Goal: Task Accomplishment & Management: Complete application form

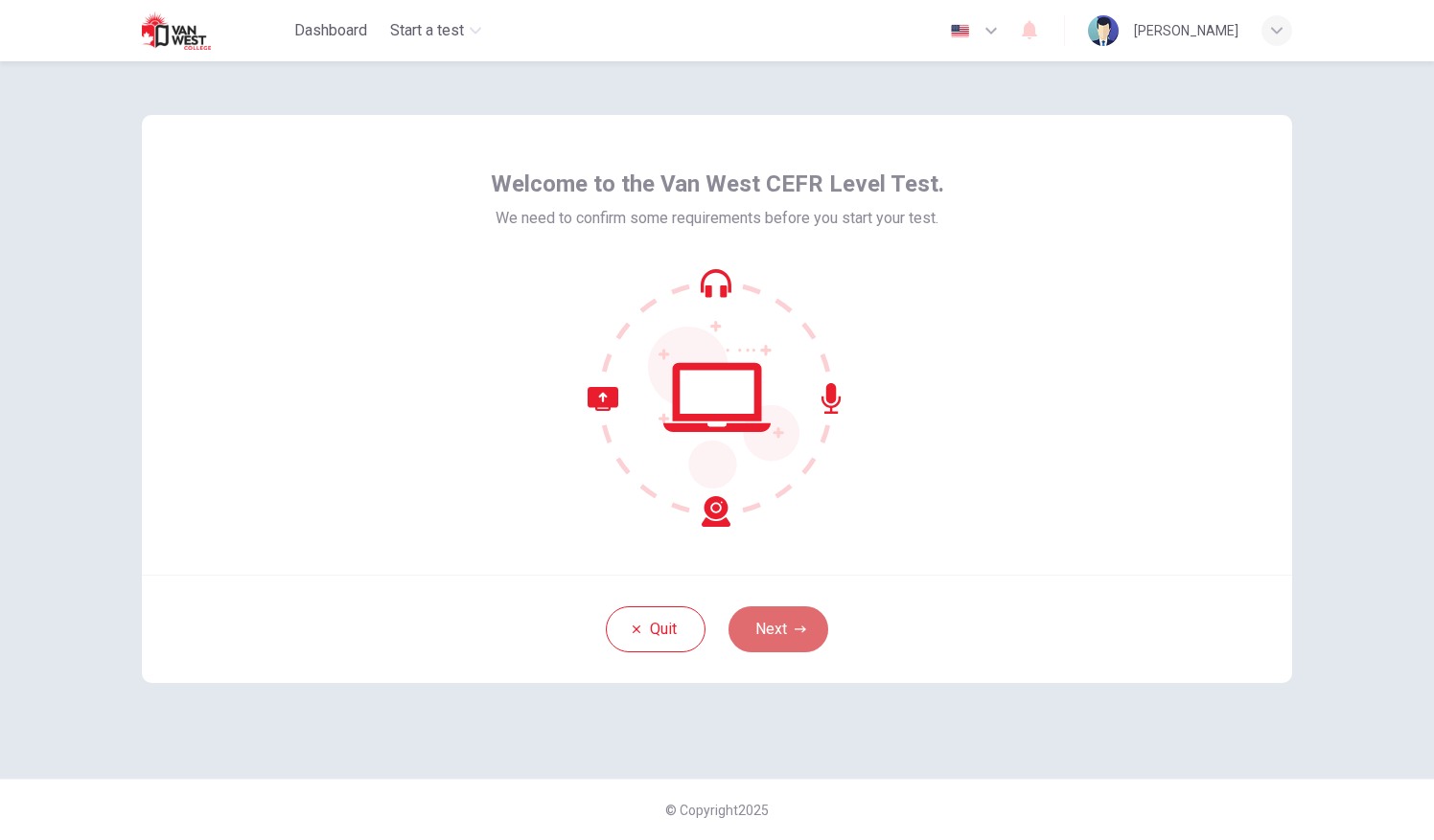
click at [773, 626] on button "Next" at bounding box center [779, 629] width 99 height 46
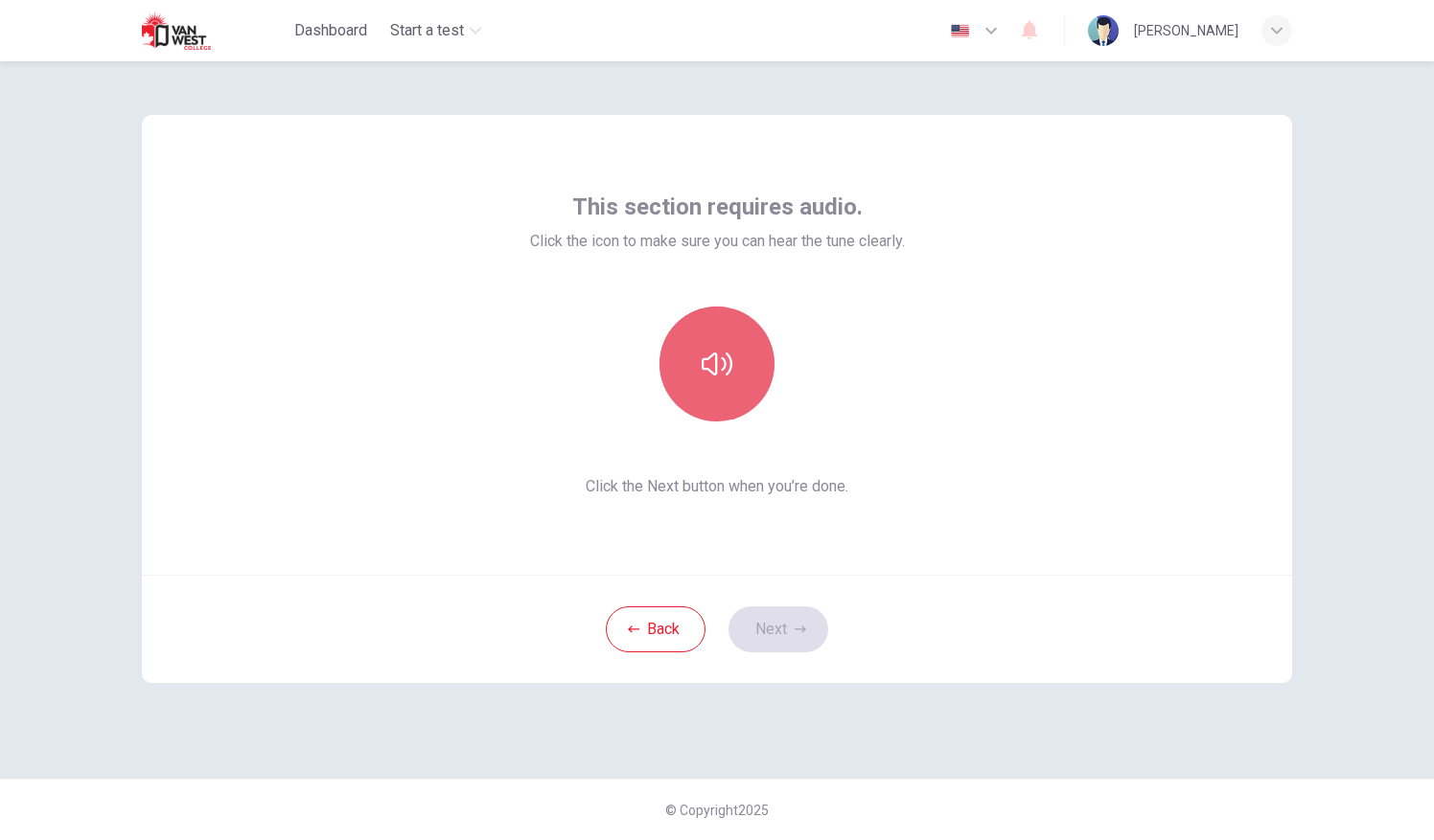
click at [703, 375] on icon "button" at bounding box center [717, 364] width 31 height 31
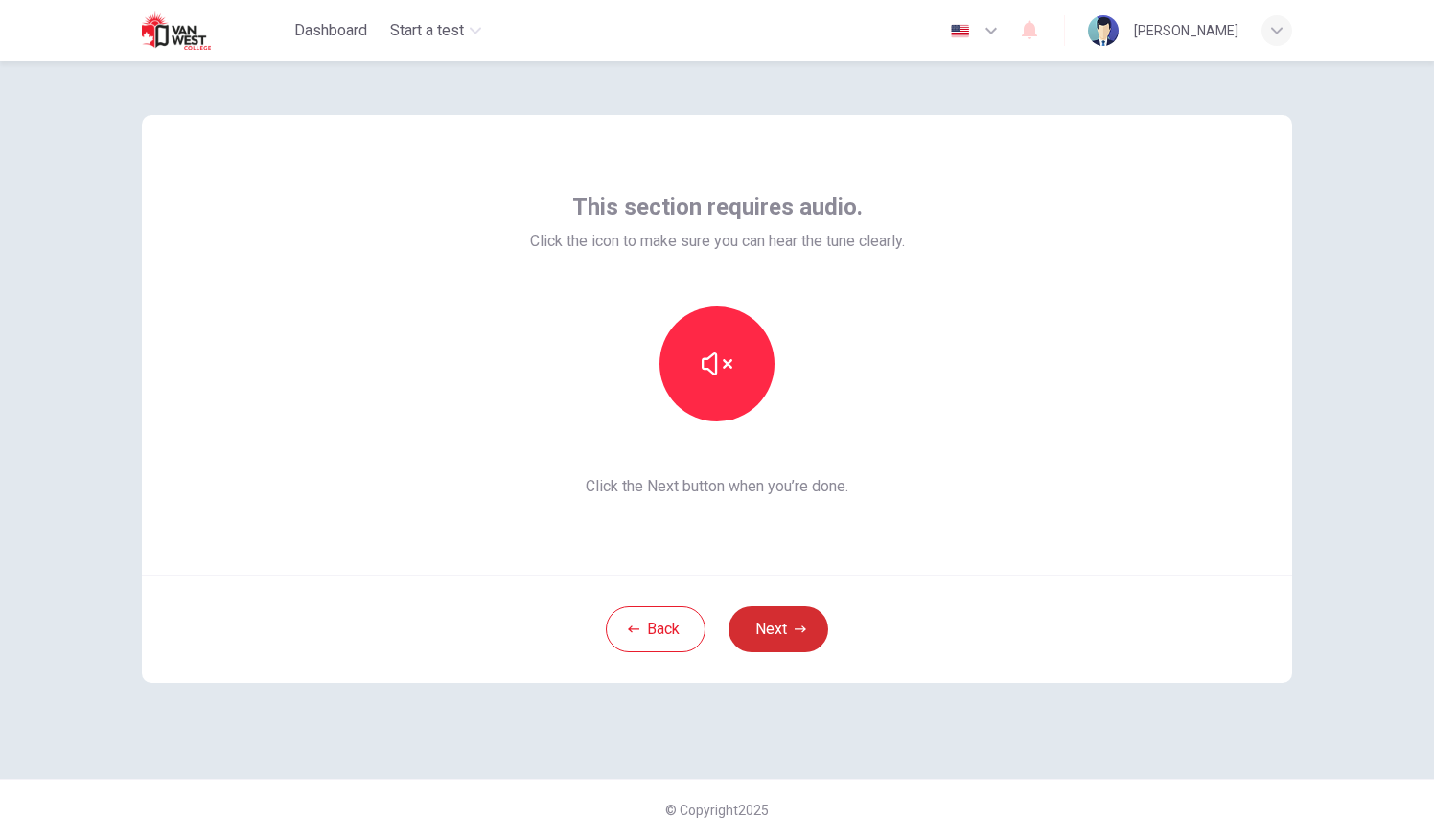
click at [786, 648] on button "Next" at bounding box center [779, 629] width 99 height 46
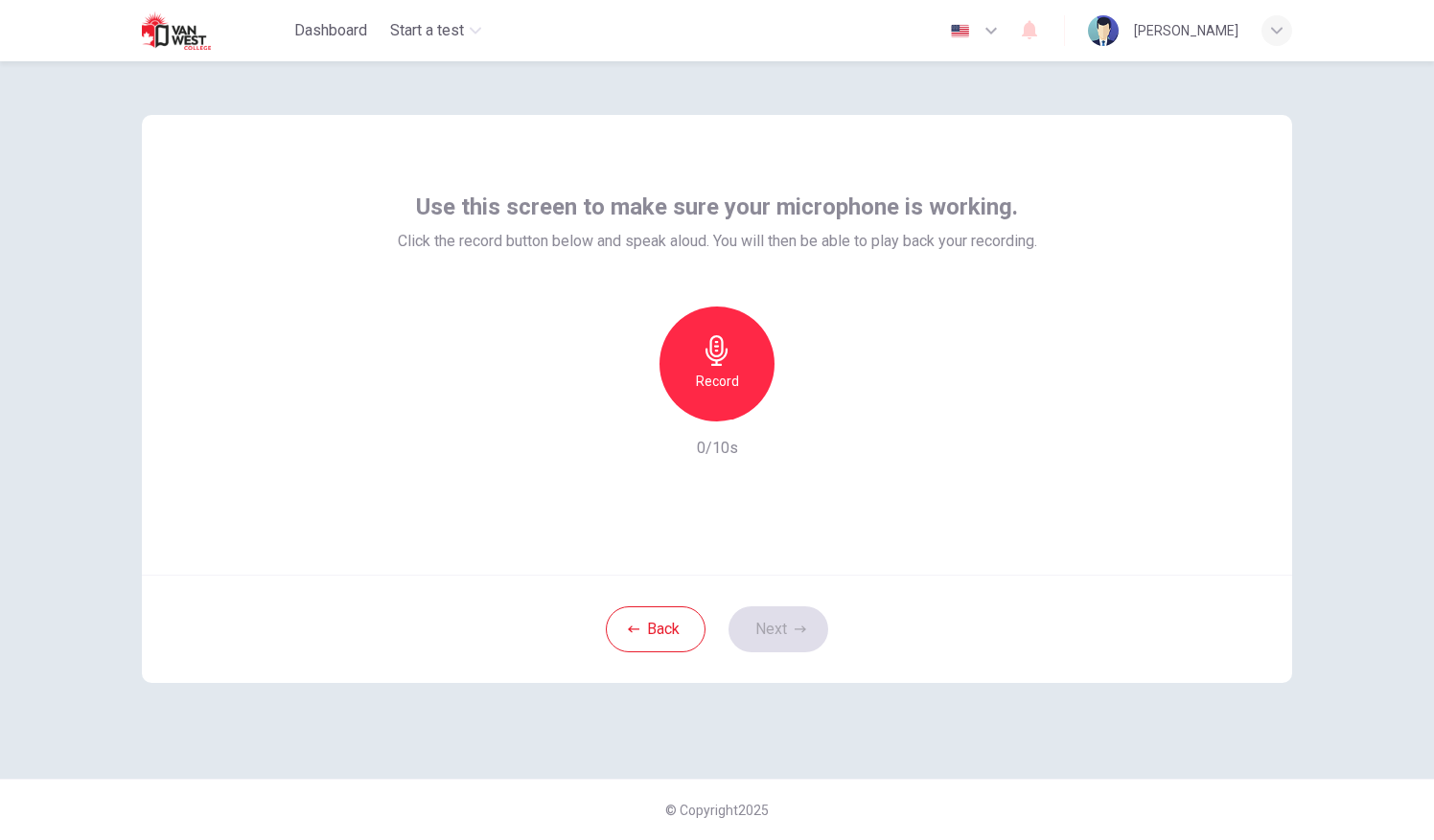
click at [705, 359] on icon "button" at bounding box center [717, 350] width 31 height 31
click at [797, 413] on icon "button" at bounding box center [805, 406] width 19 height 19
click at [772, 622] on button "Next" at bounding box center [779, 629] width 99 height 46
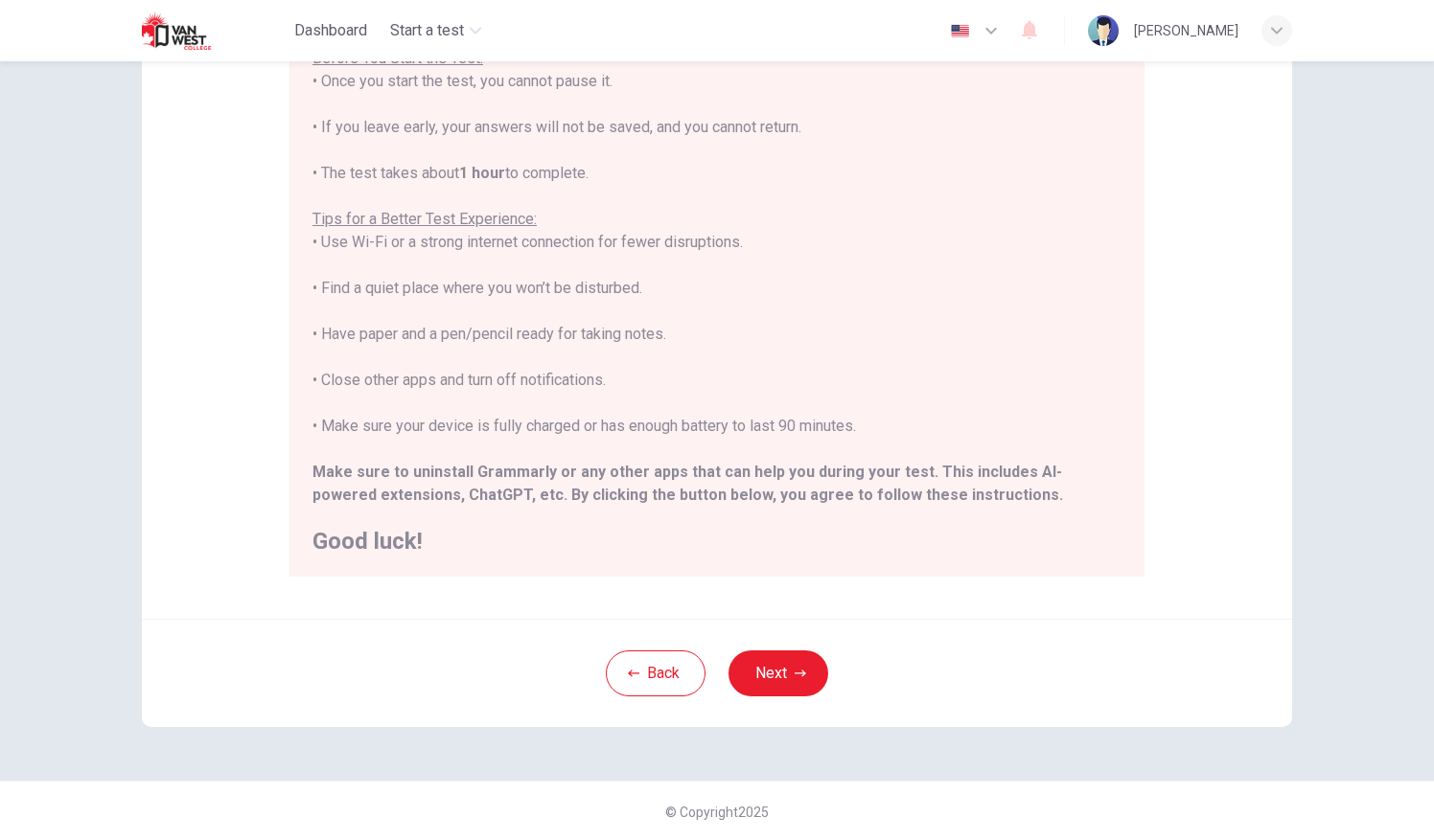
scroll to position [225, 0]
click at [796, 676] on icon "button" at bounding box center [801, 673] width 12 height 12
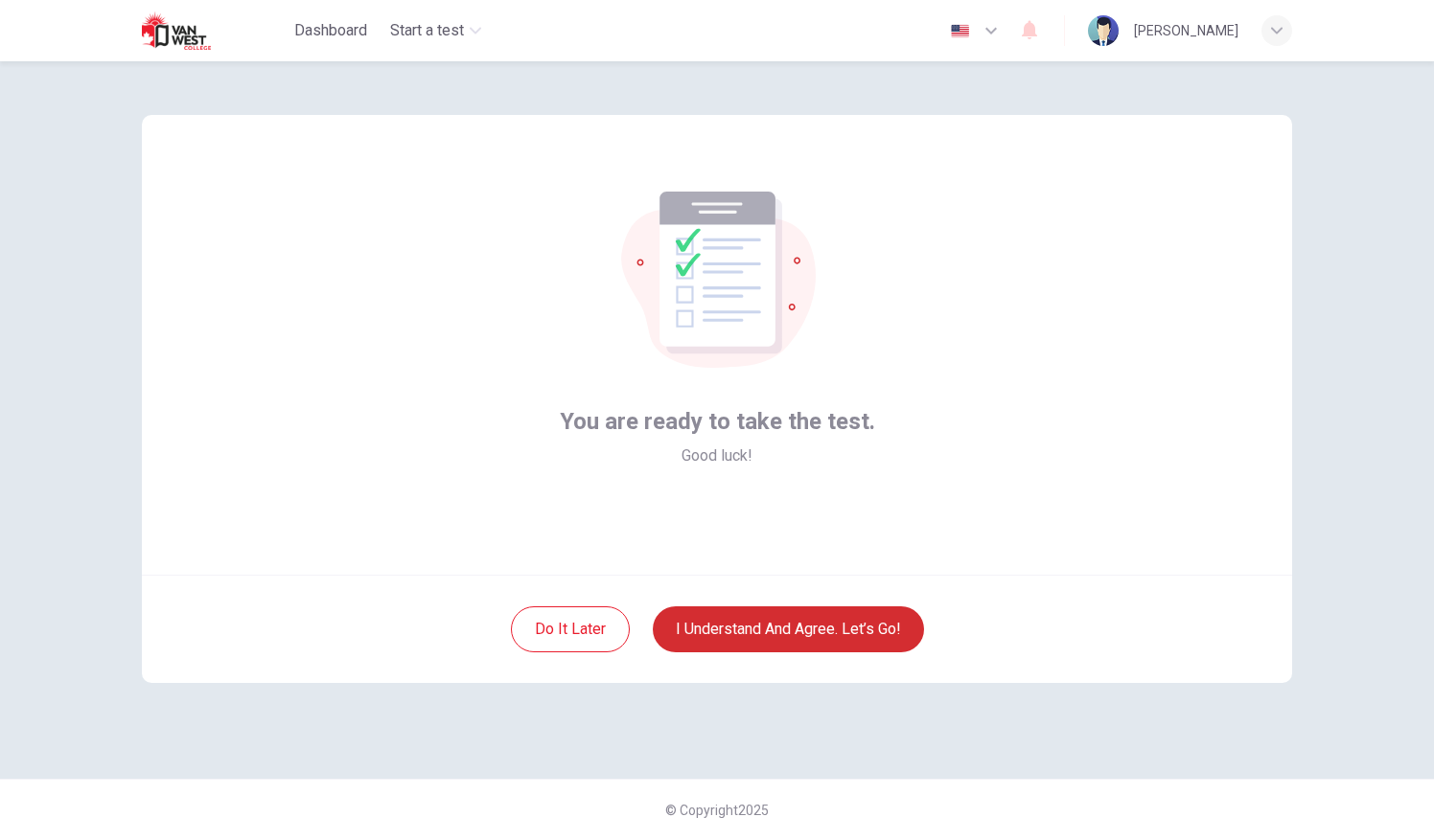
scroll to position [0, 0]
click at [783, 635] on button "I understand and agree. Let’s go!" at bounding box center [788, 629] width 271 height 46
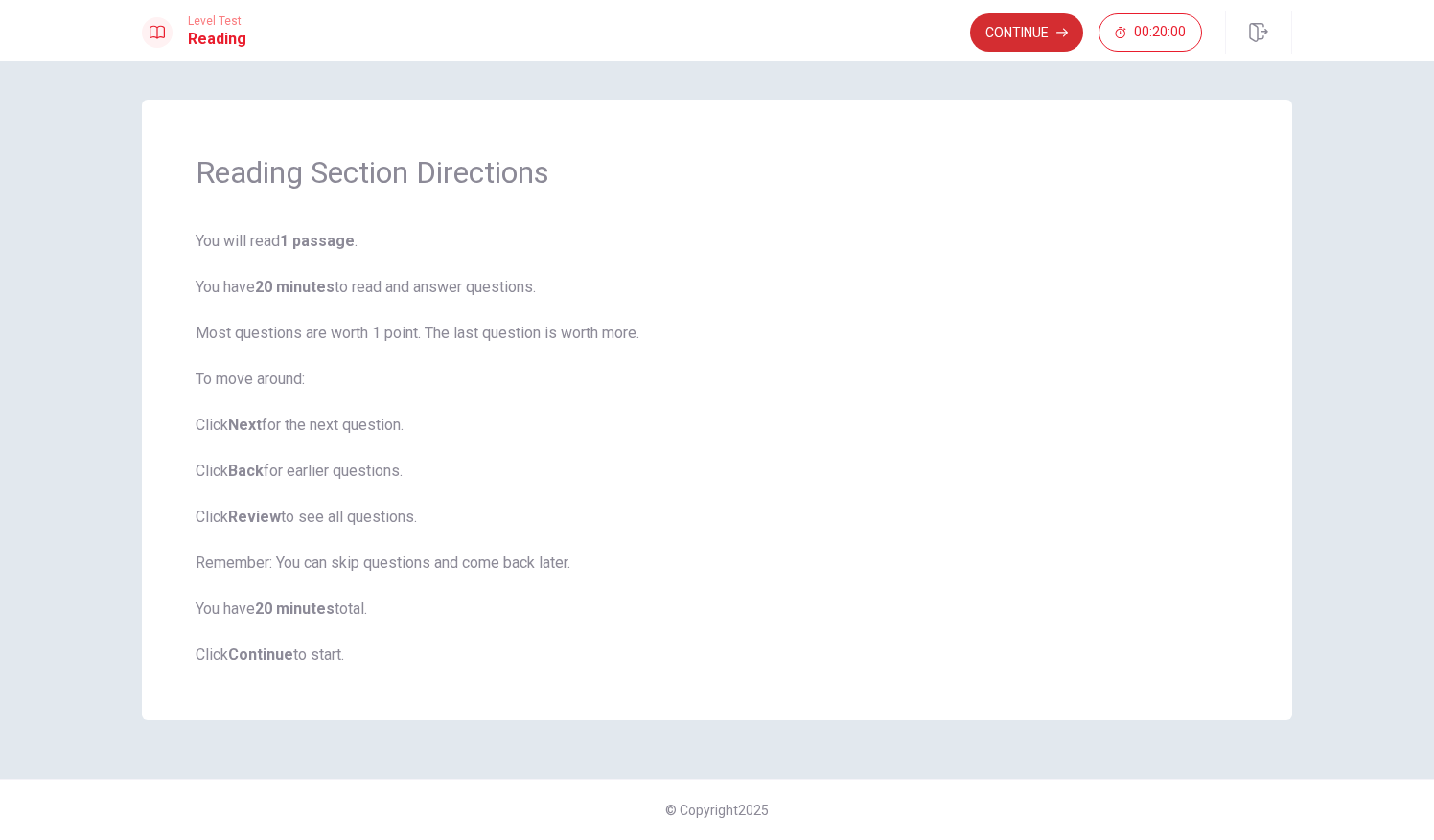
click at [1002, 30] on button "Continue" at bounding box center [1026, 32] width 113 height 39
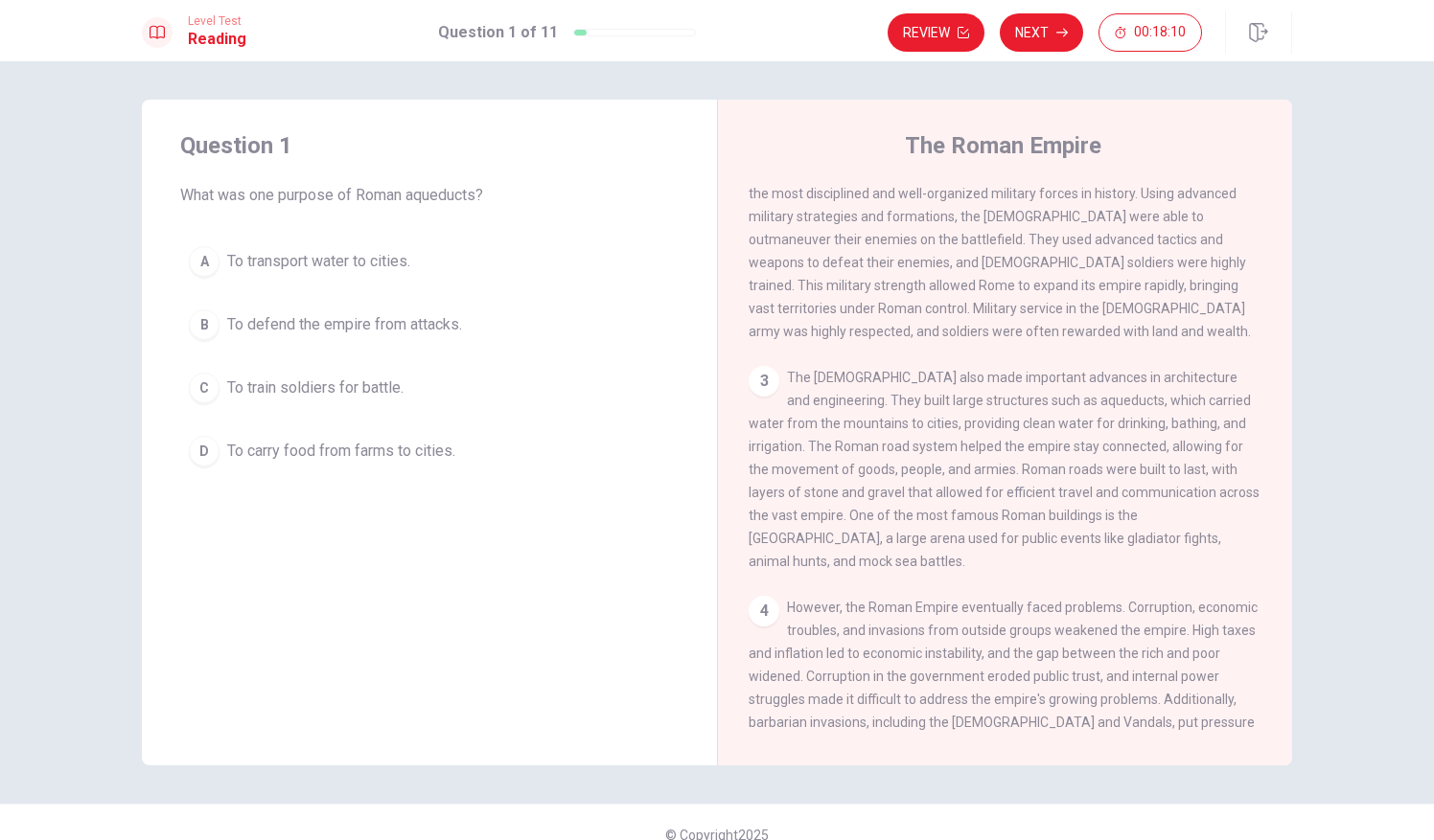
scroll to position [255, 0]
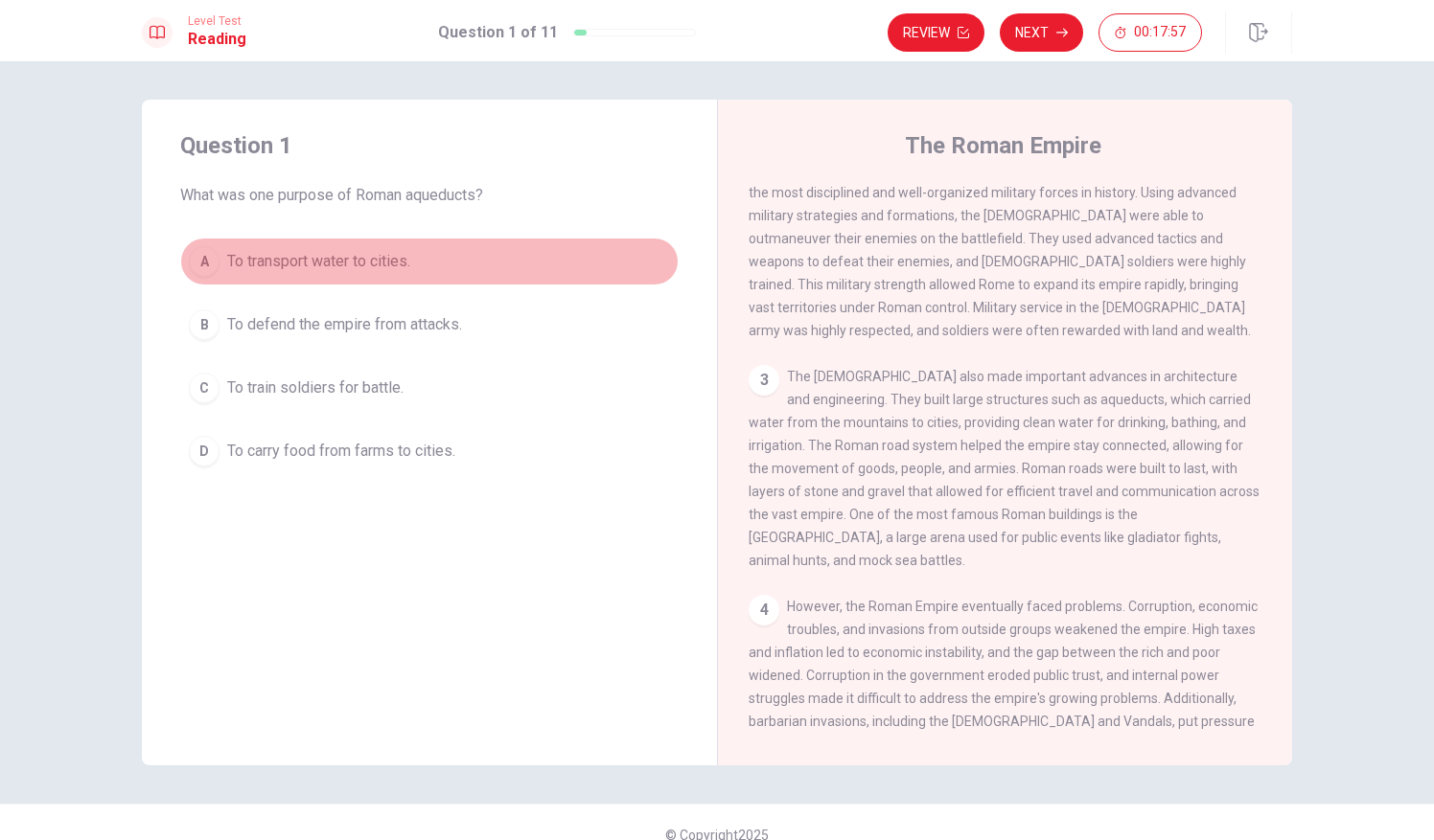
click at [200, 265] on div "A" at bounding box center [204, 261] width 31 height 31
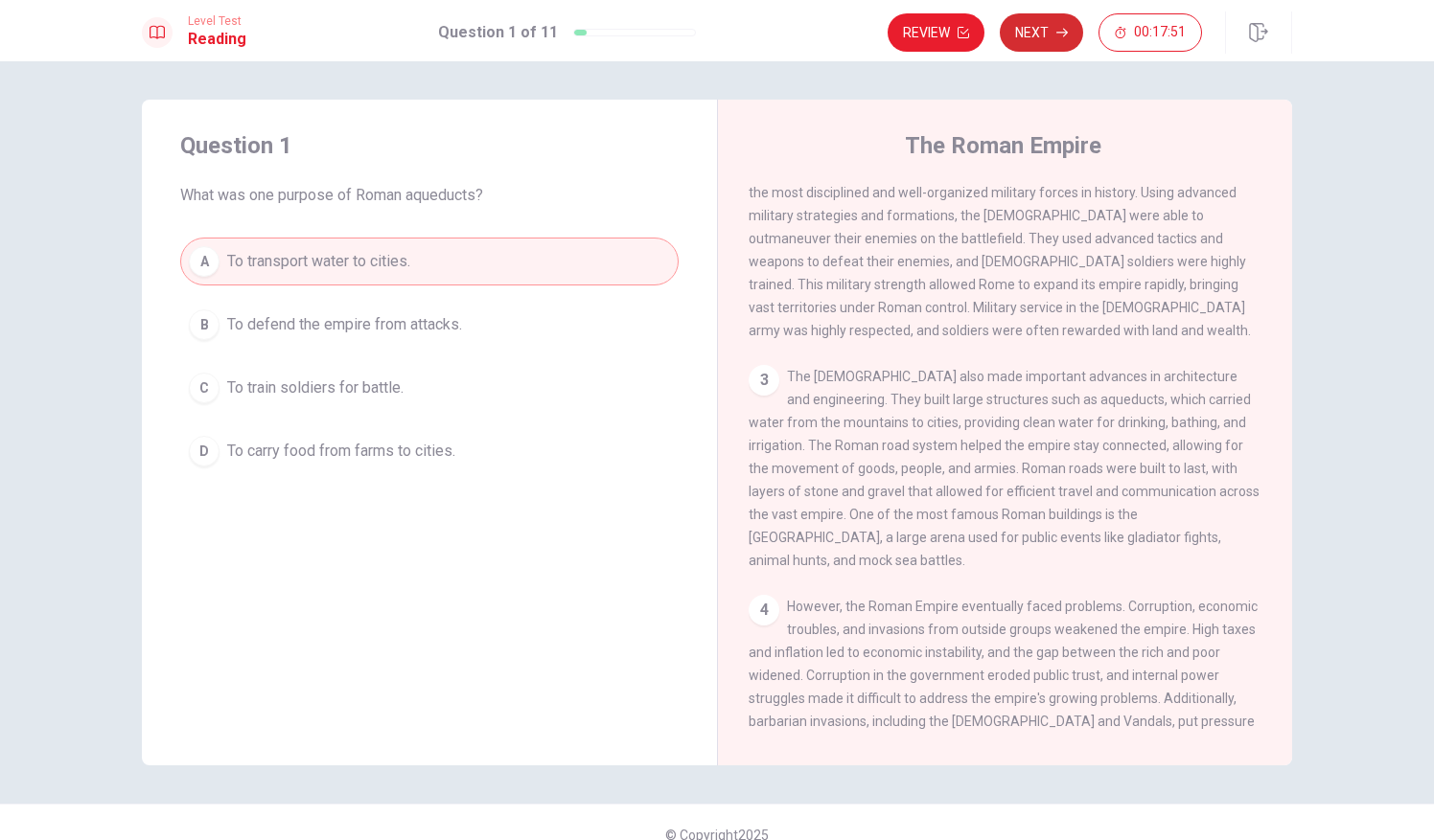
click at [1033, 29] on button "Next" at bounding box center [1041, 32] width 84 height 39
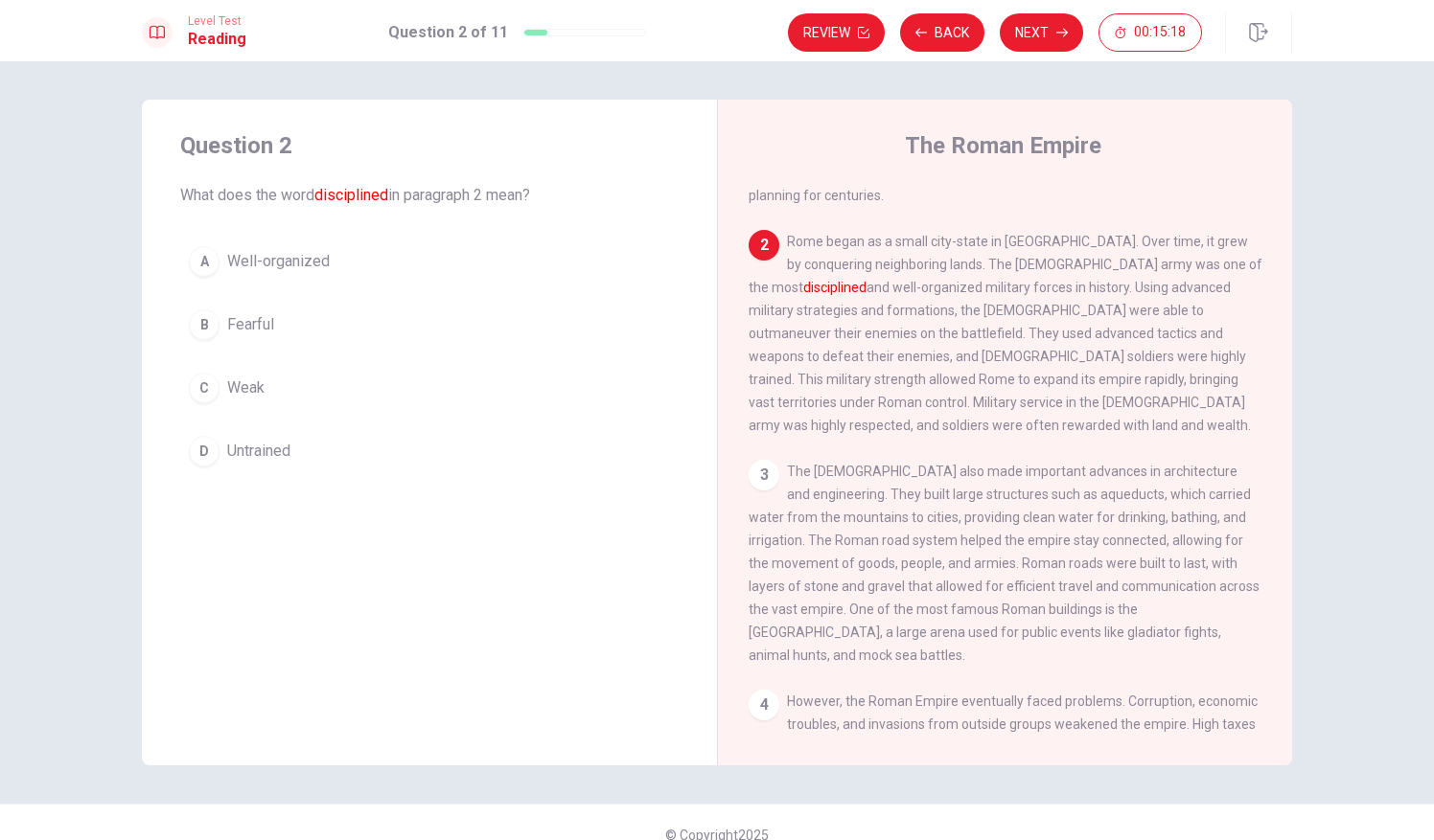
scroll to position [162, 0]
click at [201, 326] on div "B" at bounding box center [204, 324] width 31 height 31
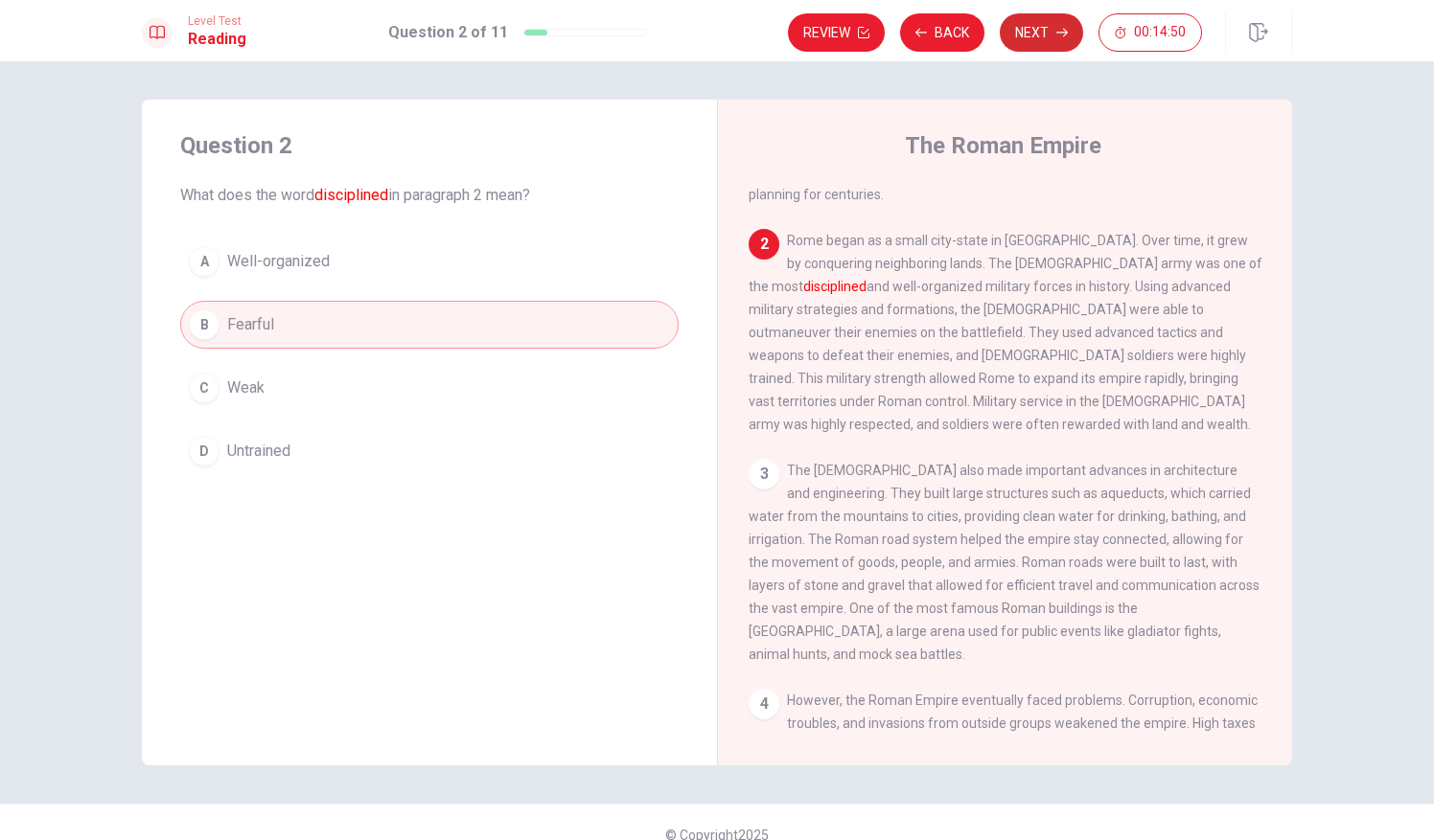
click at [1060, 32] on icon "button" at bounding box center [1062, 33] width 12 height 12
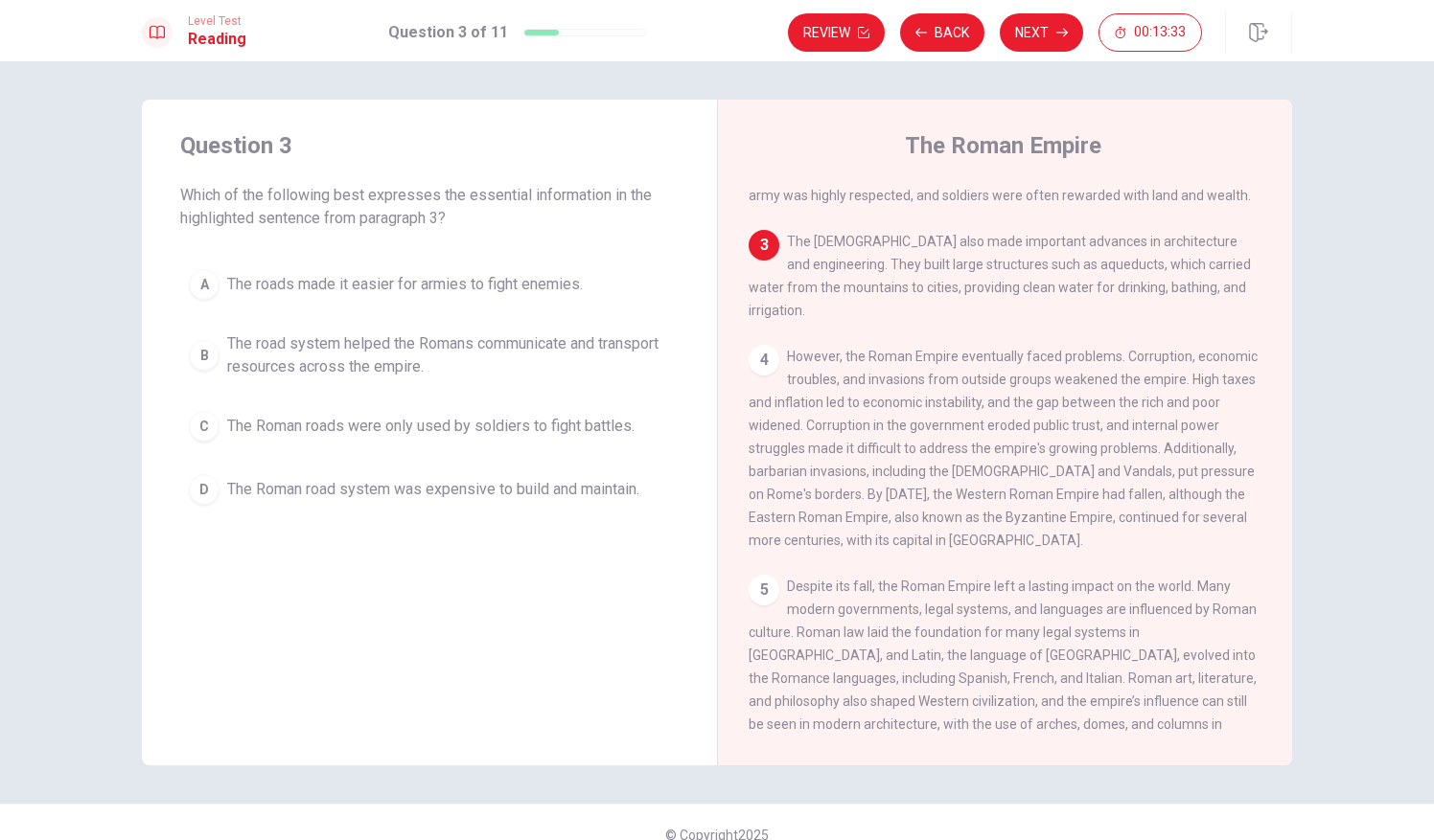
scroll to position [25, 0]
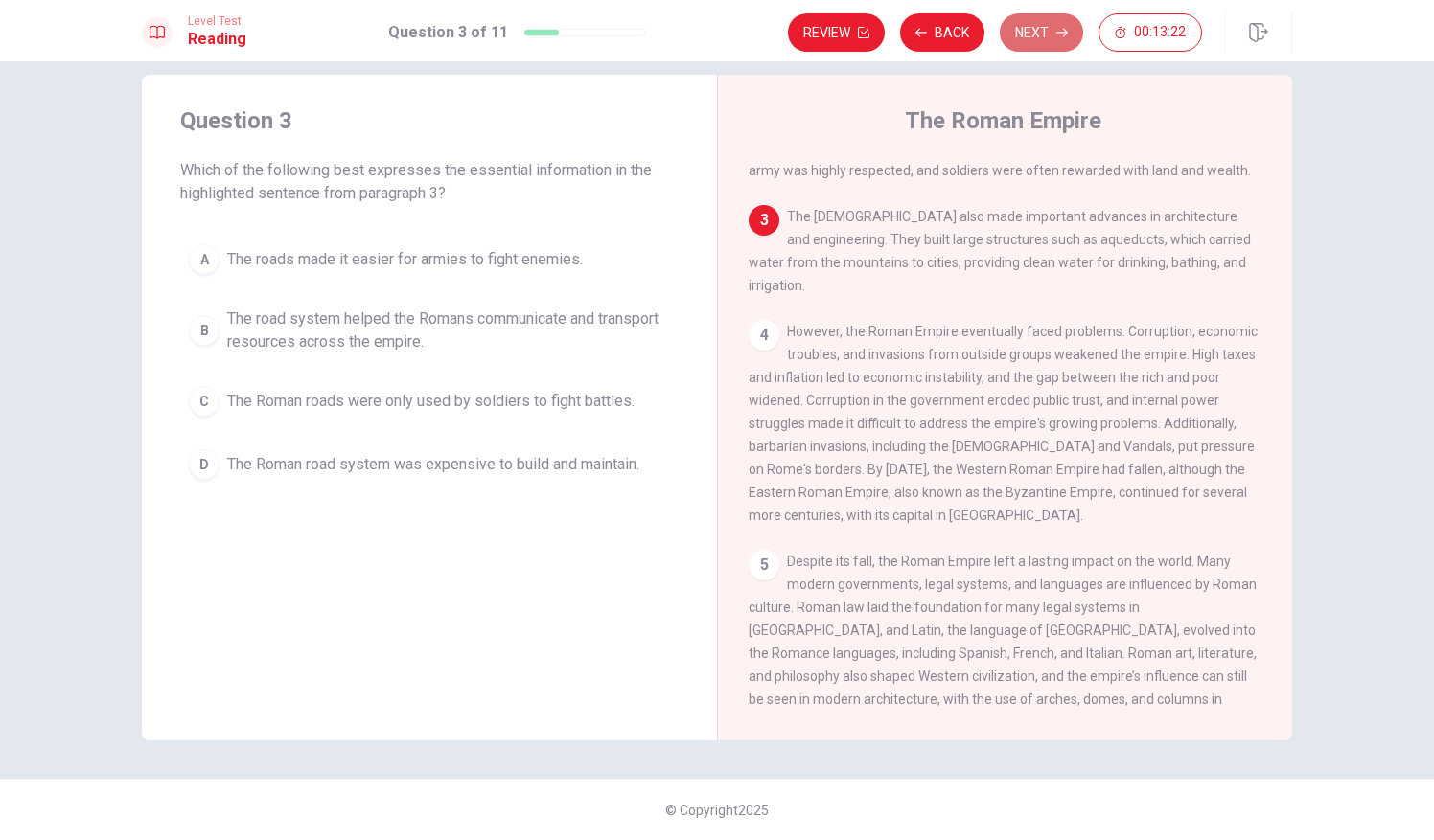
click at [1047, 42] on button "Next" at bounding box center [1041, 32] width 84 height 39
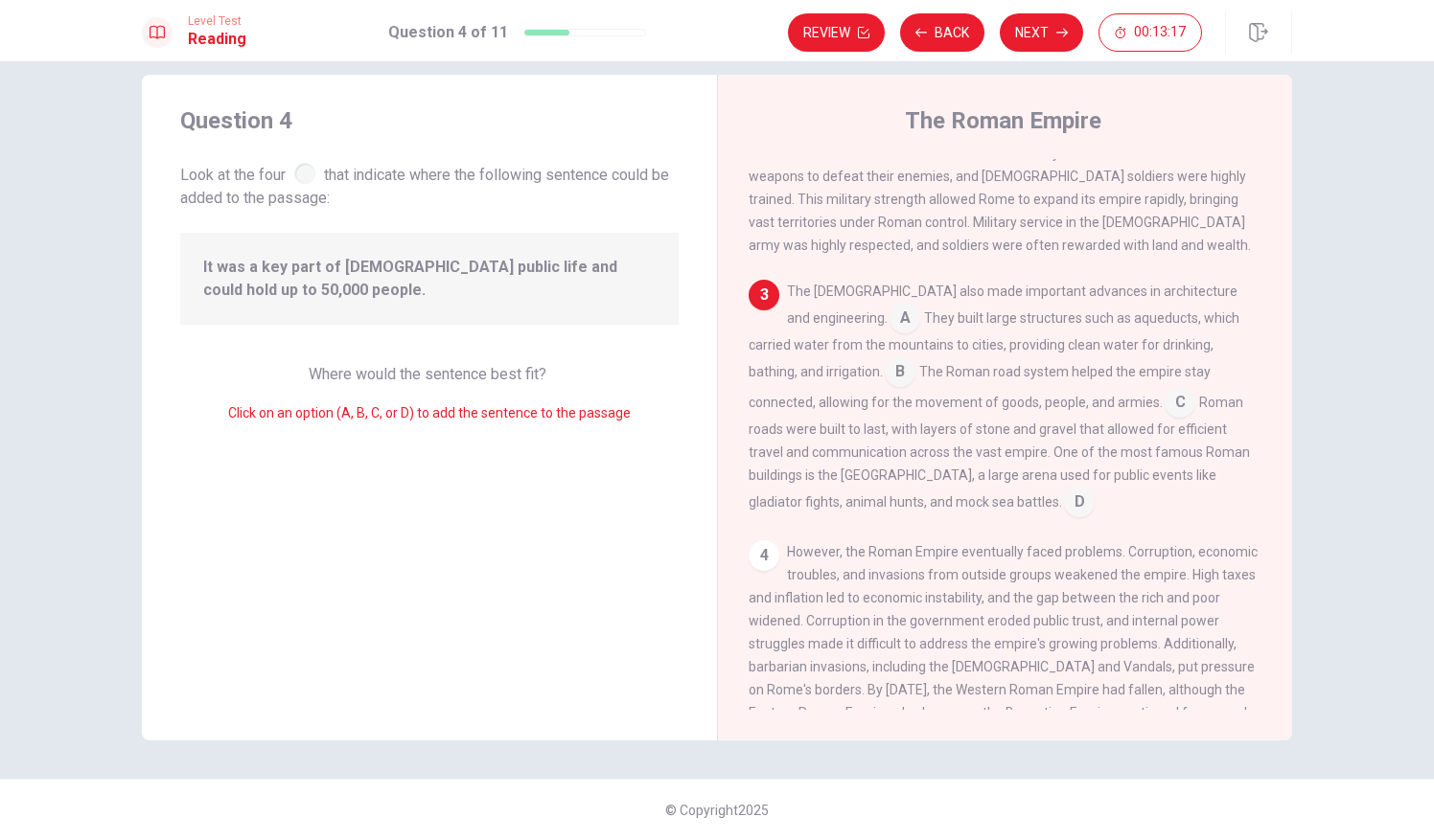
scroll to position [317, 0]
click at [1165, 388] on input at bounding box center [1179, 403] width 31 height 31
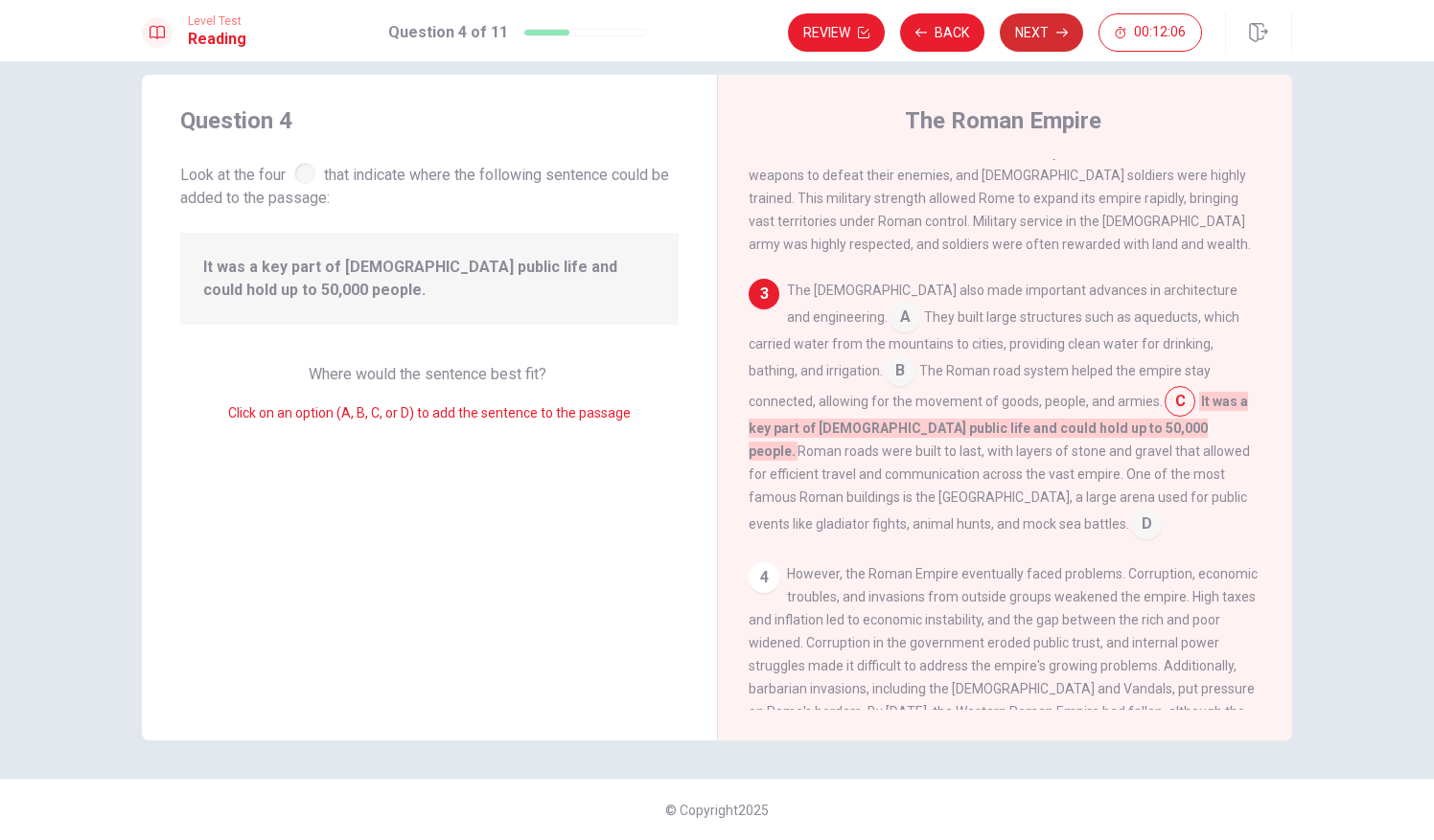
click at [1029, 42] on button "Next" at bounding box center [1041, 32] width 84 height 39
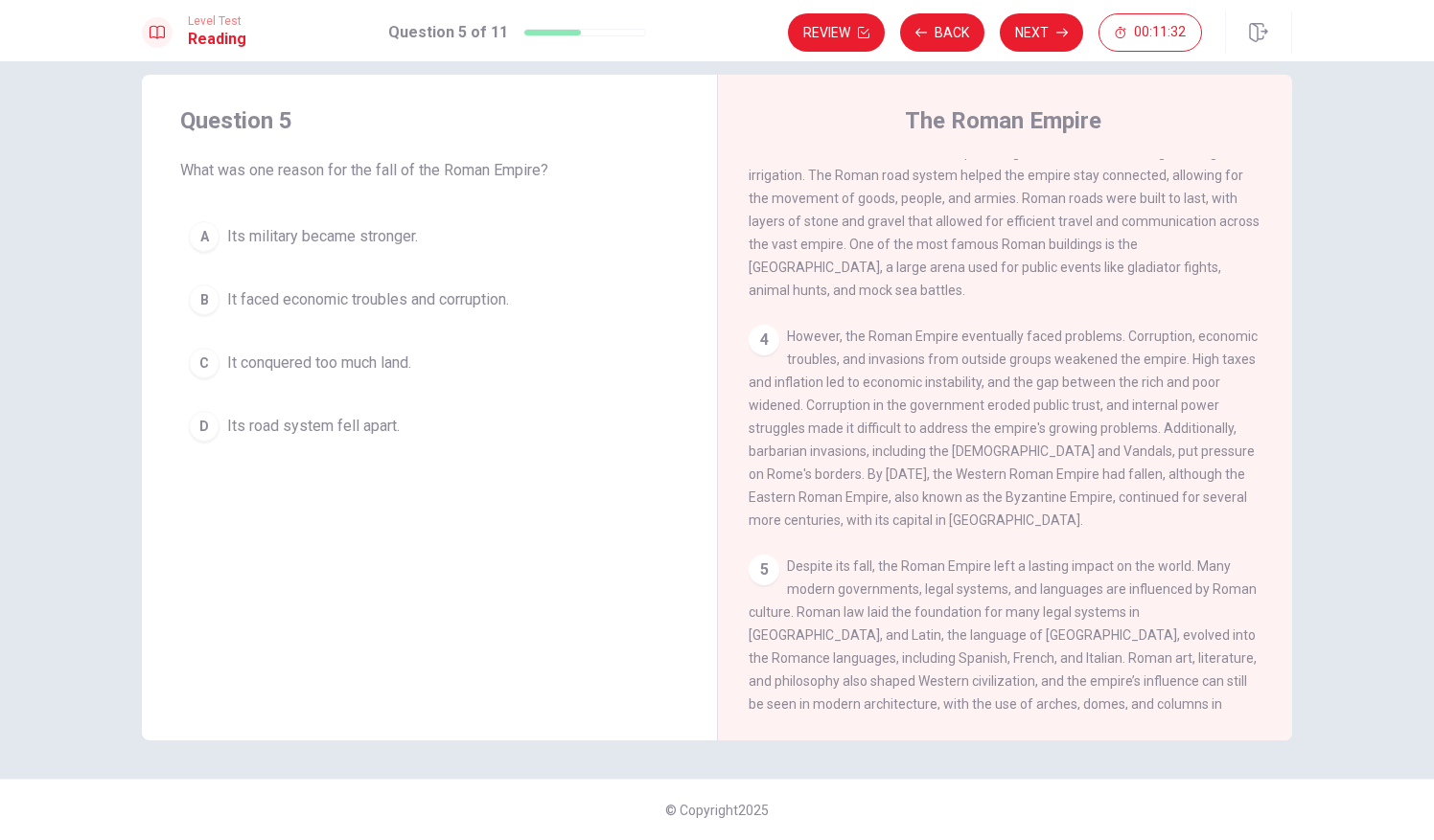
scroll to position [509, 0]
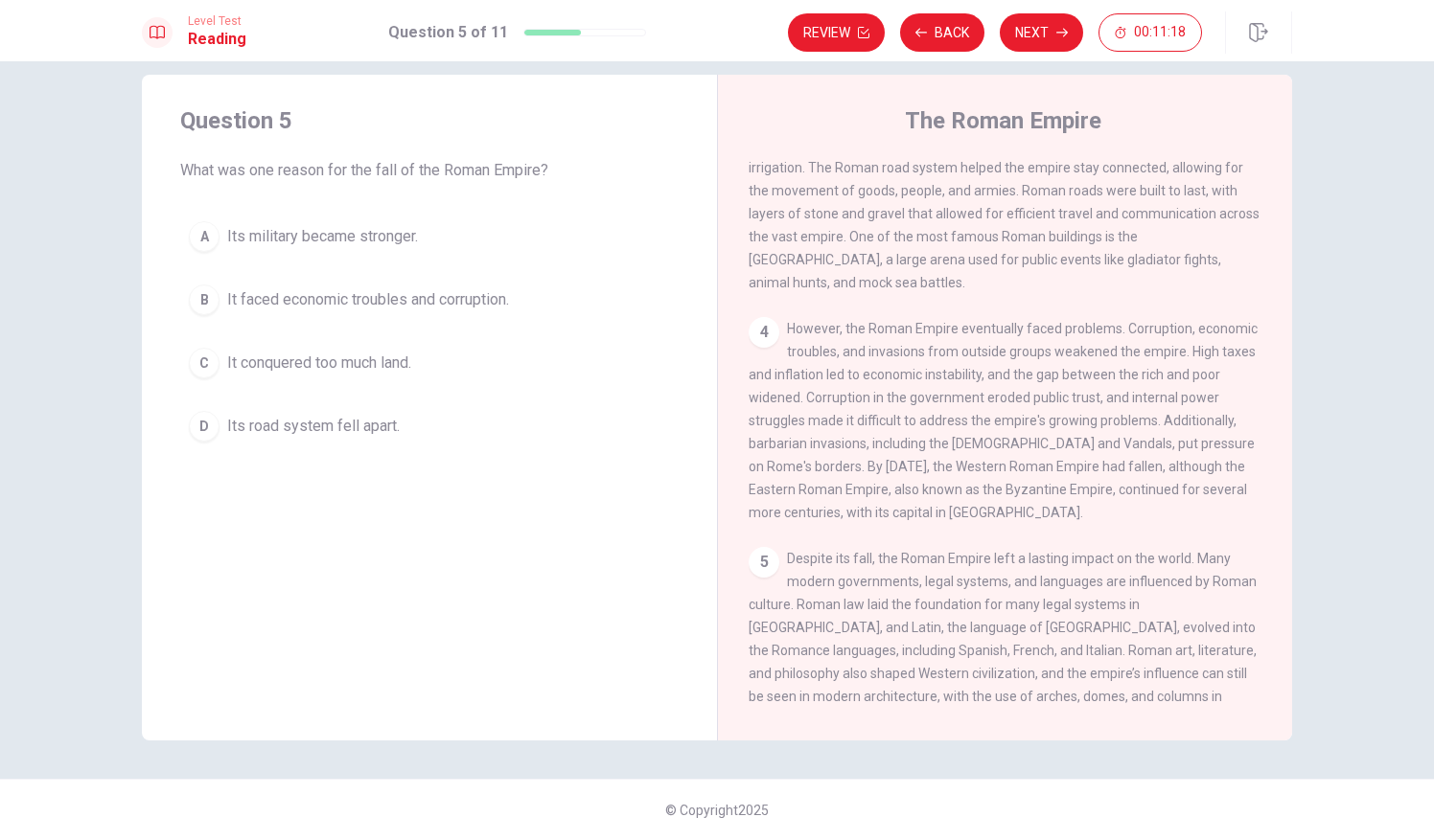
click at [417, 306] on span "It faced economic troubles and corruption." at bounding box center [367, 299] width 281 height 23
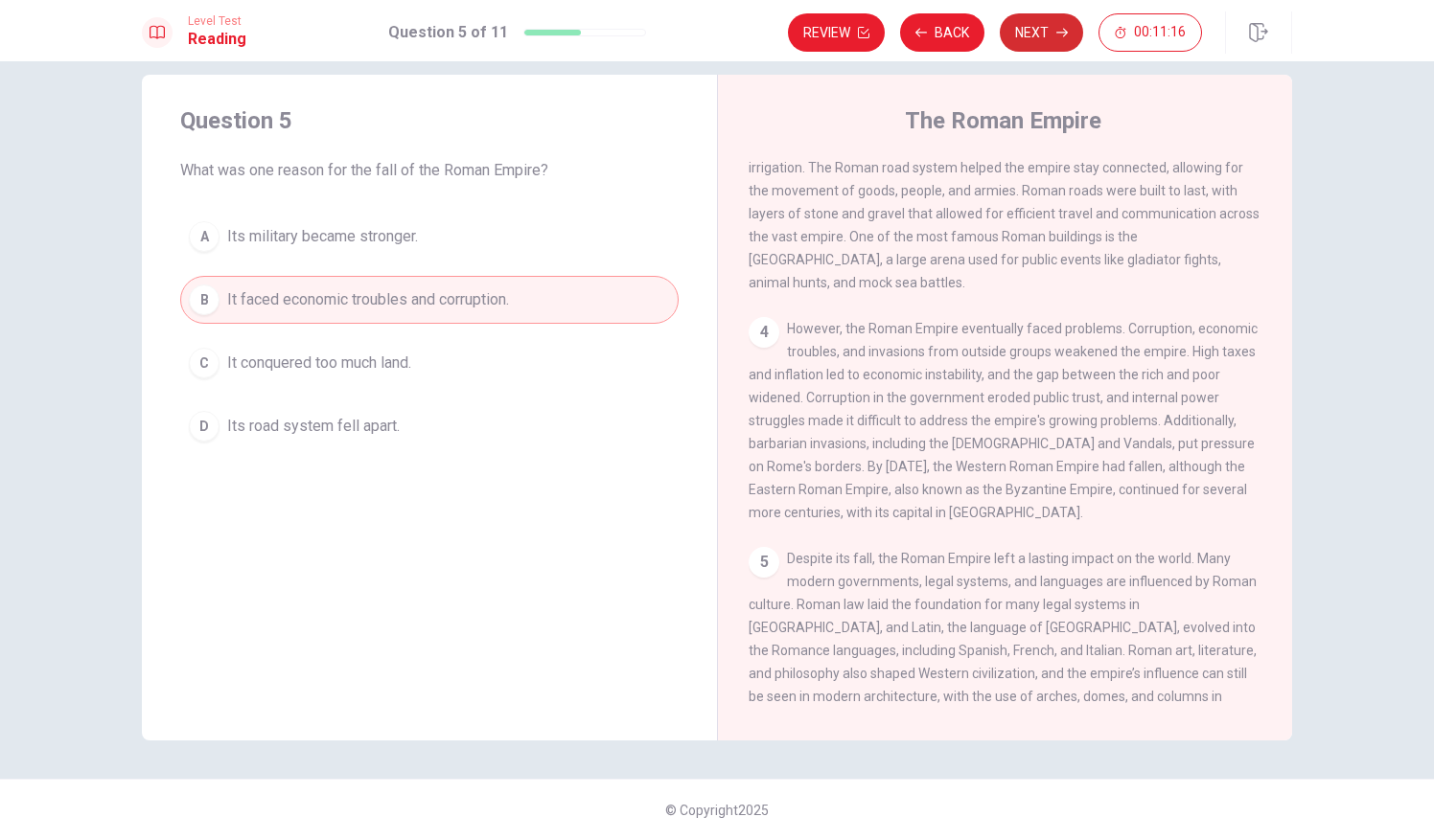
click at [1043, 33] on button "Next" at bounding box center [1041, 32] width 84 height 39
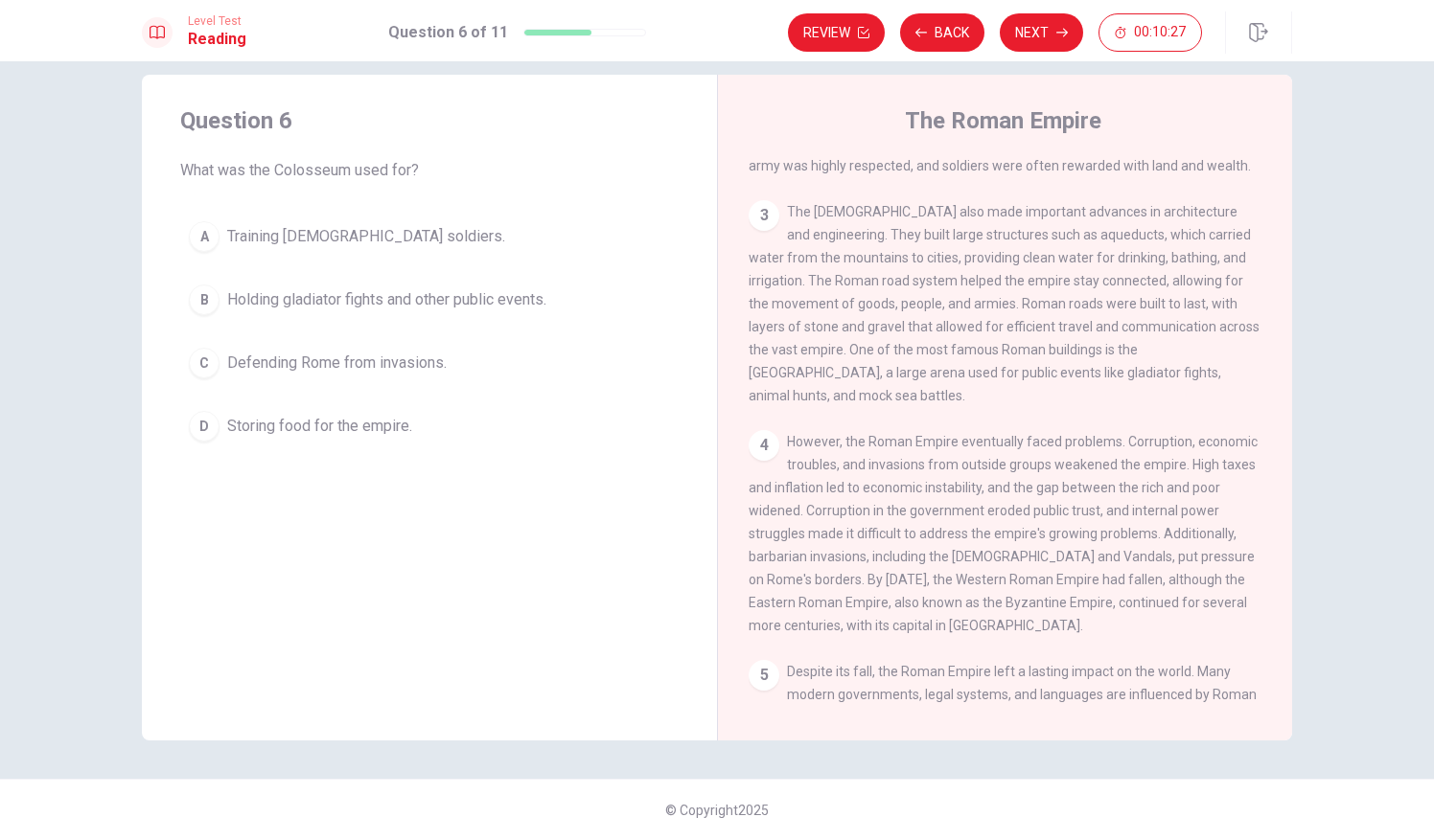
scroll to position [395, 0]
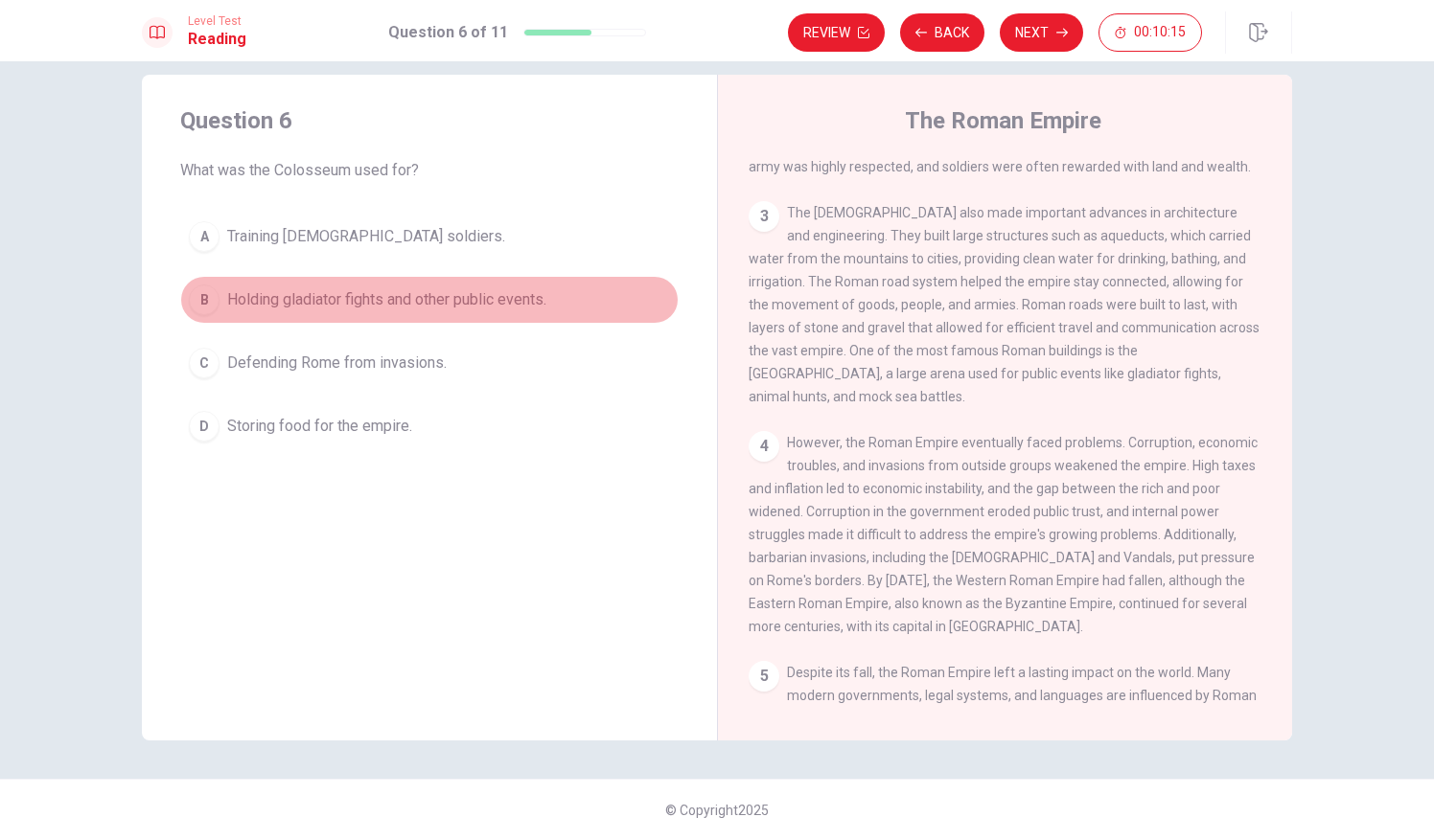
click at [359, 298] on span "Holding gladiator fights and other public events." at bounding box center [386, 299] width 319 height 23
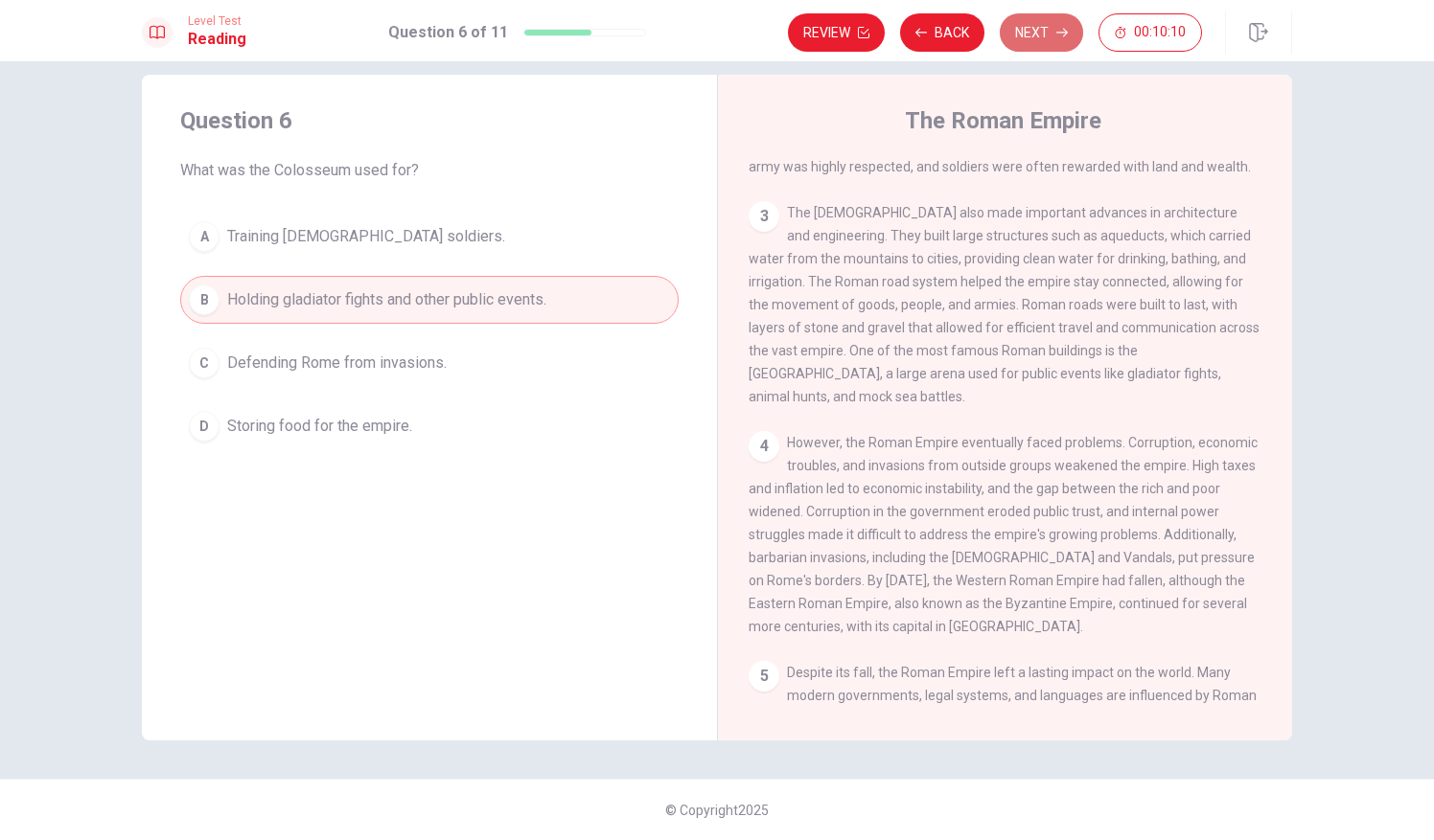
click at [1043, 25] on button "Next" at bounding box center [1041, 32] width 84 height 39
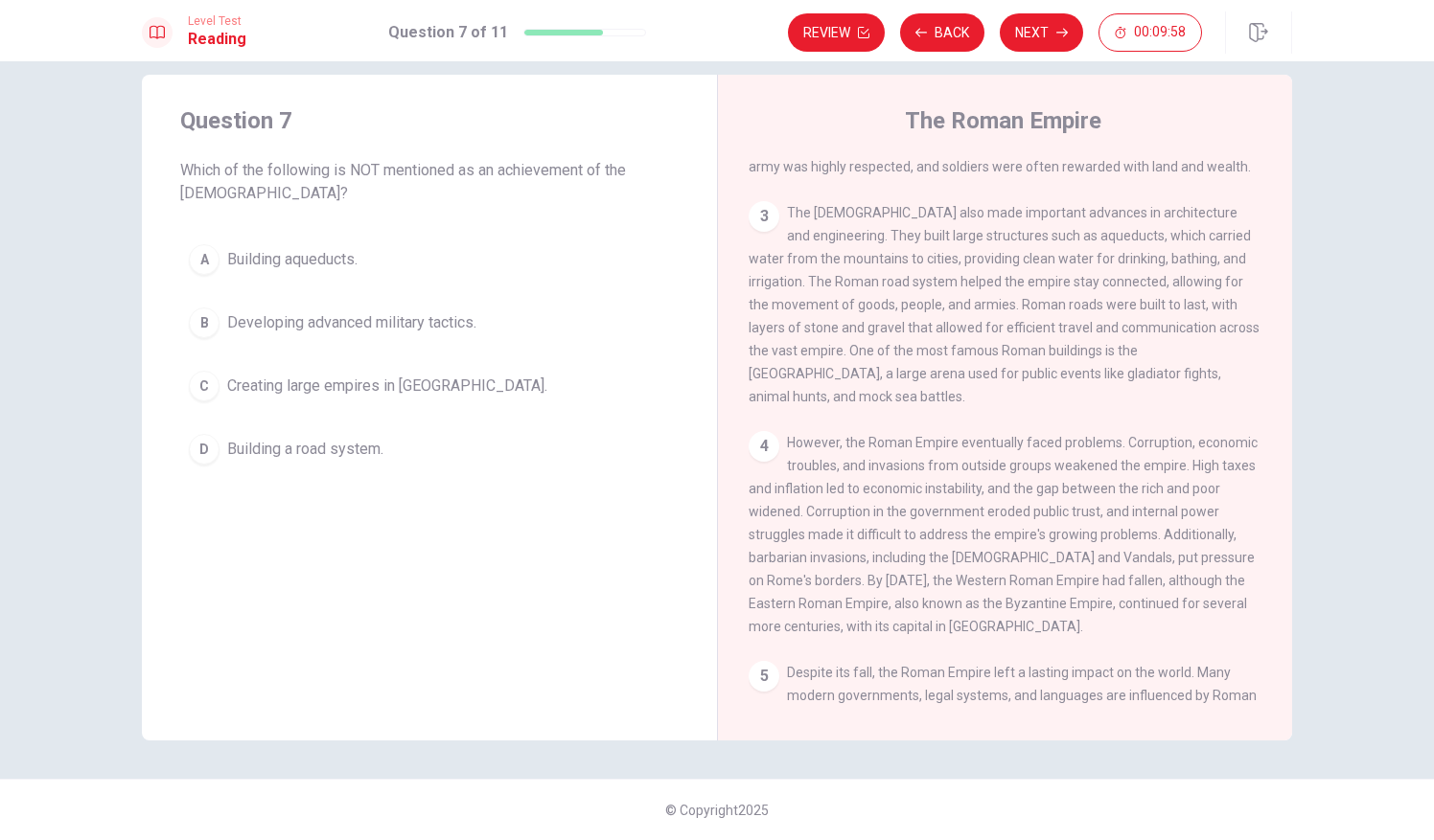
click at [397, 391] on span "Creating large empires in [GEOGRAPHIC_DATA]." at bounding box center [387, 386] width 320 height 23
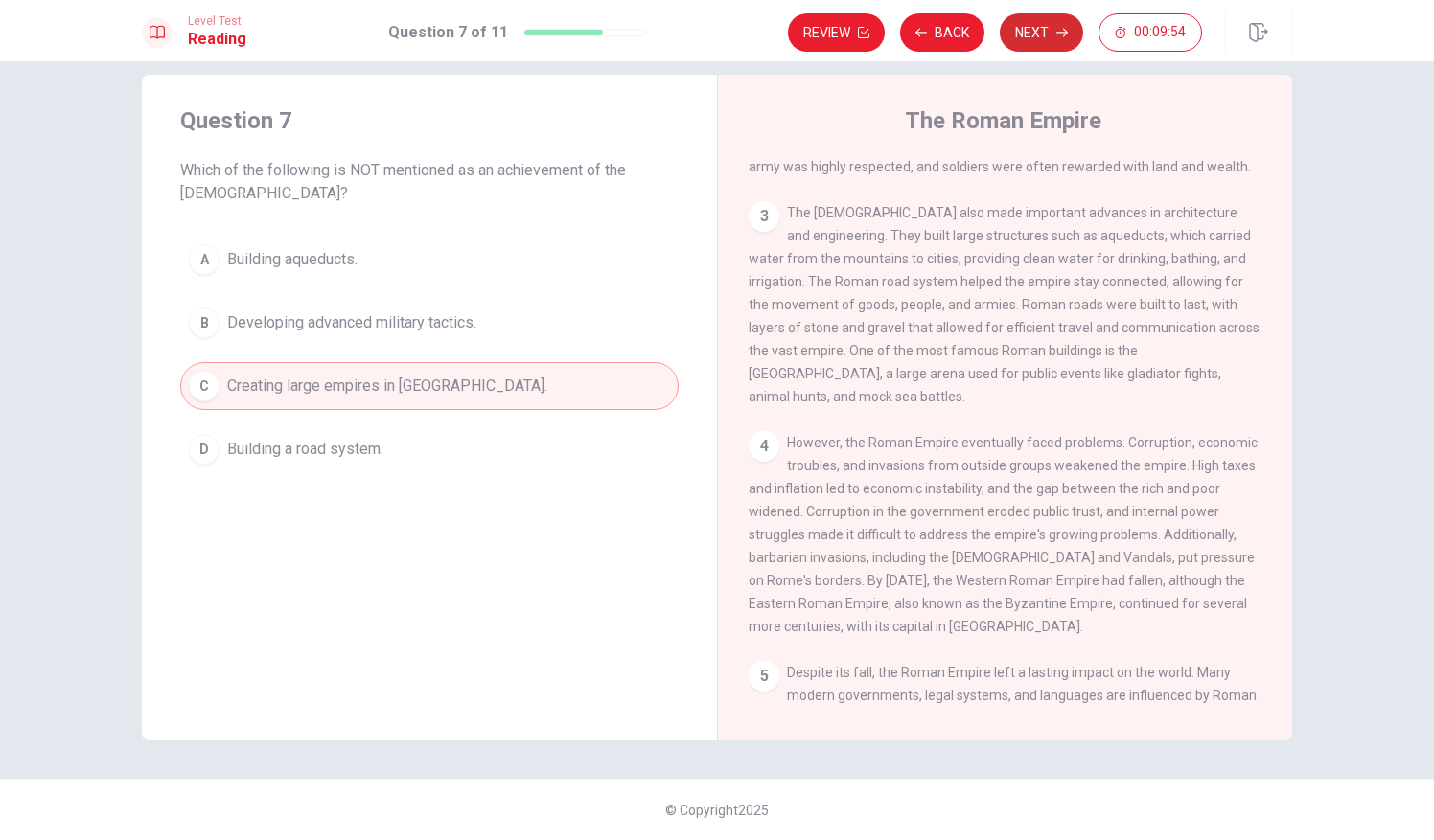
click at [1044, 35] on button "Next" at bounding box center [1041, 32] width 84 height 39
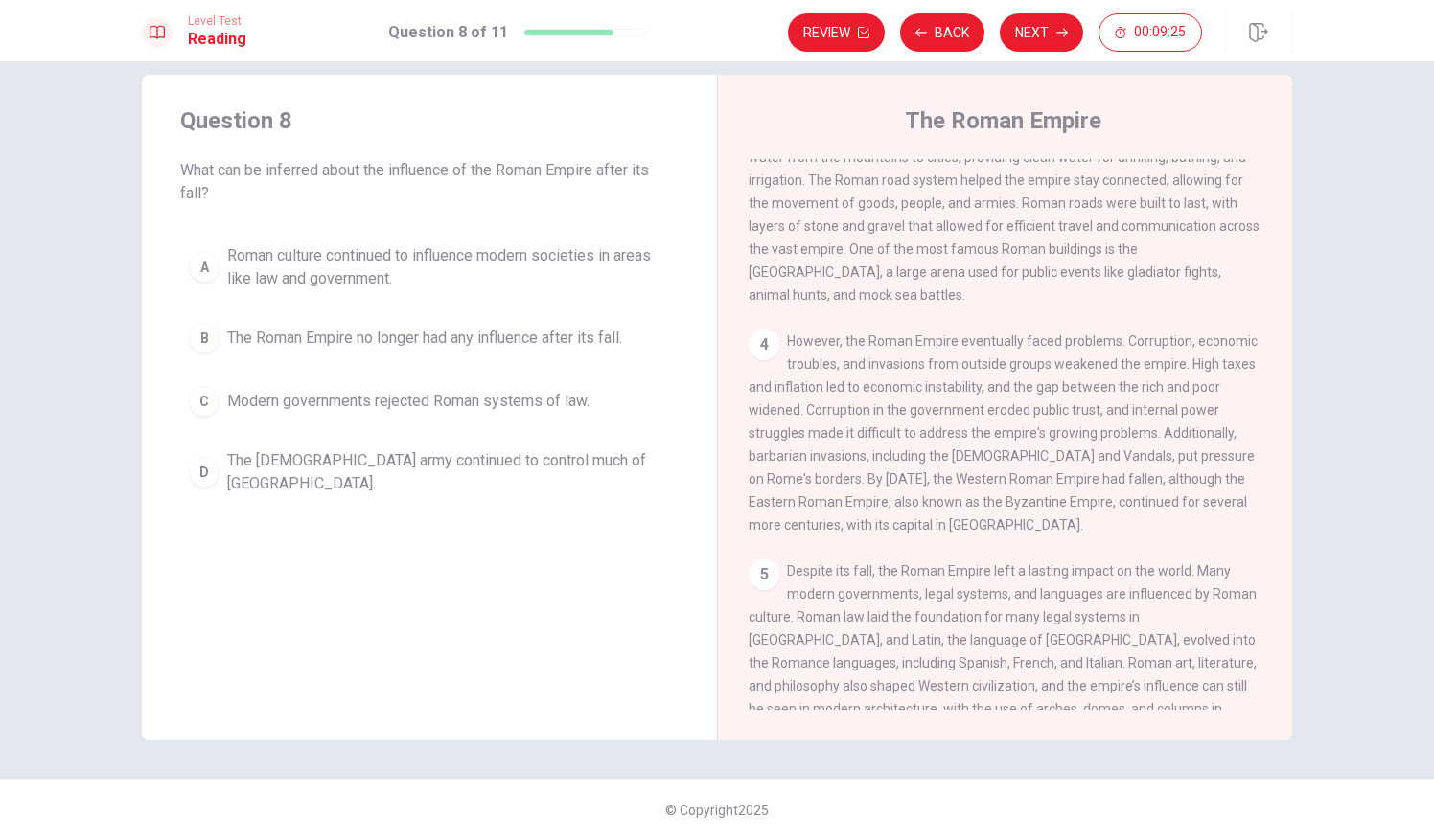
scroll to position [509, 0]
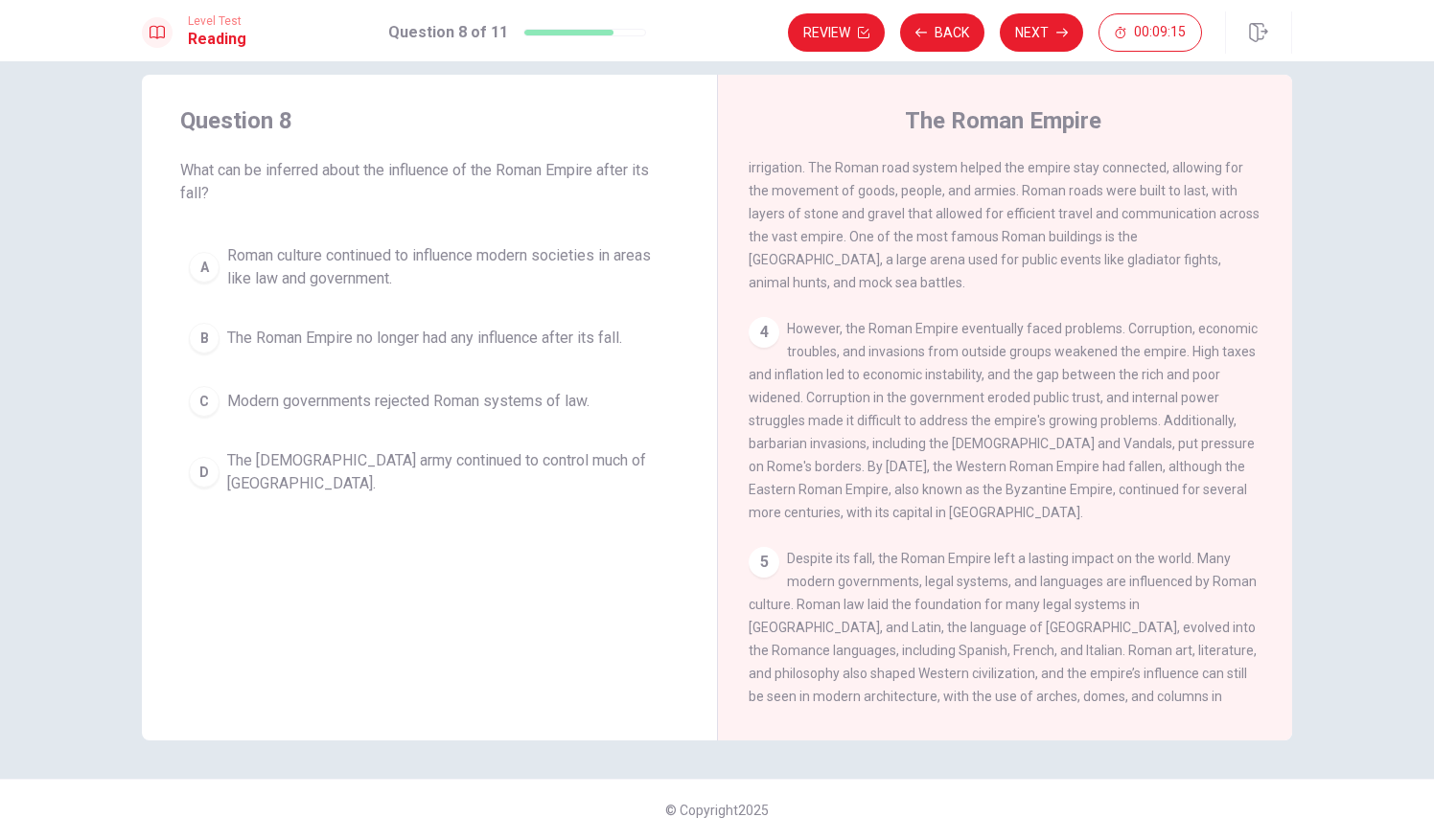
click at [321, 270] on span "Roman culture continued to influence modern societies in areas like law and gov…" at bounding box center [448, 267] width 443 height 46
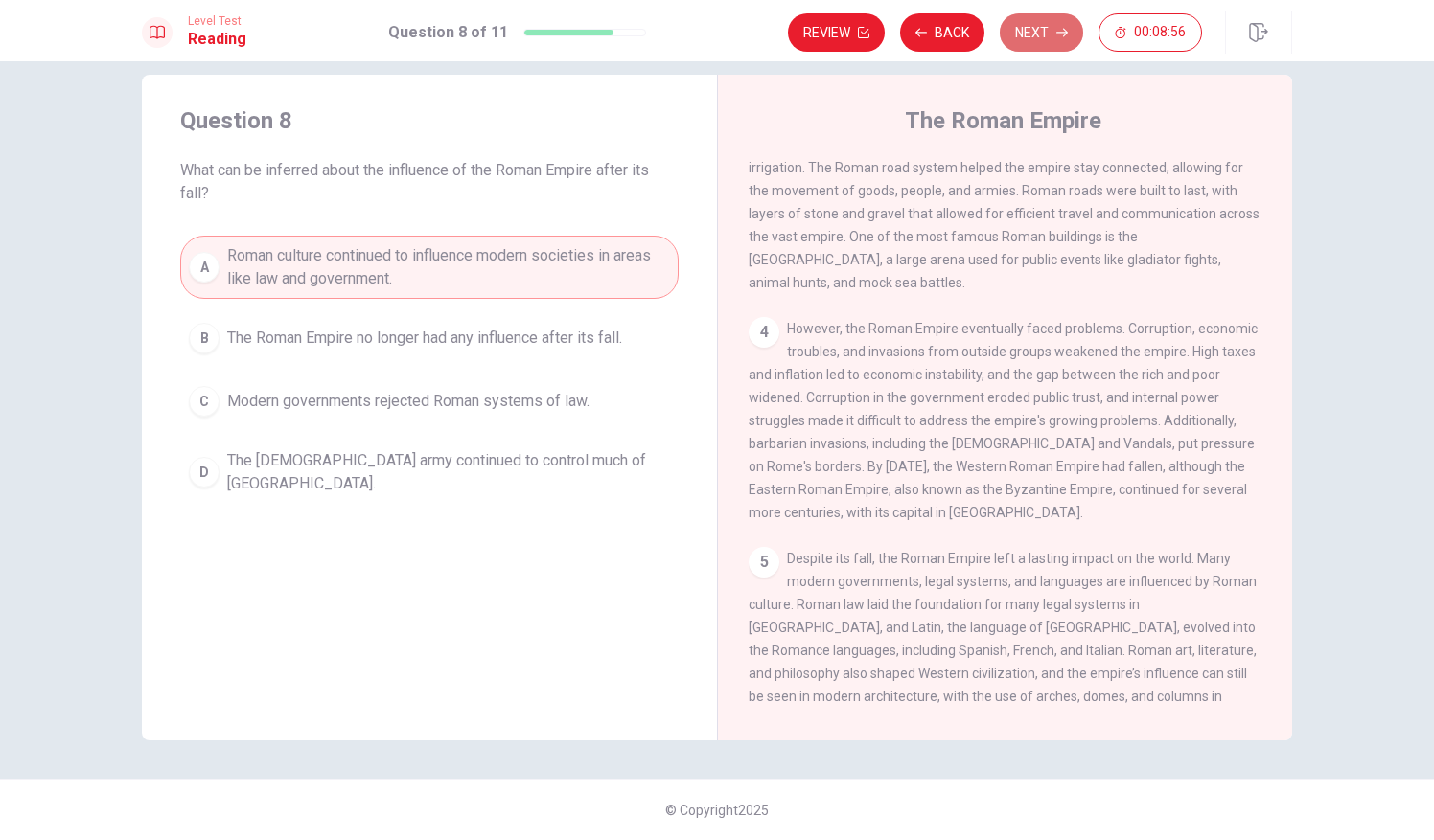
click at [1036, 27] on button "Next" at bounding box center [1041, 32] width 84 height 39
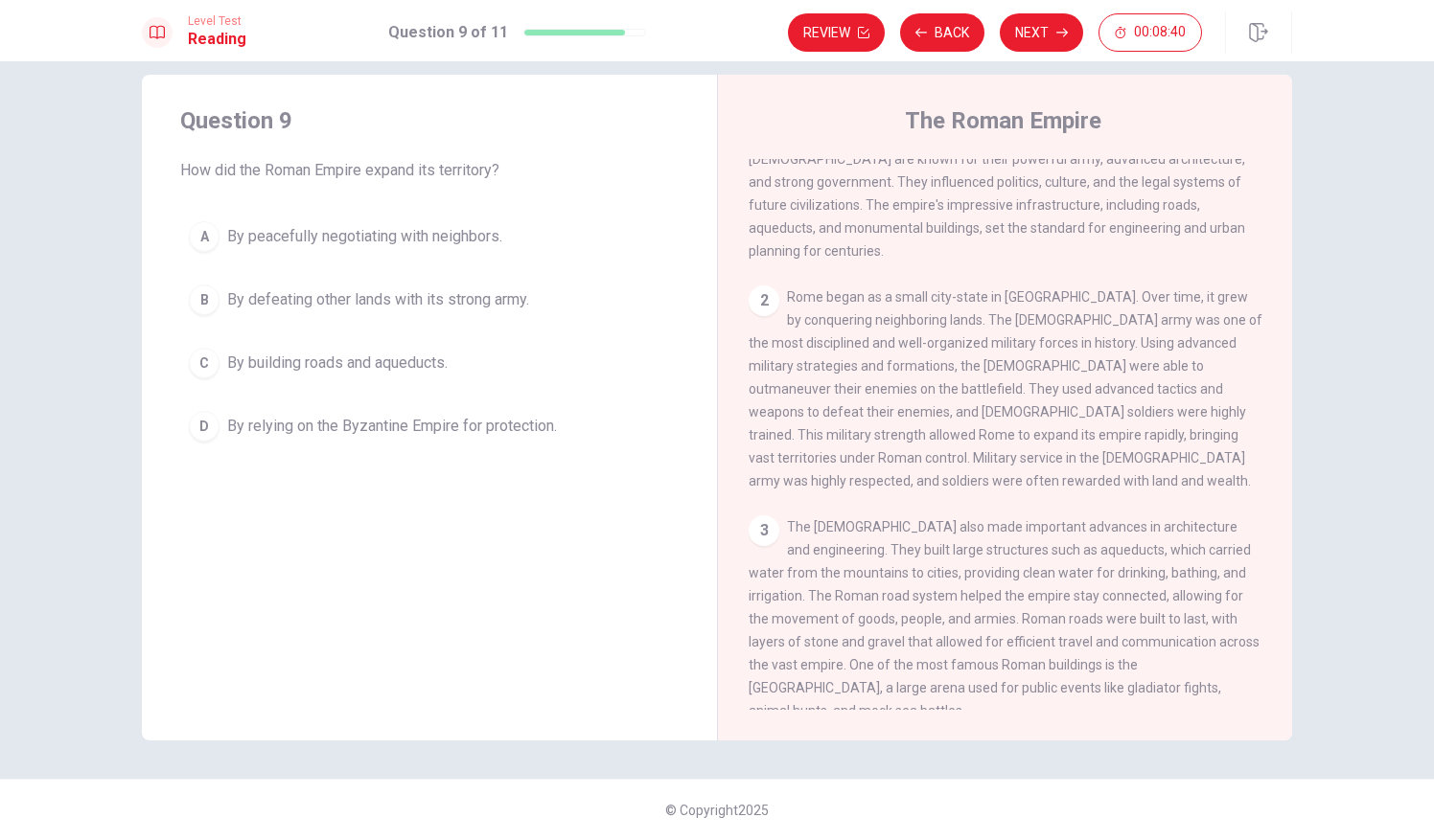
scroll to position [82, 0]
click at [339, 299] on span "By defeating other lands with its strong army." at bounding box center [378, 299] width 302 height 23
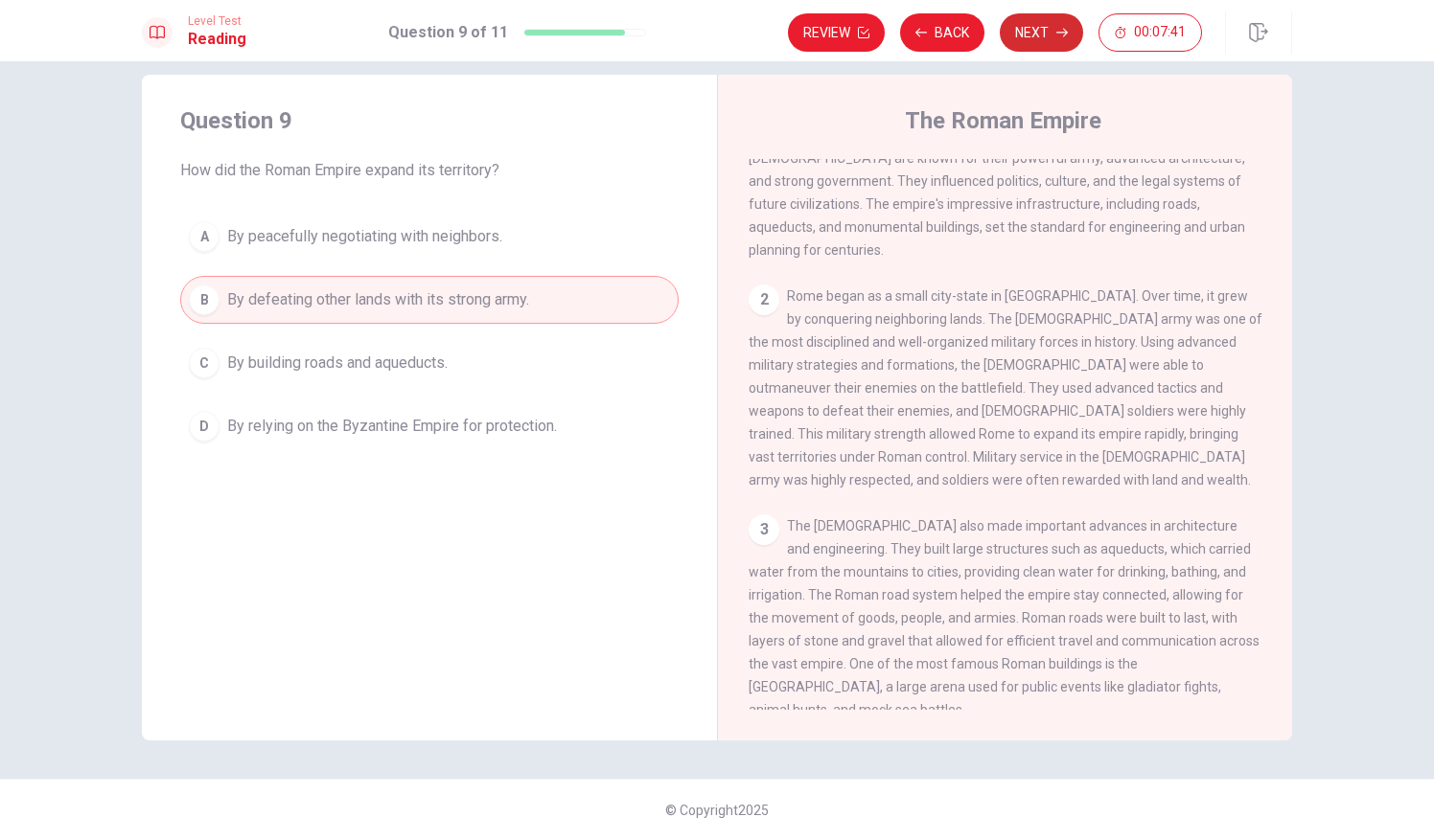
click at [1023, 40] on button "Next" at bounding box center [1041, 32] width 84 height 39
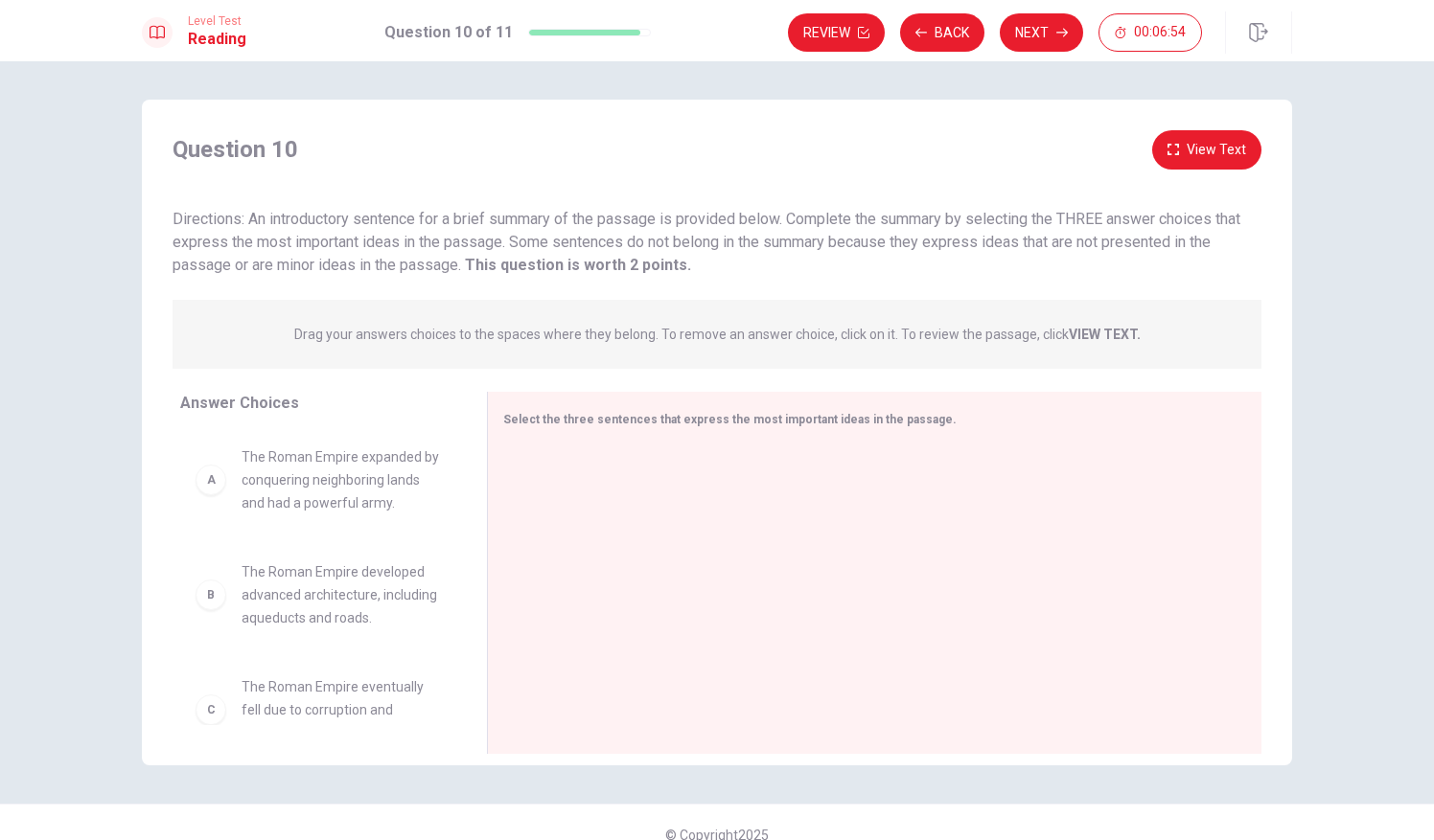
scroll to position [25, 0]
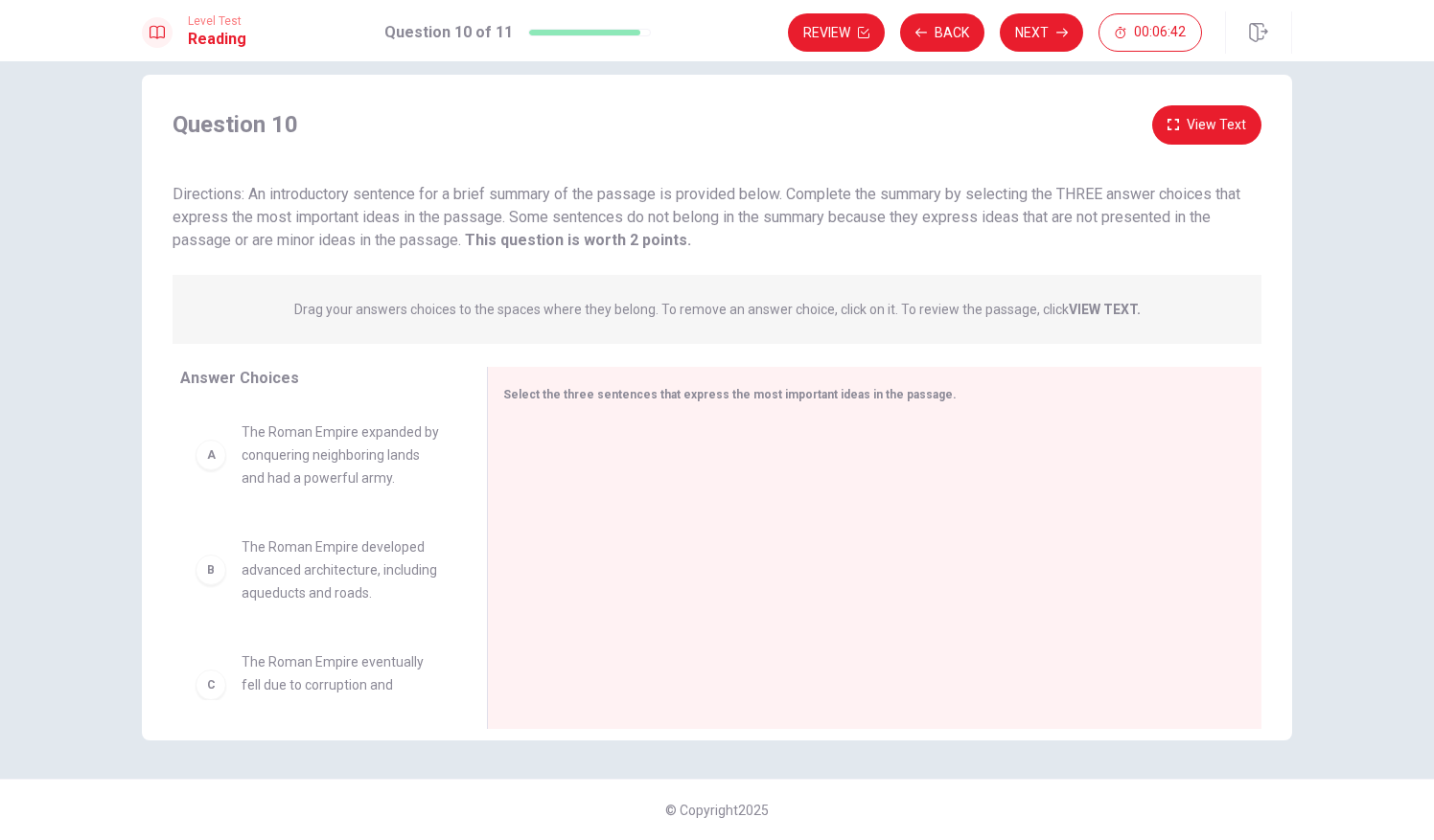
drag, startPoint x: 299, startPoint y: 446, endPoint x: 351, endPoint y: 460, distance: 53.9
click at [316, 452] on div "A The Roman Empire expanded by conquering neighboring lands and had a powerful …" at bounding box center [318, 553] width 276 height 295
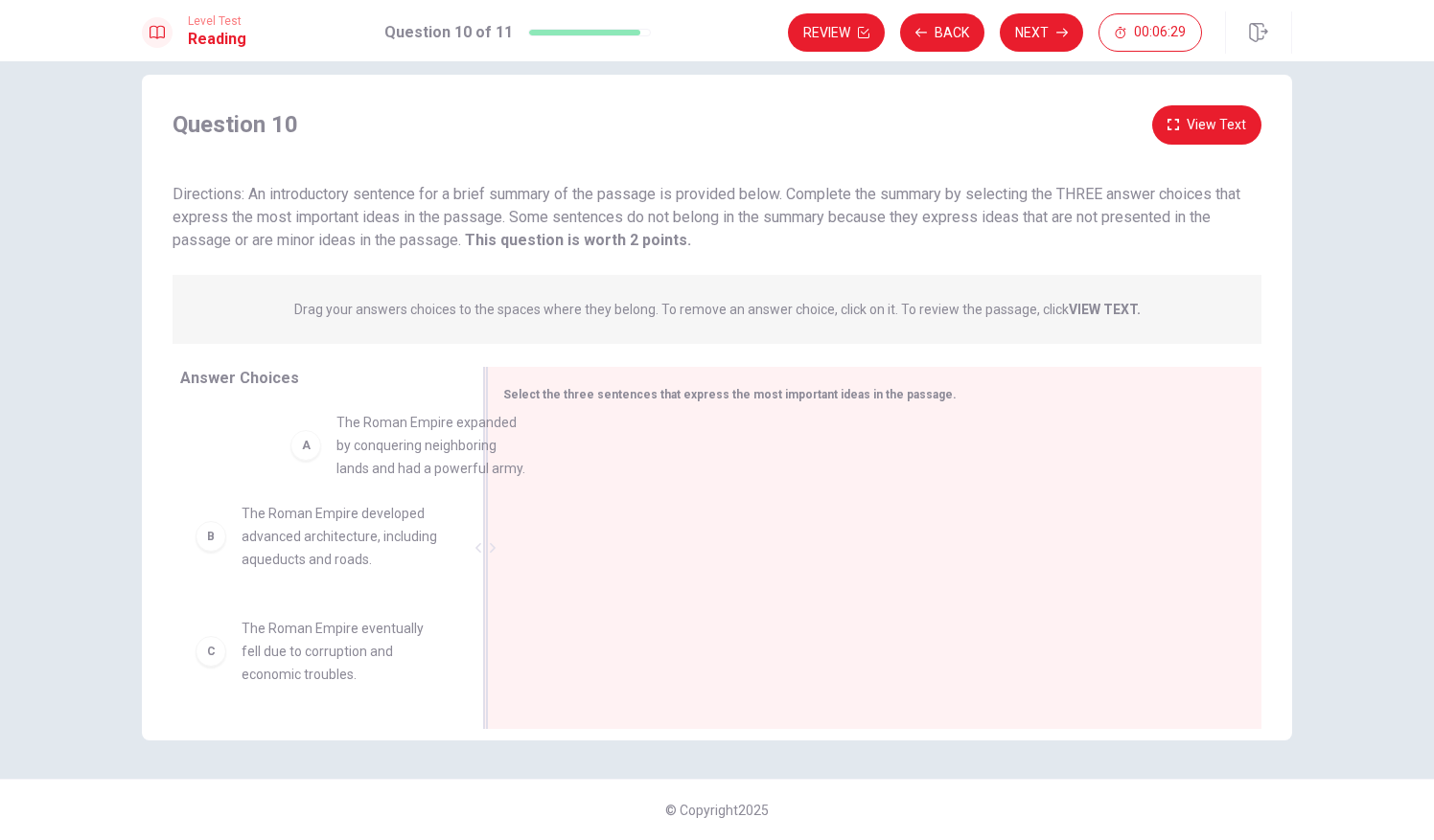
scroll to position [16, 0]
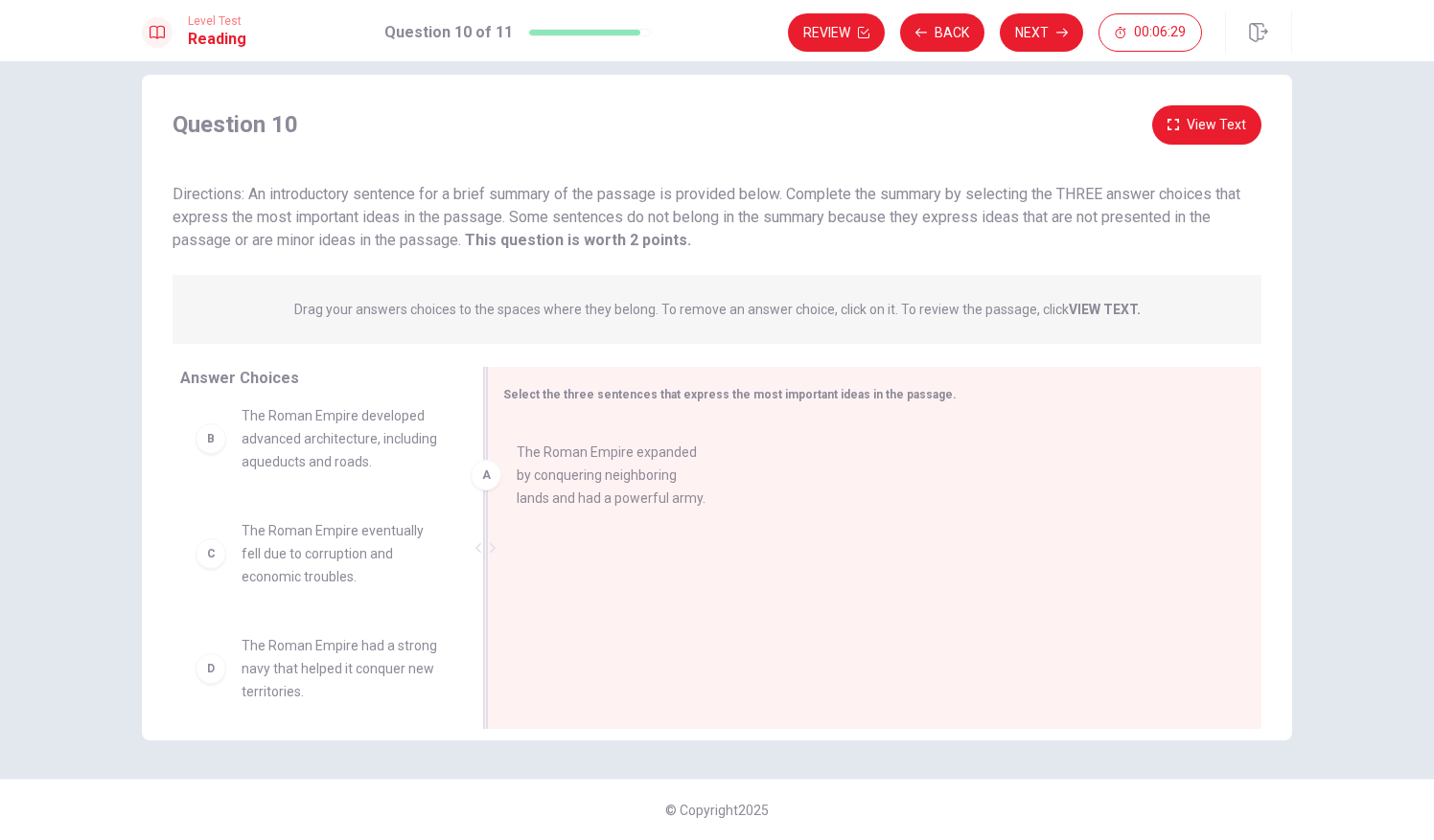
drag, startPoint x: 344, startPoint y: 426, endPoint x: 652, endPoint y: 467, distance: 310.7
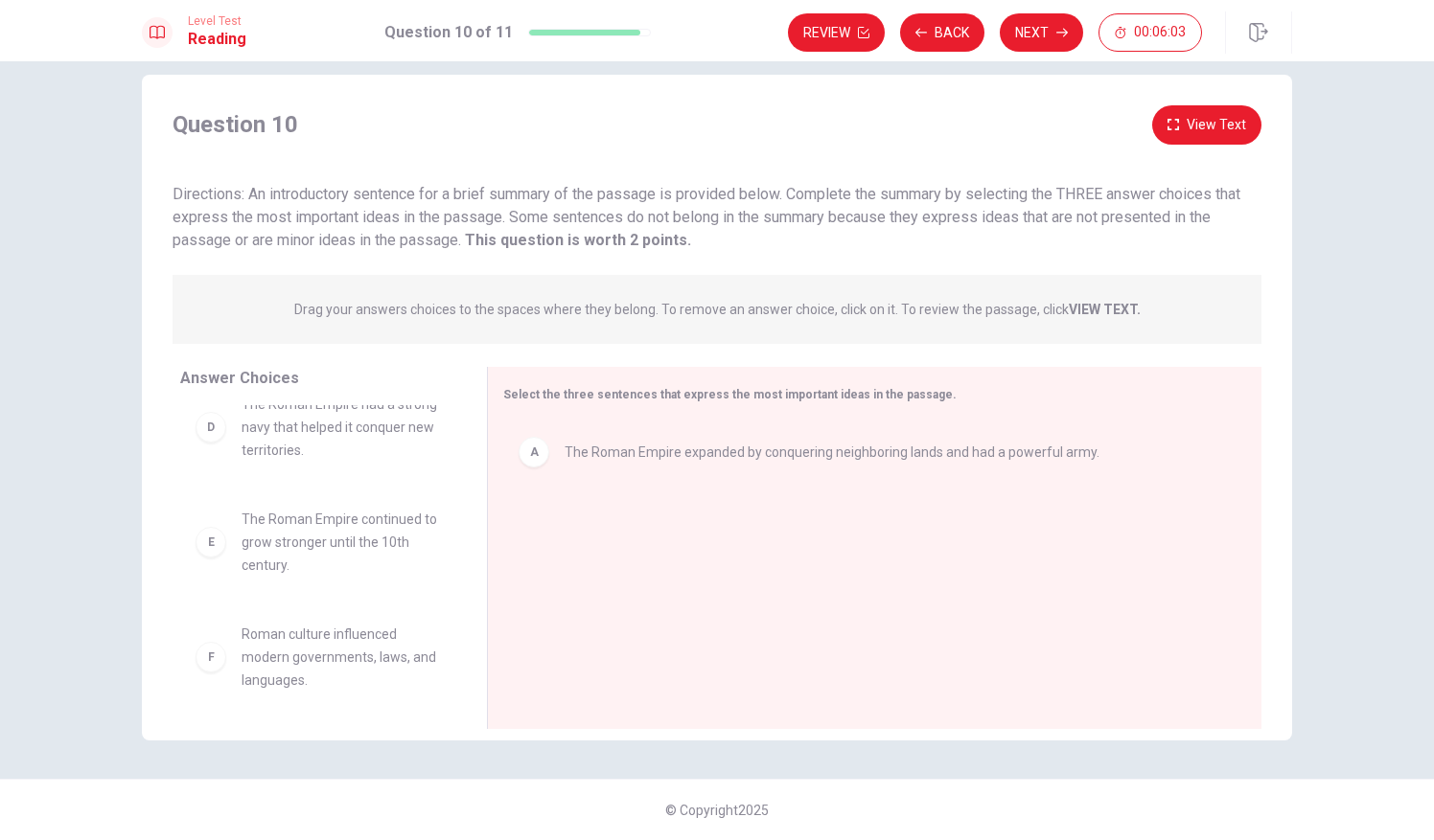
scroll to position [264, 0]
drag, startPoint x: 297, startPoint y: 651, endPoint x: 671, endPoint y: 585, distance: 379.8
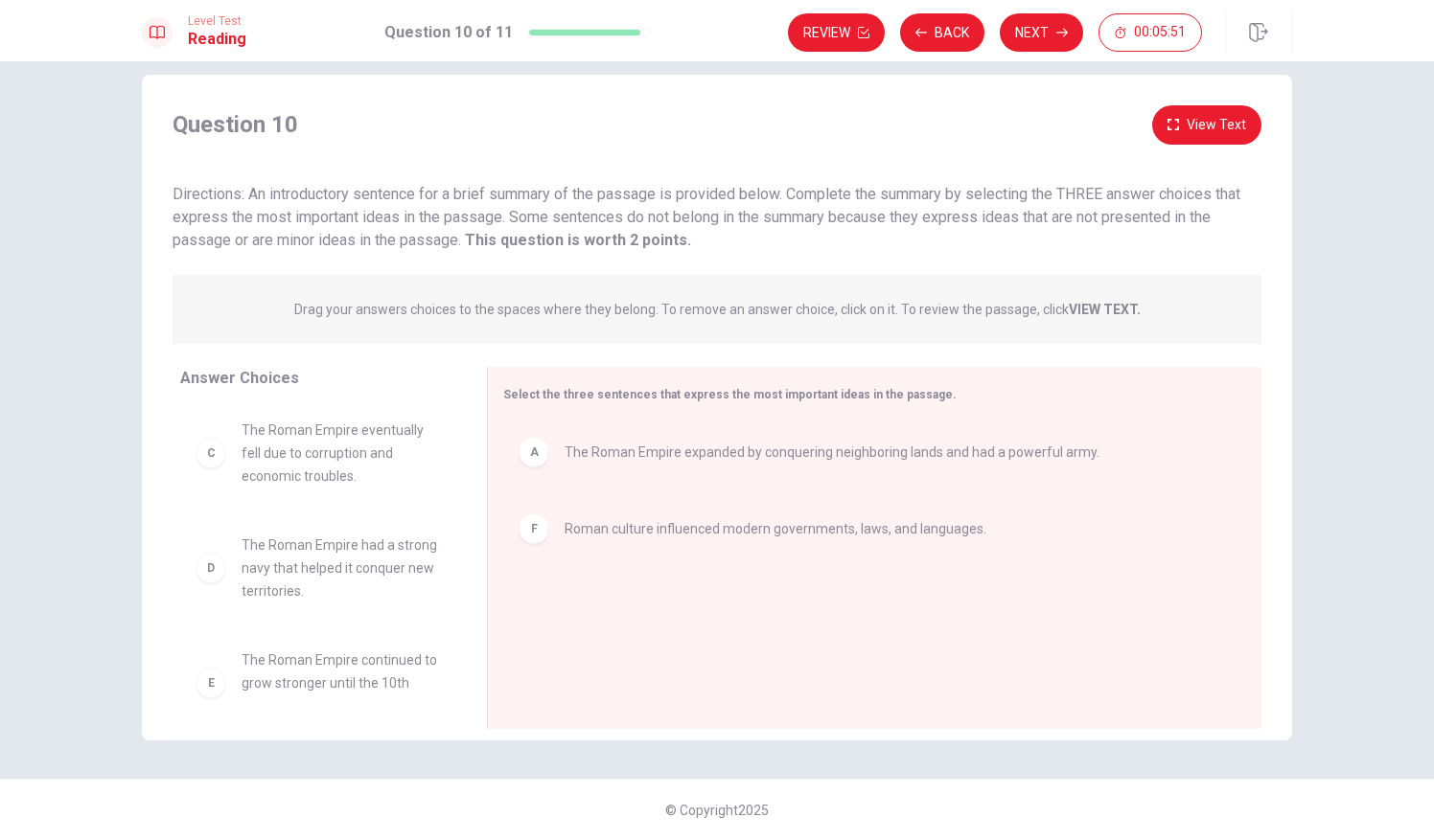
scroll to position [115, 0]
click at [1207, 124] on button "View Text" at bounding box center [1207, 125] width 109 height 40
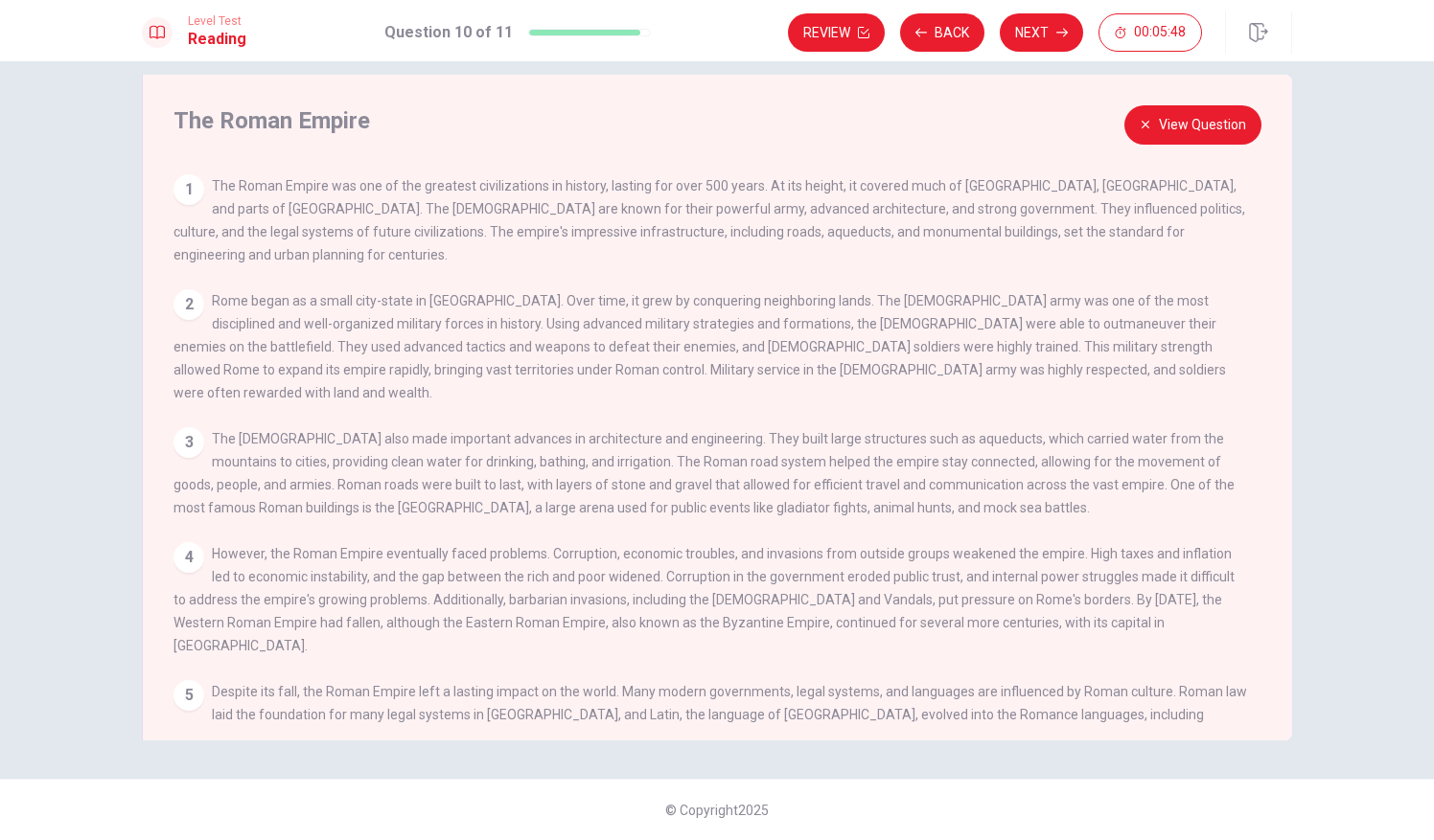
scroll to position [13, 0]
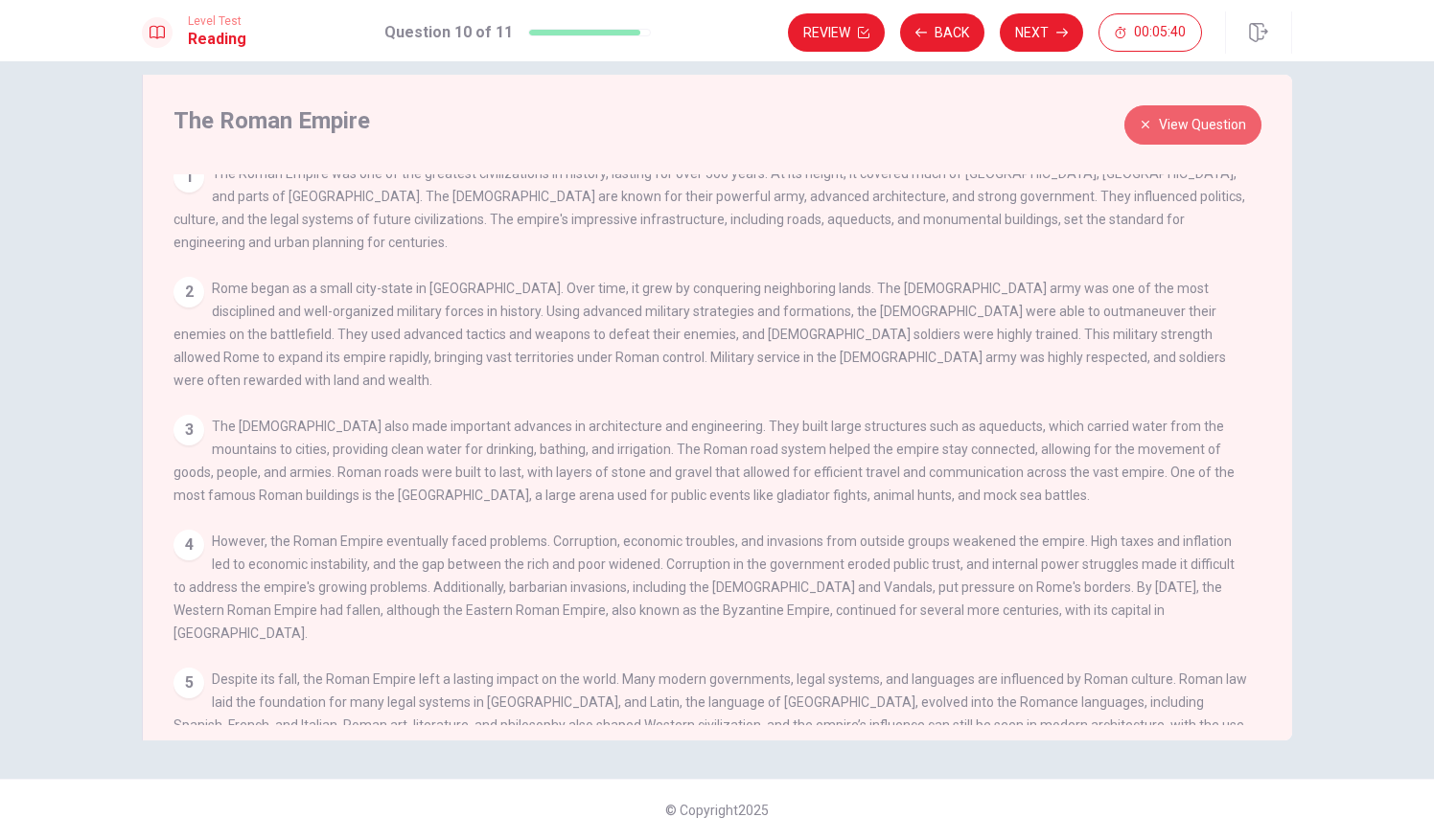
click at [1161, 113] on button "View Question" at bounding box center [1193, 125] width 137 height 40
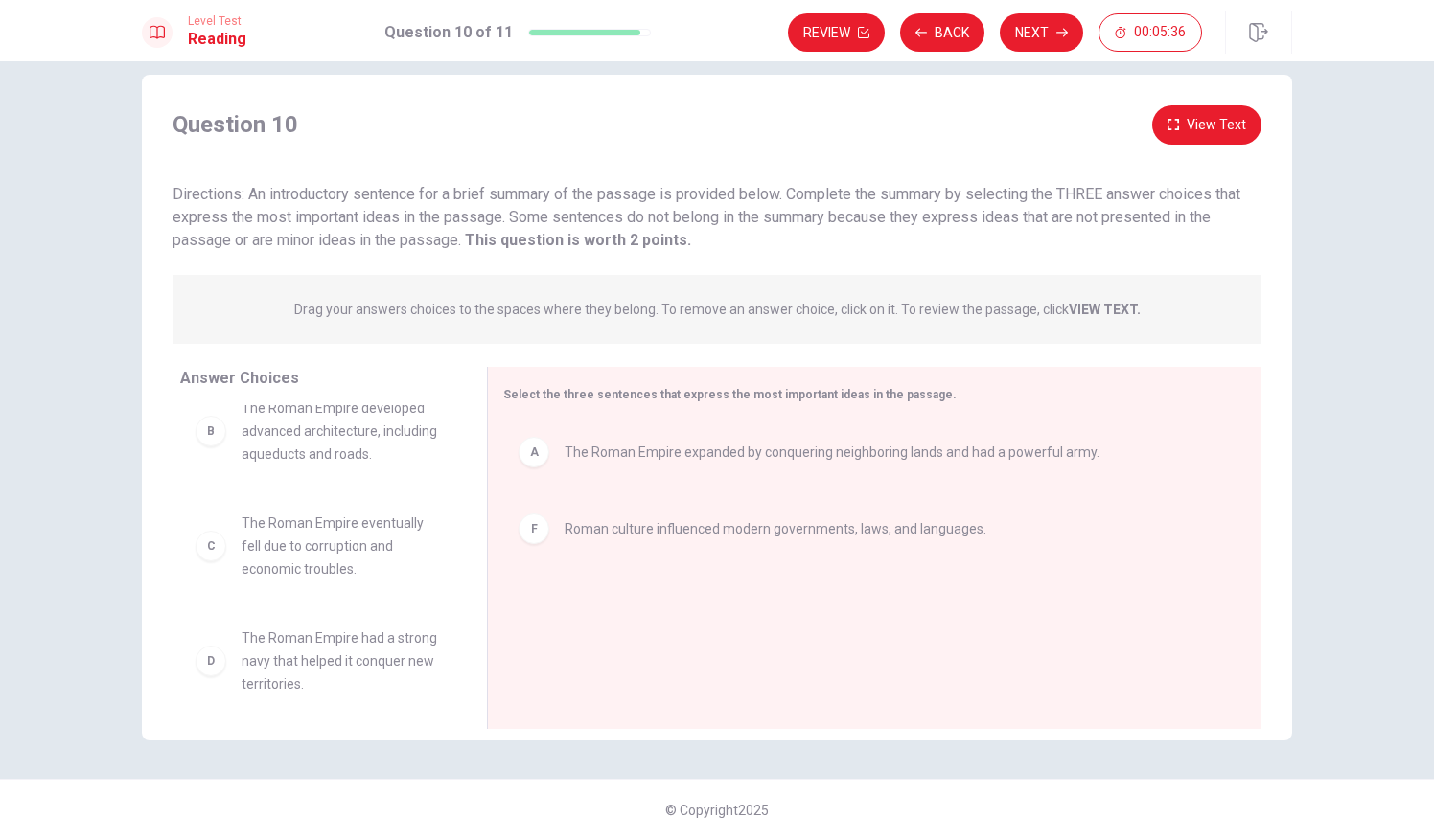
scroll to position [23, 0]
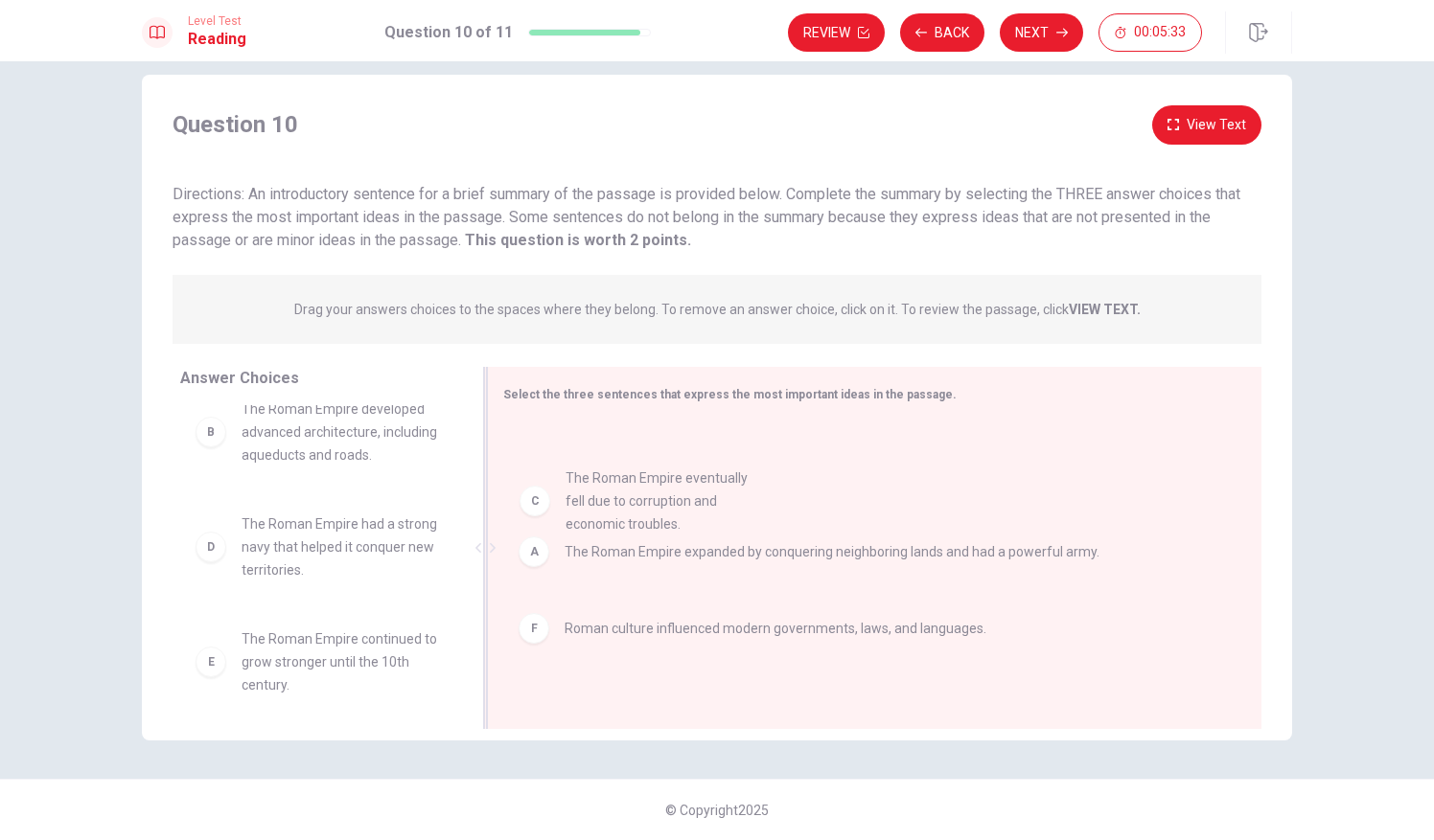
drag, startPoint x: 319, startPoint y: 558, endPoint x: 656, endPoint y: 512, distance: 340.1
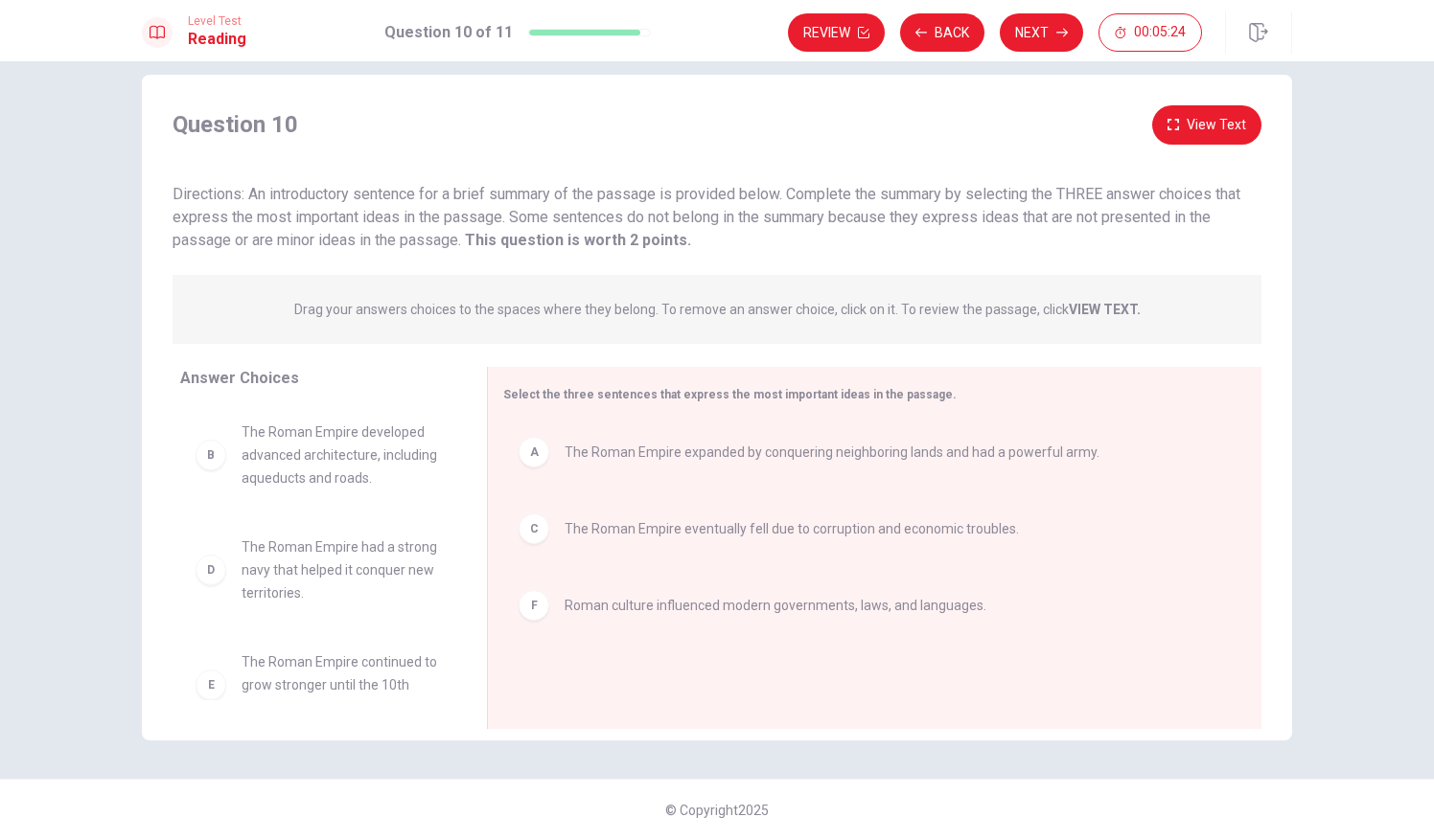
scroll to position [13, 0]
click at [1191, 149] on div "Question 10 View Text Directions: An introductory sentence for a brief summary …" at bounding box center [717, 178] width 1151 height 146
click at [1056, 26] on button "Next" at bounding box center [1041, 32] width 84 height 39
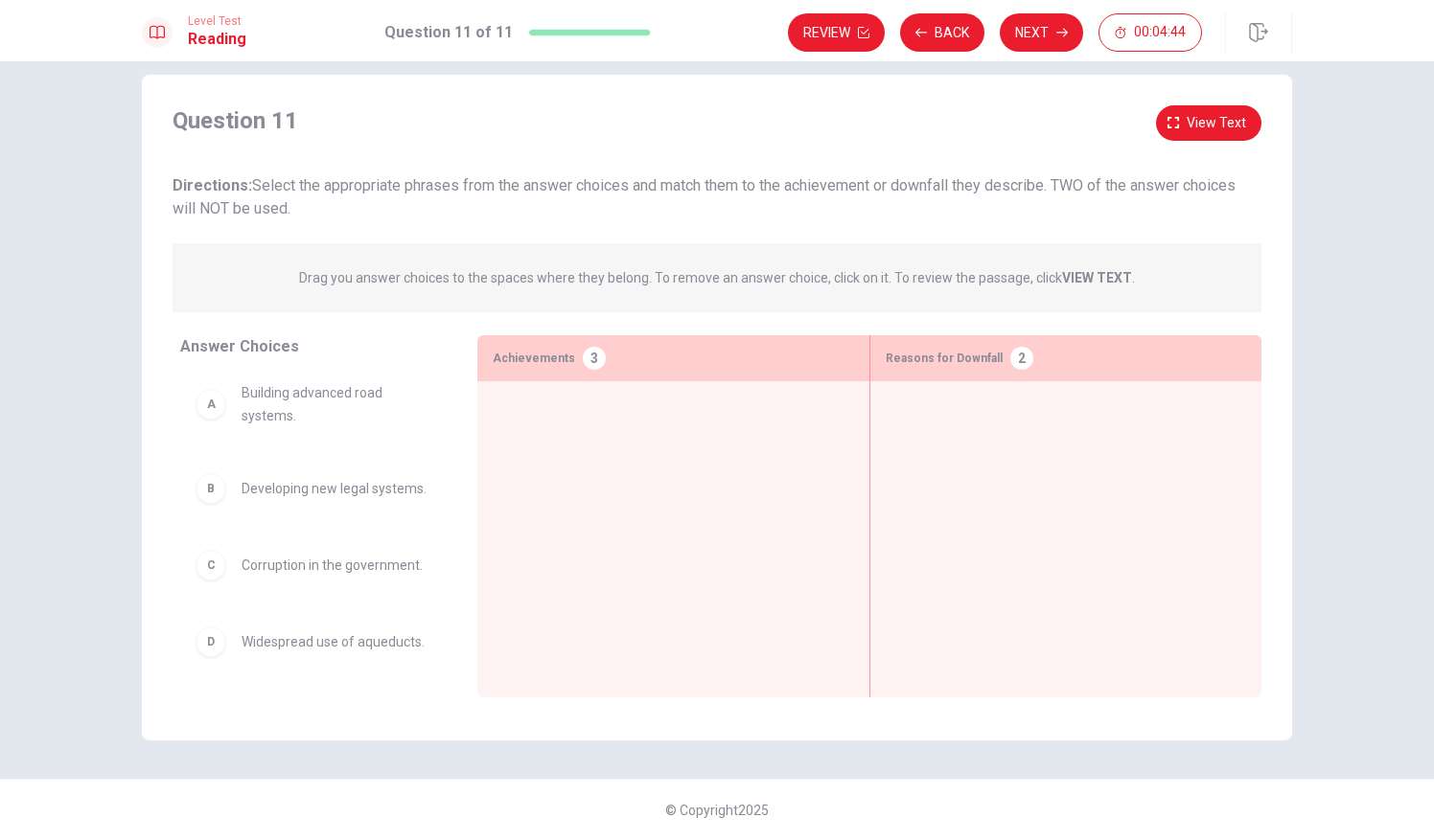
scroll to position [0, 0]
drag, startPoint x: 281, startPoint y: 411, endPoint x: 577, endPoint y: 440, distance: 297.4
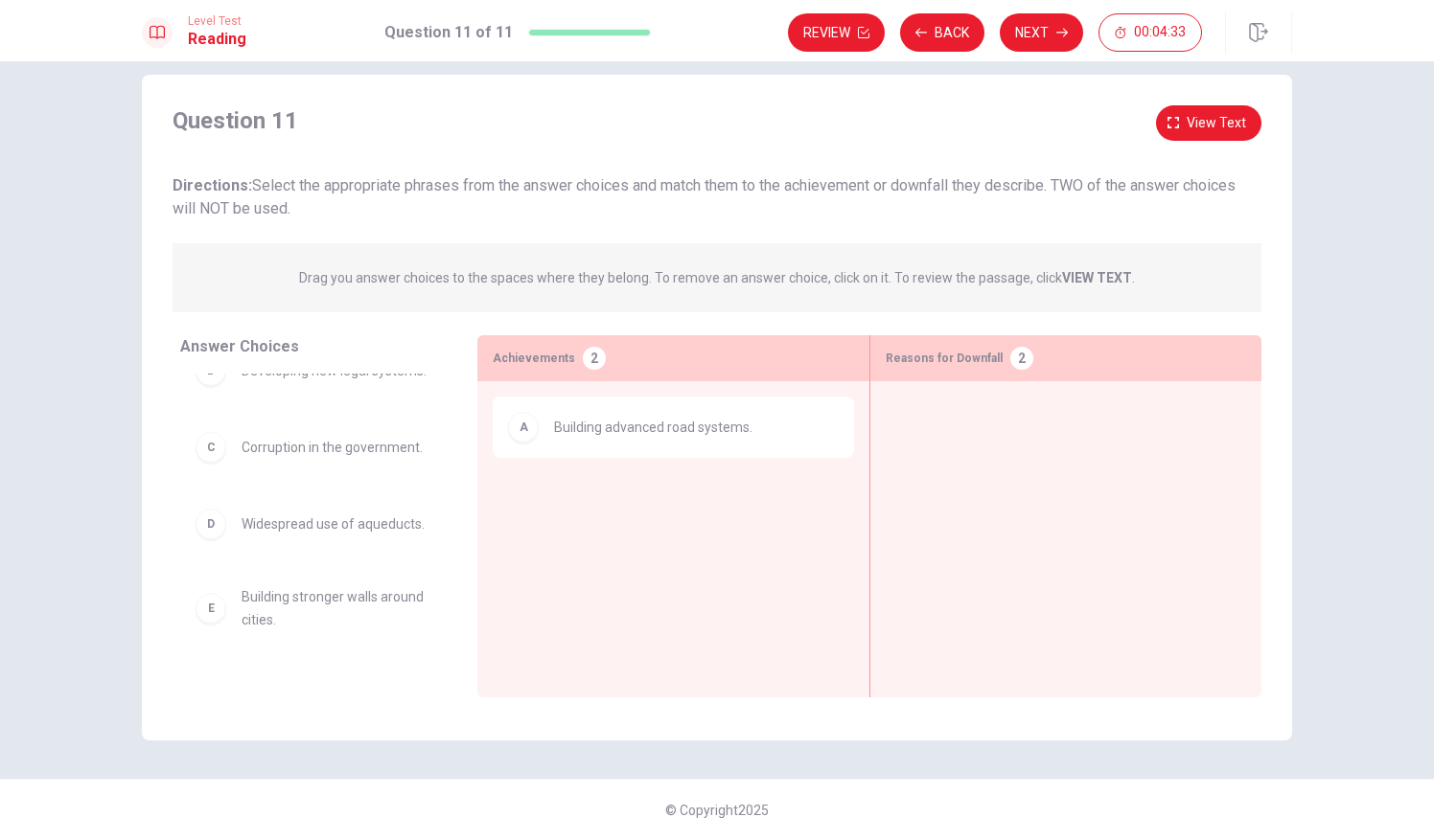
scroll to position [33, 0]
drag, startPoint x: 331, startPoint y: 463, endPoint x: 967, endPoint y: 431, distance: 636.8
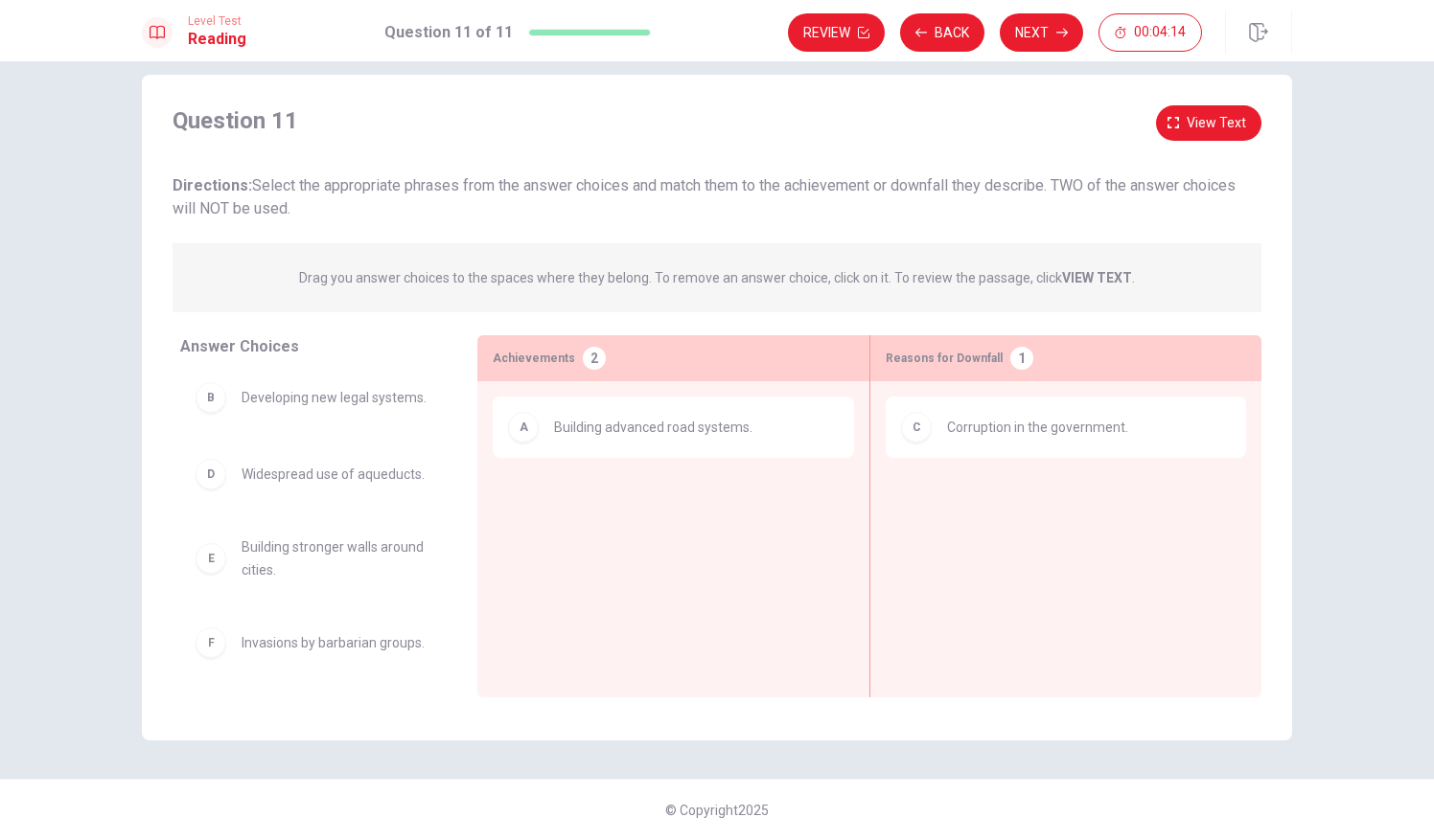
scroll to position [0, 0]
drag, startPoint x: 308, startPoint y: 411, endPoint x: 652, endPoint y: 527, distance: 363.0
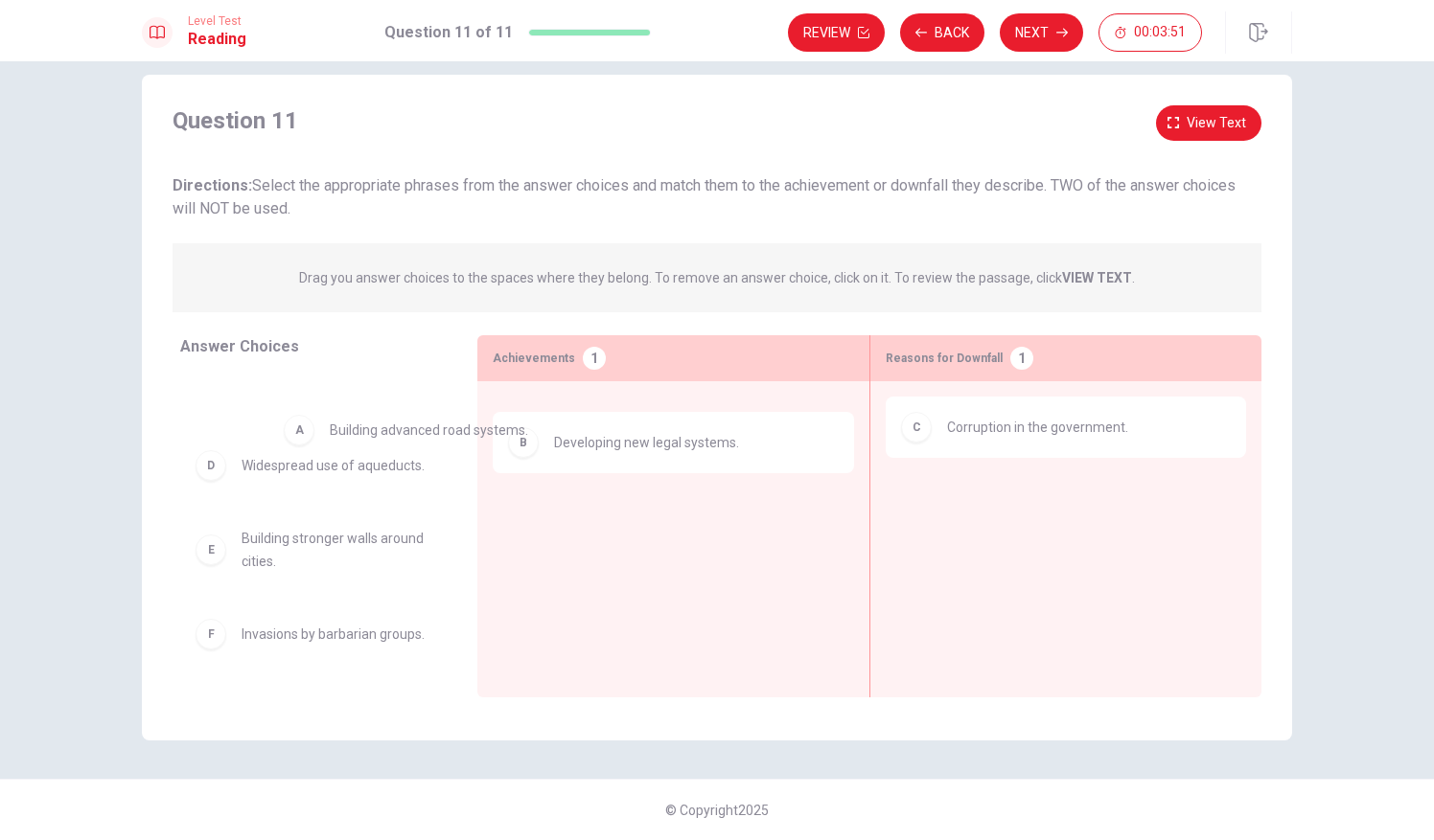
drag, startPoint x: 604, startPoint y: 433, endPoint x: 368, endPoint y: 441, distance: 236.1
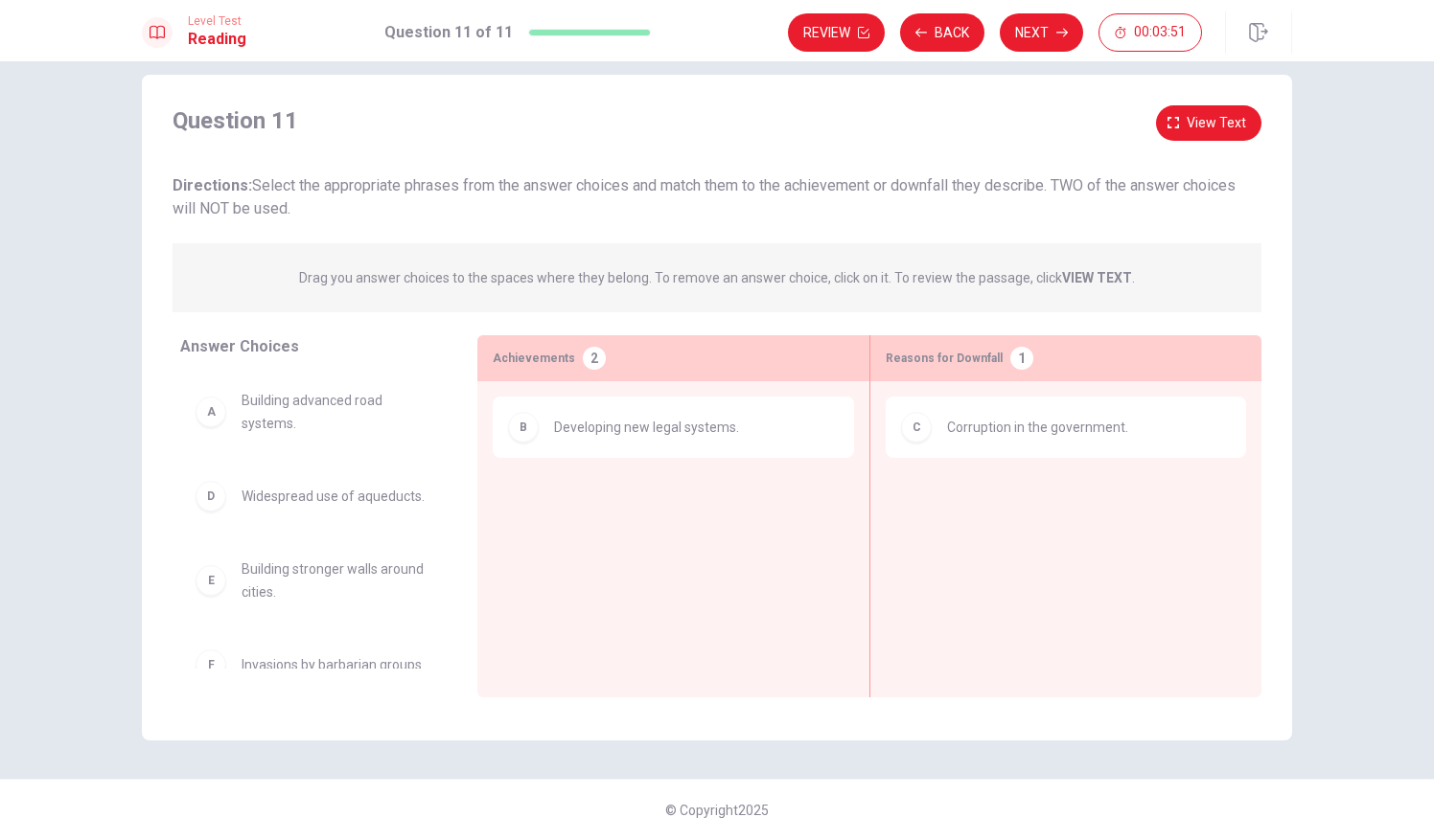
click at [271, 468] on div "D Widespread use of aqueducts." at bounding box center [313, 496] width 267 height 62
click at [1159, 120] on button "View text" at bounding box center [1208, 123] width 105 height 36
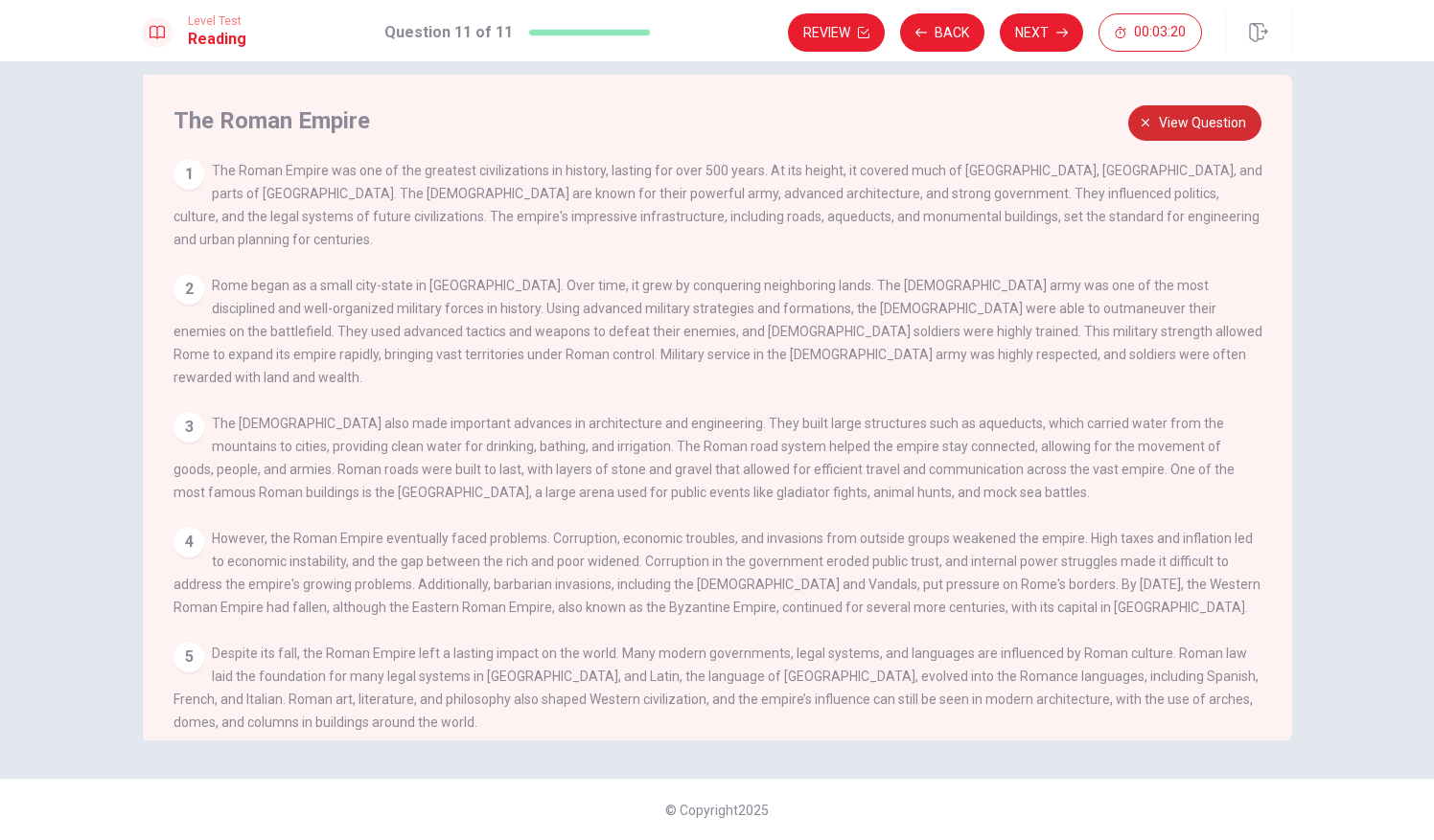
click at [1220, 114] on span "View question" at bounding box center [1202, 123] width 88 height 24
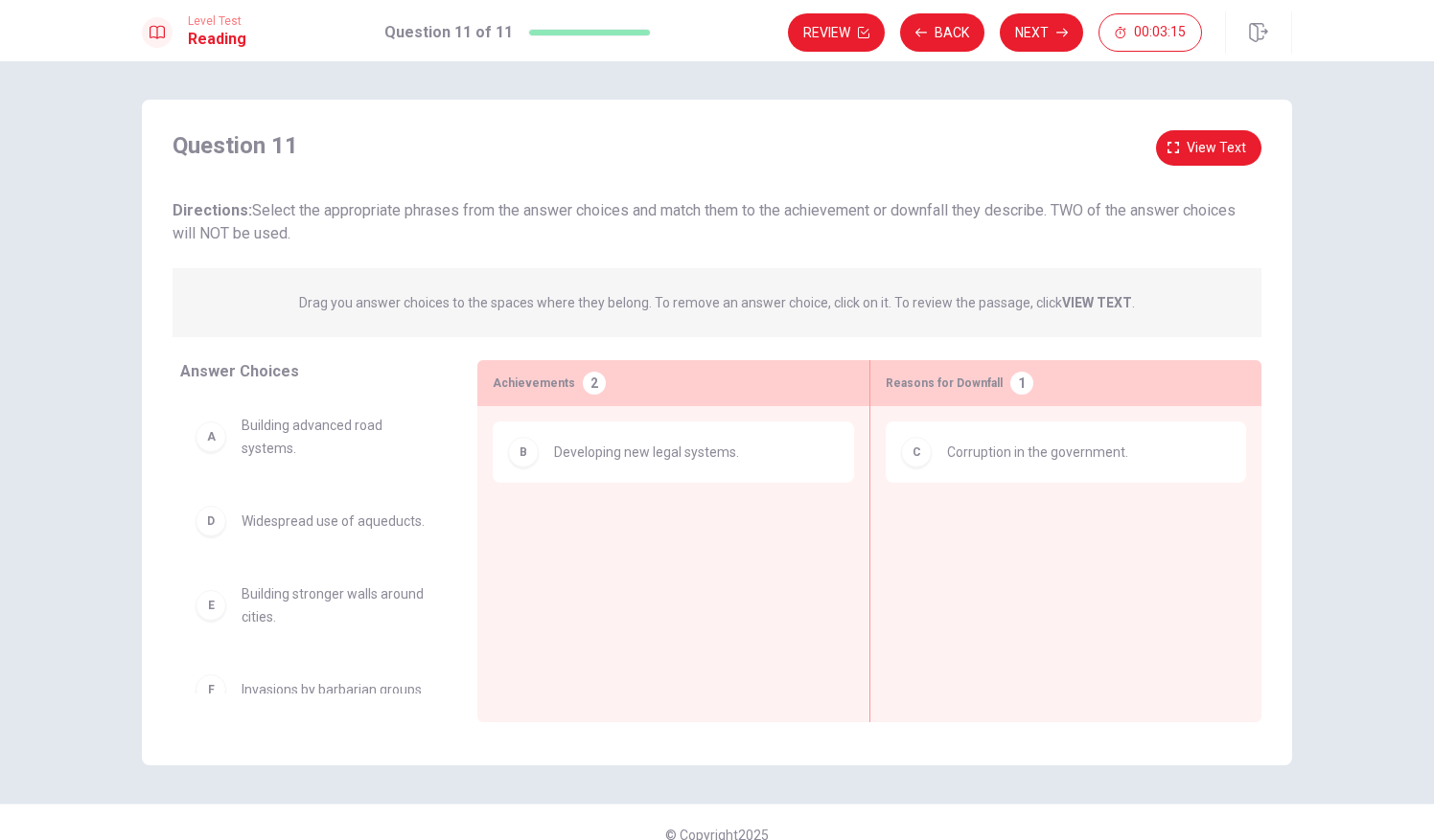
scroll to position [149, 0]
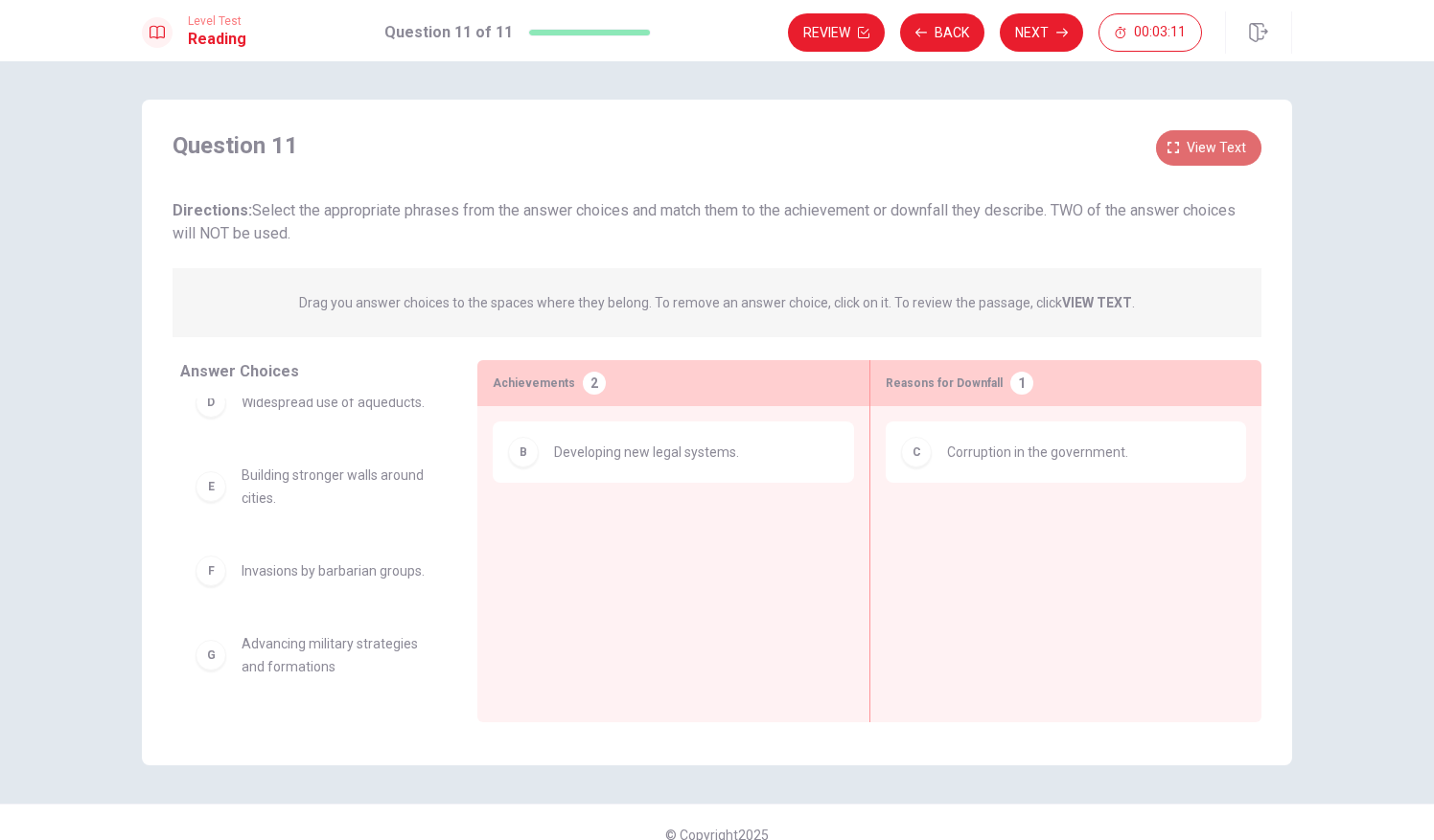
click at [1211, 143] on span "View text" at bounding box center [1216, 148] width 60 height 24
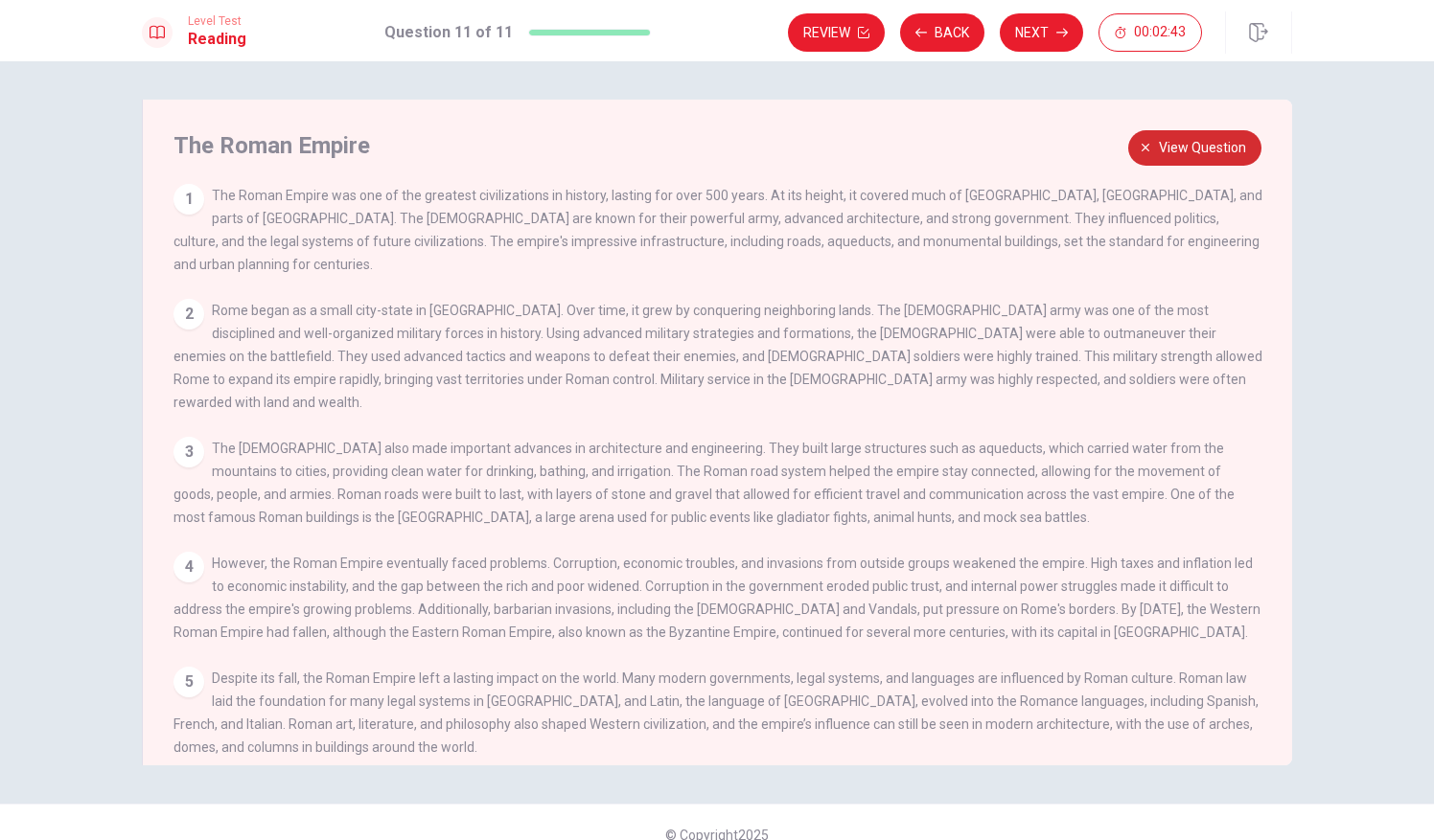
click at [1166, 150] on span "View question" at bounding box center [1202, 148] width 88 height 24
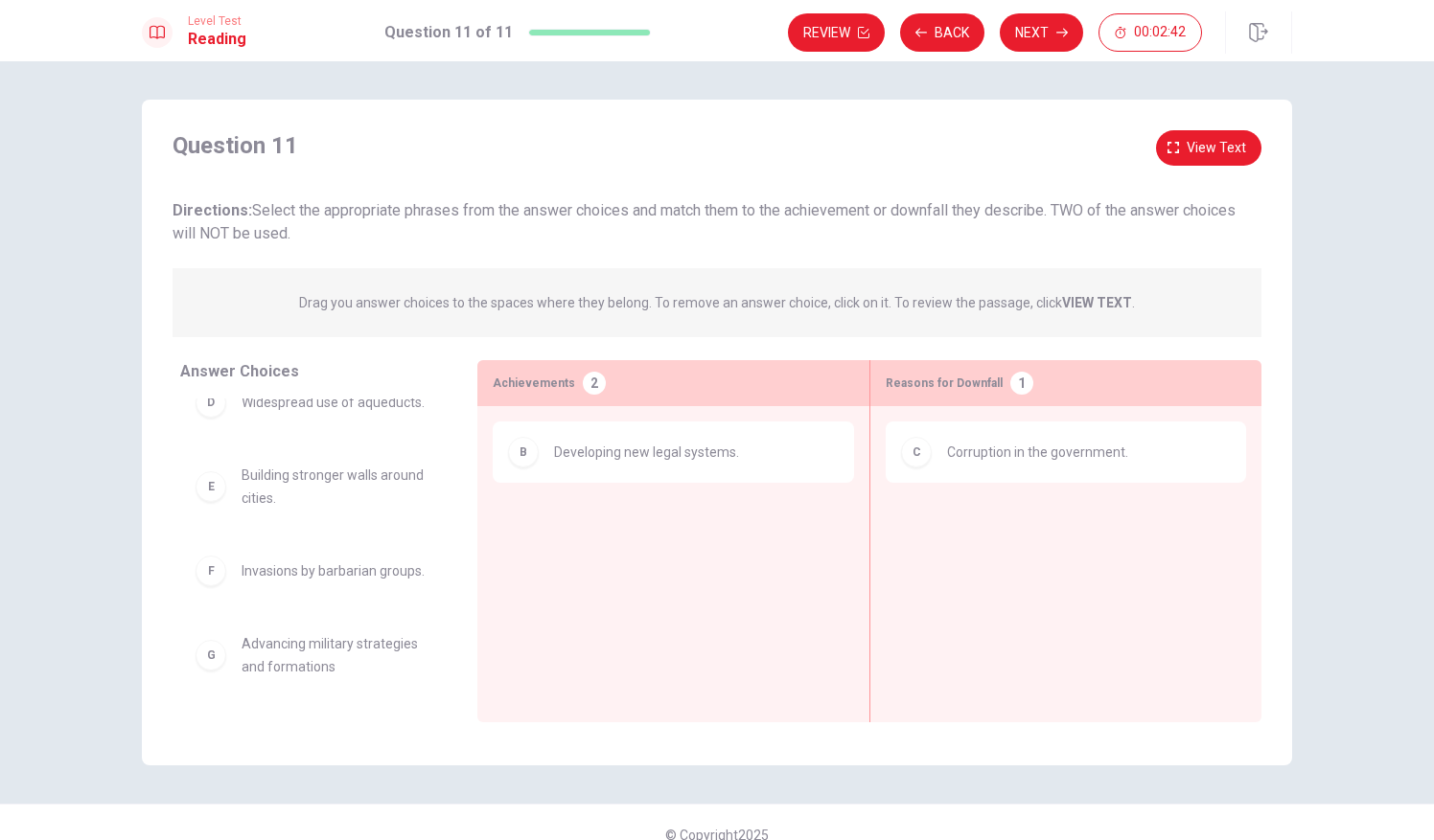
scroll to position [25, 0]
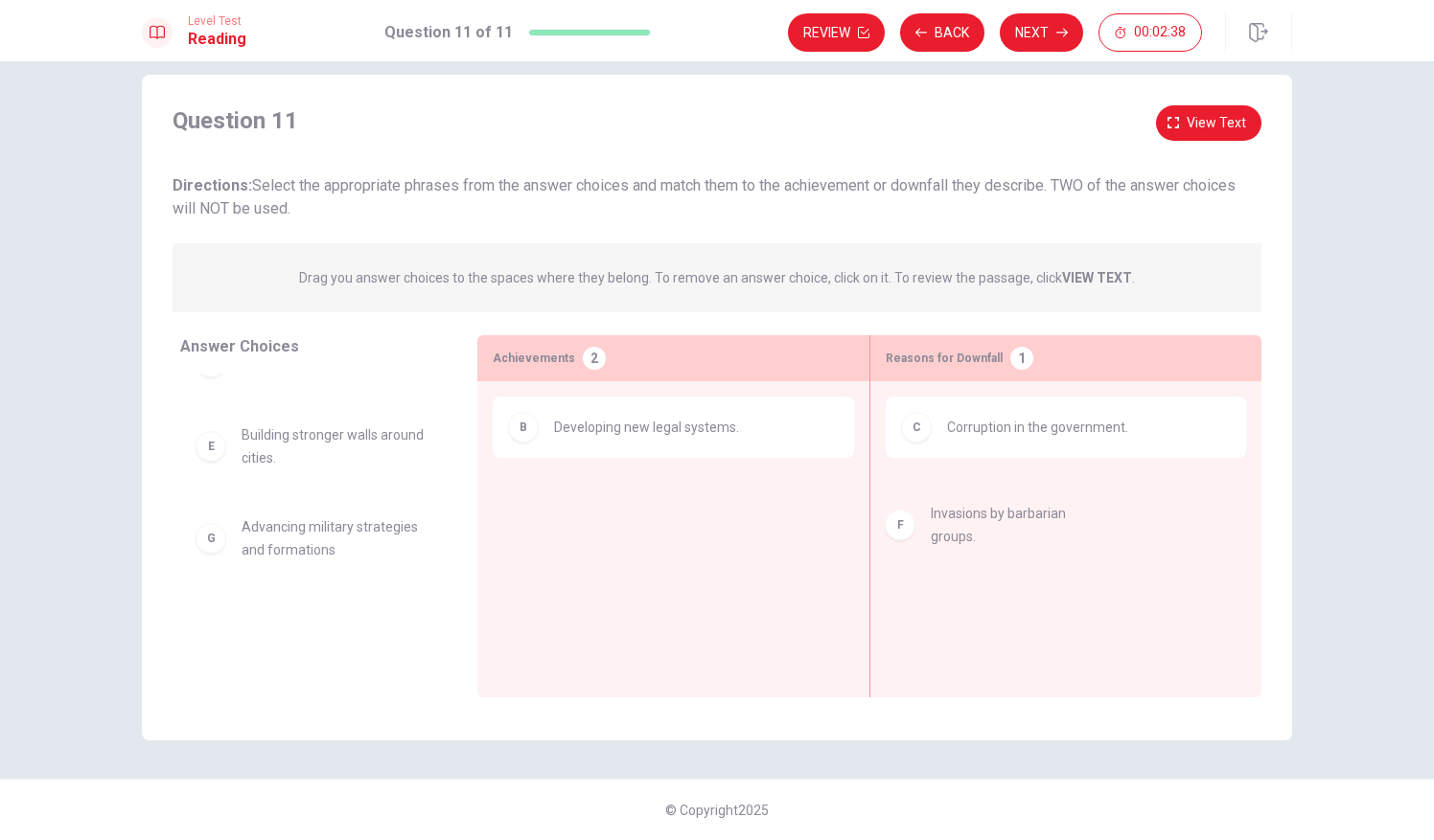
drag, startPoint x: 285, startPoint y: 548, endPoint x: 1010, endPoint y: 533, distance: 725.2
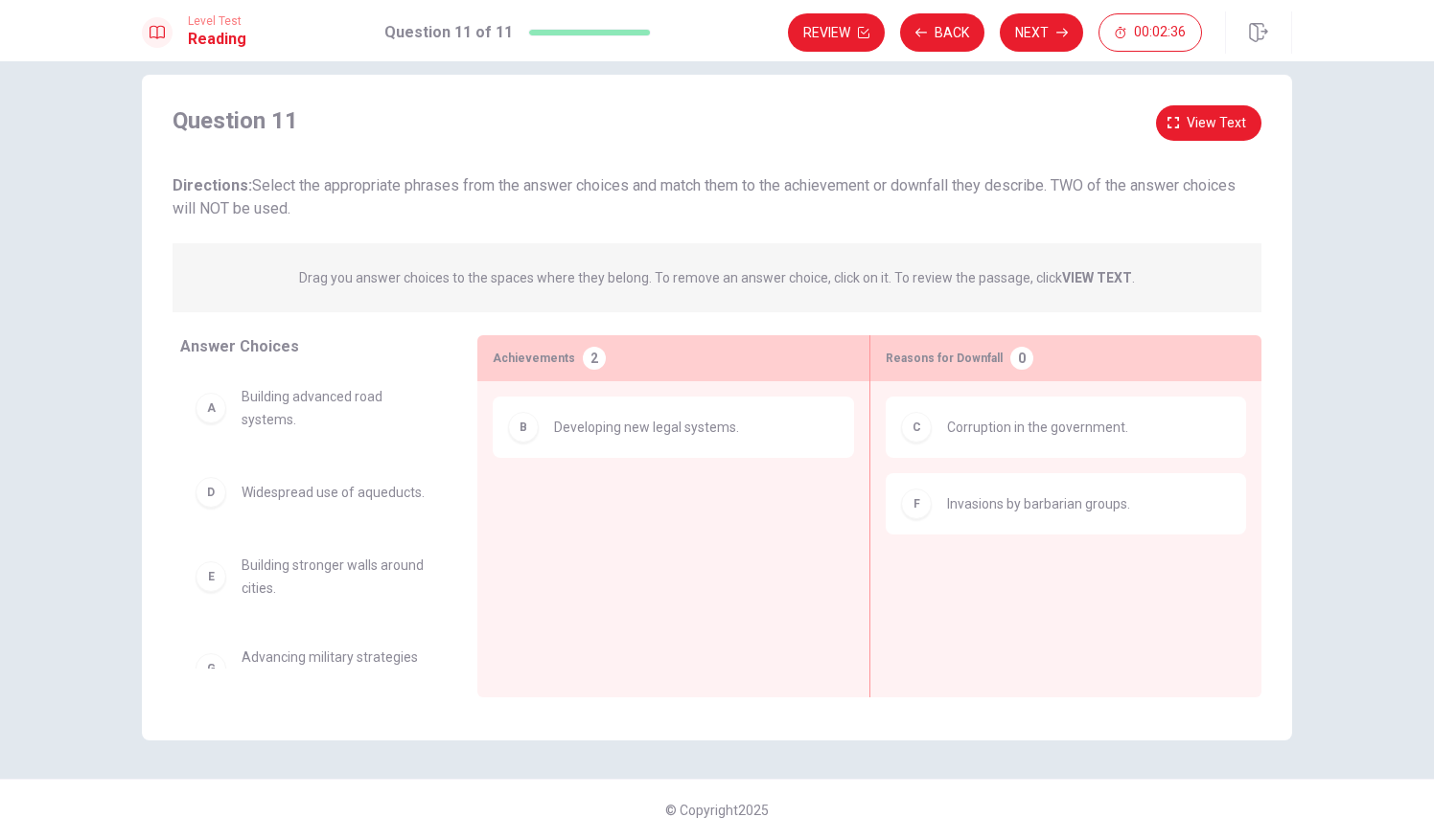
scroll to position [0, 0]
click at [1175, 122] on icon "button" at bounding box center [1173, 123] width 12 height 12
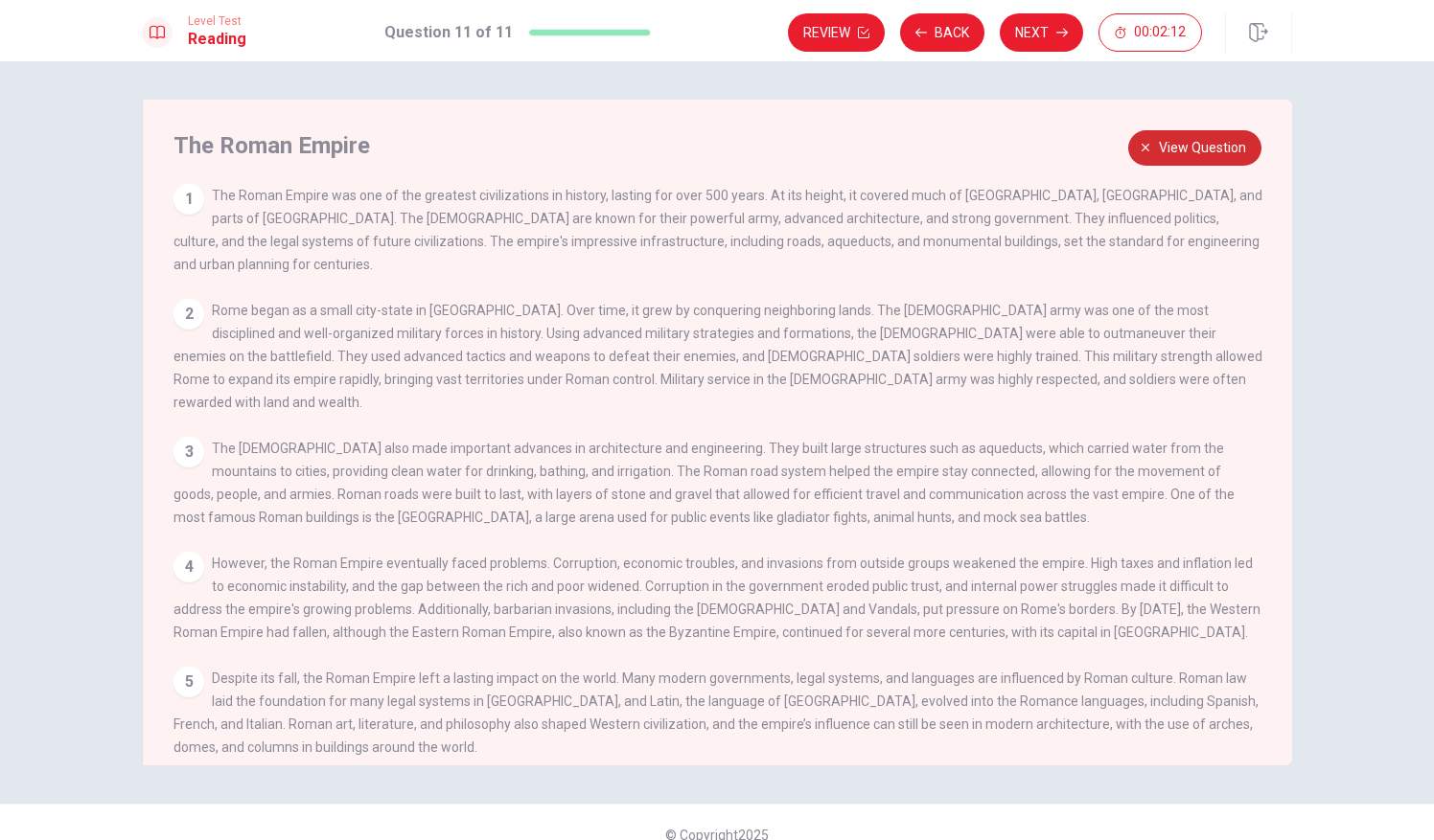
click at [1202, 149] on span "View question" at bounding box center [1202, 148] width 88 height 24
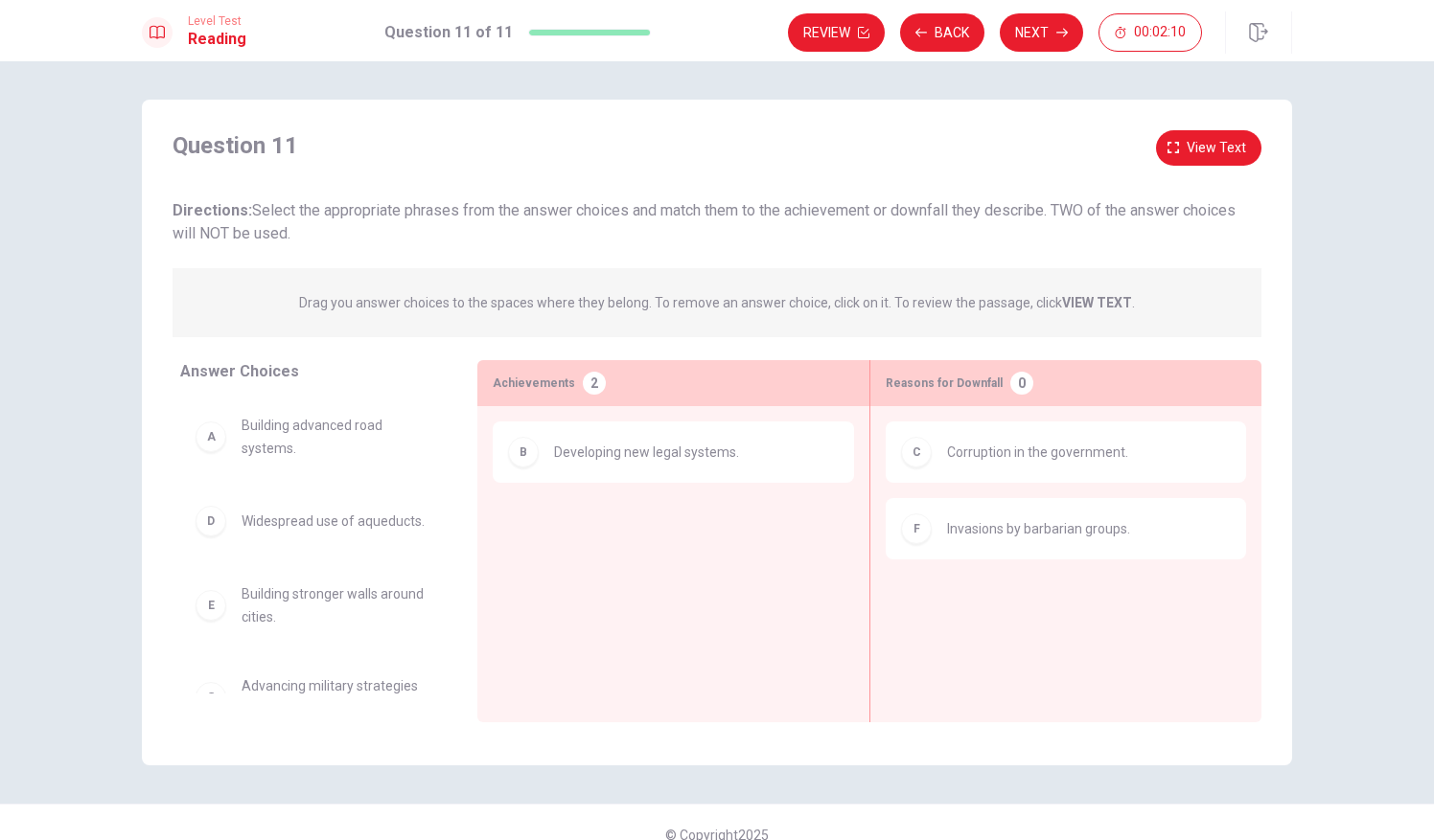
scroll to position [58, 0]
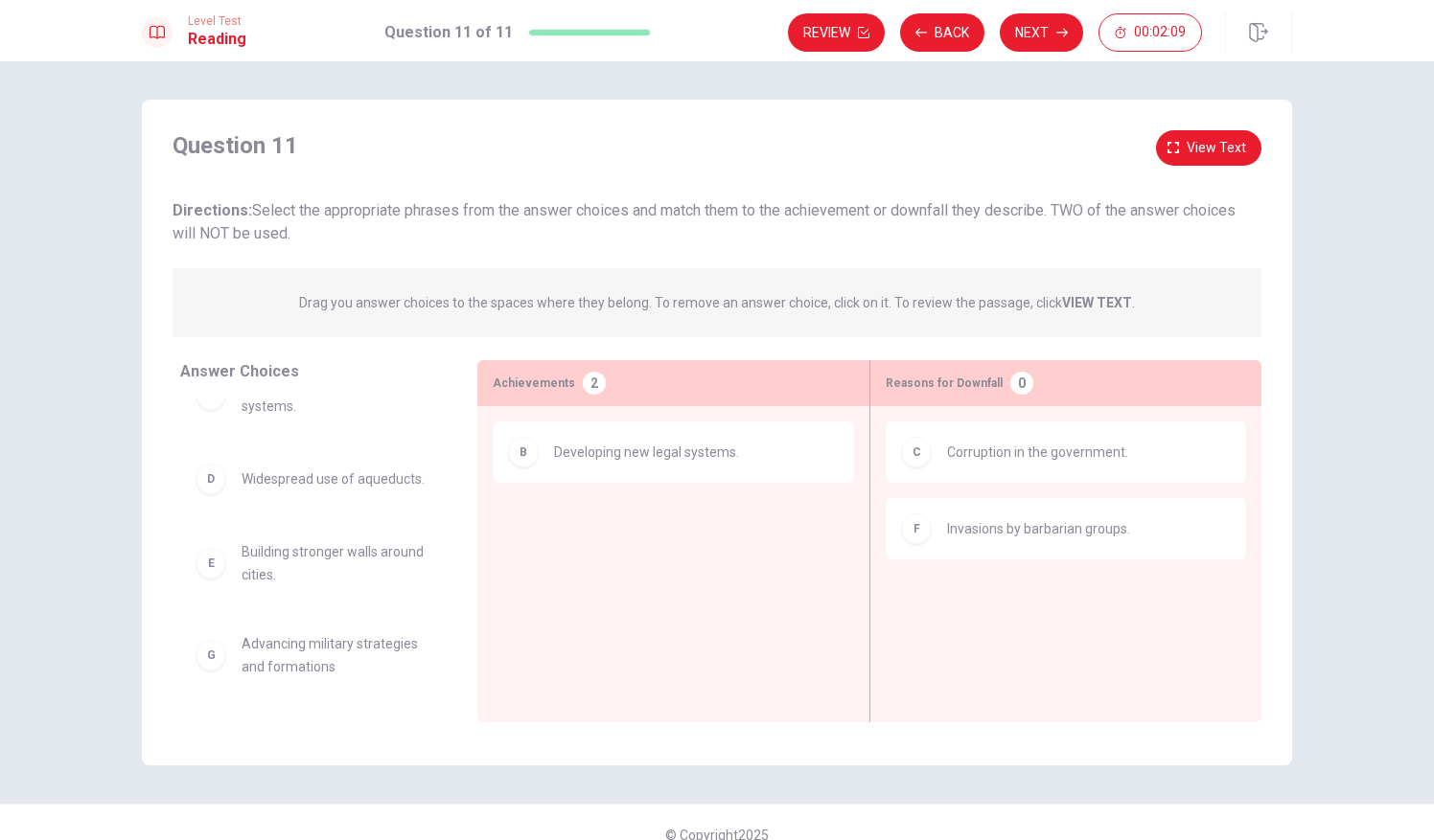
drag, startPoint x: 299, startPoint y: 472, endPoint x: 622, endPoint y: 543, distance: 330.7
drag, startPoint x: 246, startPoint y: 485, endPoint x: 659, endPoint y: 527, distance: 415.1
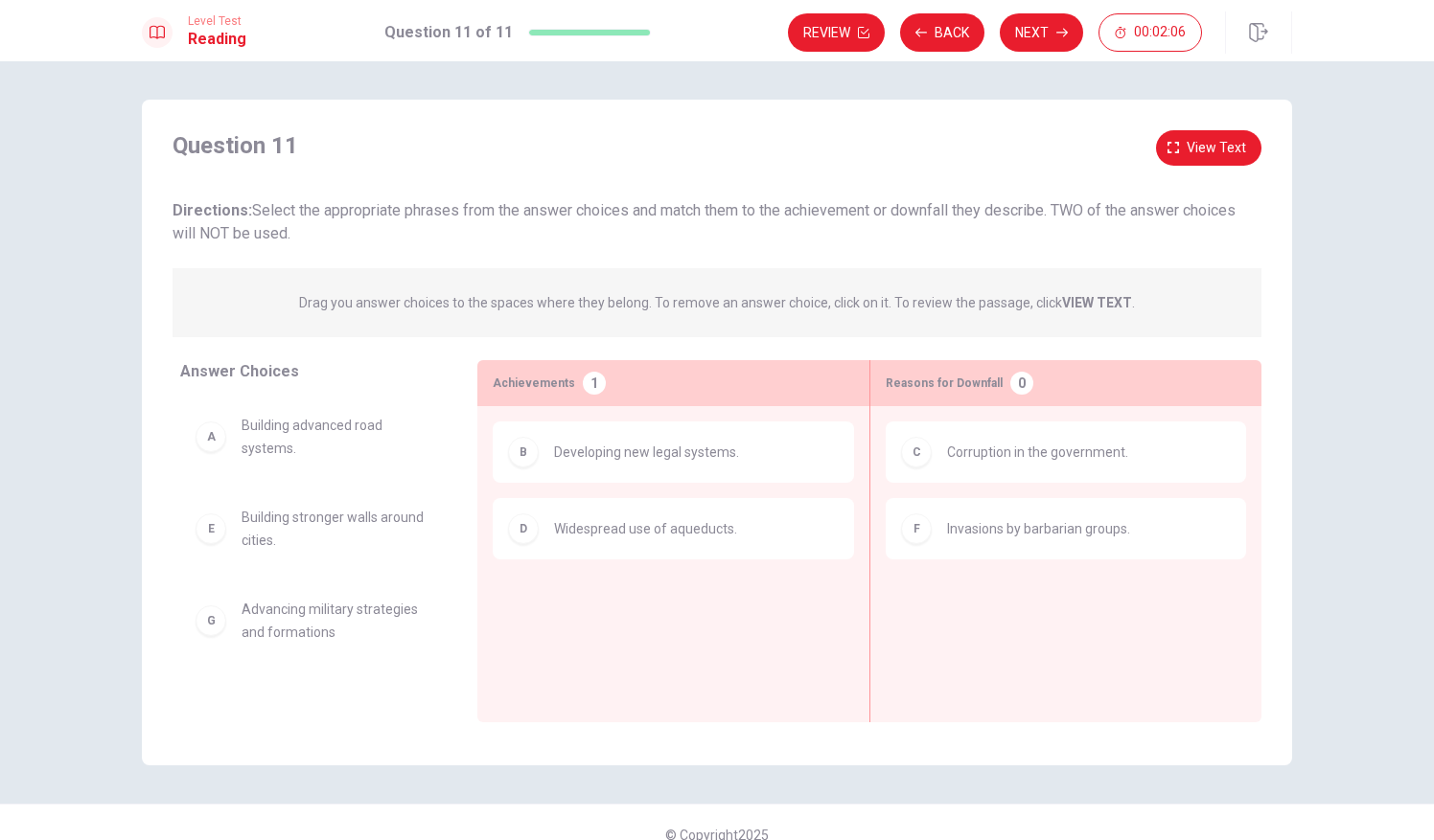
scroll to position [0, 0]
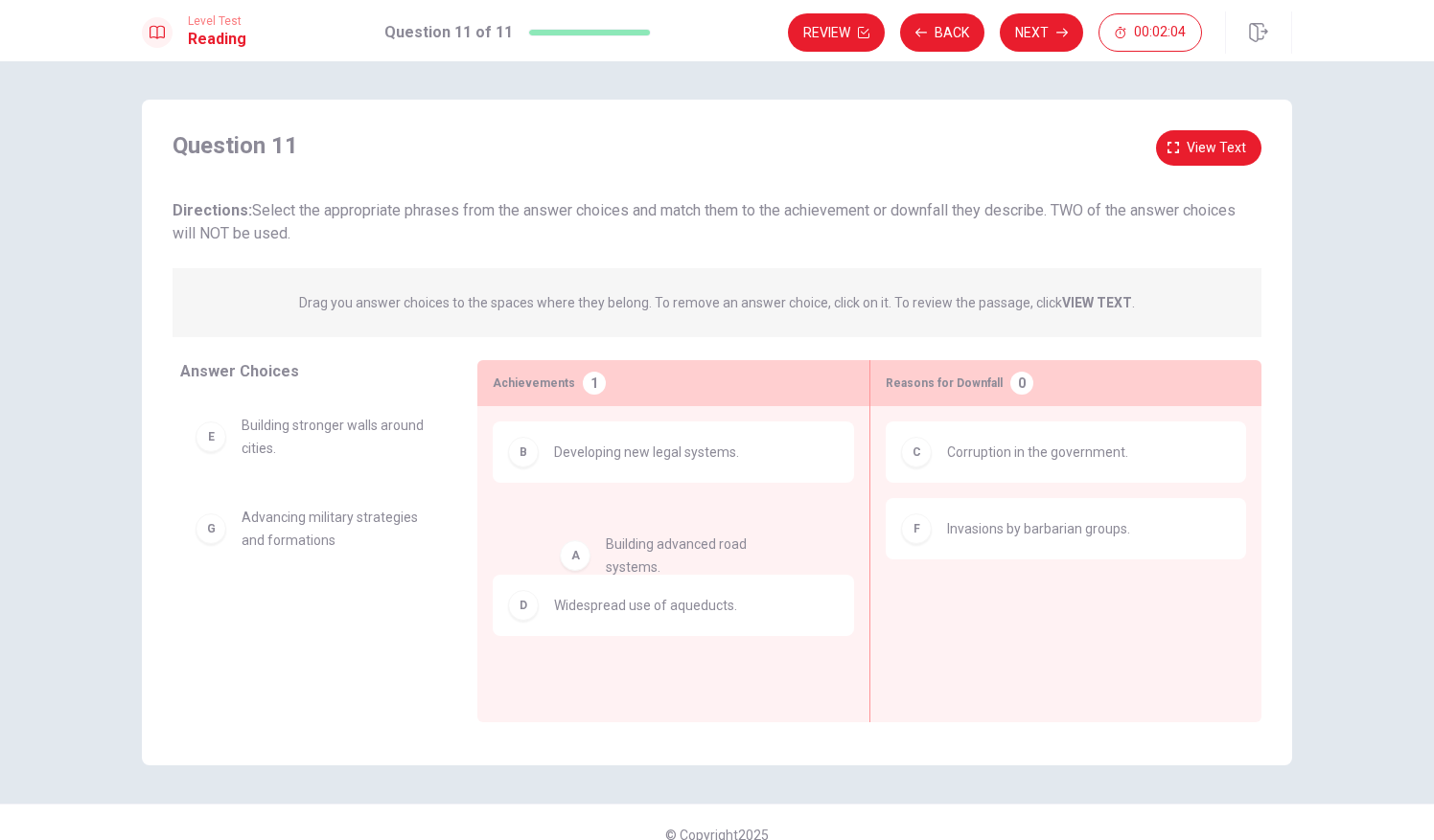
drag, startPoint x: 252, startPoint y: 442, endPoint x: 628, endPoint y: 563, distance: 395.0
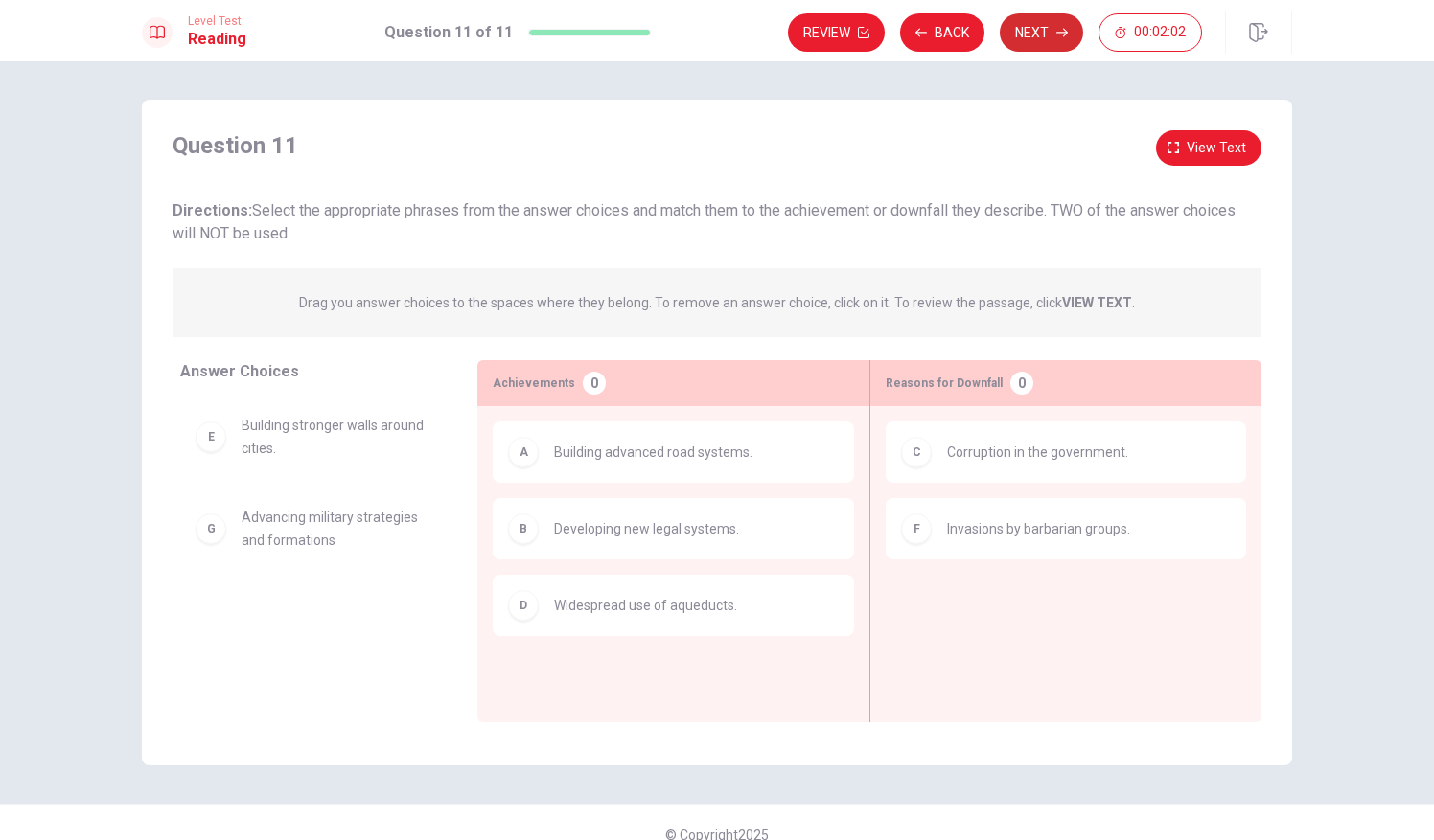
click at [1040, 35] on button "Next" at bounding box center [1041, 32] width 84 height 39
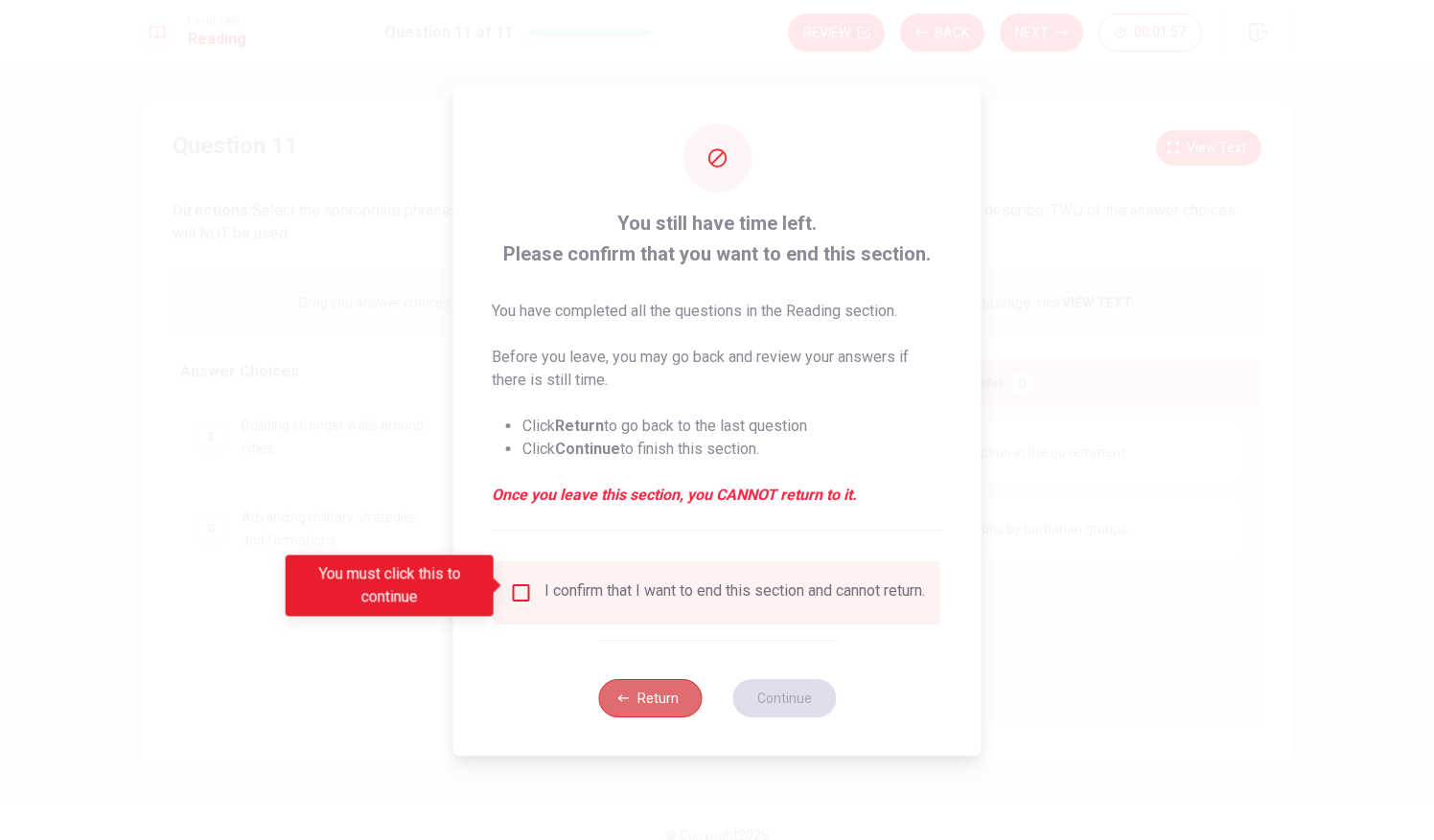
click at [609, 709] on button "Return" at bounding box center [649, 698] width 103 height 39
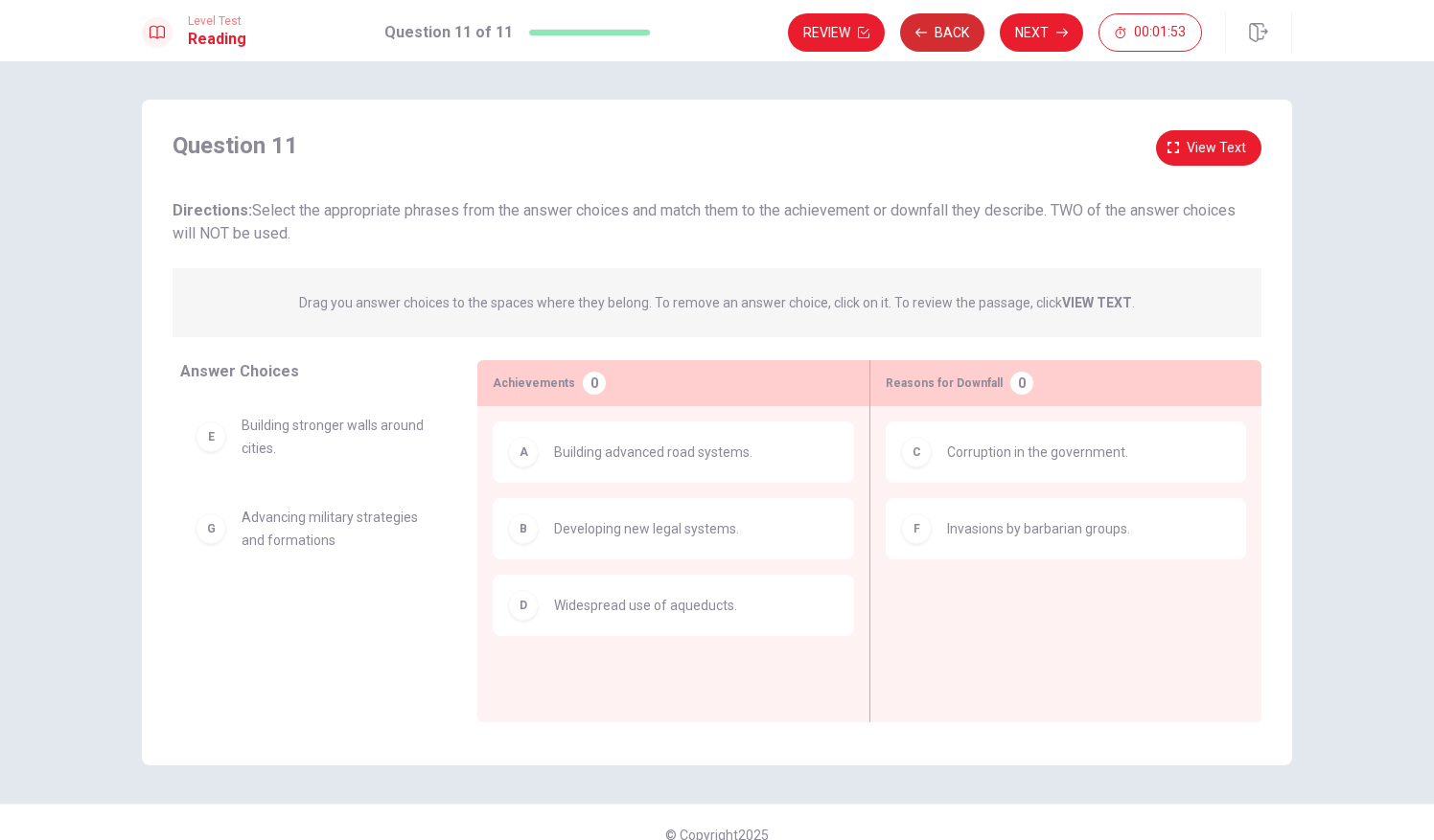
click at [946, 36] on button "Back" at bounding box center [942, 32] width 85 height 39
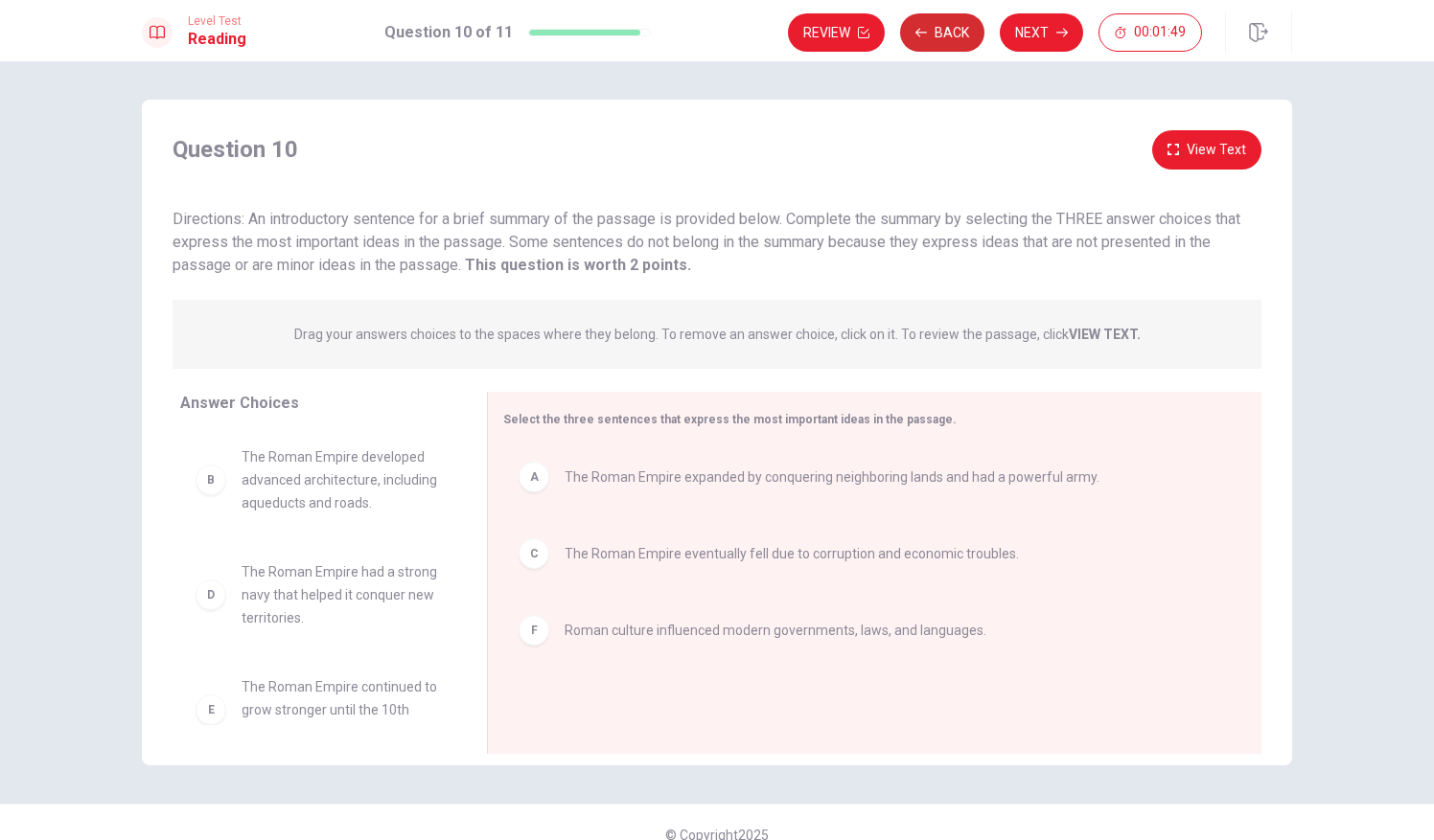
click at [946, 36] on button "Back" at bounding box center [942, 32] width 85 height 39
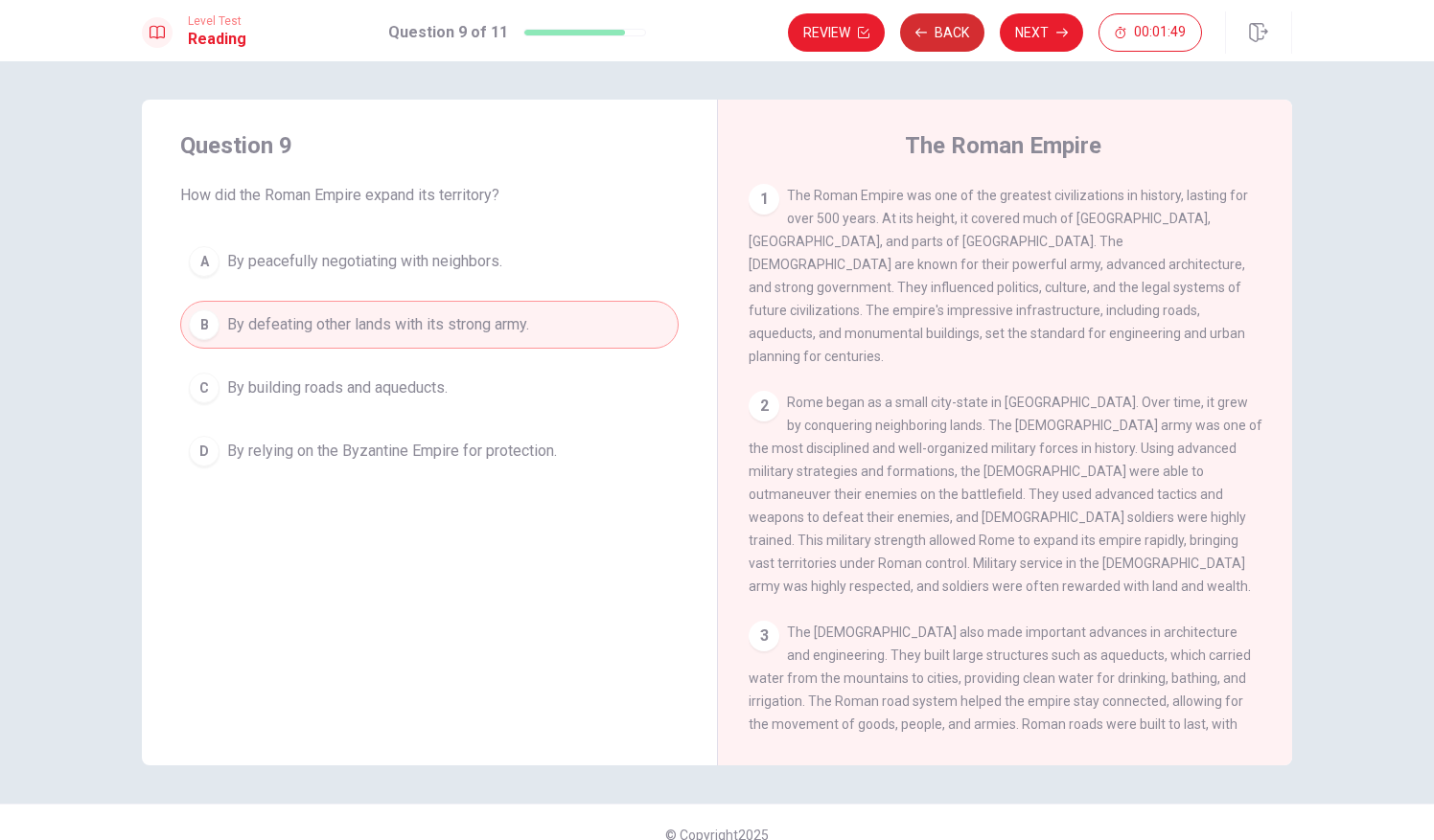
click at [946, 36] on button "Back" at bounding box center [942, 32] width 85 height 39
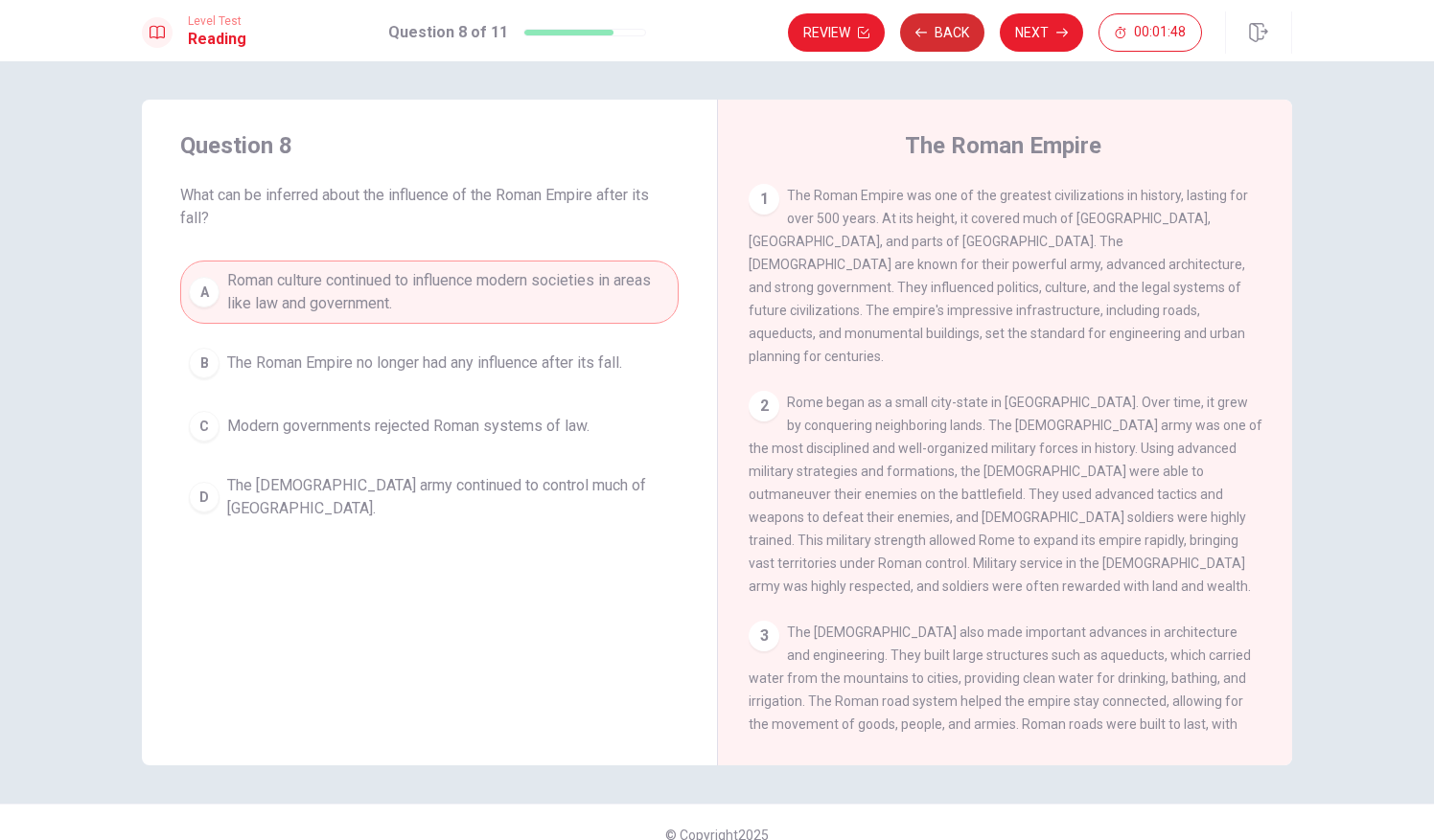
click at [946, 36] on button "Back" at bounding box center [942, 32] width 85 height 39
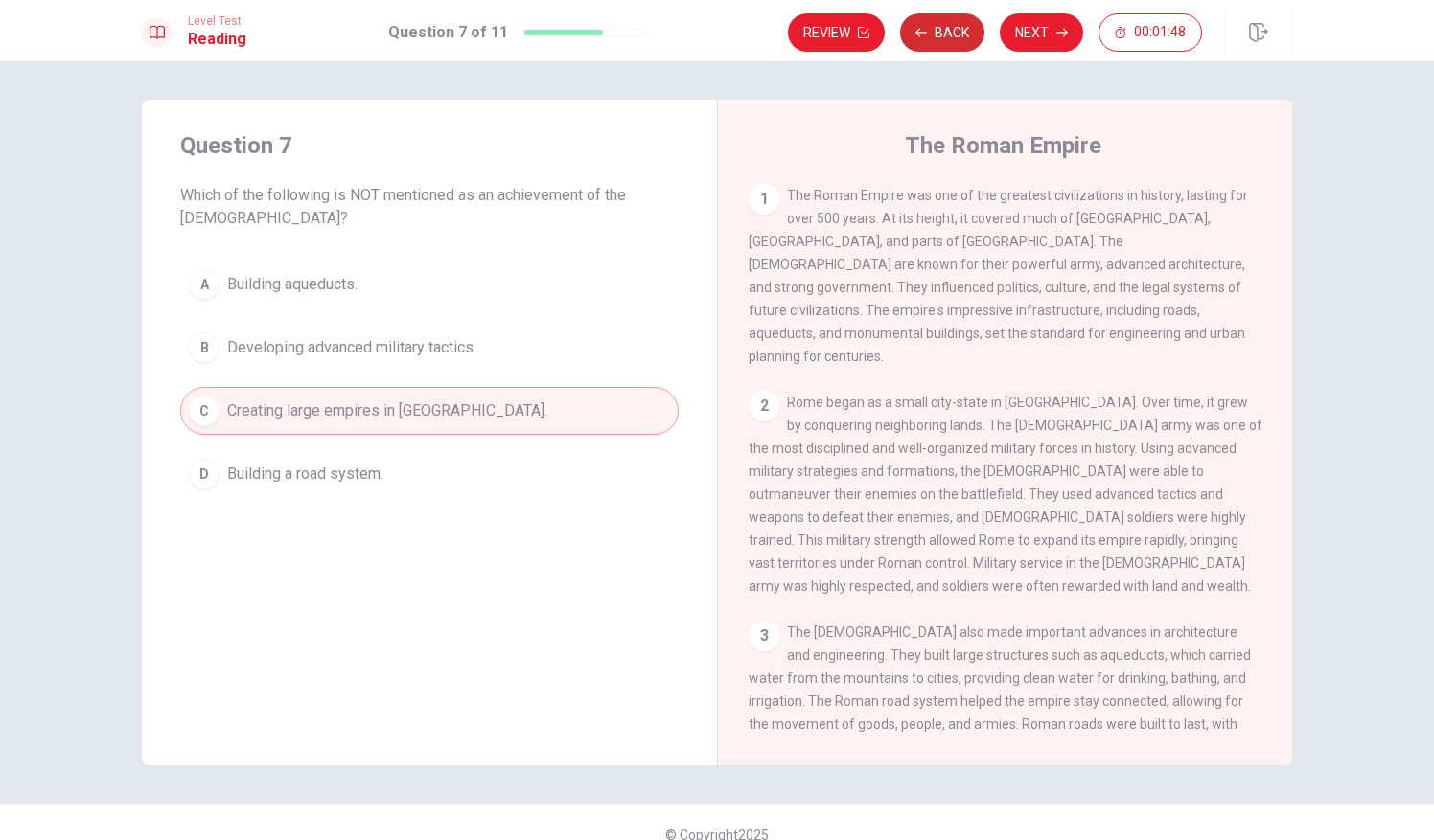
click at [946, 36] on button "Back" at bounding box center [942, 32] width 85 height 39
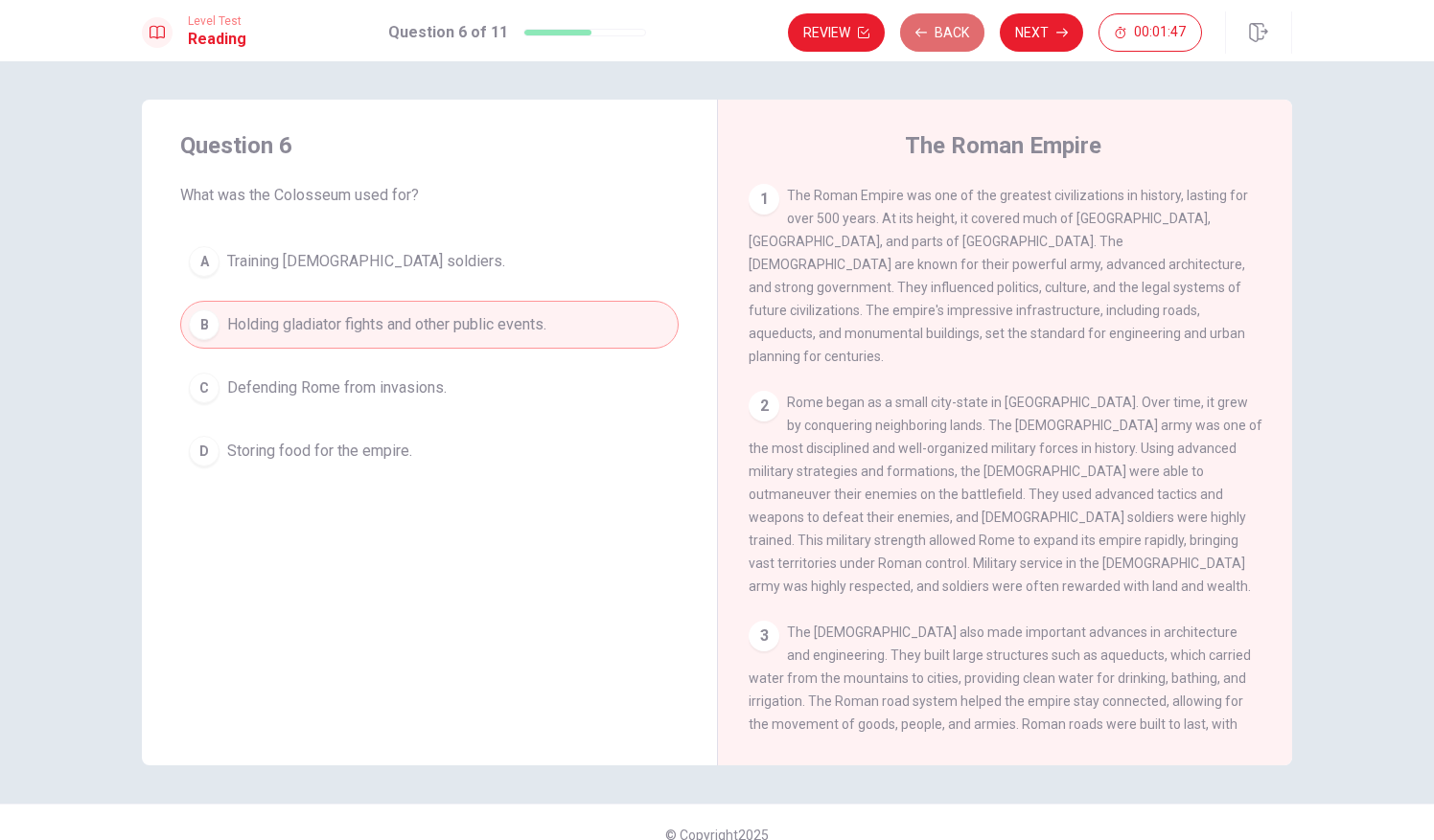
click at [946, 36] on button "Back" at bounding box center [942, 32] width 85 height 39
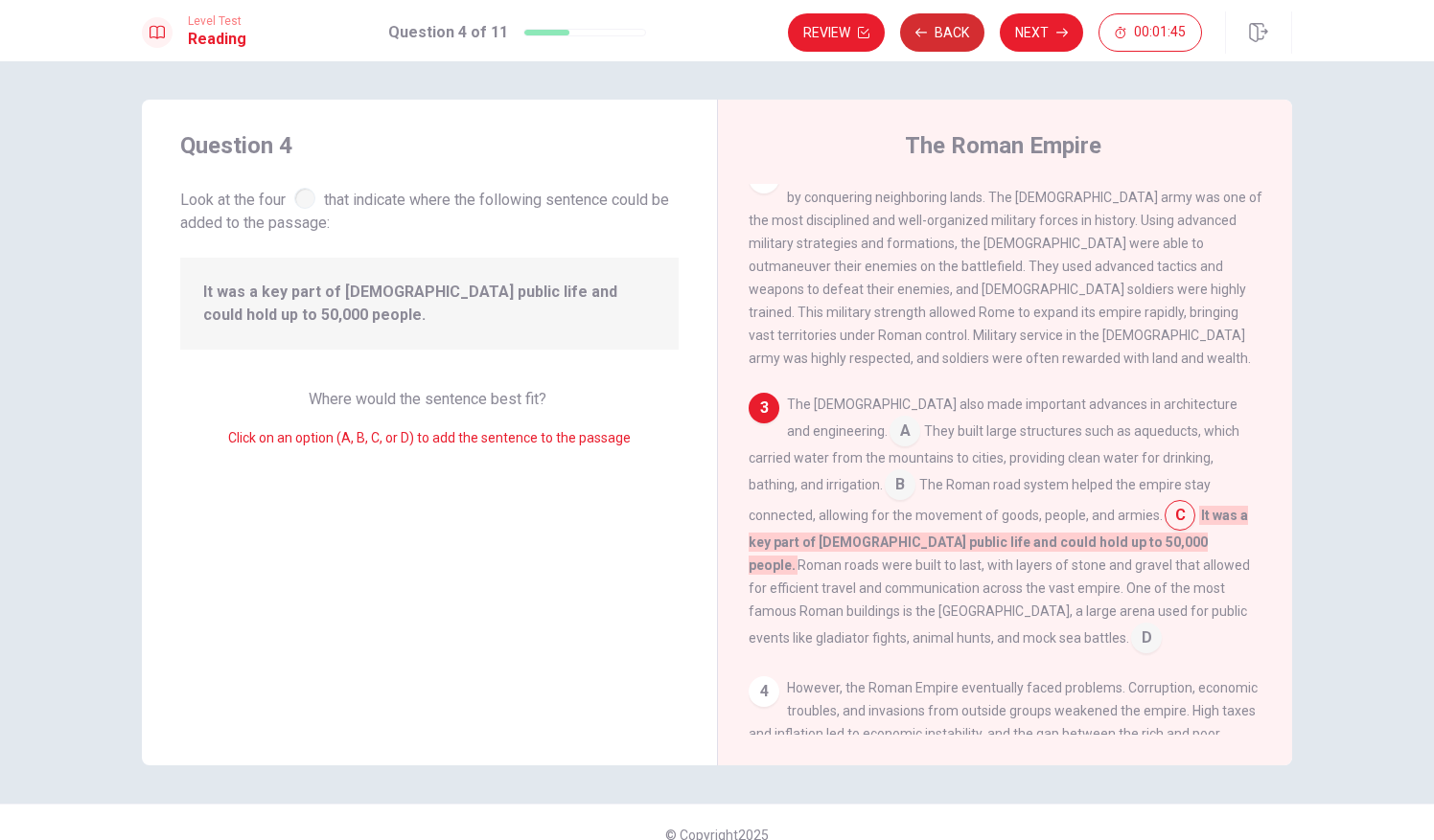
scroll to position [326, 0]
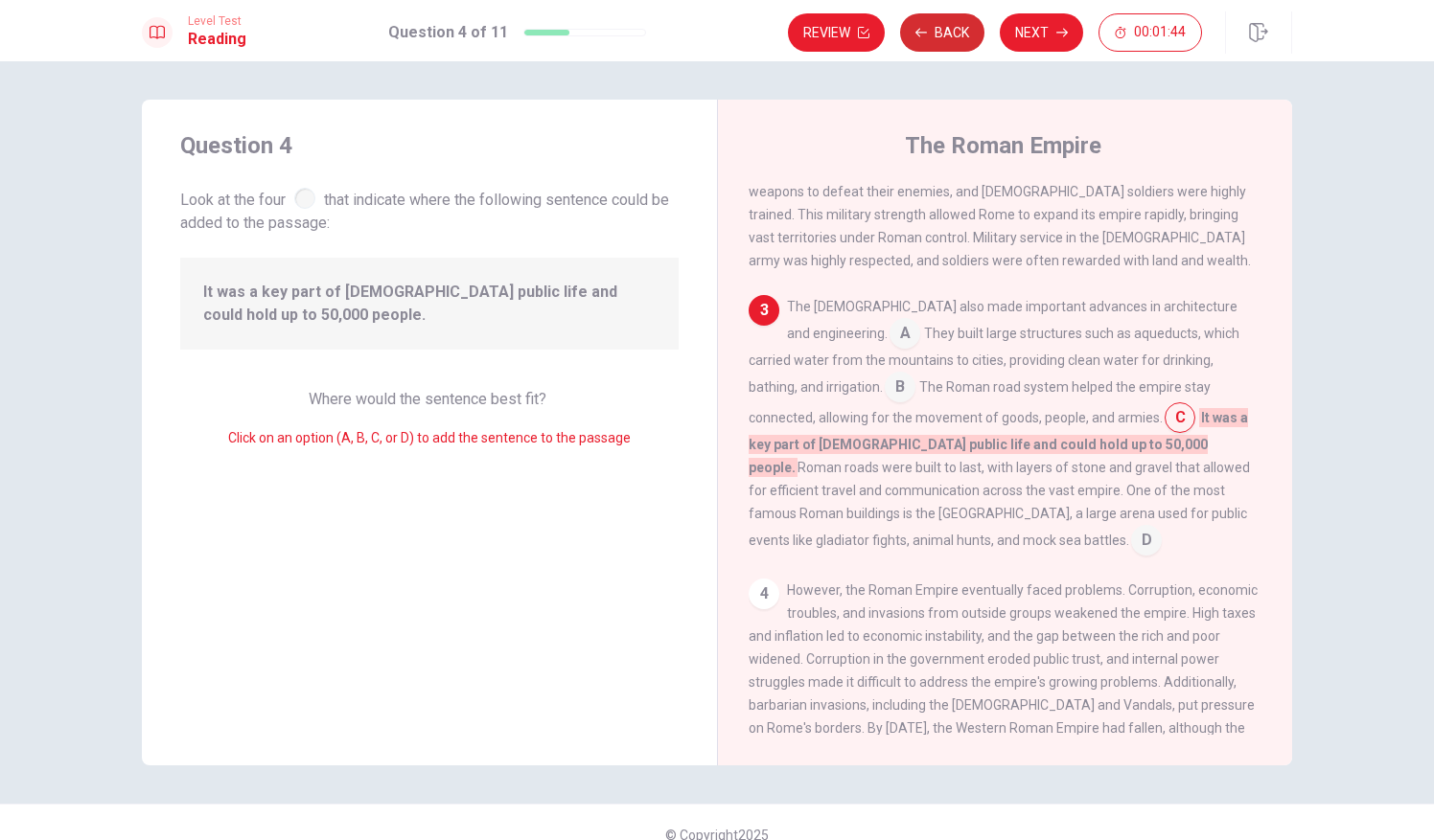
click at [946, 36] on button "Back" at bounding box center [942, 32] width 85 height 39
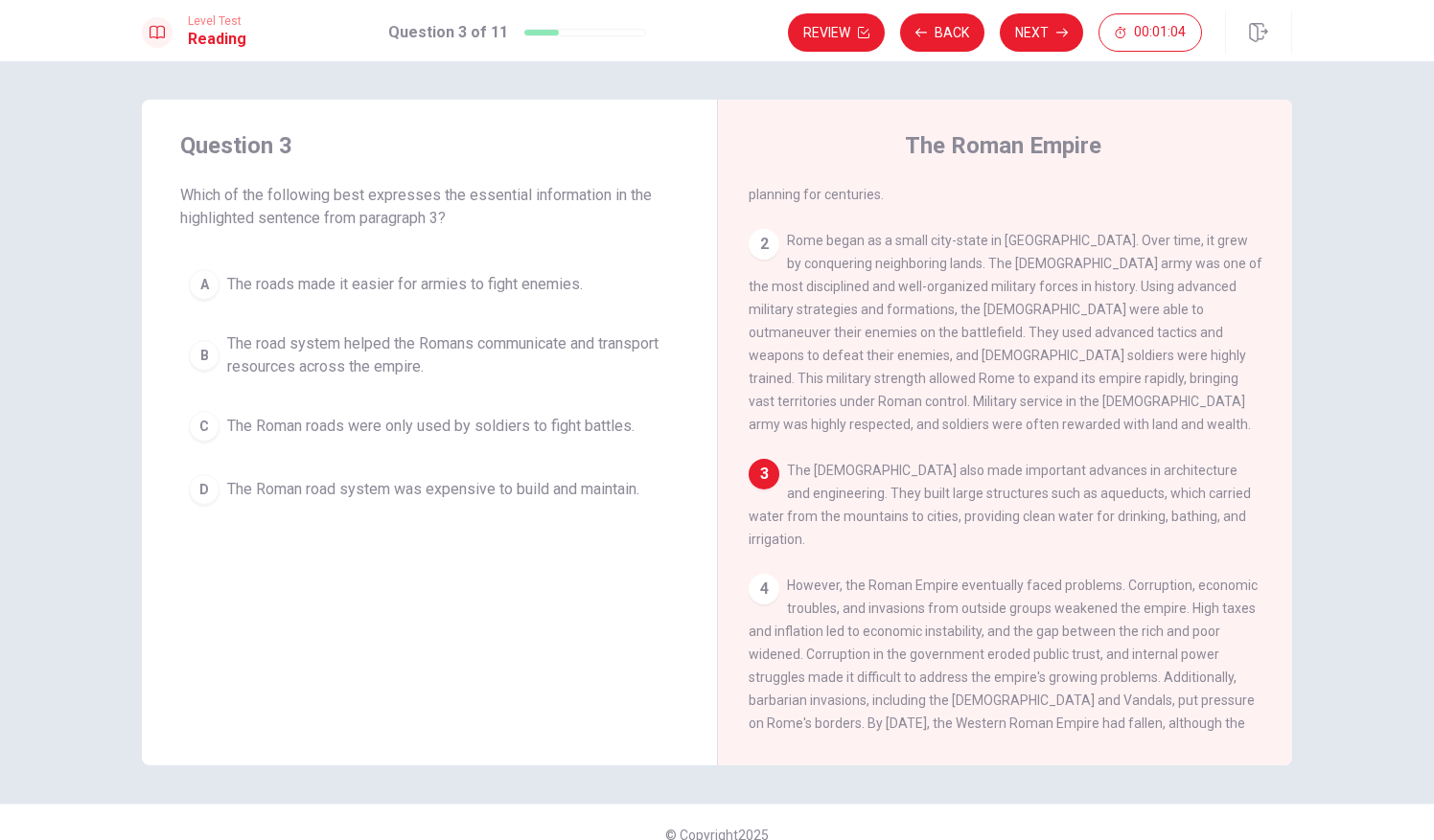
scroll to position [174, 0]
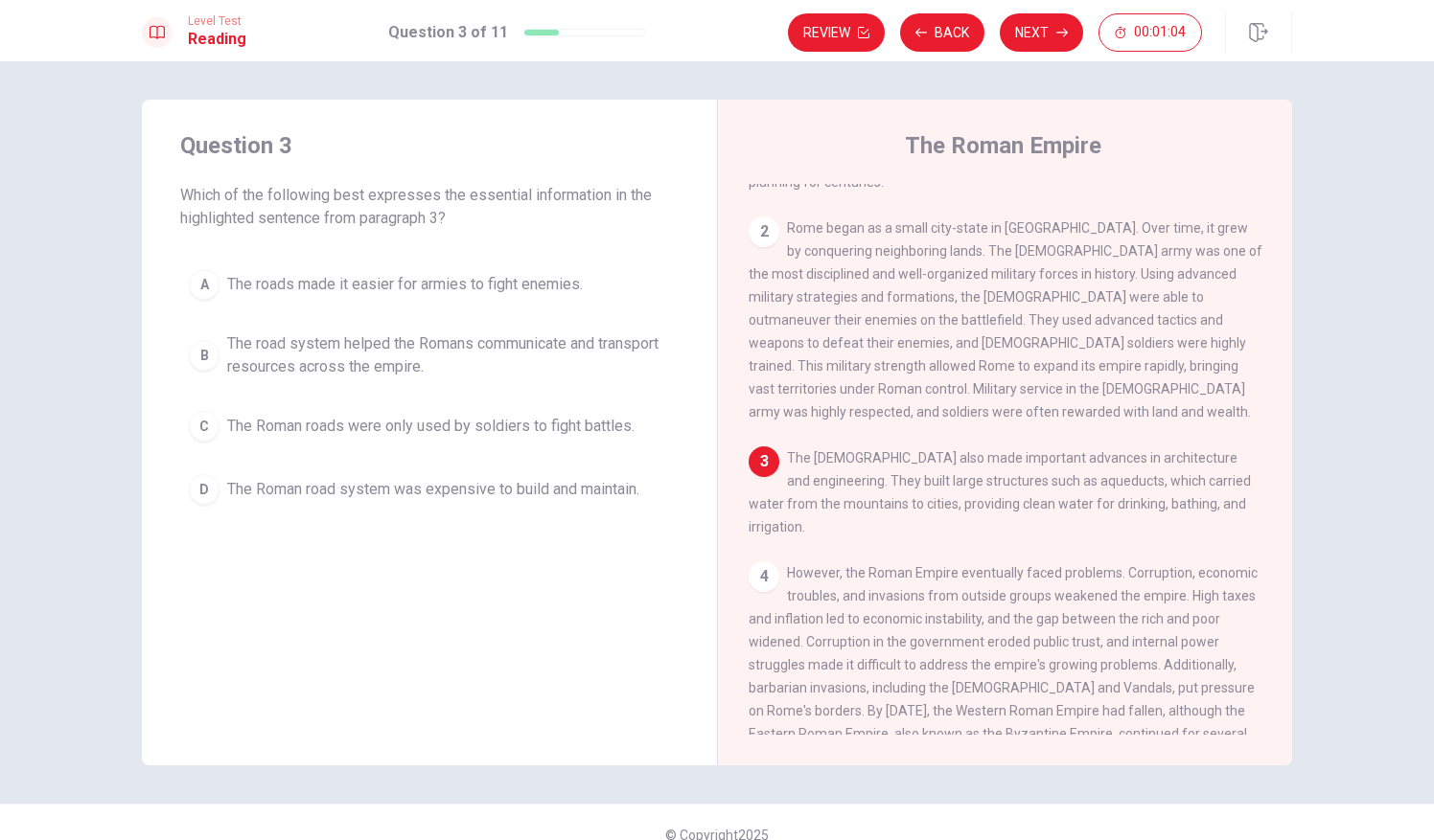
click at [901, 487] on span "The [DEMOGRAPHIC_DATA] also made important advances in architecture and enginee…" at bounding box center [999, 492] width 502 height 84
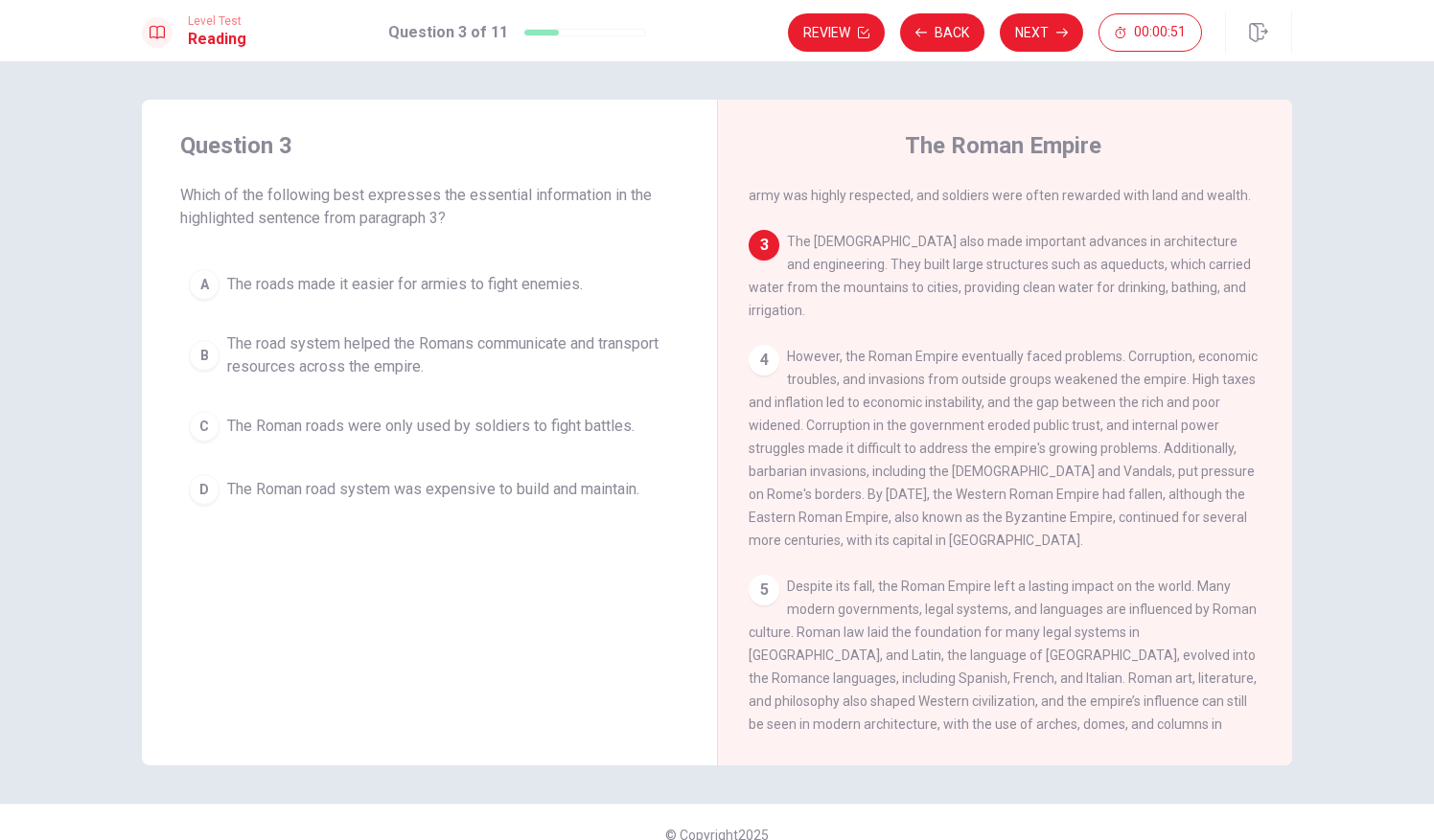
scroll to position [0, 0]
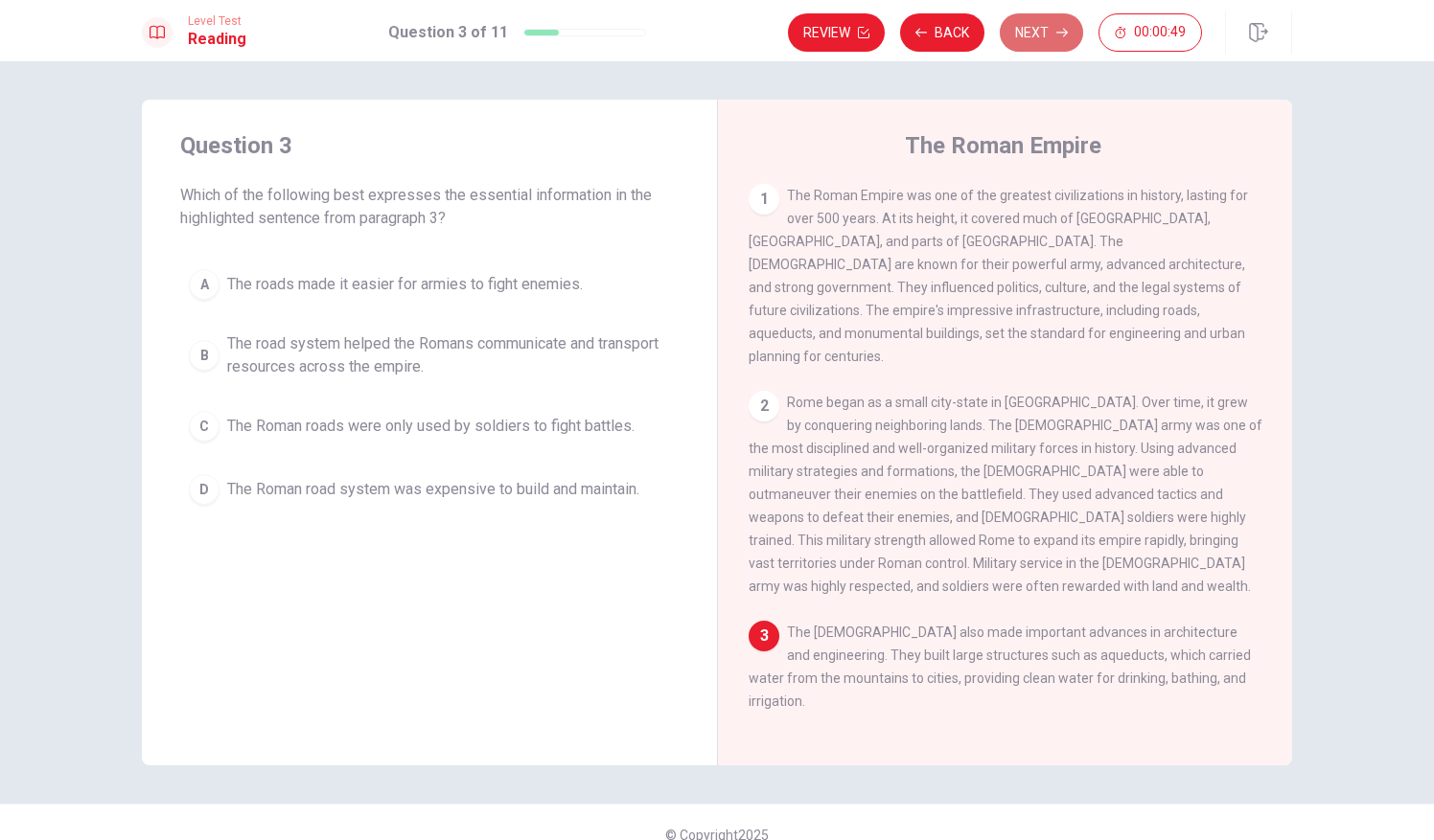
click at [1034, 28] on button "Next" at bounding box center [1041, 32] width 84 height 39
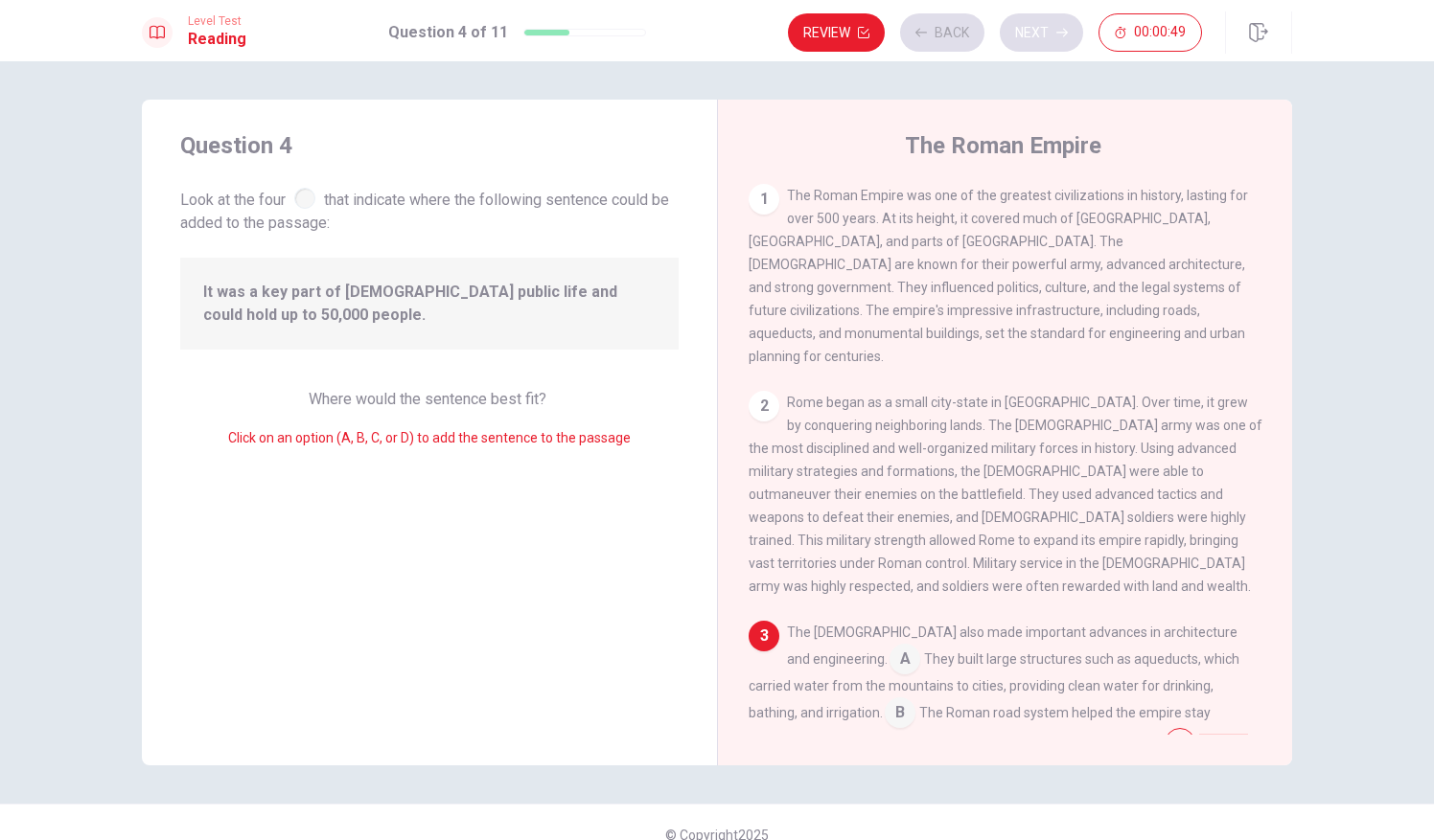
scroll to position [326, 0]
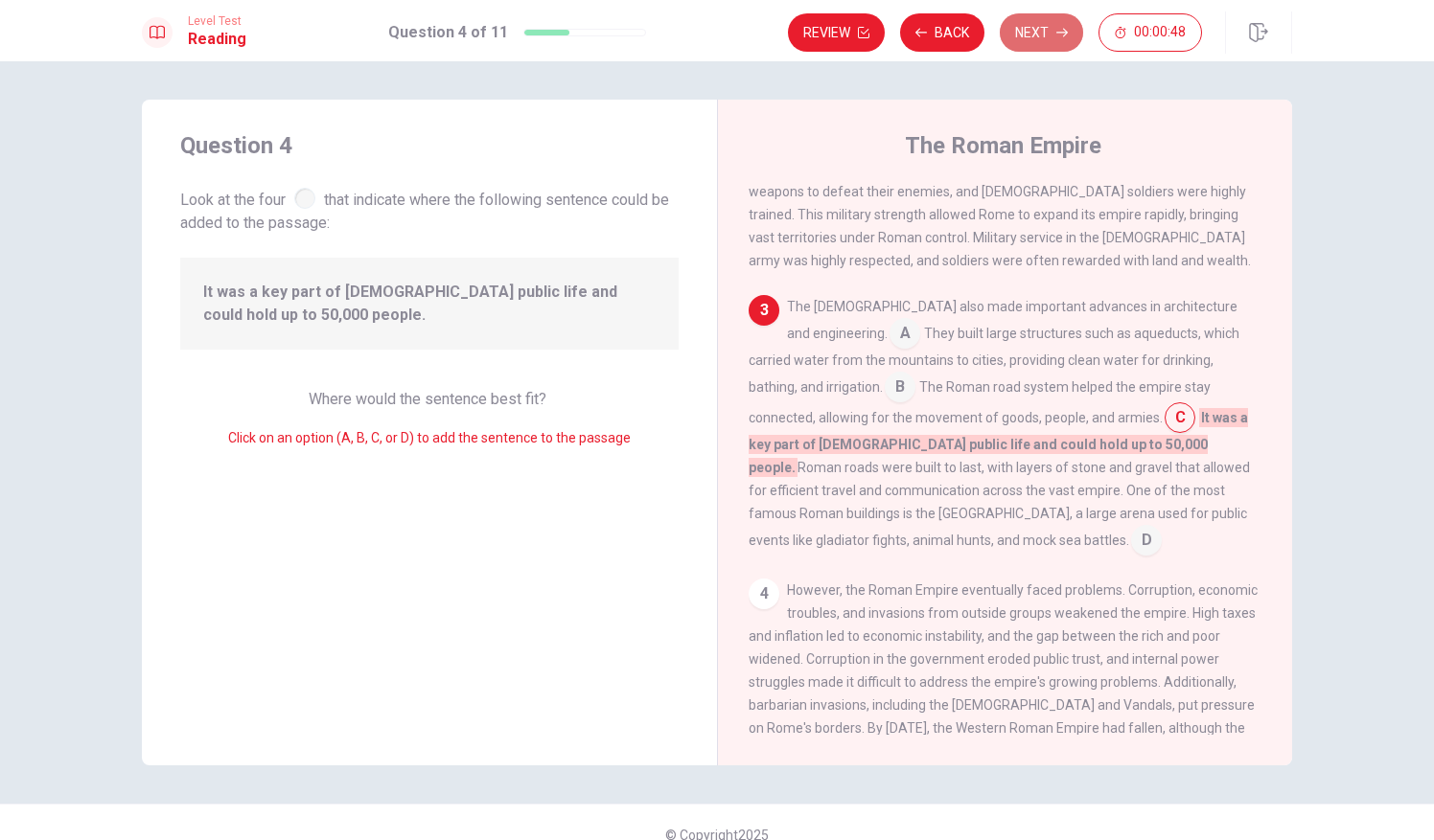
click at [1034, 28] on button "Next" at bounding box center [1041, 32] width 84 height 39
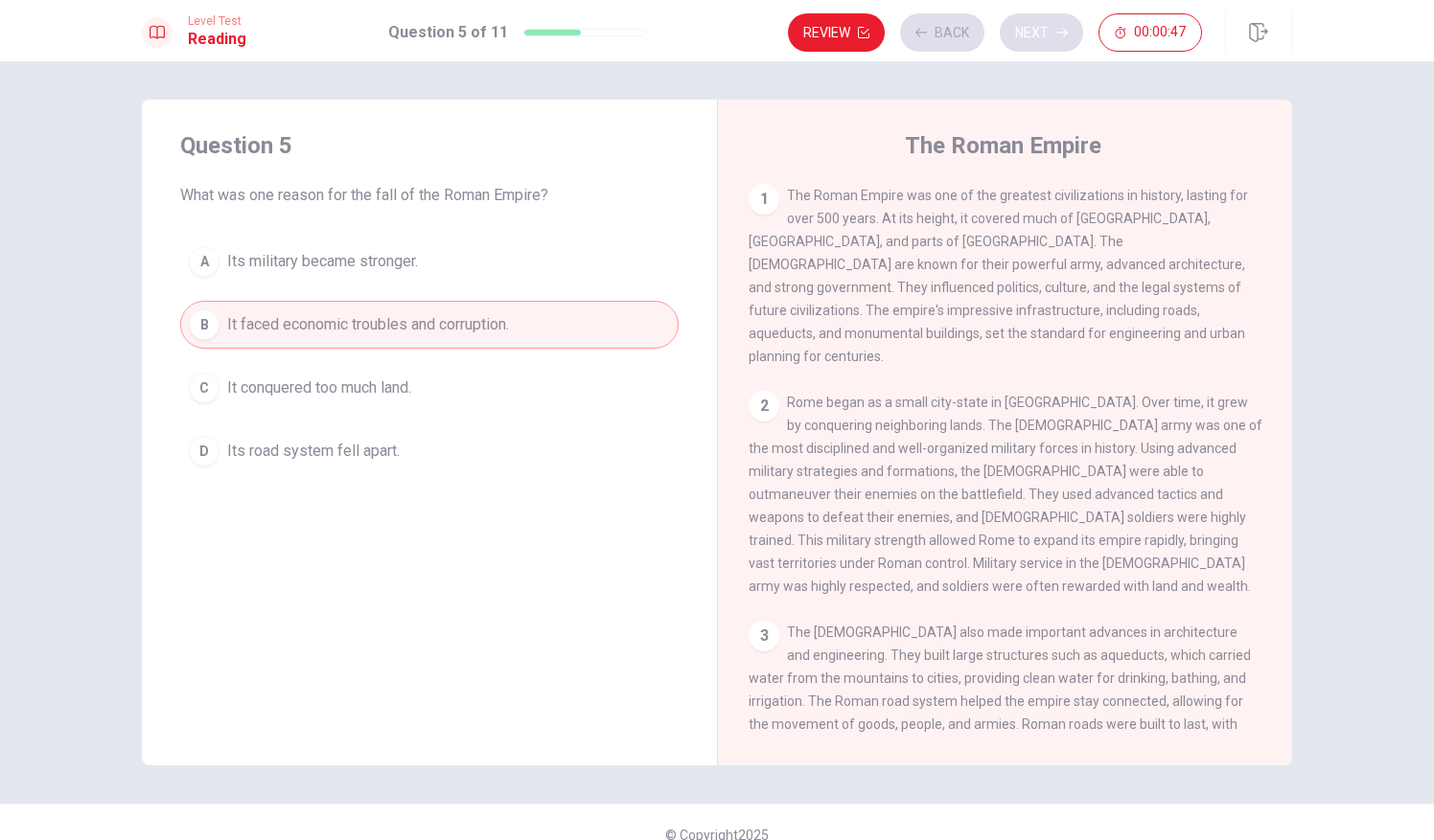
click at [1034, 28] on div "Review Back Next 00:00:47" at bounding box center [994, 32] width 414 height 39
click at [1024, 41] on button "Next" at bounding box center [1041, 32] width 84 height 39
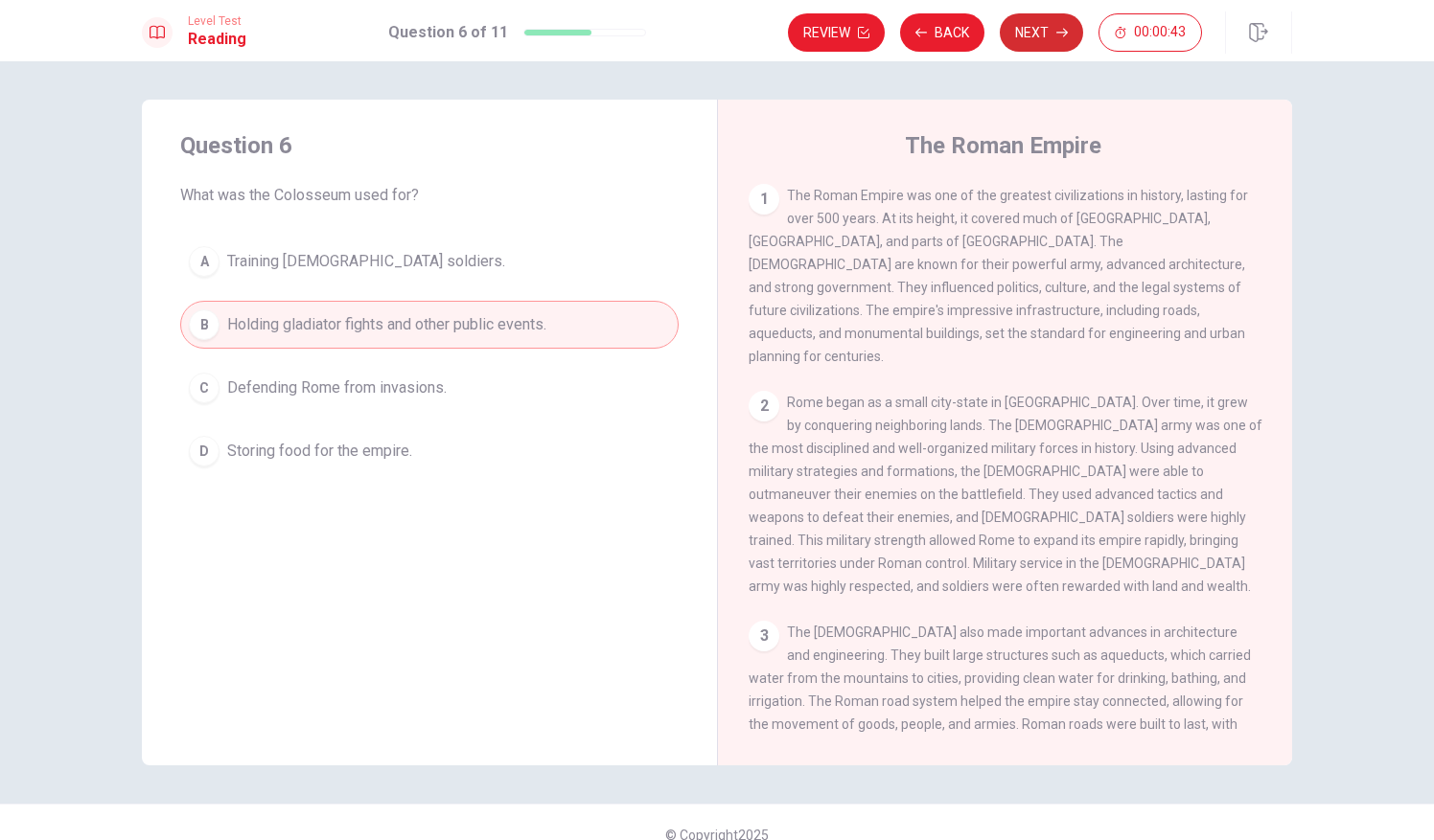
click at [1027, 42] on button "Next" at bounding box center [1041, 32] width 84 height 39
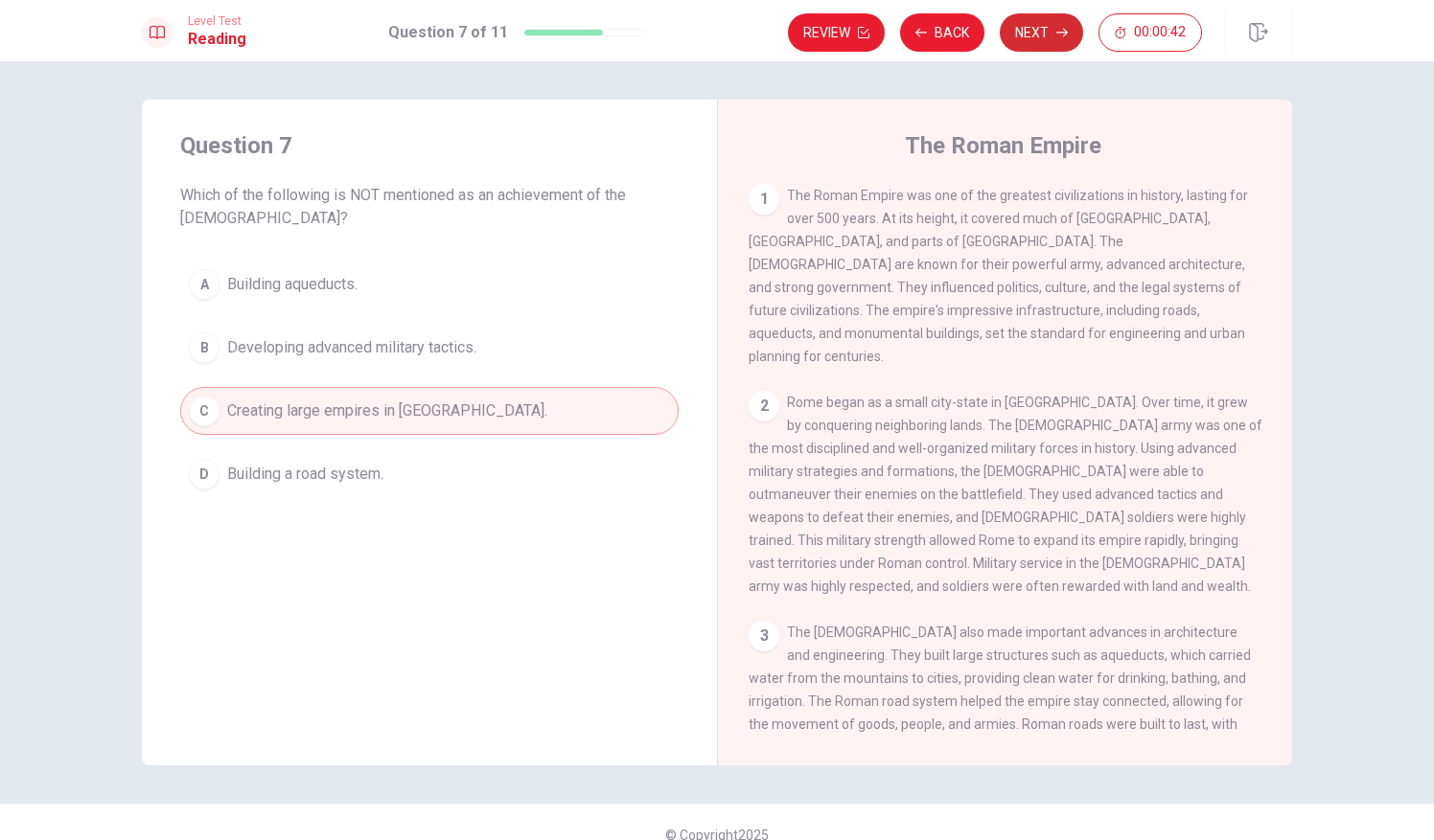
click at [1027, 42] on button "Next" at bounding box center [1041, 32] width 84 height 39
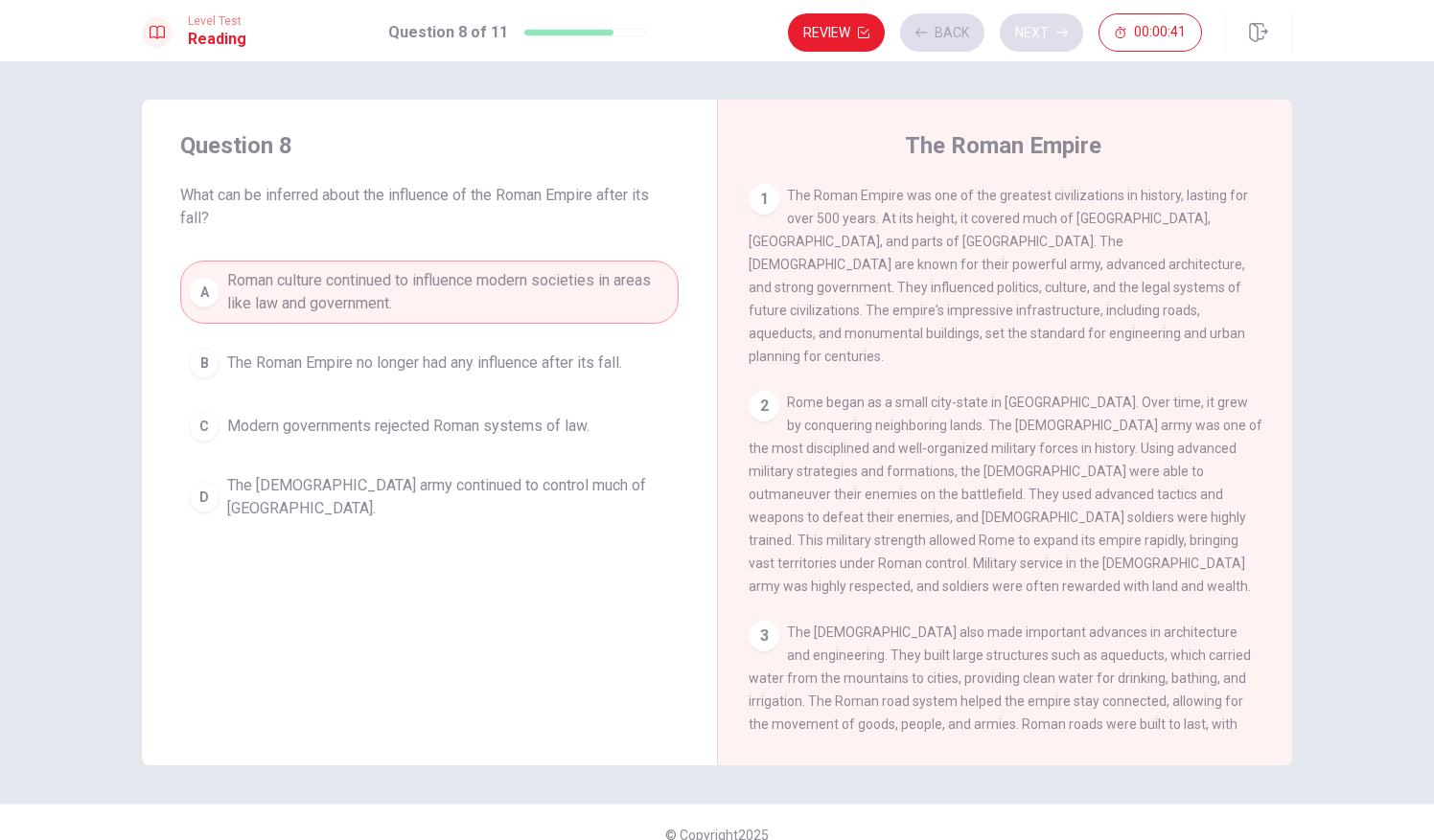
click at [1027, 42] on div "Review Back Next 00:00:41" at bounding box center [994, 32] width 414 height 39
click at [1027, 42] on button "Next" at bounding box center [1041, 32] width 84 height 39
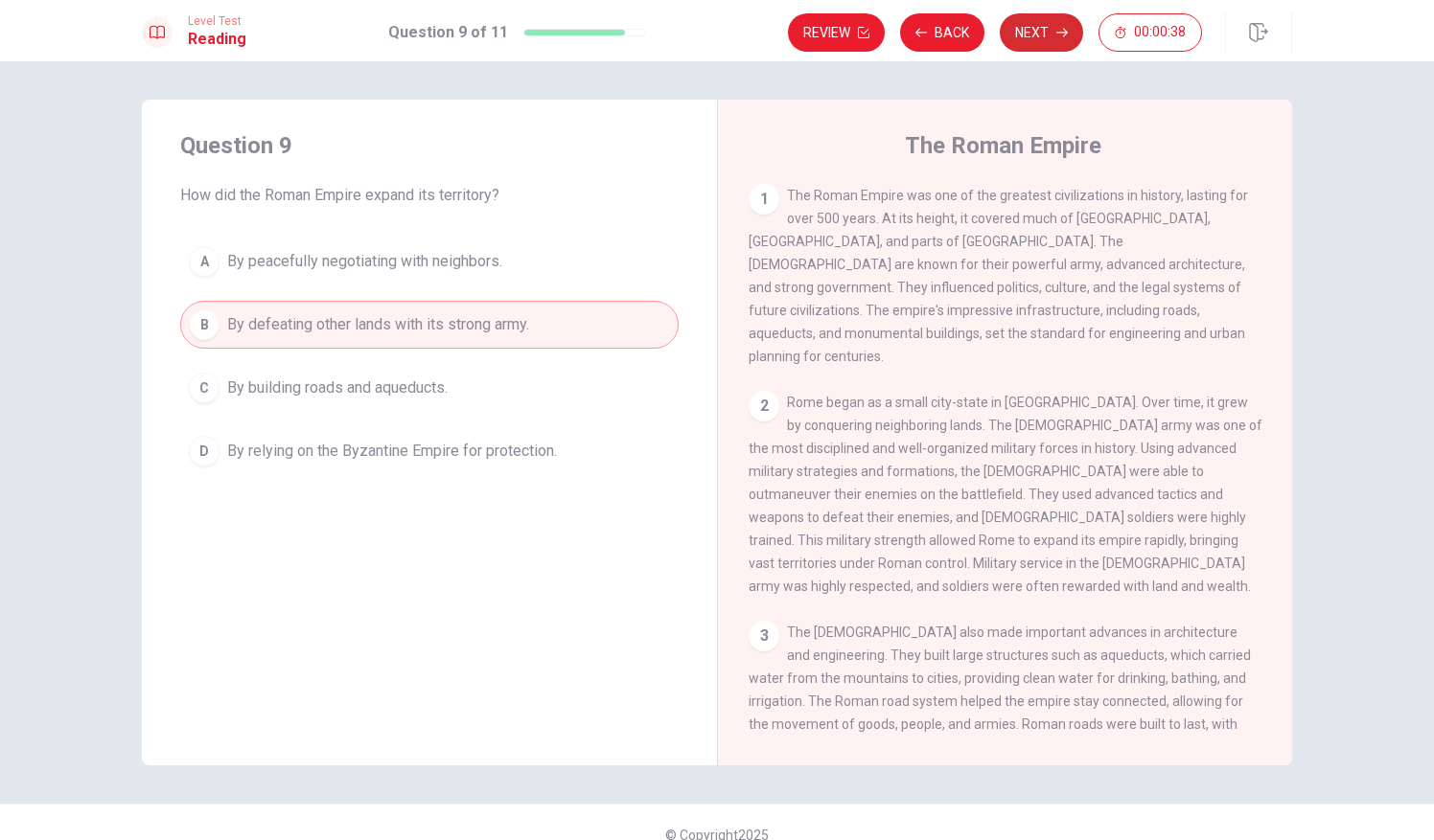
click at [1027, 42] on button "Next" at bounding box center [1041, 32] width 84 height 39
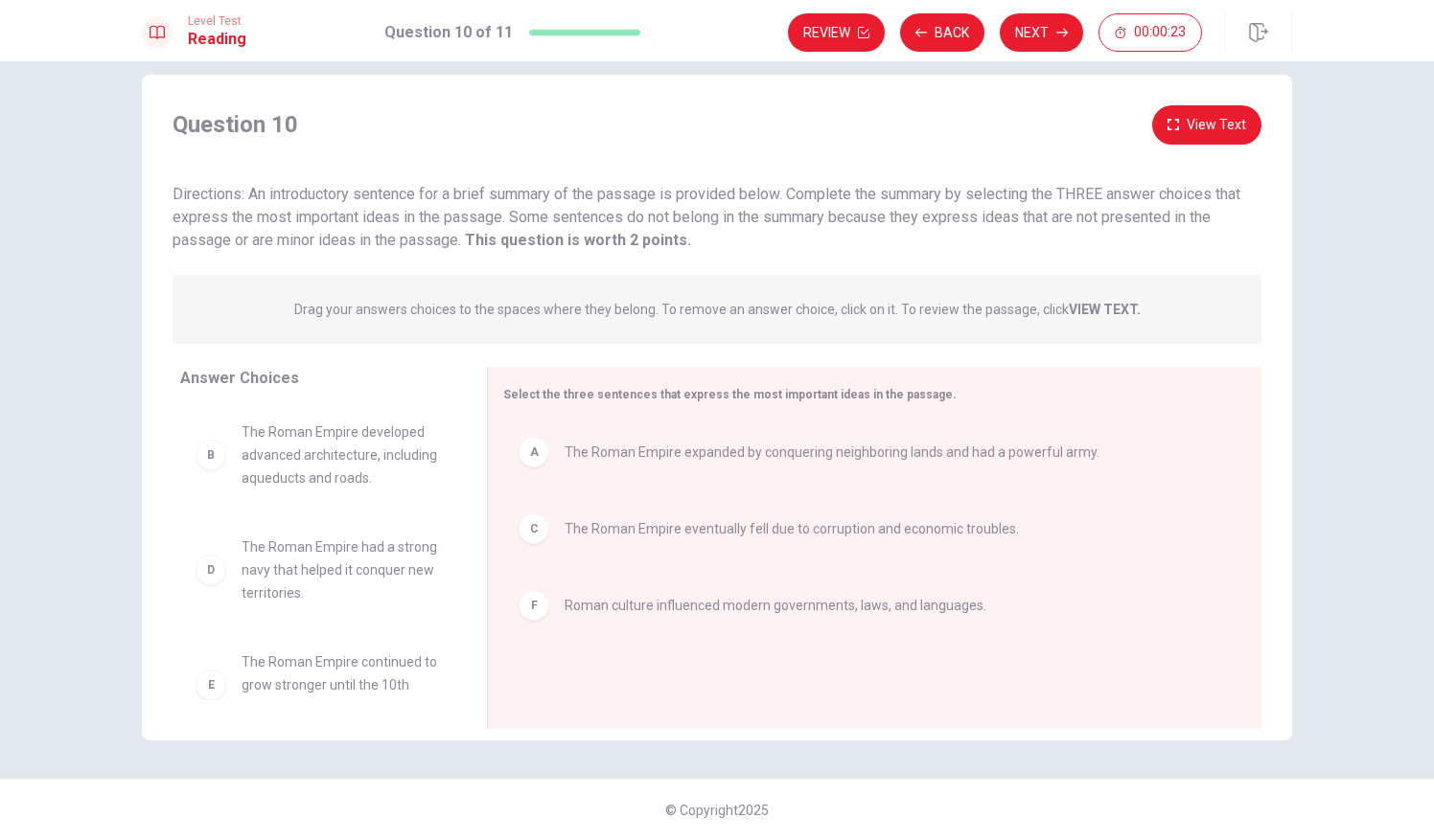
scroll to position [35, 0]
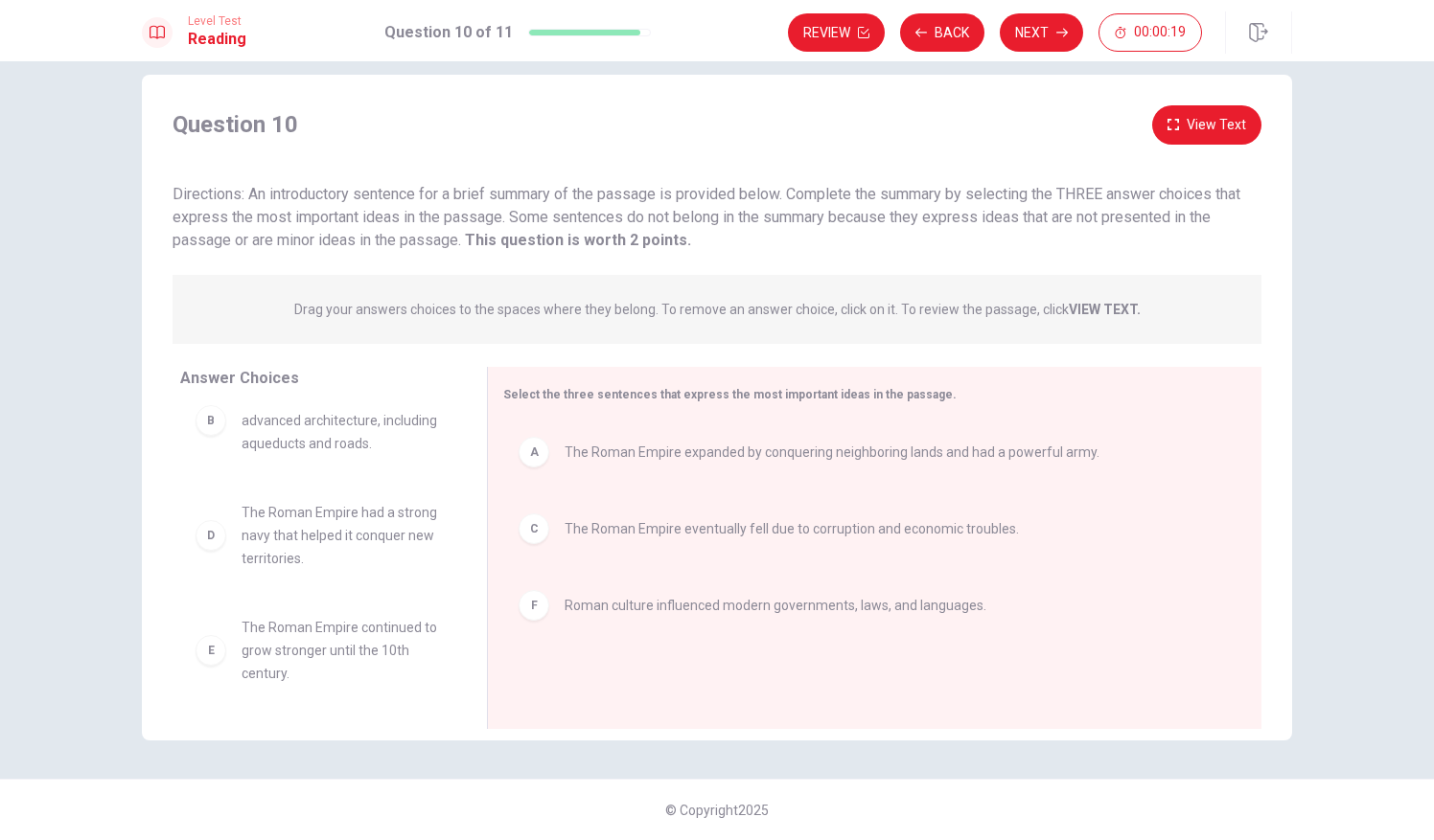
click at [1198, 130] on button "View Text" at bounding box center [1207, 125] width 109 height 40
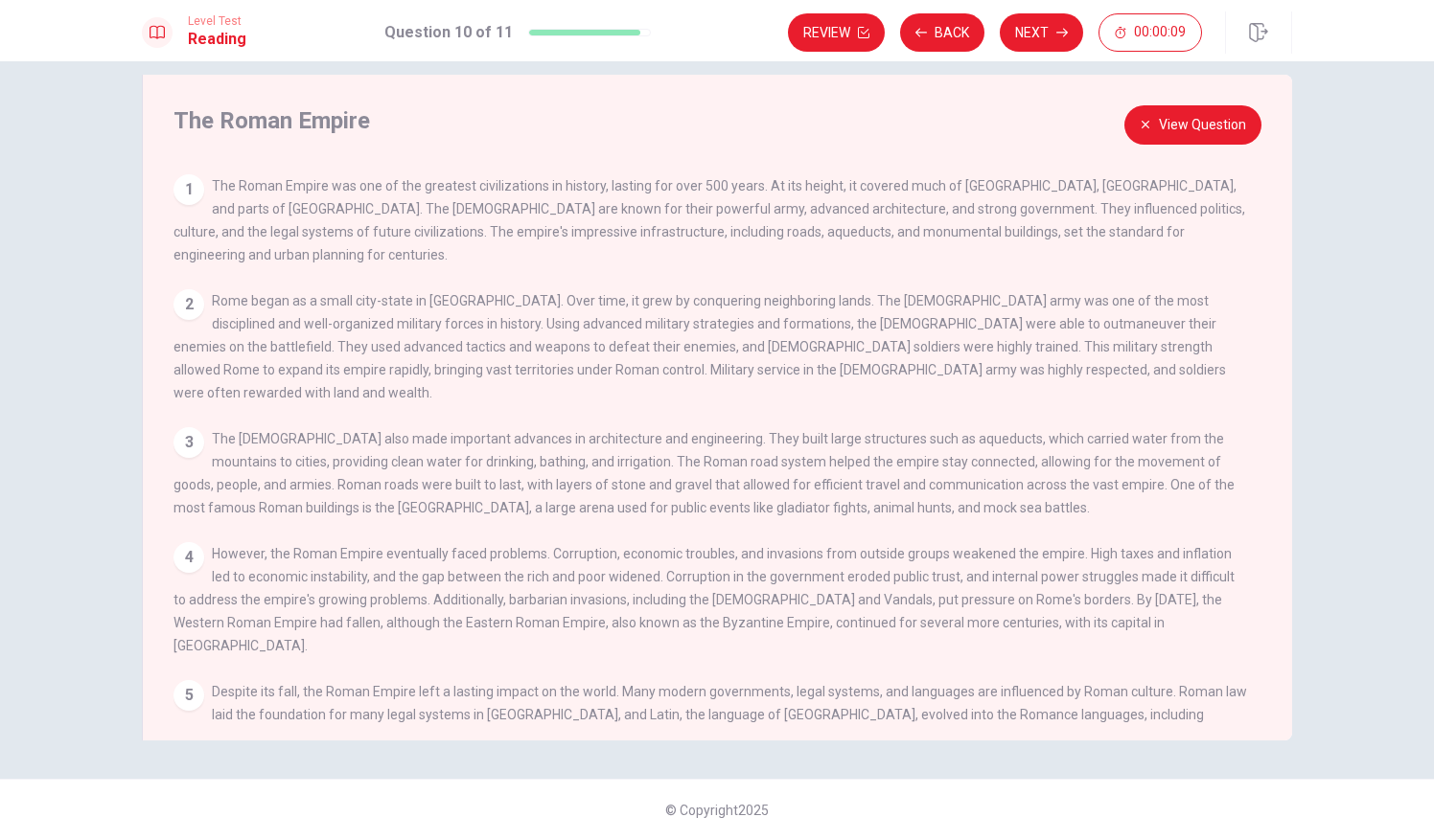
click at [1171, 133] on button "View Question" at bounding box center [1193, 125] width 137 height 40
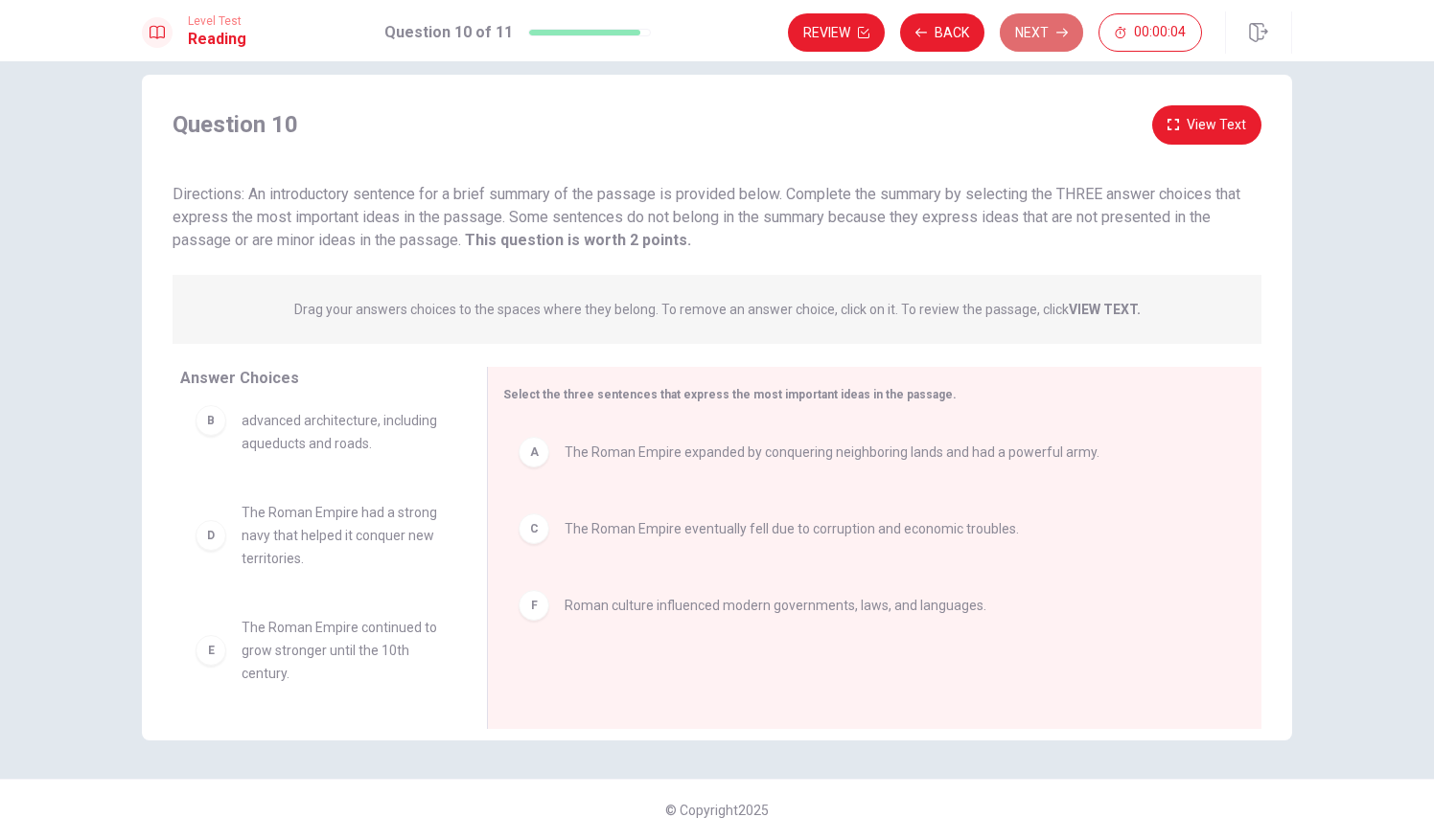
click at [1032, 39] on button "Next" at bounding box center [1041, 32] width 84 height 39
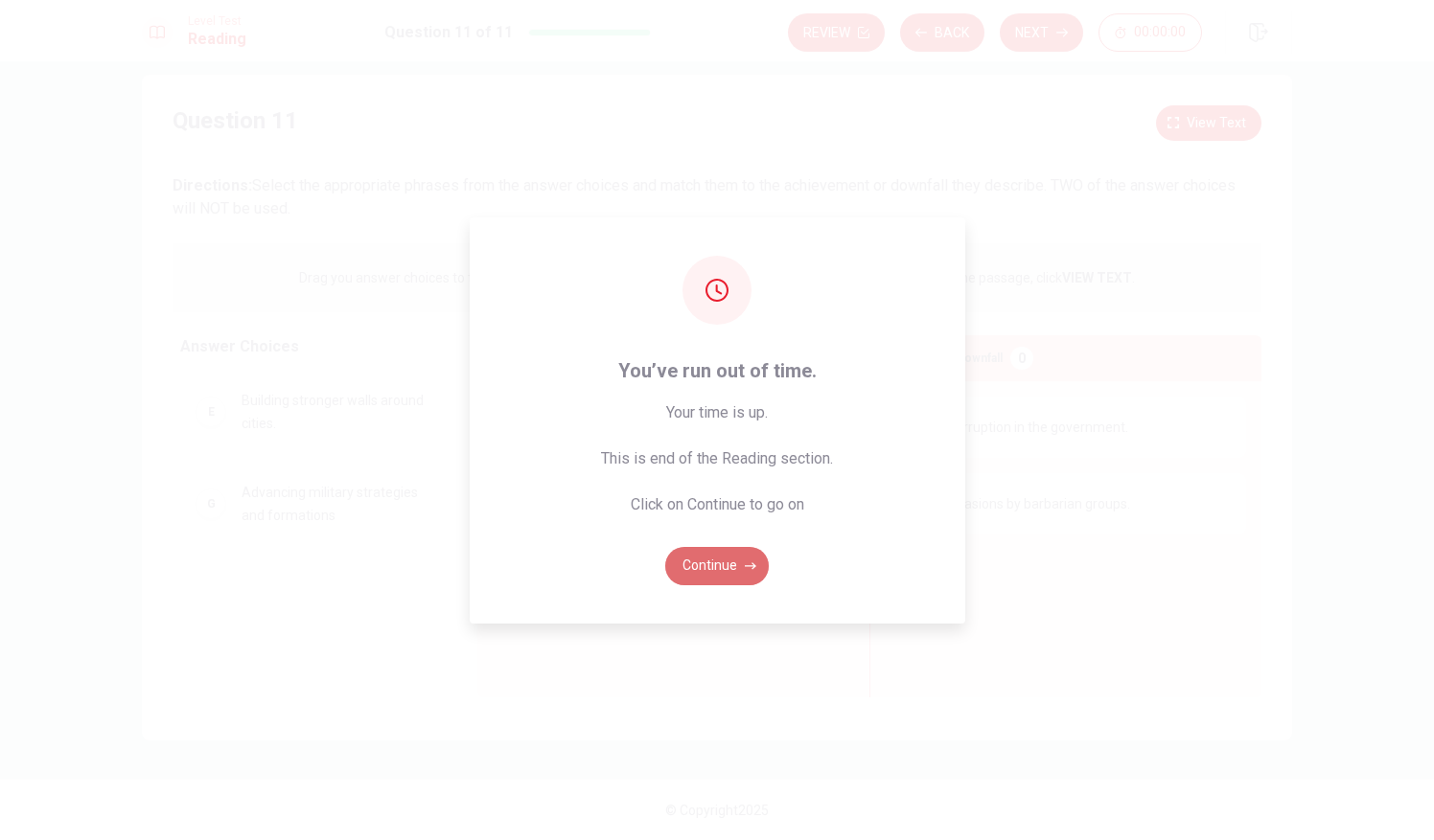
click at [735, 557] on button "Continue" at bounding box center [717, 566] width 103 height 39
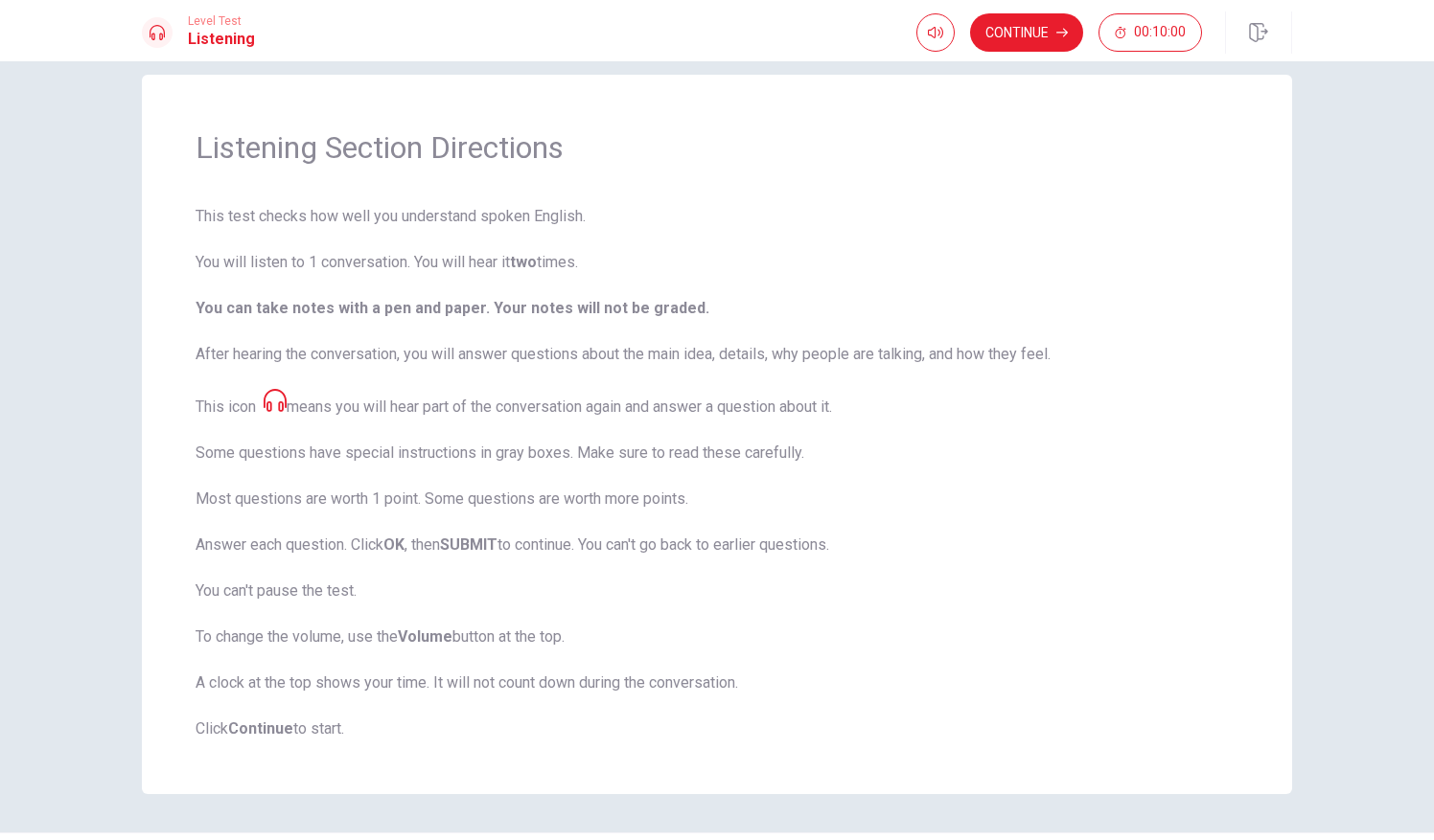
scroll to position [78, 0]
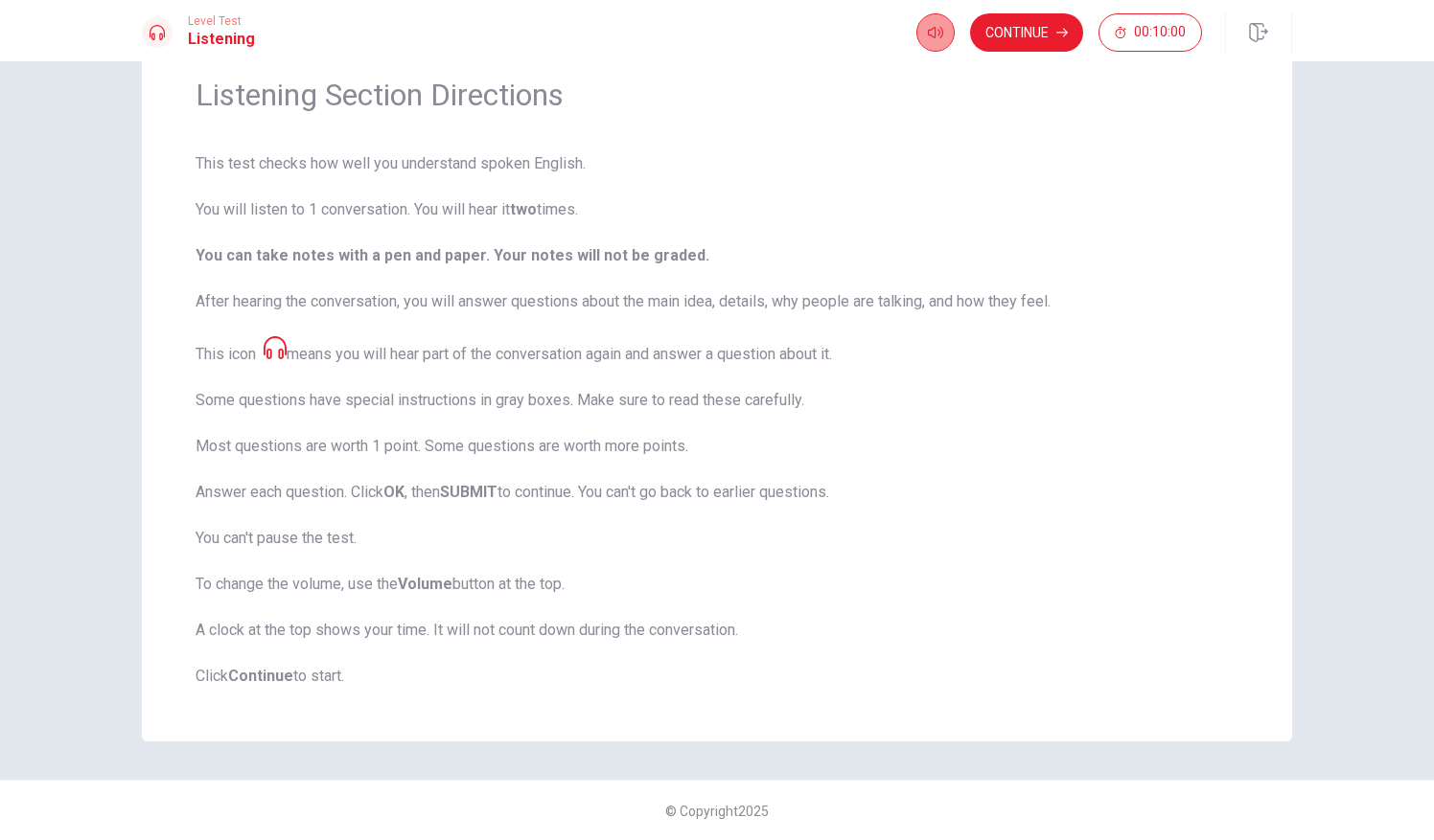
click at [940, 36] on icon "button" at bounding box center [935, 32] width 15 height 15
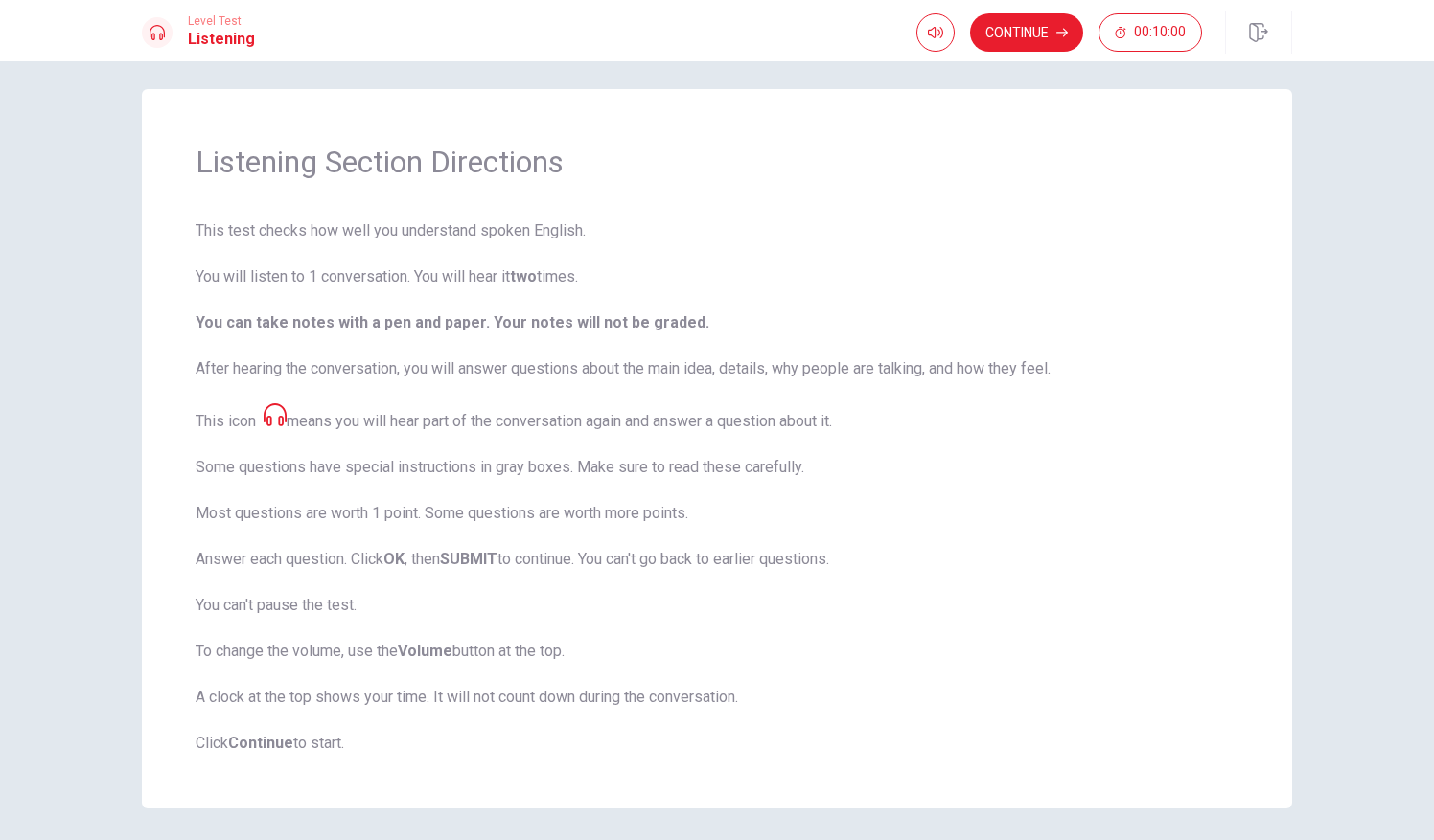
scroll to position [3, 0]
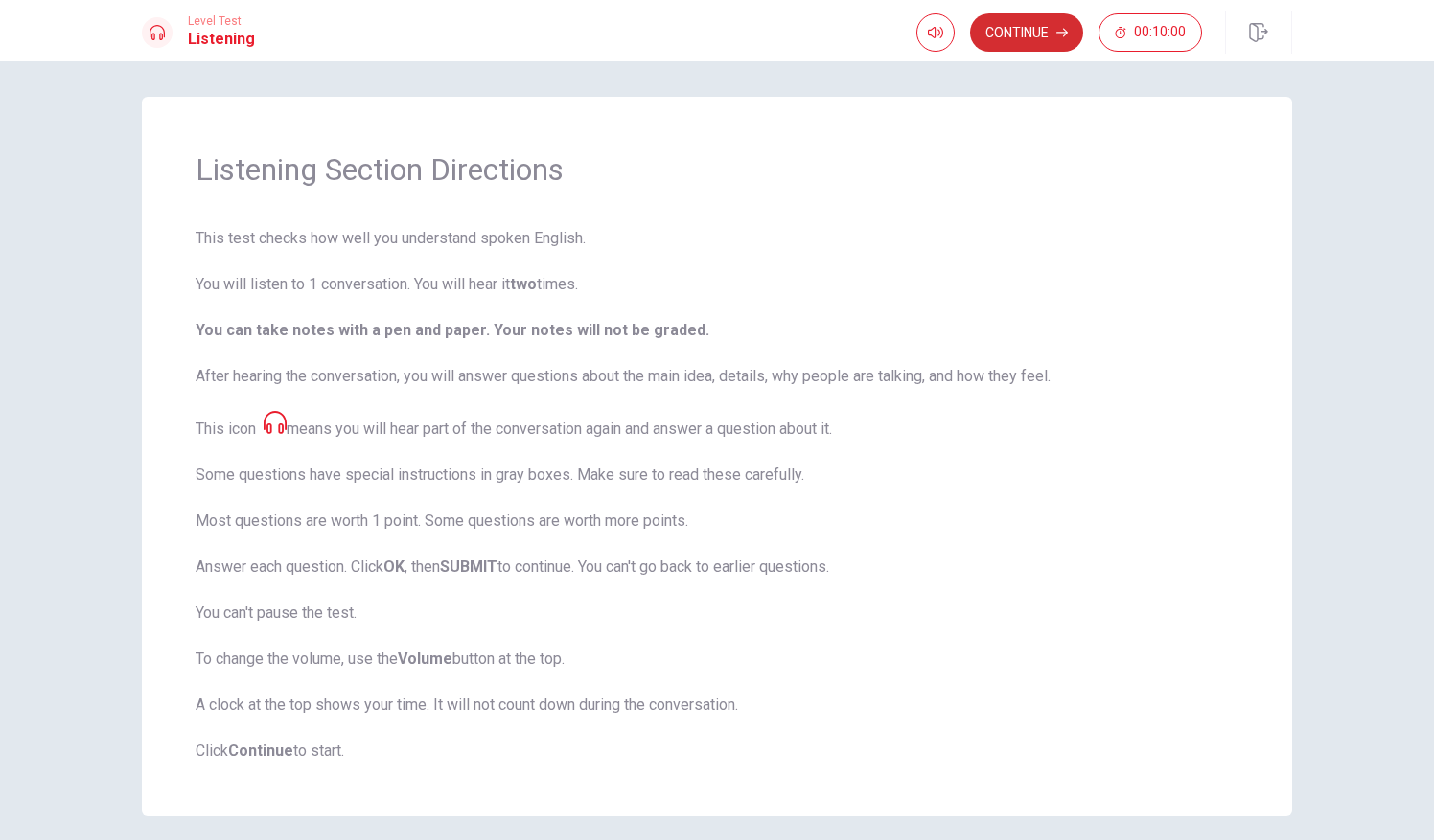
click at [998, 25] on button "Continue" at bounding box center [1026, 32] width 113 height 39
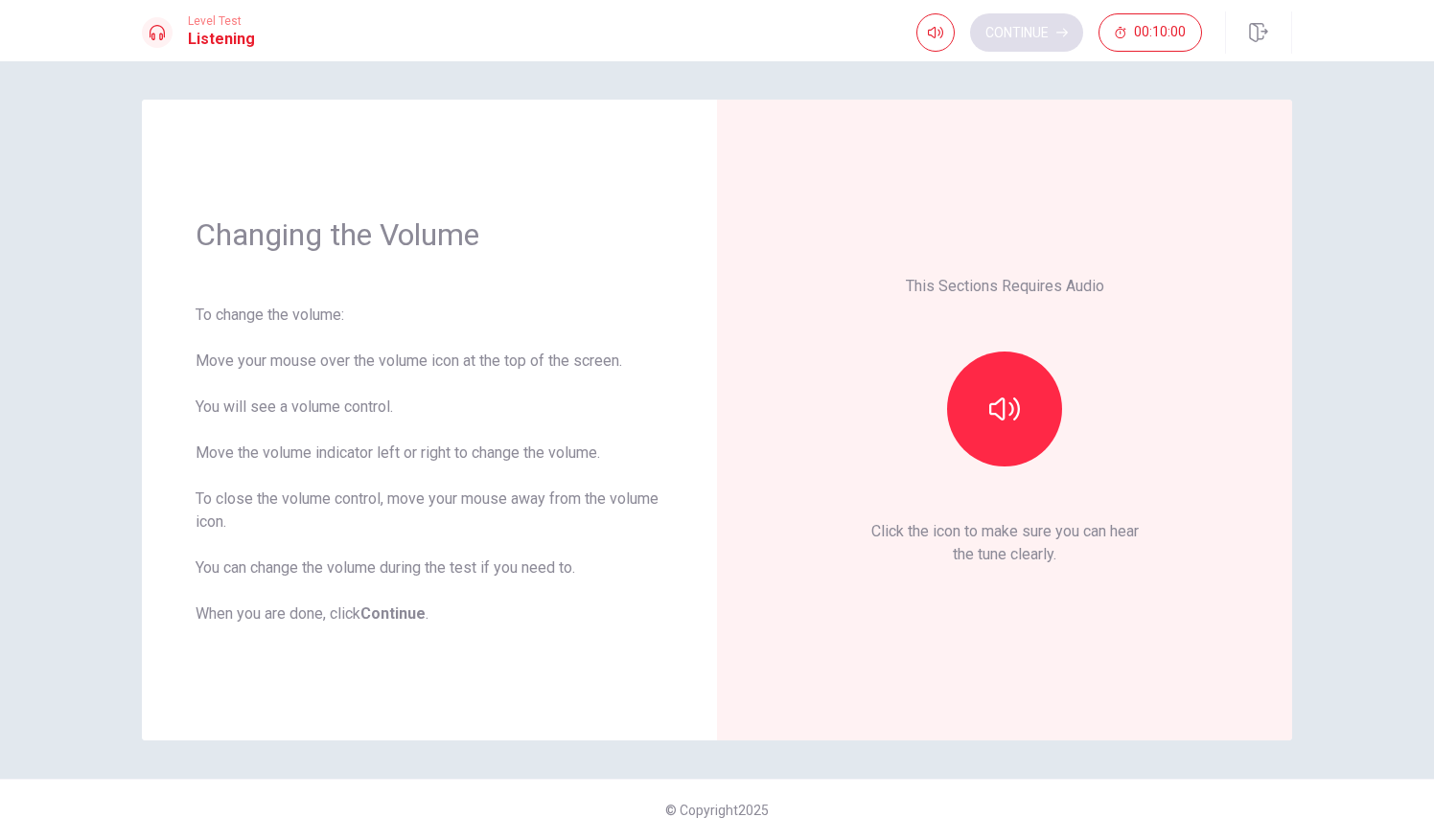
scroll to position [0, 0]
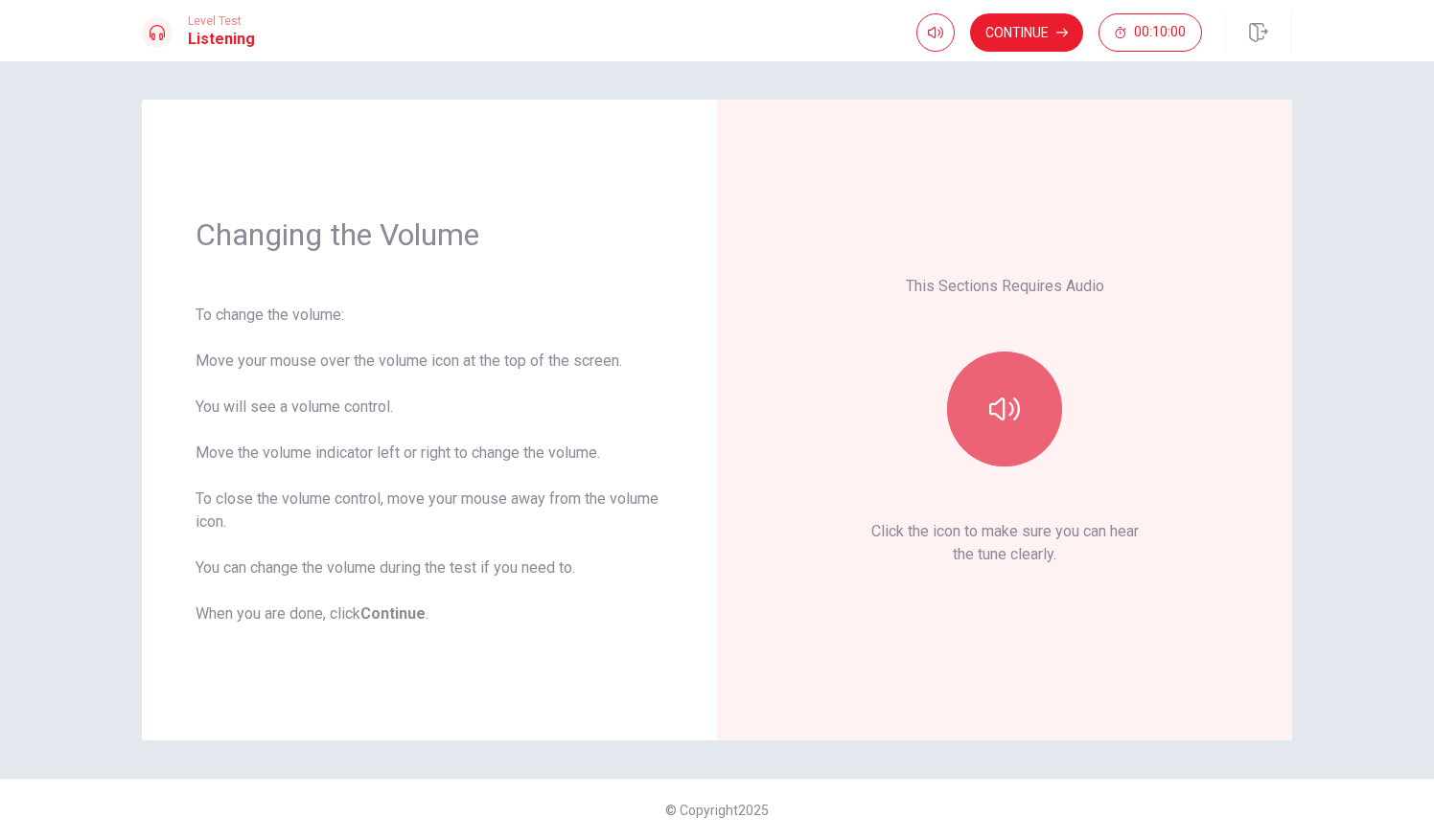
click at [1019, 408] on icon "button" at bounding box center [1004, 409] width 31 height 23
click at [1137, 409] on div "This Sections Requires Audio Click the icon to make sure you can hear the tune …" at bounding box center [1004, 420] width 467 height 534
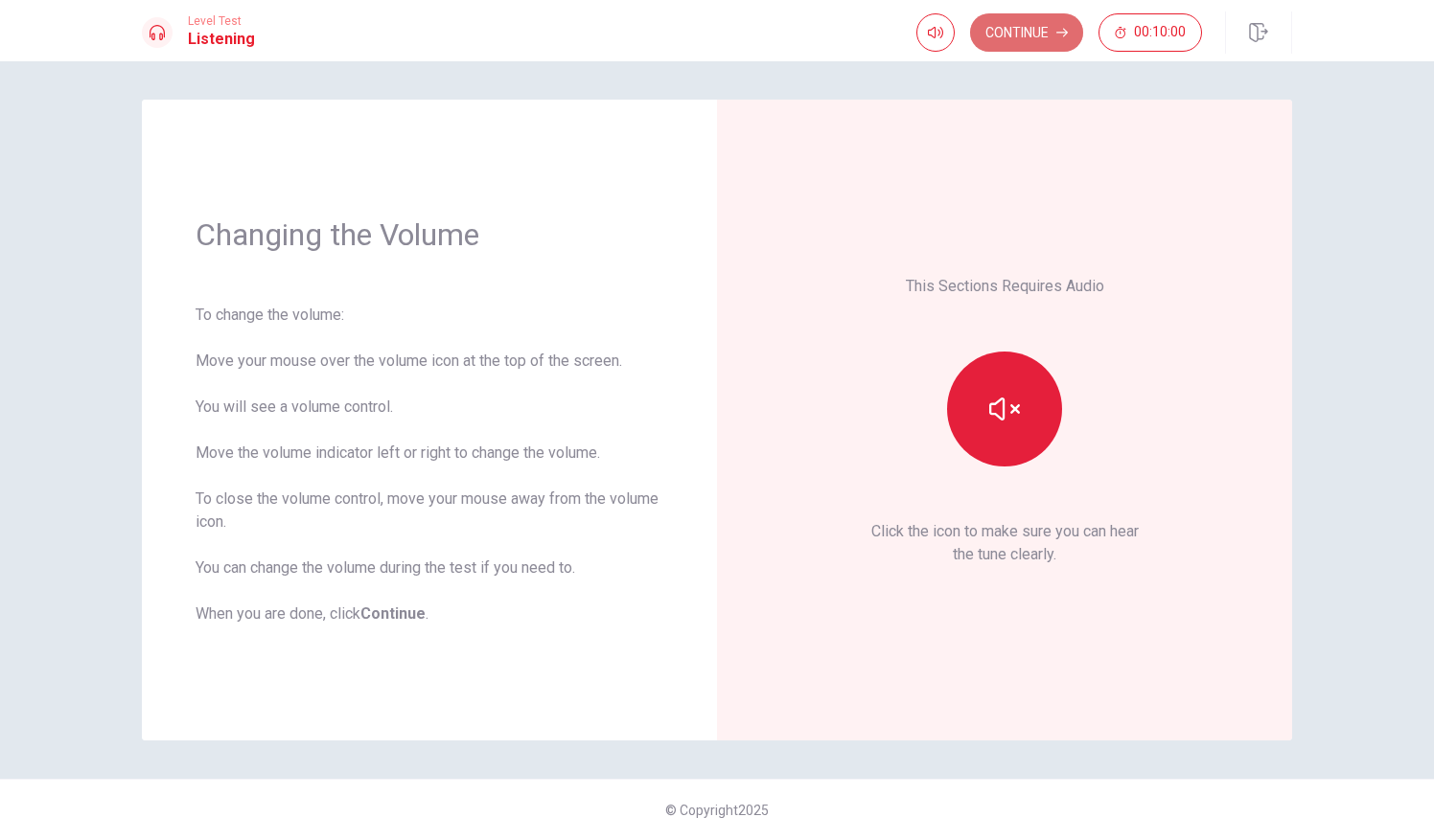
click at [1035, 13] on button "Continue" at bounding box center [1026, 32] width 113 height 39
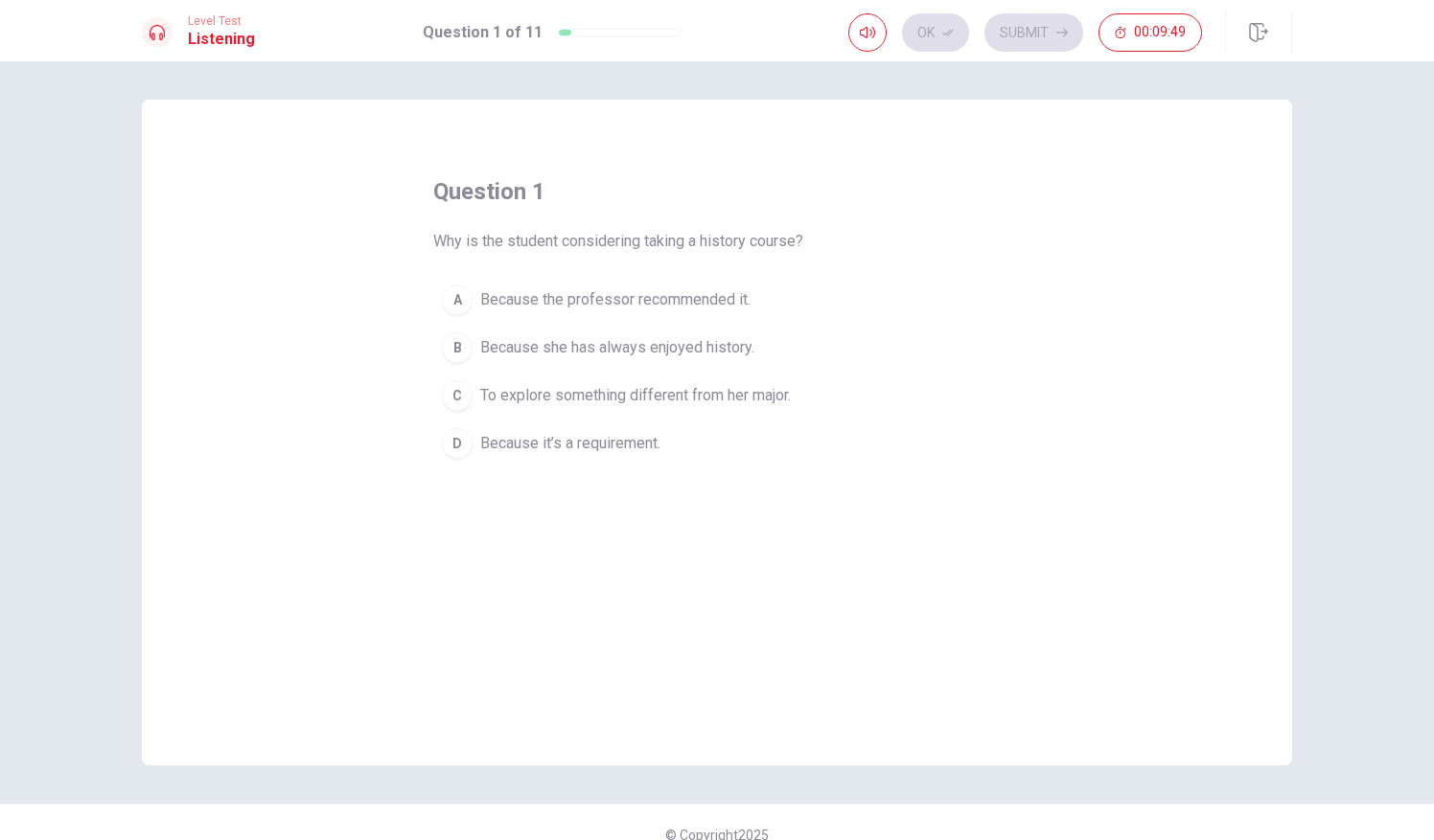
click at [636, 391] on span "To explore something different from her major." at bounding box center [635, 396] width 310 height 23
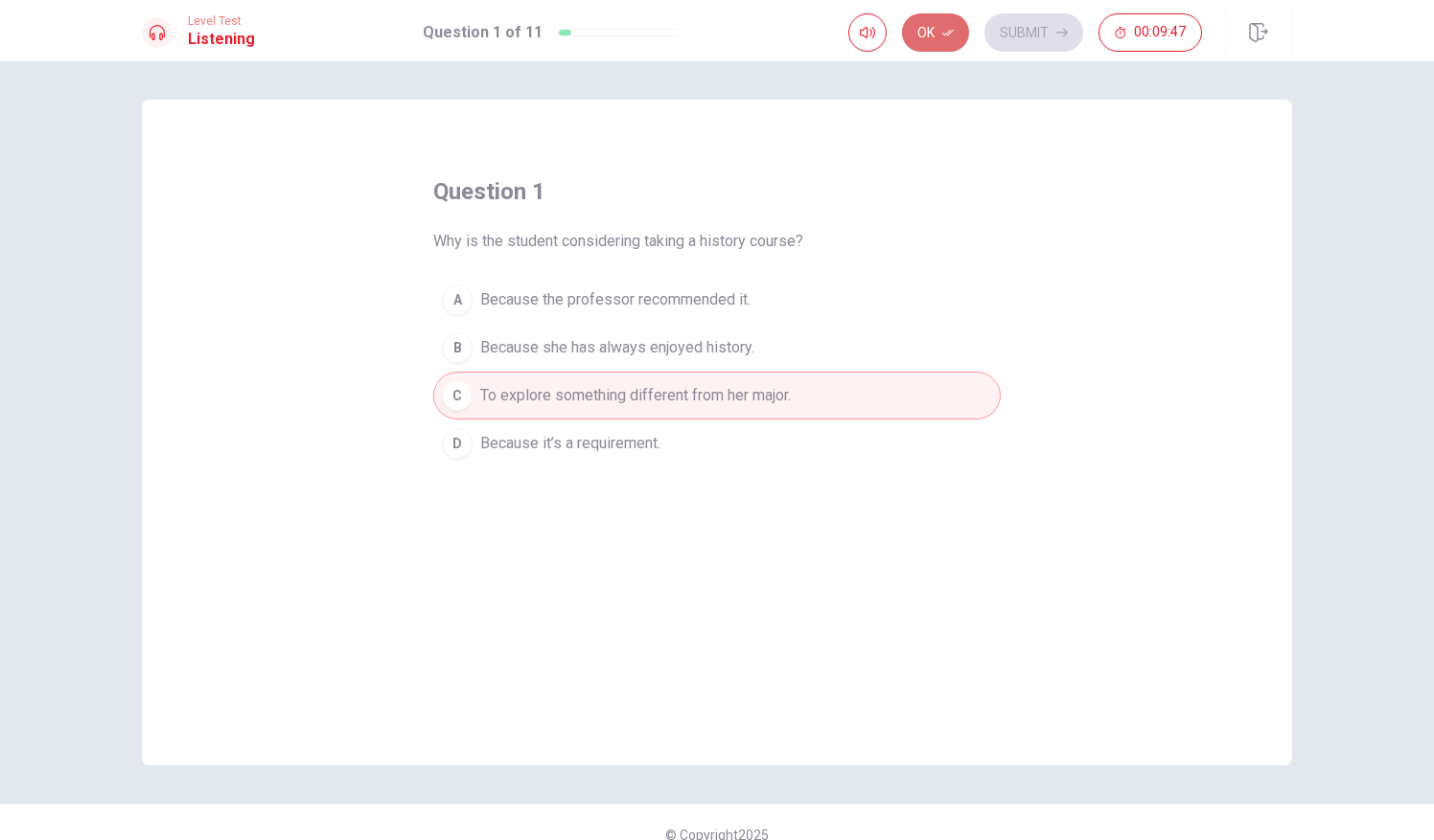
click at [939, 26] on button "Ok" at bounding box center [935, 32] width 67 height 39
click at [1042, 36] on button "Submit" at bounding box center [1033, 32] width 98 height 39
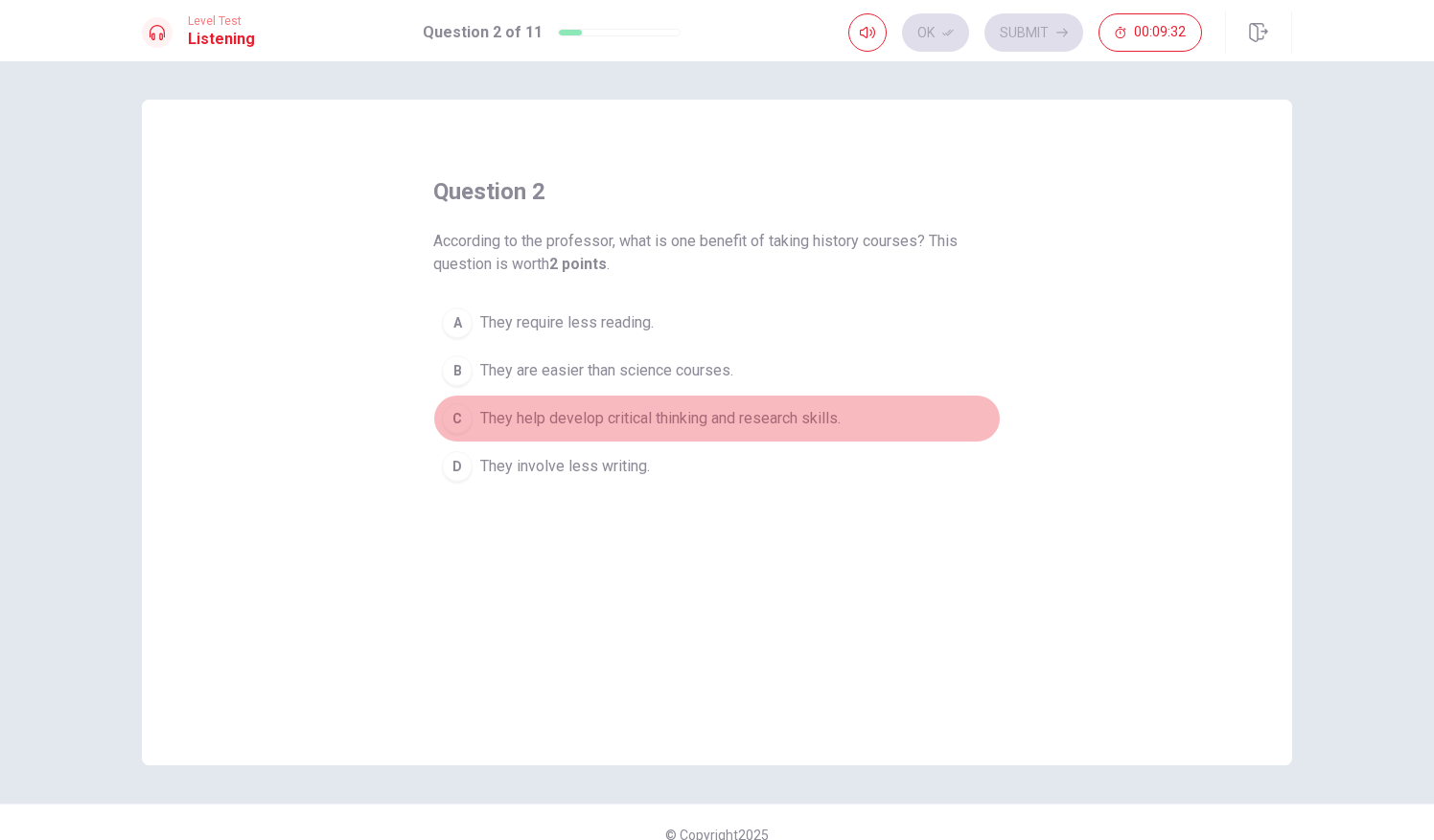
click at [649, 417] on span "They help develop critical thinking and research skills." at bounding box center [660, 419] width 360 height 23
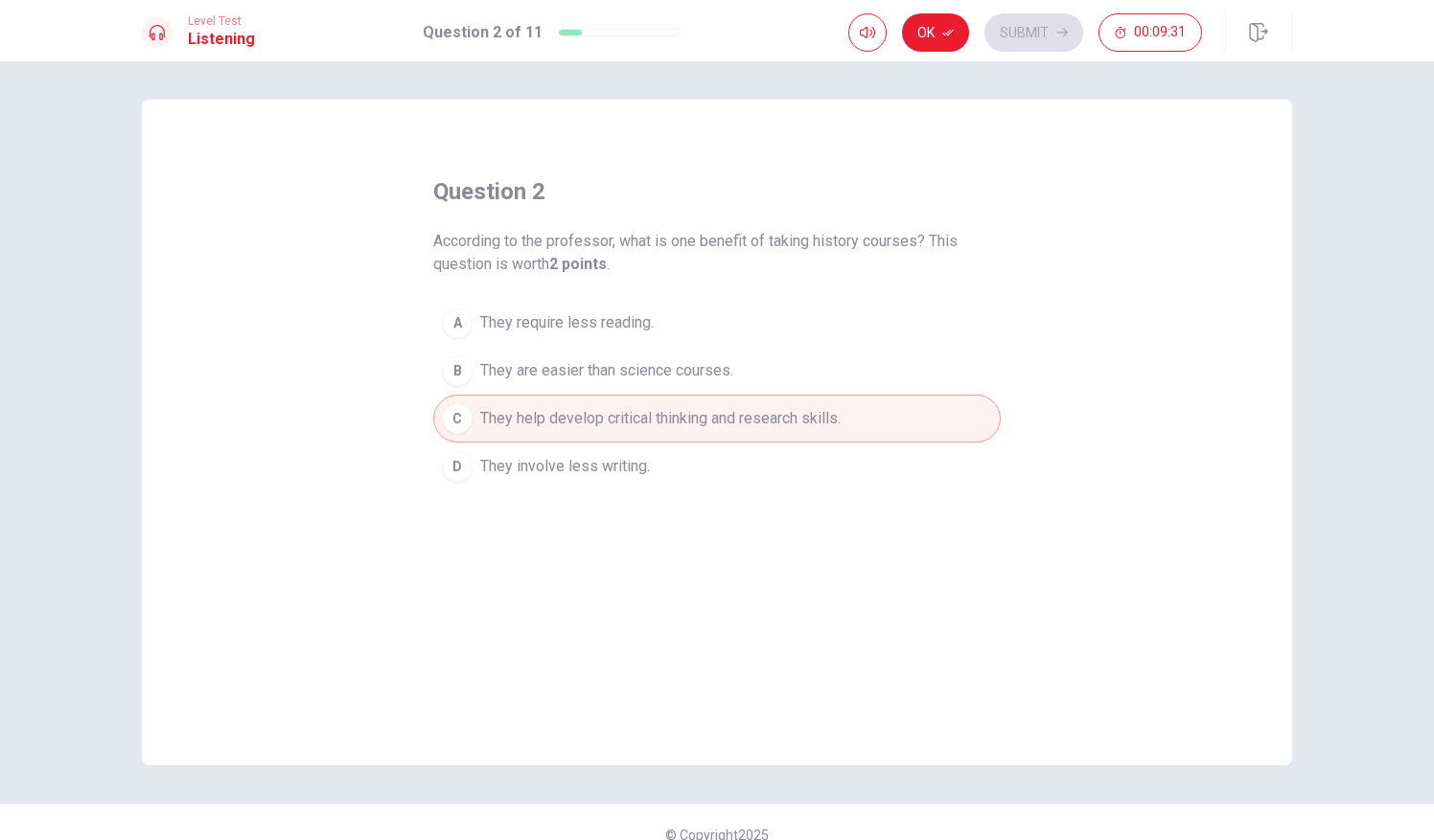
click at [934, 13] on div "Ok Submit 00:09:31" at bounding box center [1070, 33] width 444 height 42
click at [930, 34] on button "Ok" at bounding box center [935, 32] width 67 height 39
click at [1054, 26] on button "Submit" at bounding box center [1033, 32] width 98 height 39
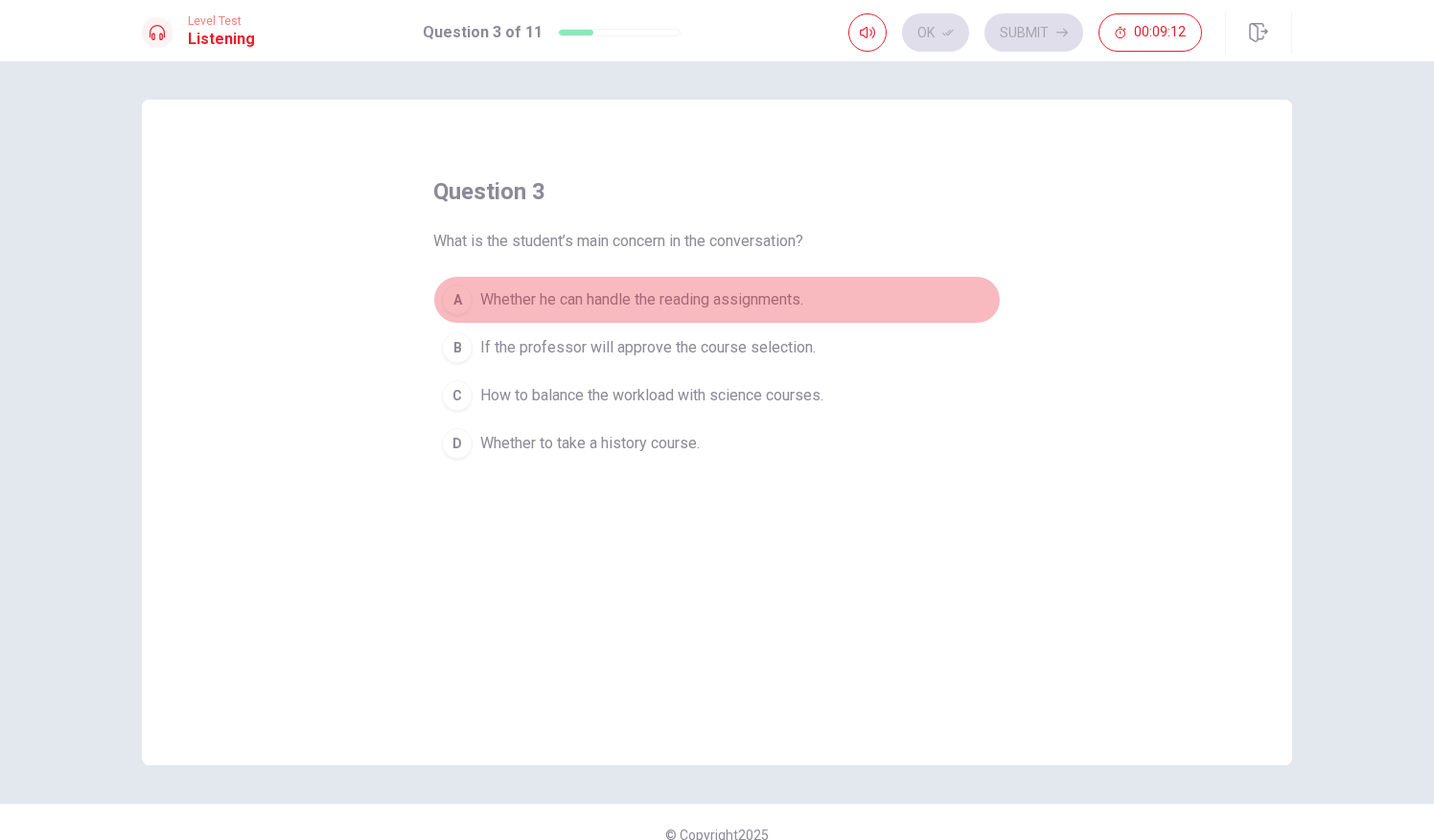
click at [665, 296] on span "Whether he can handle the reading assignments." at bounding box center [641, 299] width 323 height 23
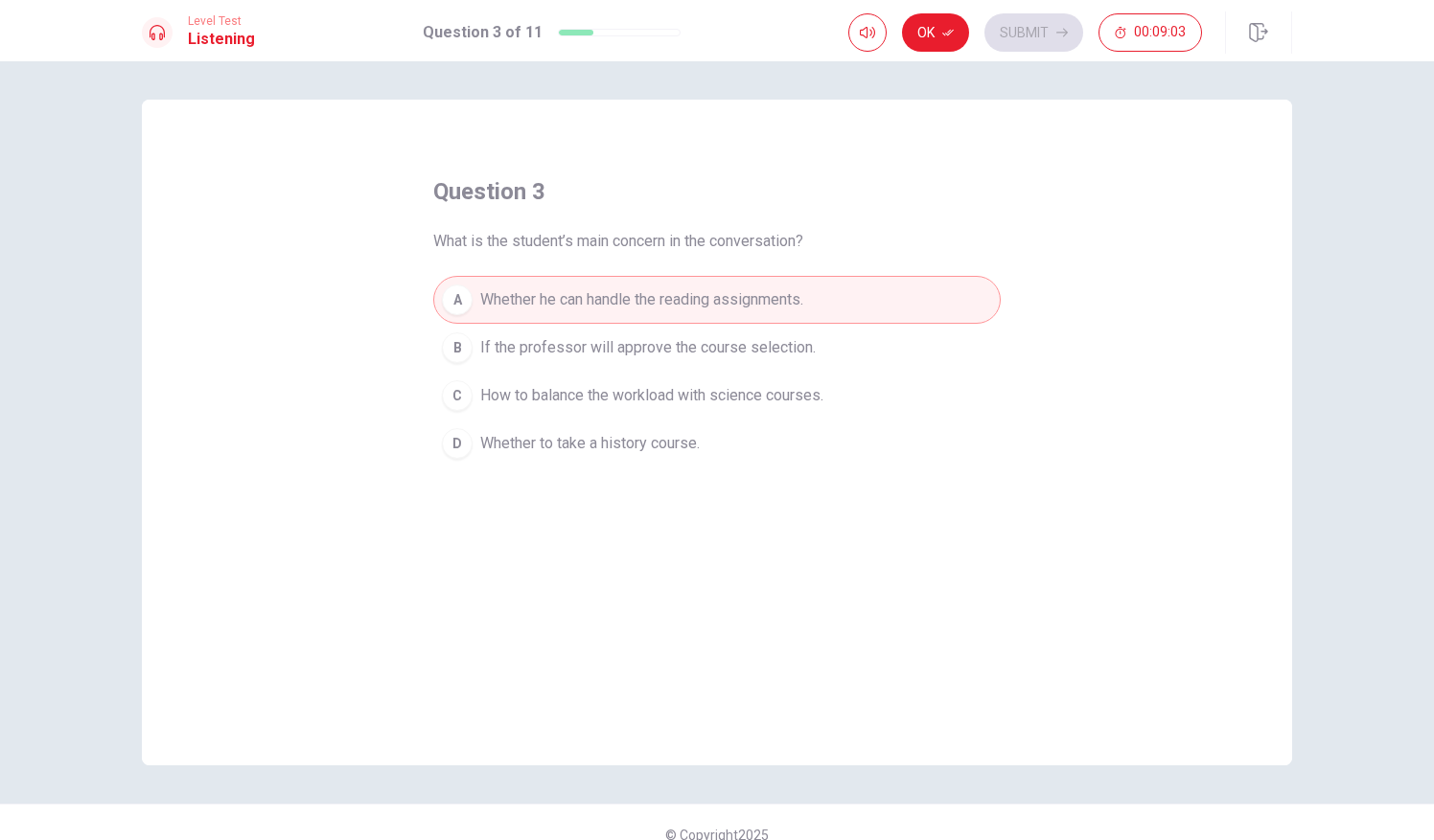
click at [746, 392] on span "How to balance the workload with science courses." at bounding box center [651, 396] width 343 height 23
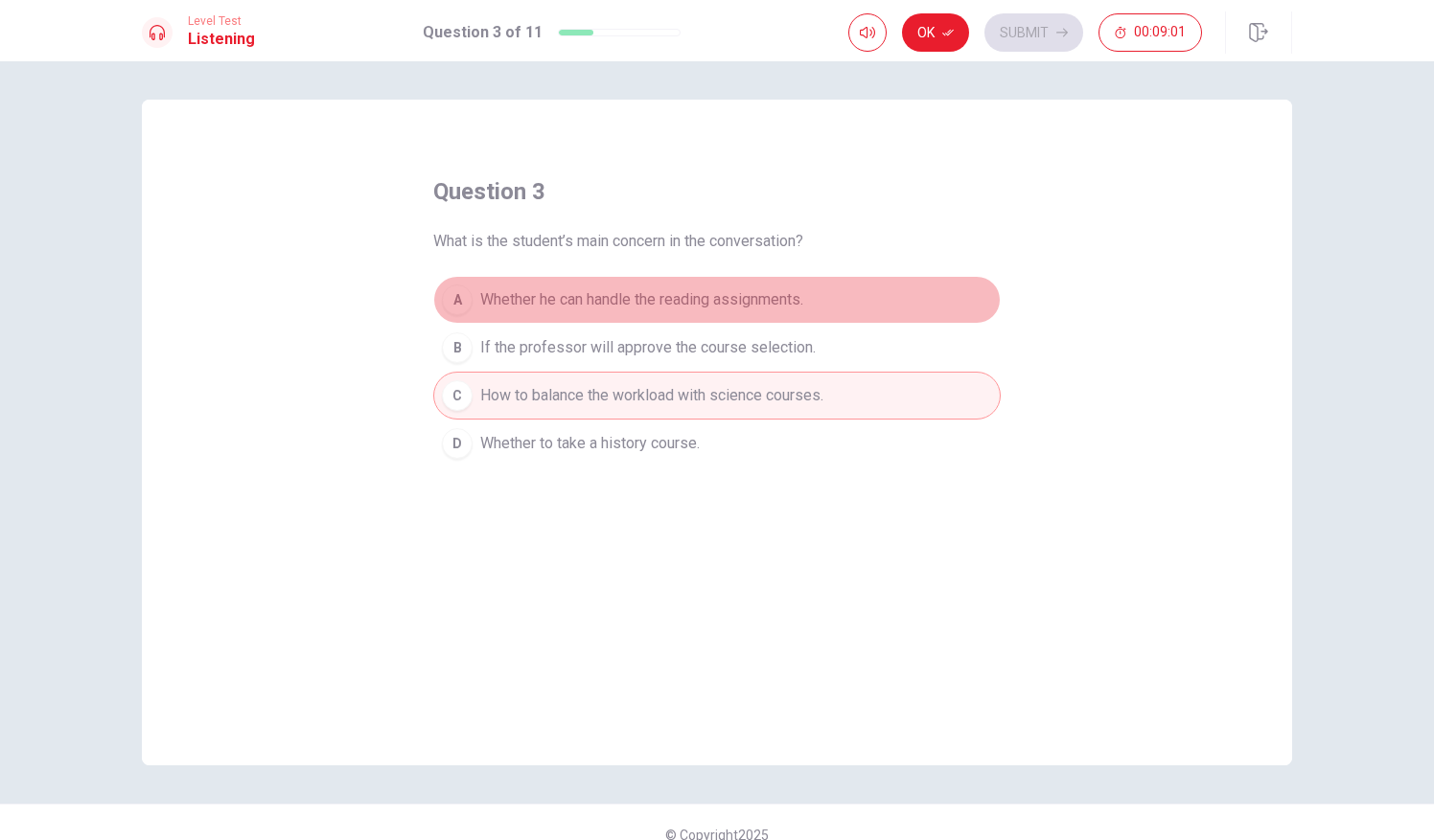
click at [744, 295] on span "Whether he can handle the reading assignments." at bounding box center [641, 299] width 323 height 23
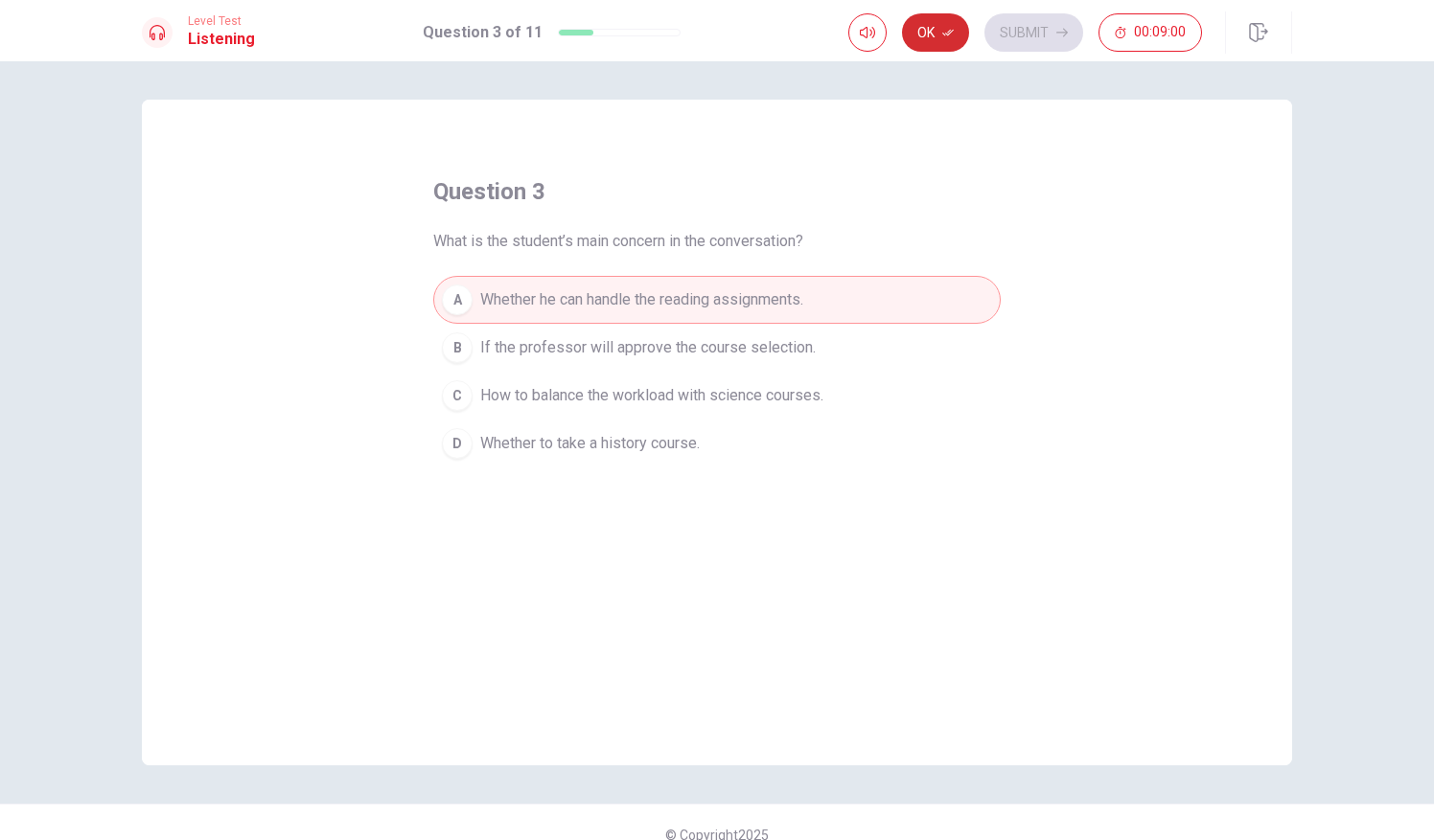
click at [914, 22] on button "Ok" at bounding box center [935, 32] width 67 height 39
click at [1027, 36] on button "Submit" at bounding box center [1033, 32] width 98 height 39
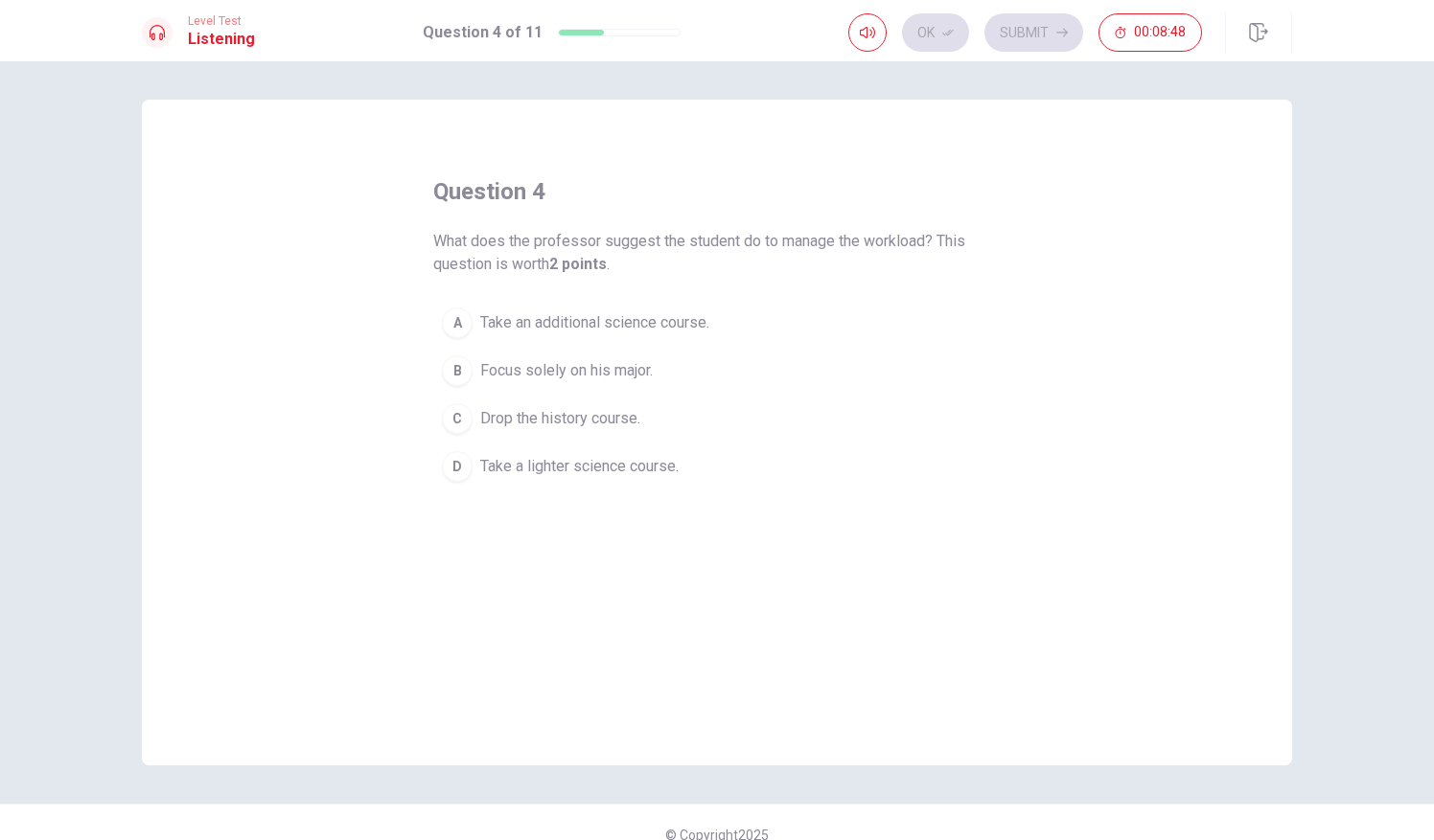
click at [566, 467] on span "Take a lighter science course." at bounding box center [580, 466] width 199 height 23
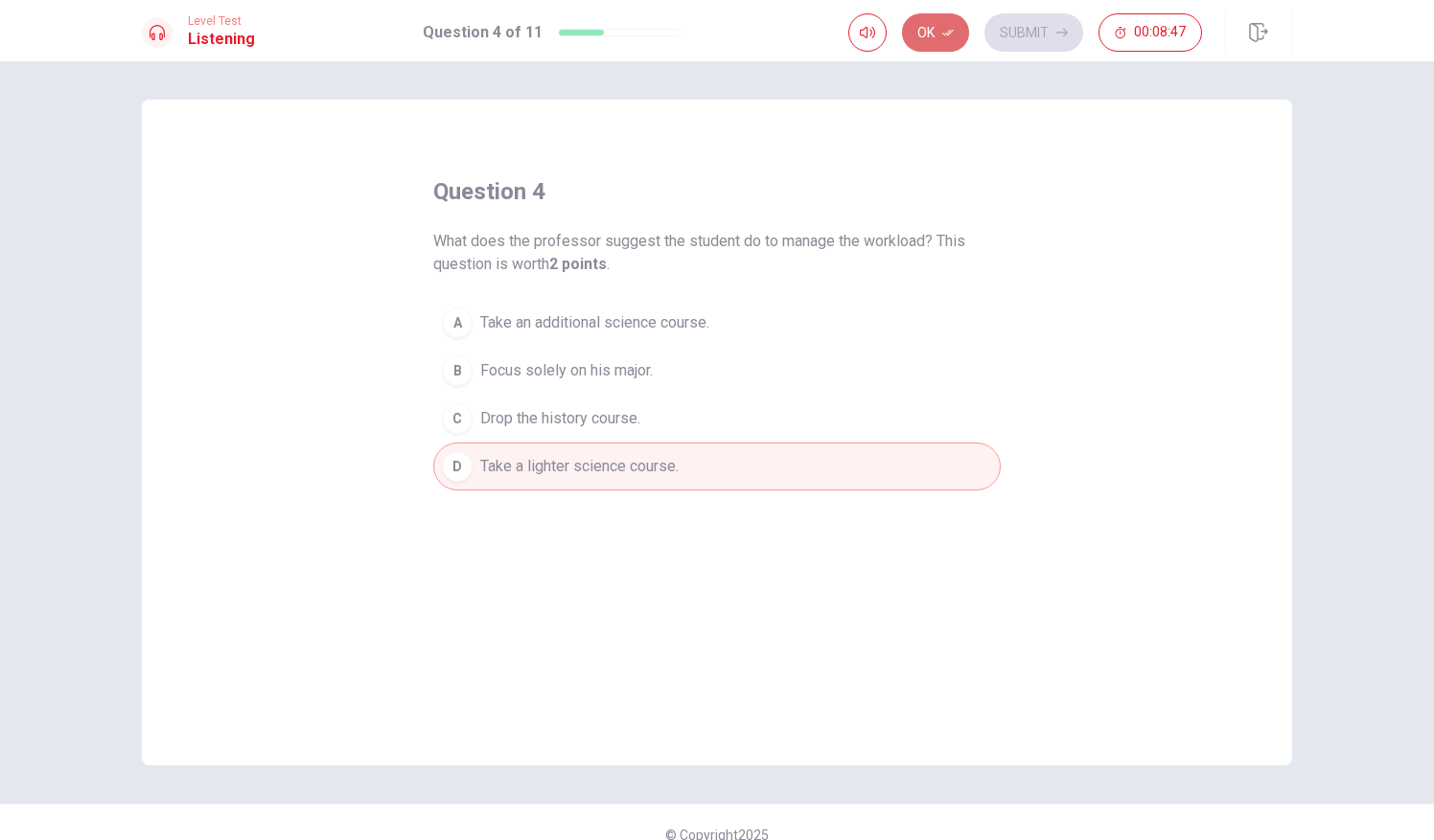
click at [937, 31] on button "Ok" at bounding box center [935, 32] width 67 height 39
click at [1050, 35] on button "Submit" at bounding box center [1033, 32] width 98 height 39
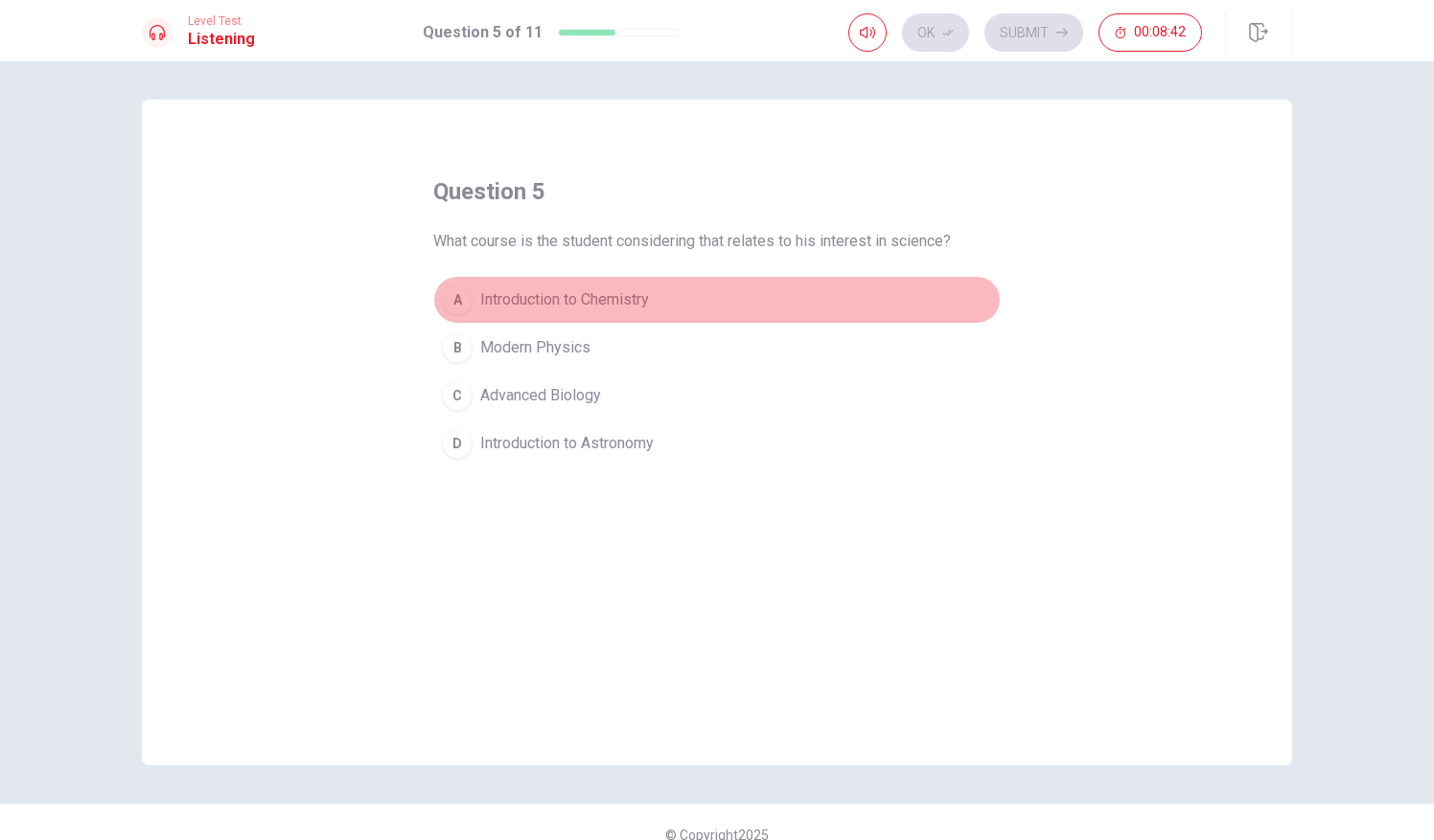
click at [604, 296] on span "Introduction to Chemistry" at bounding box center [565, 299] width 169 height 23
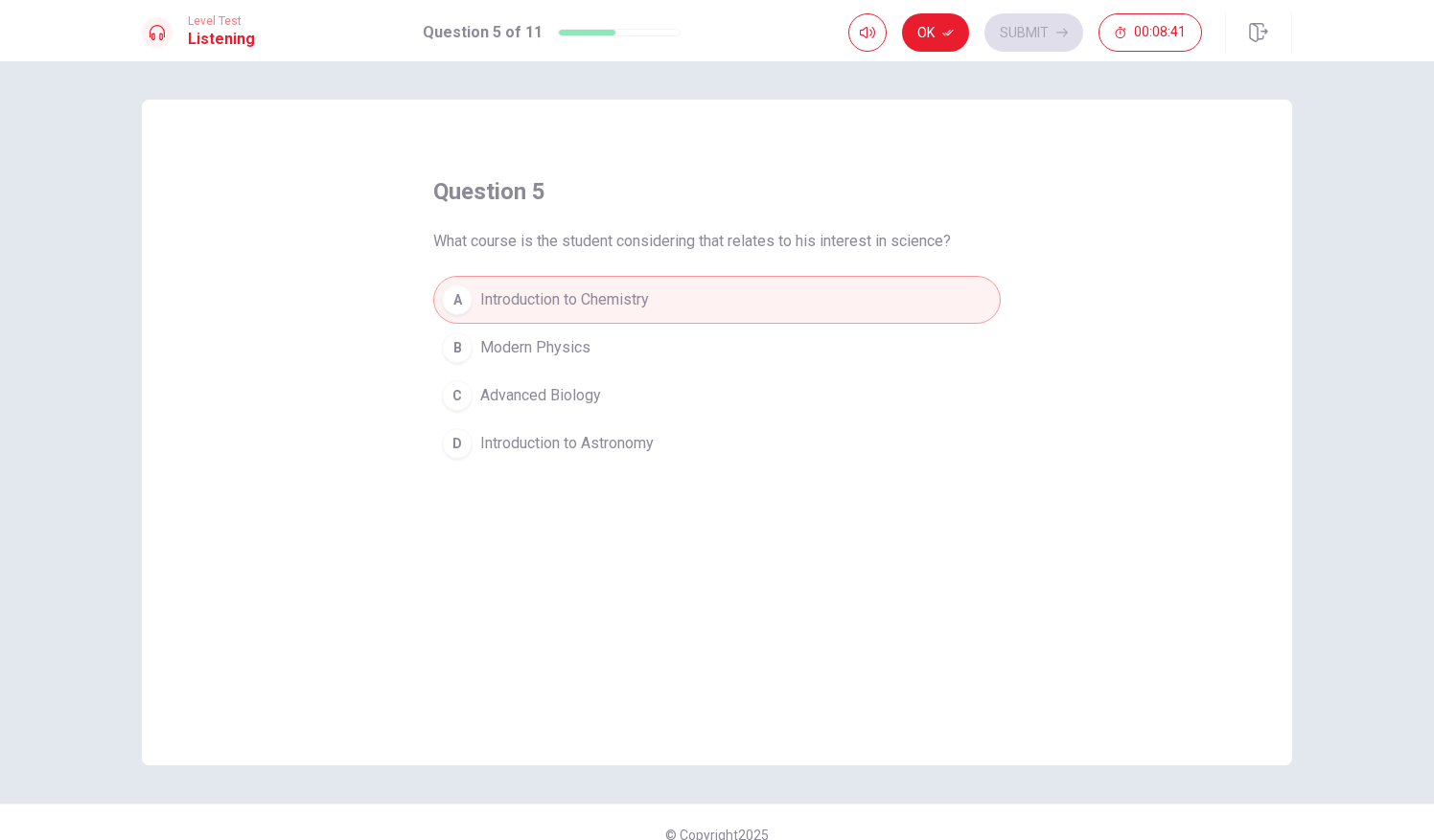
click at [569, 442] on span "Introduction to Astronomy" at bounding box center [567, 443] width 173 height 23
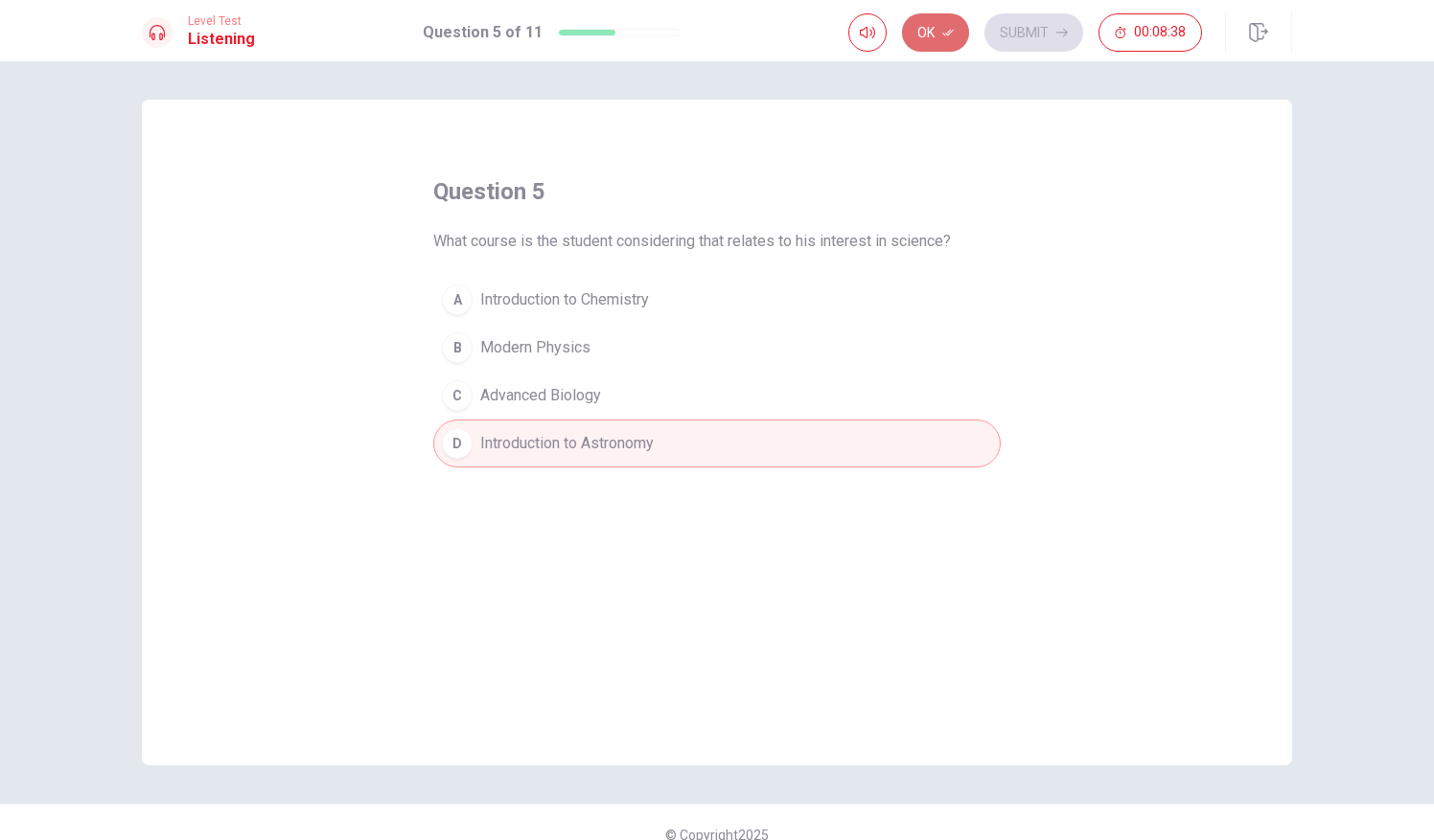
click at [934, 34] on button "Ok" at bounding box center [935, 32] width 67 height 39
click at [1019, 31] on button "Submit" at bounding box center [1033, 32] width 98 height 39
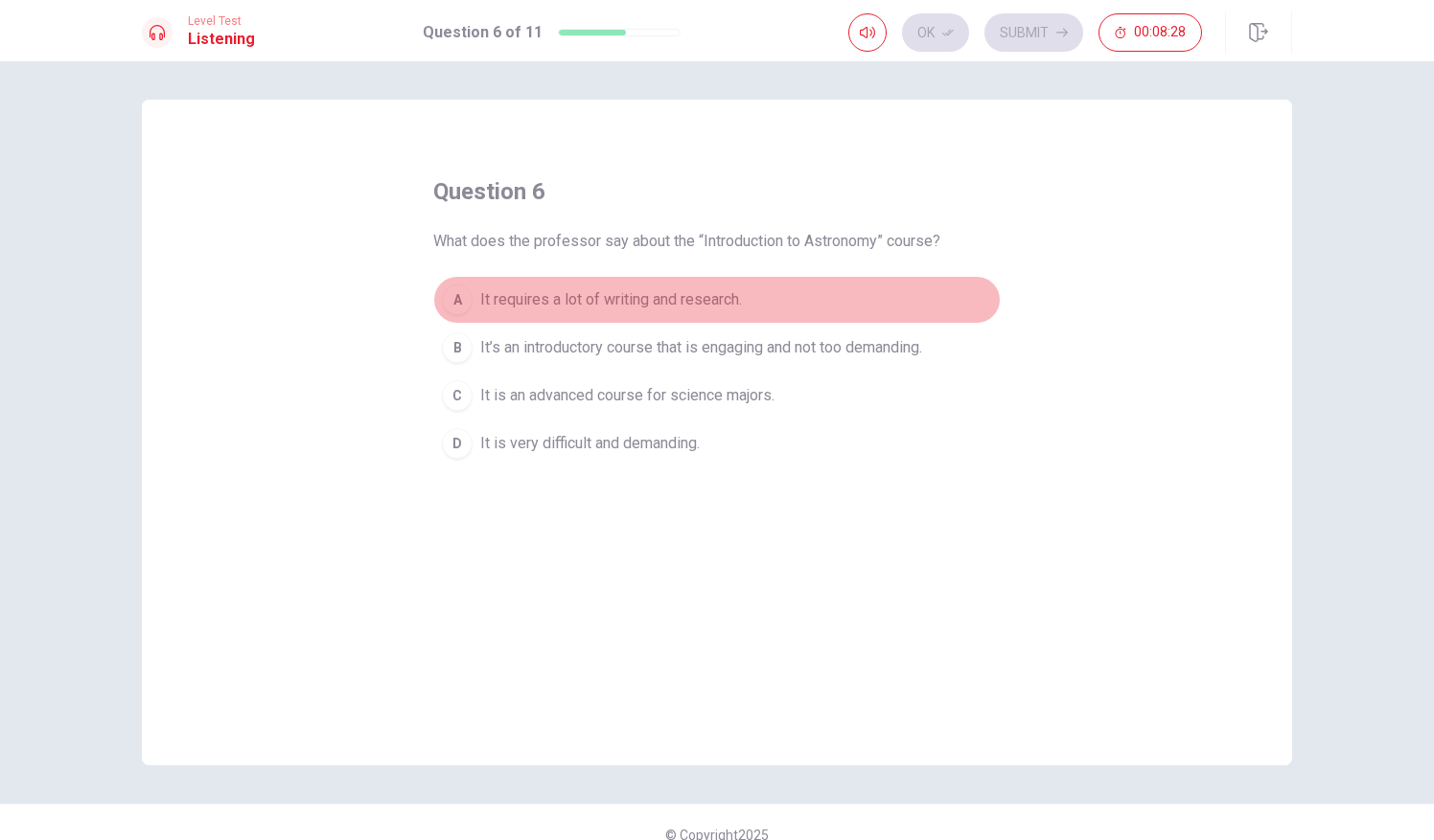
click at [725, 297] on span "It requires a lot of writing and research." at bounding box center [611, 299] width 262 height 23
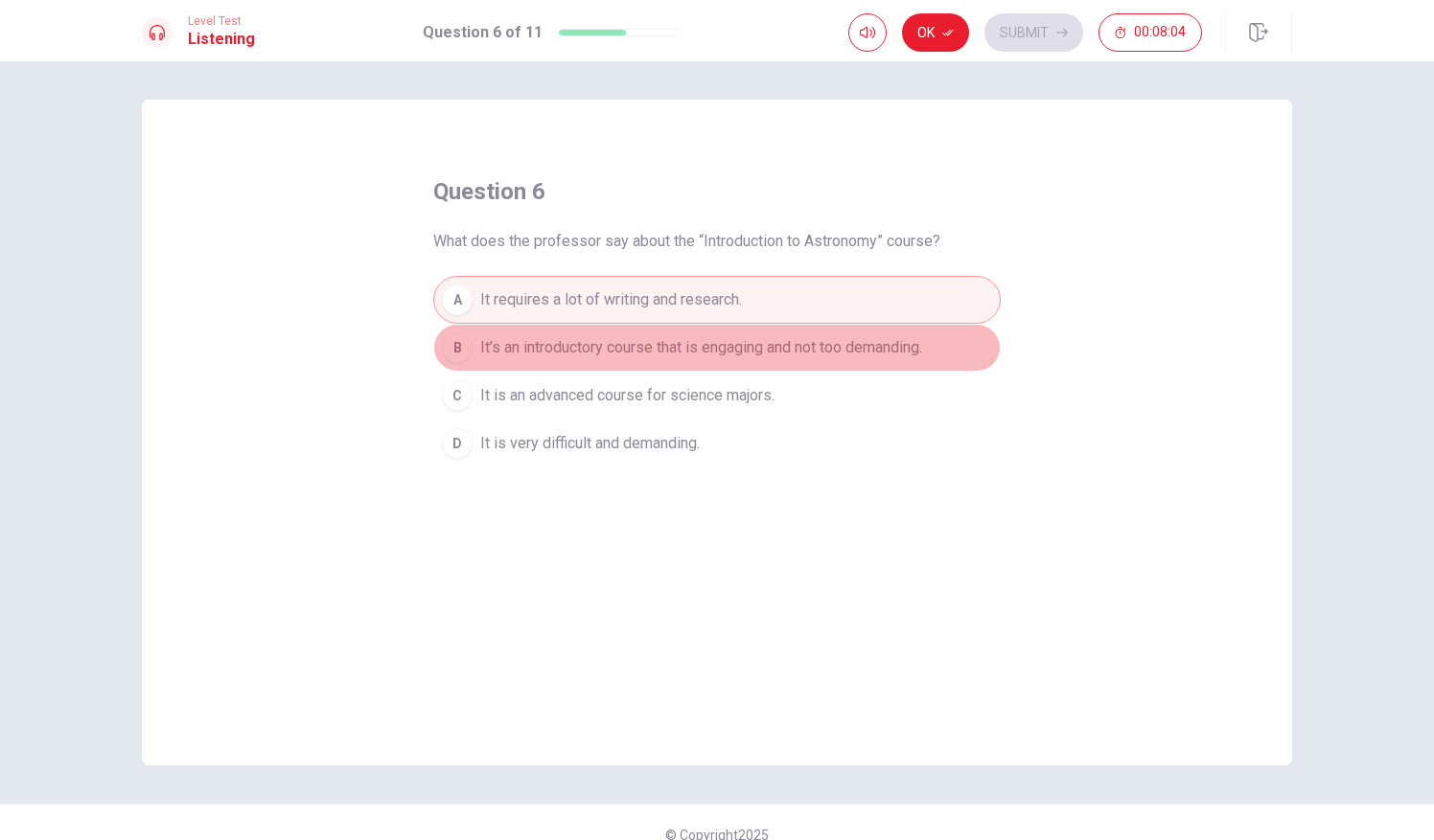
click at [696, 350] on span "It’s an introductory course that is engaging and not too demanding." at bounding box center [701, 347] width 442 height 23
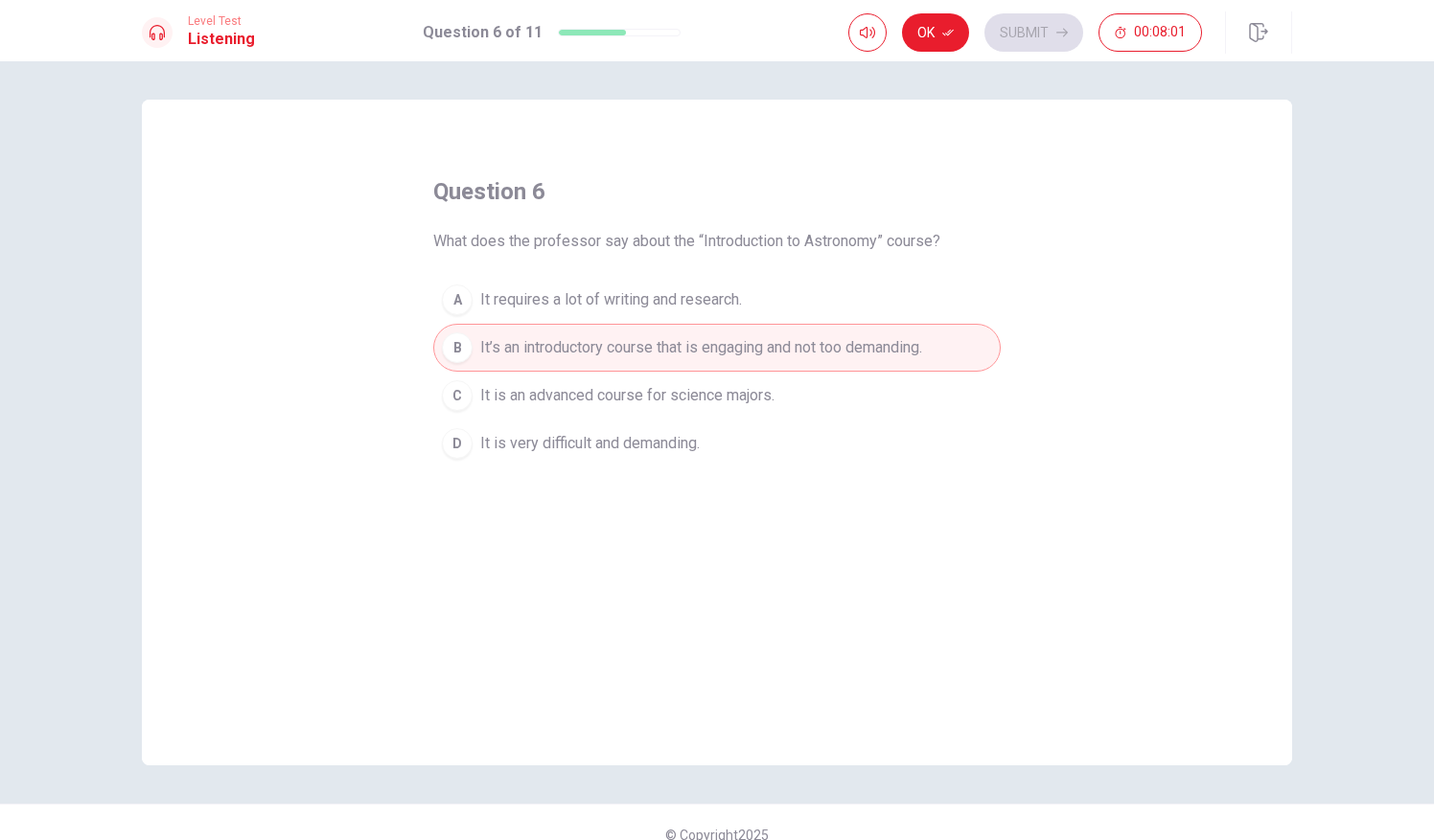
click at [694, 294] on span "It requires a lot of writing and research." at bounding box center [611, 299] width 262 height 23
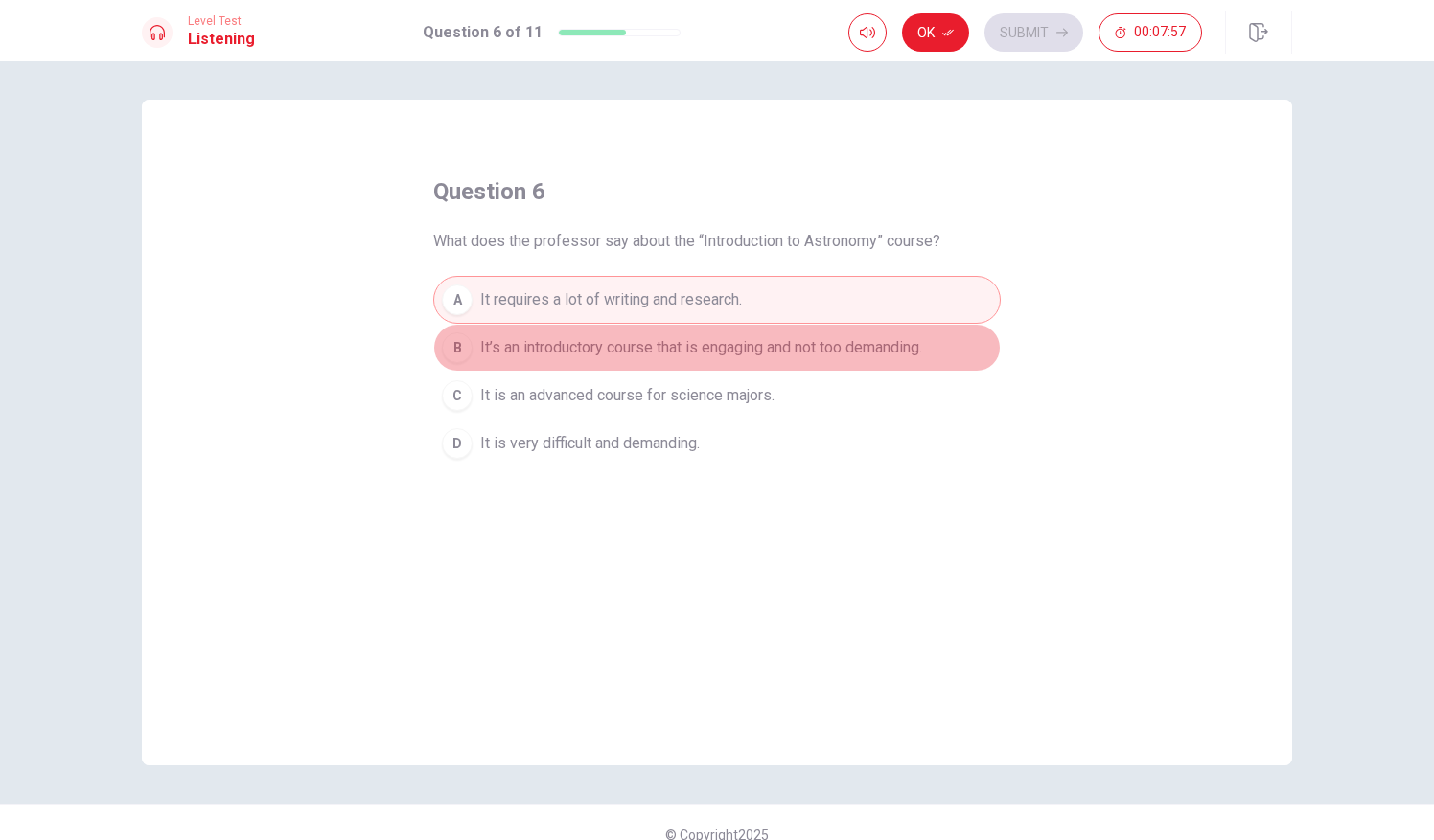
click at [742, 347] on span "It’s an introductory course that is engaging and not too demanding." at bounding box center [701, 347] width 442 height 23
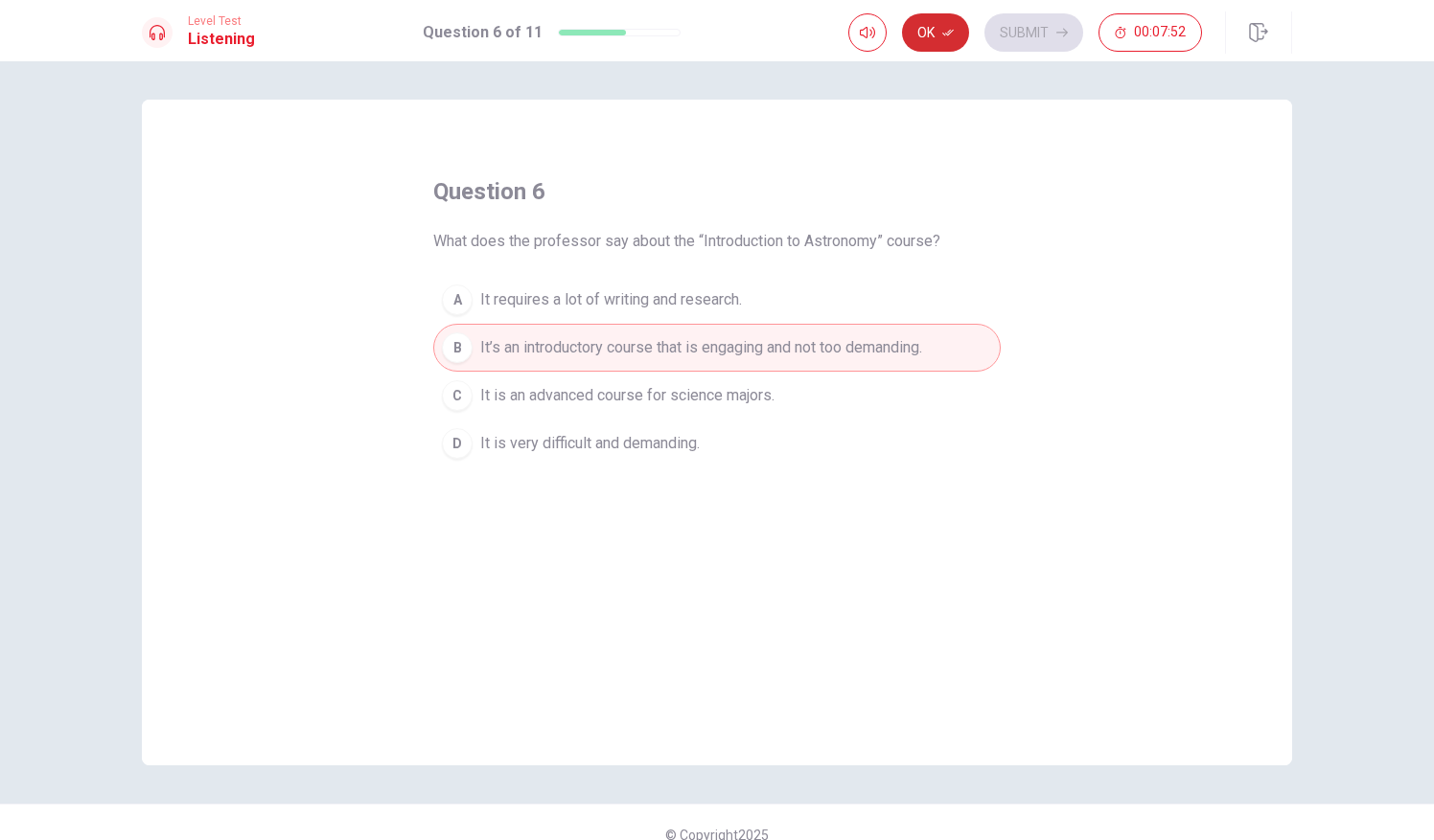
click at [932, 35] on button "Ok" at bounding box center [935, 32] width 67 height 39
click at [1037, 27] on button "Submit" at bounding box center [1033, 32] width 98 height 39
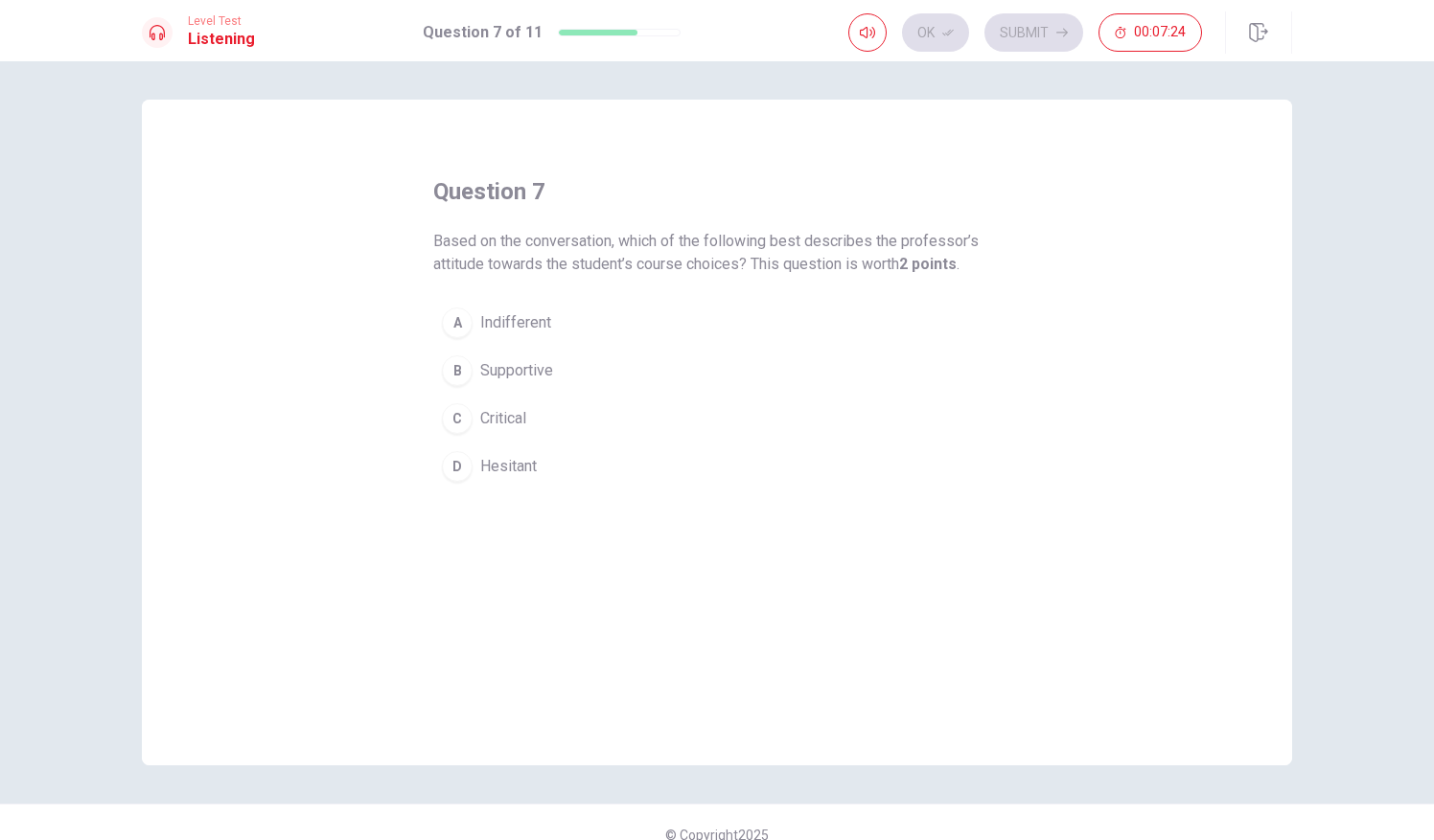
click at [508, 365] on span "Supportive" at bounding box center [516, 370] width 73 height 23
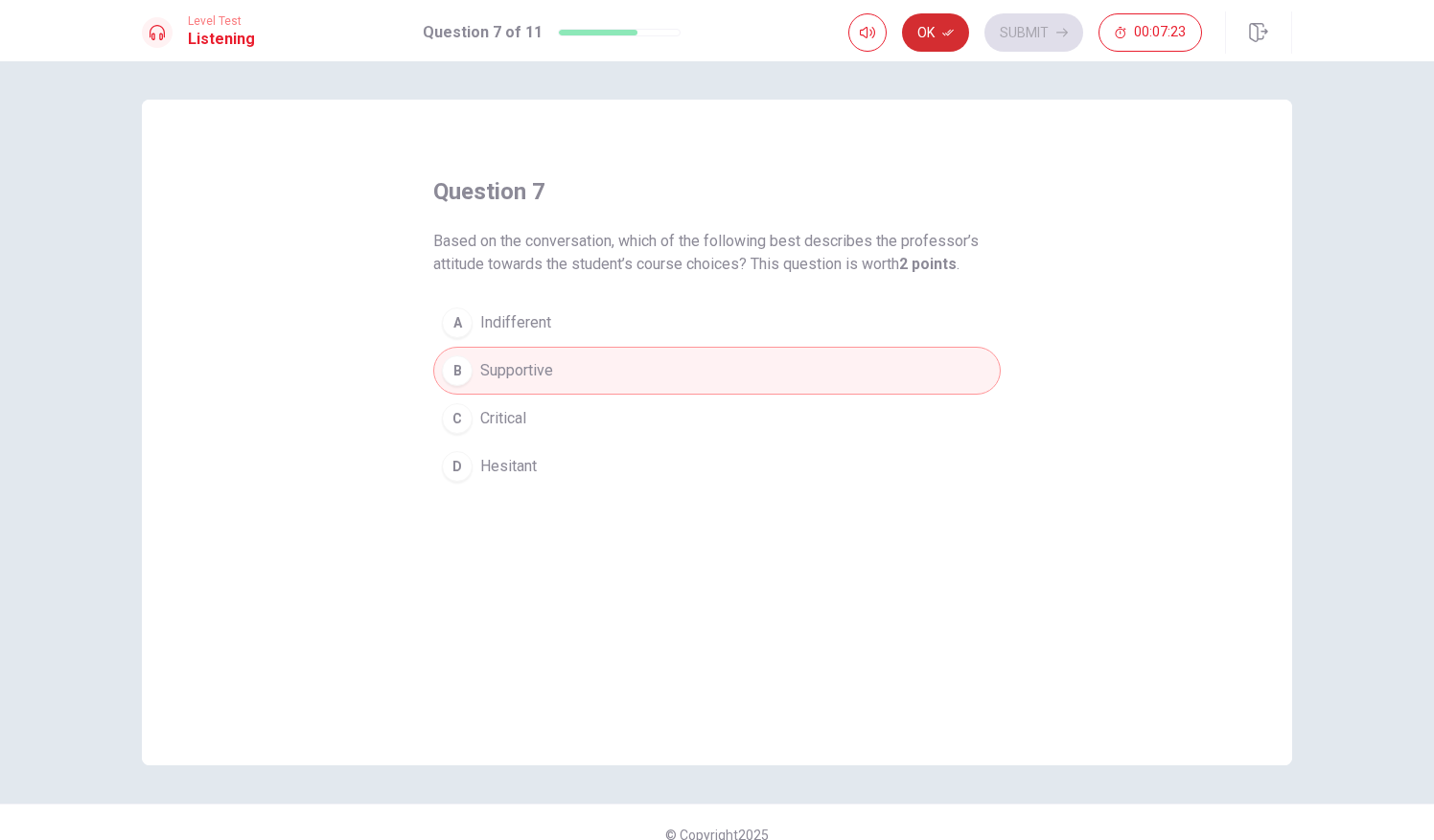
click at [930, 22] on button "Ok" at bounding box center [935, 32] width 67 height 39
click at [1056, 26] on button "Submit" at bounding box center [1033, 32] width 98 height 39
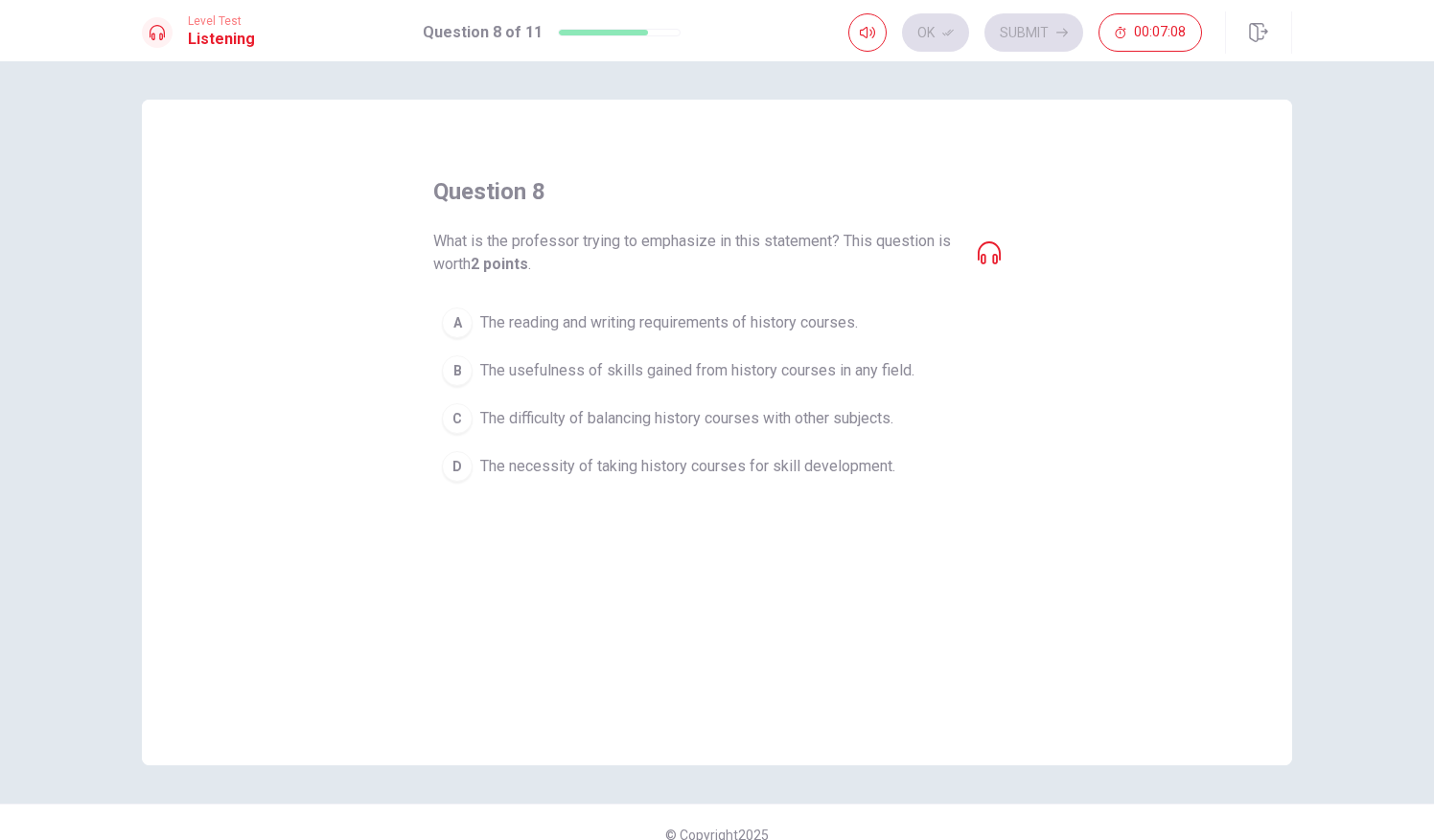
click at [667, 464] on span "The necessity of taking history courses for skill development." at bounding box center [687, 466] width 415 height 23
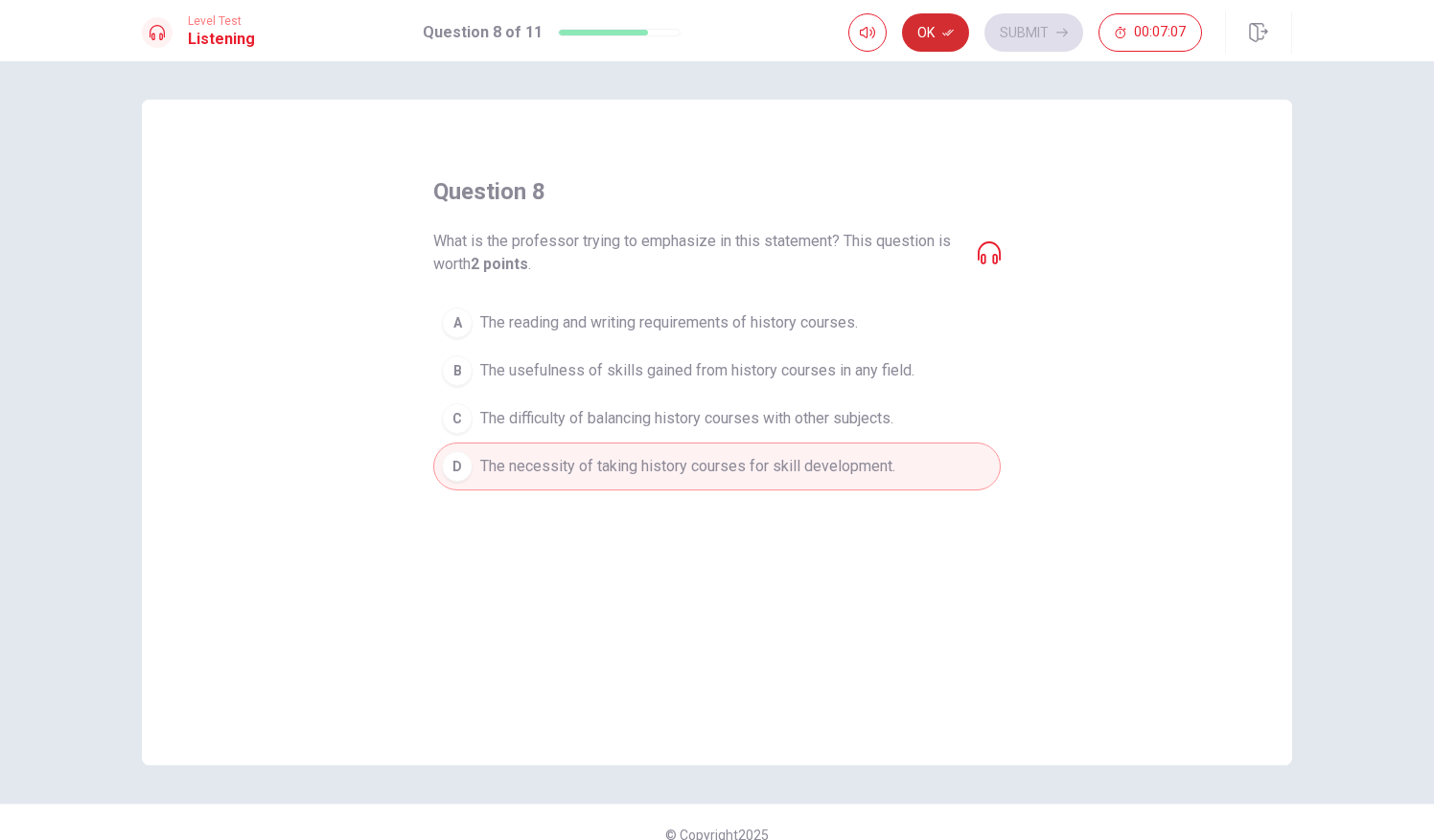
click at [932, 20] on button "Ok" at bounding box center [935, 32] width 67 height 39
click at [1023, 31] on button "Submit" at bounding box center [1033, 32] width 98 height 39
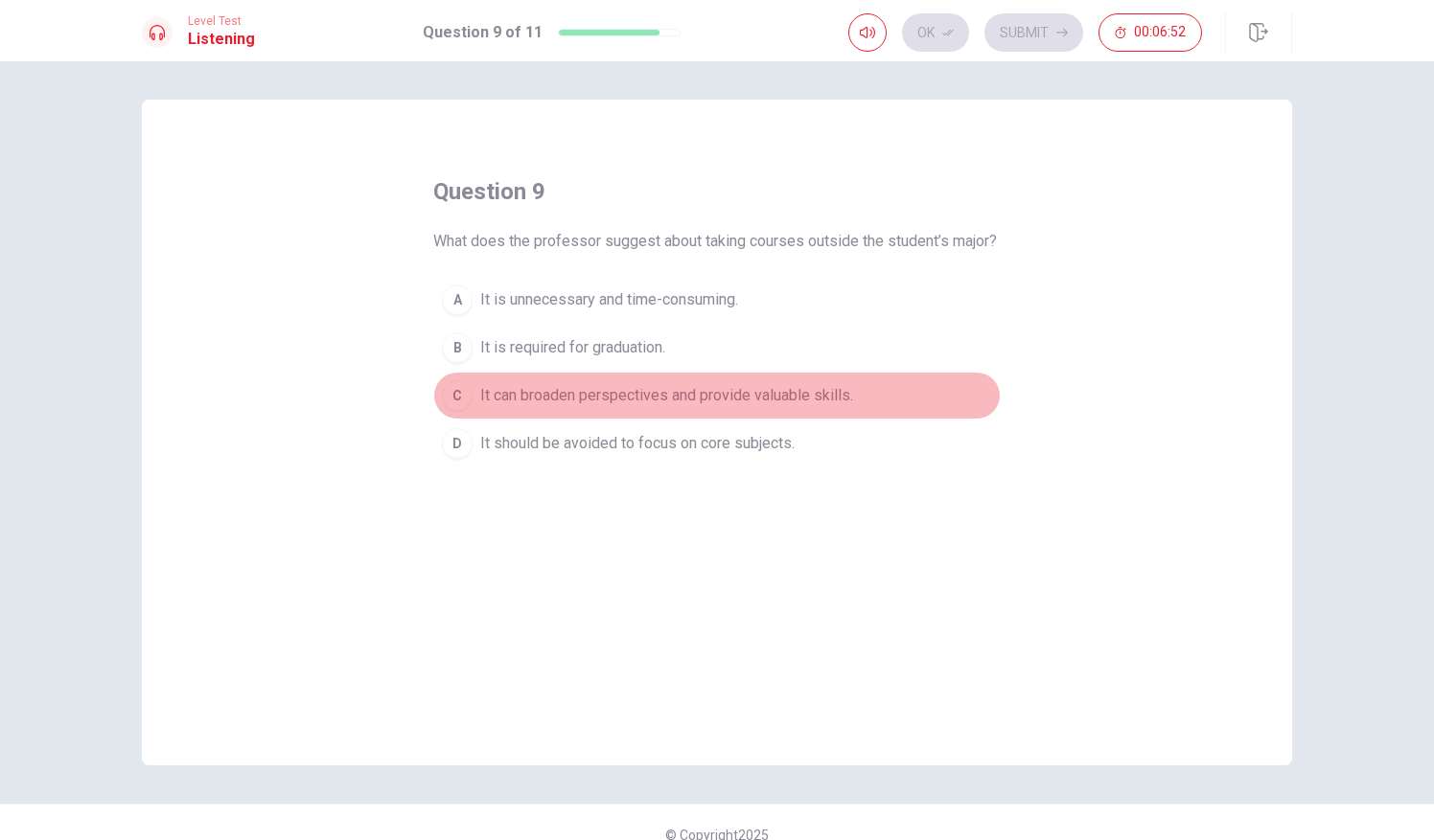
click at [586, 408] on span "It can broaden perspectives and provide valuable skills." at bounding box center [666, 396] width 373 height 23
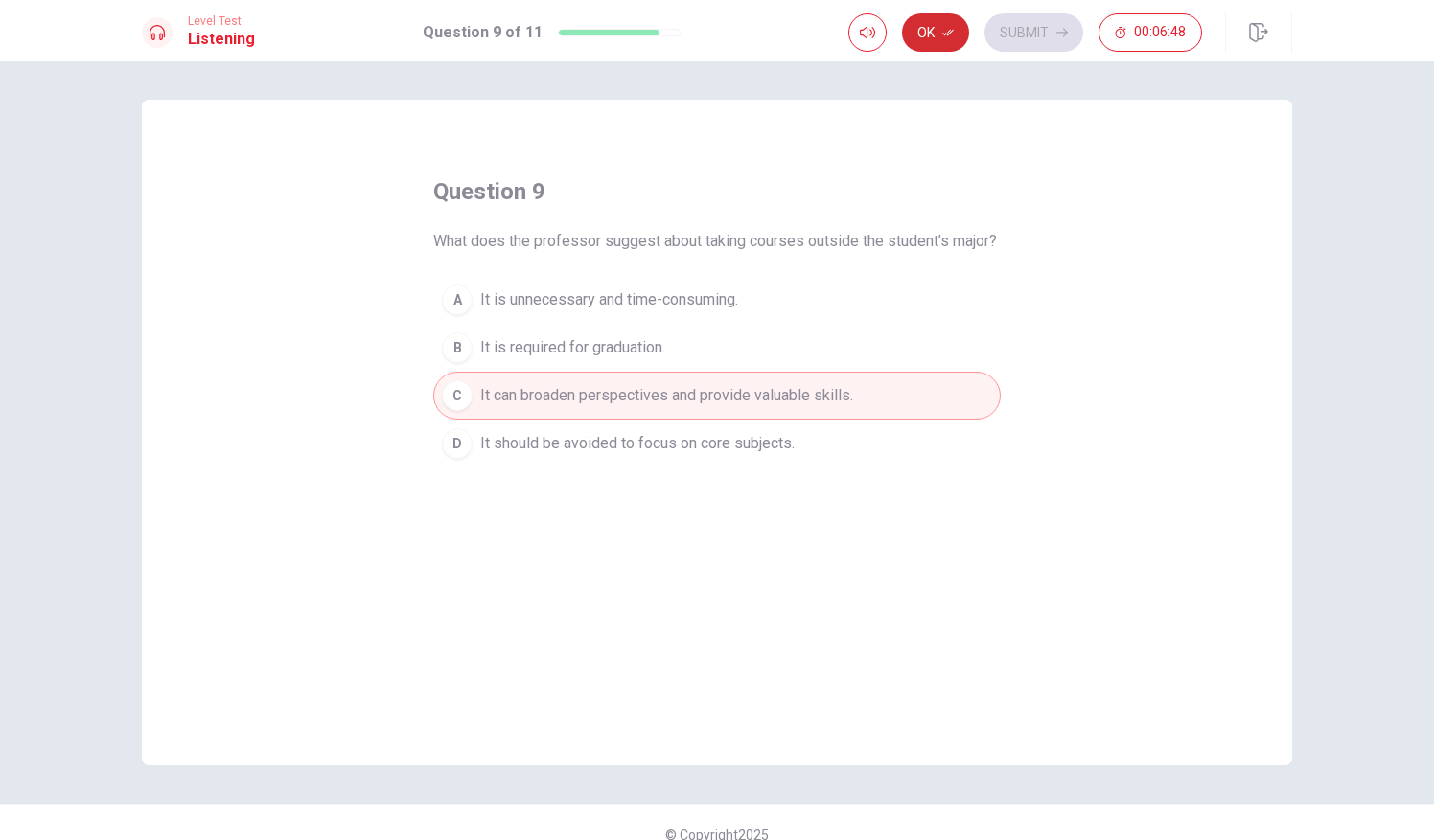
click at [943, 40] on button "Ok" at bounding box center [935, 32] width 67 height 39
click at [1008, 31] on button "Submit" at bounding box center [1033, 32] width 98 height 39
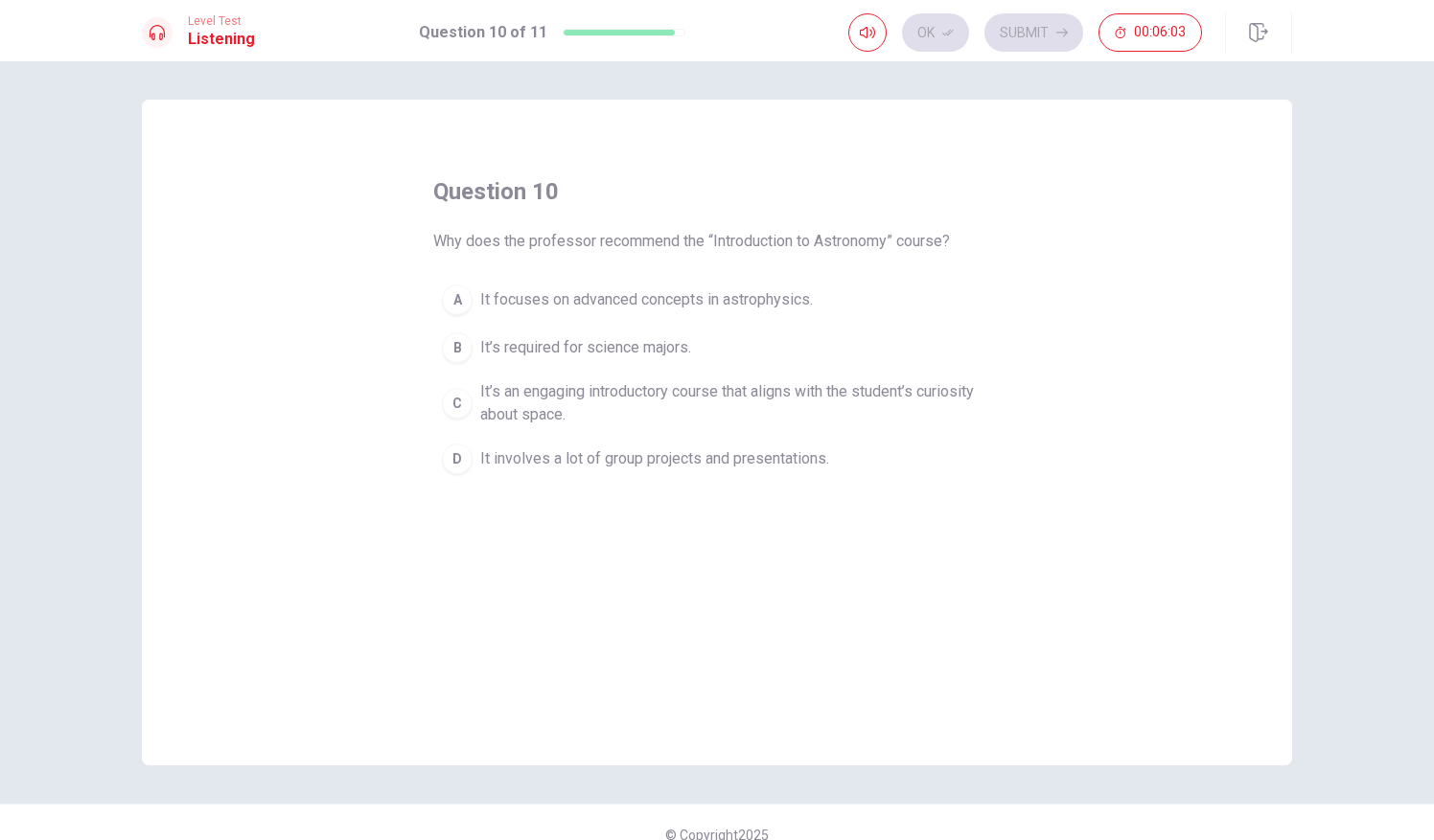
click at [593, 306] on span "It focuses on advanced concepts in astrophysics." at bounding box center [646, 299] width 332 height 23
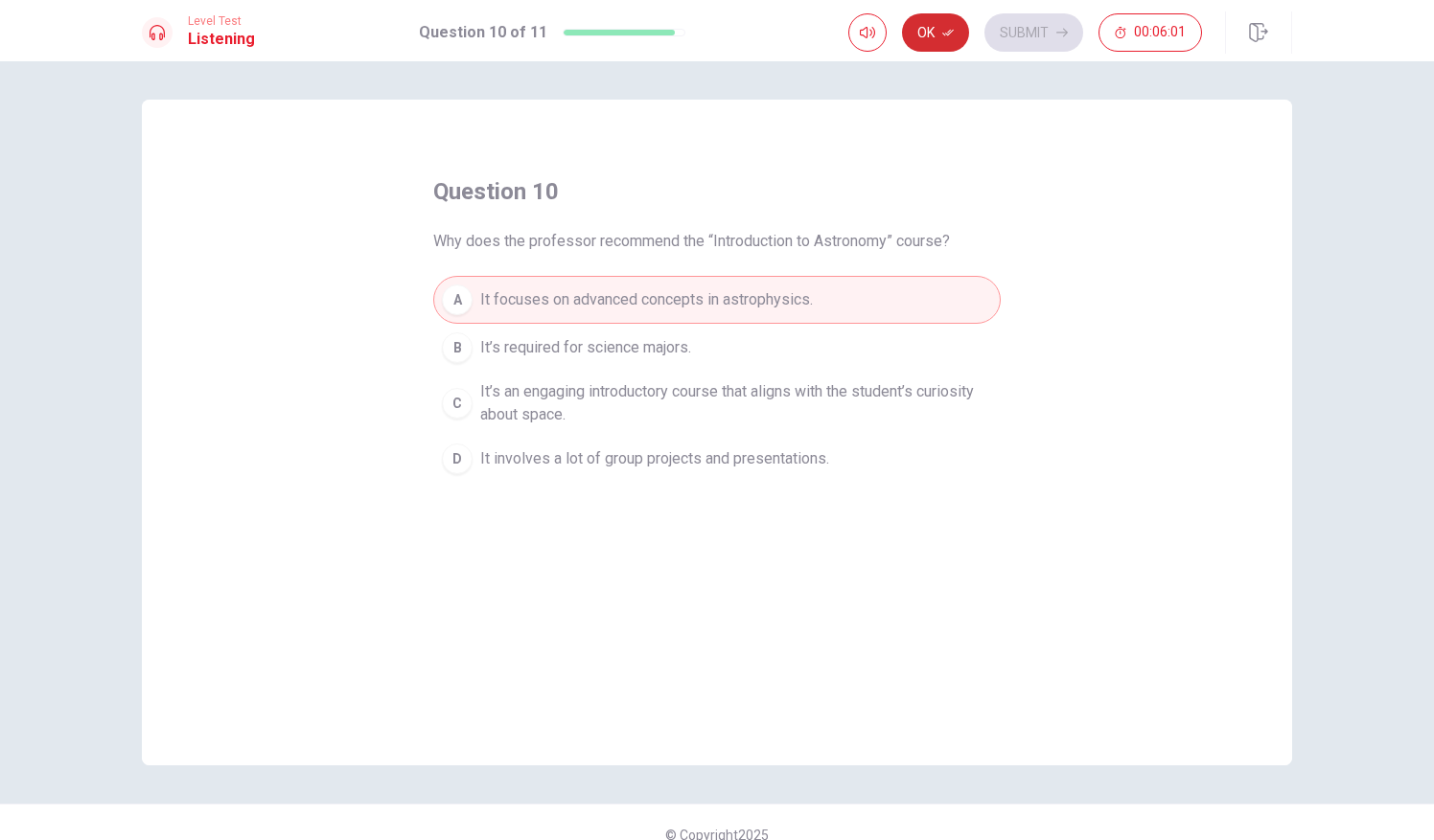
click at [922, 42] on button "Ok" at bounding box center [935, 32] width 67 height 39
click at [1027, 23] on button "Submit" at bounding box center [1033, 32] width 98 height 39
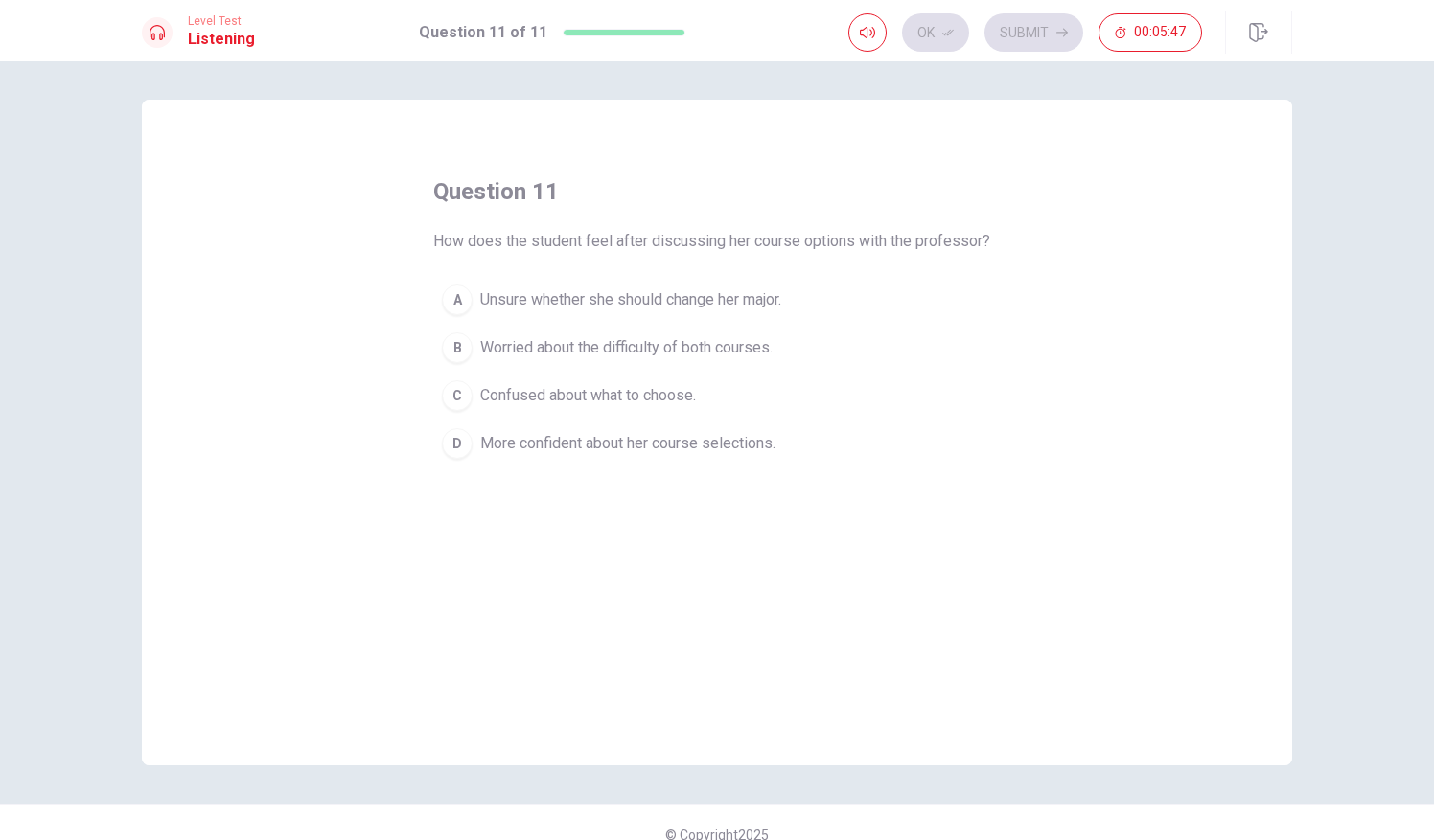
click at [589, 445] on span "More confident about her course selections." at bounding box center [627, 443] width 295 height 23
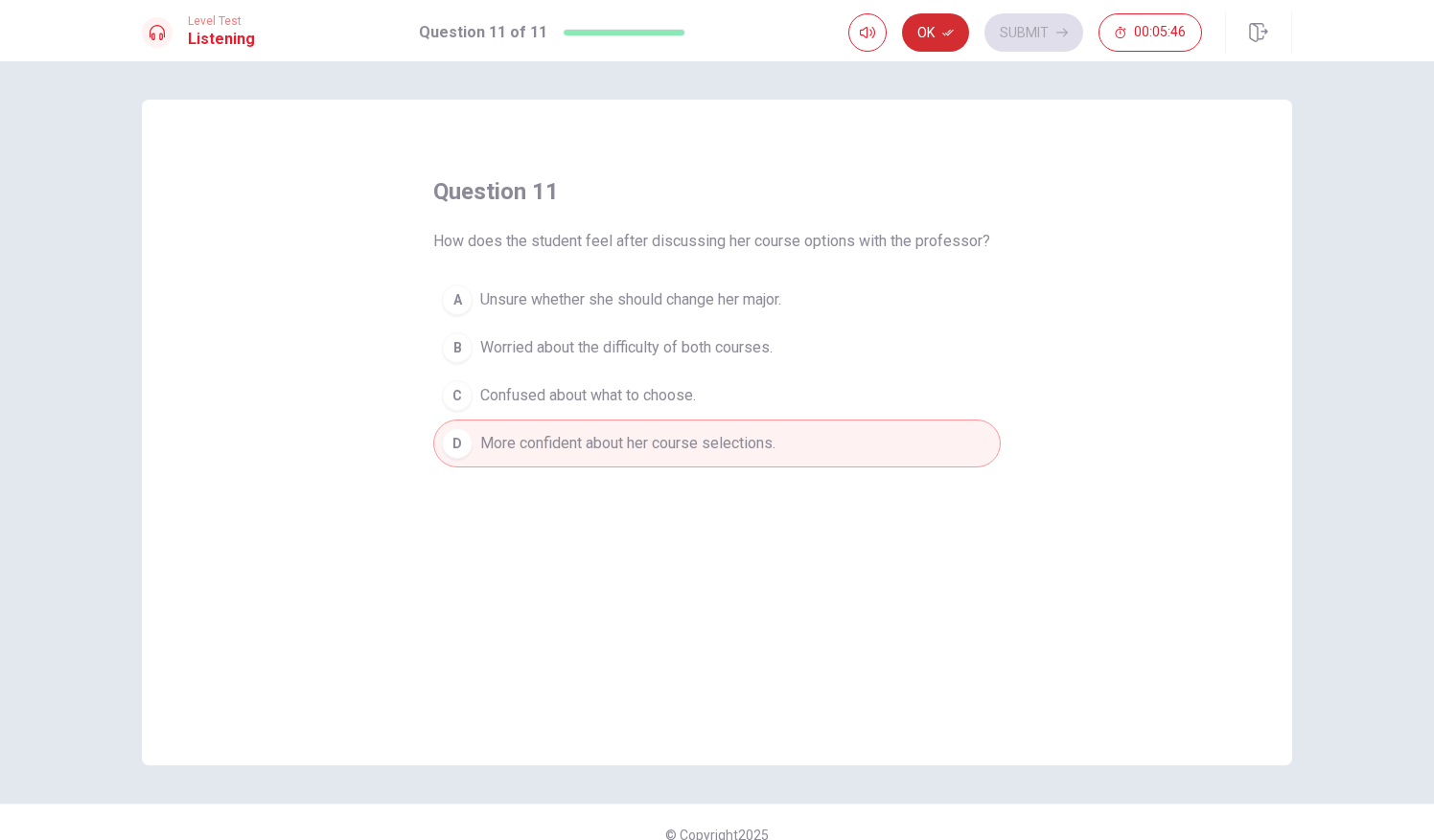
click at [940, 15] on button "Ok" at bounding box center [935, 32] width 67 height 39
click at [1029, 48] on button "Submit" at bounding box center [1033, 32] width 98 height 39
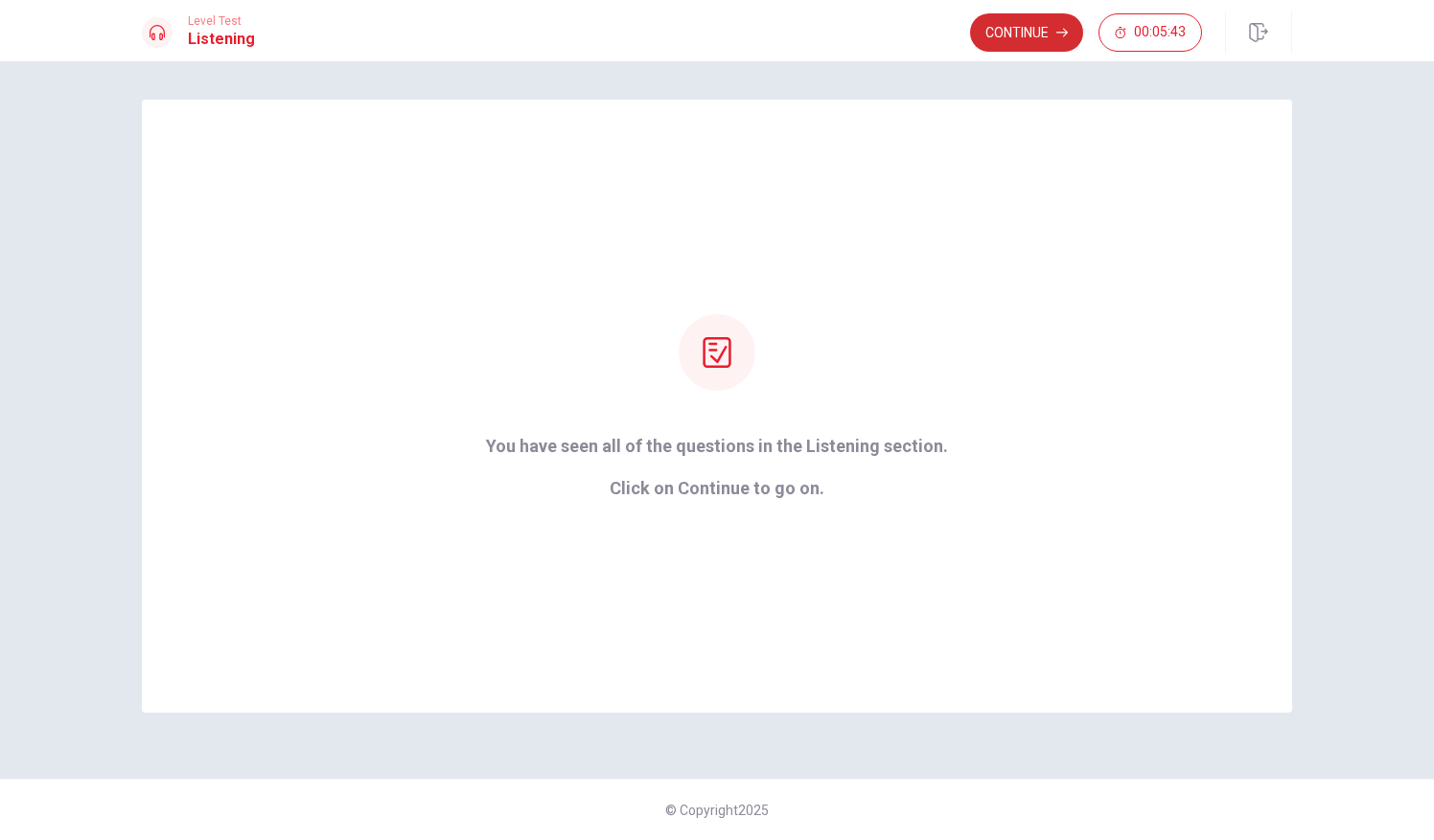
click at [1056, 23] on button "Continue" at bounding box center [1026, 32] width 113 height 39
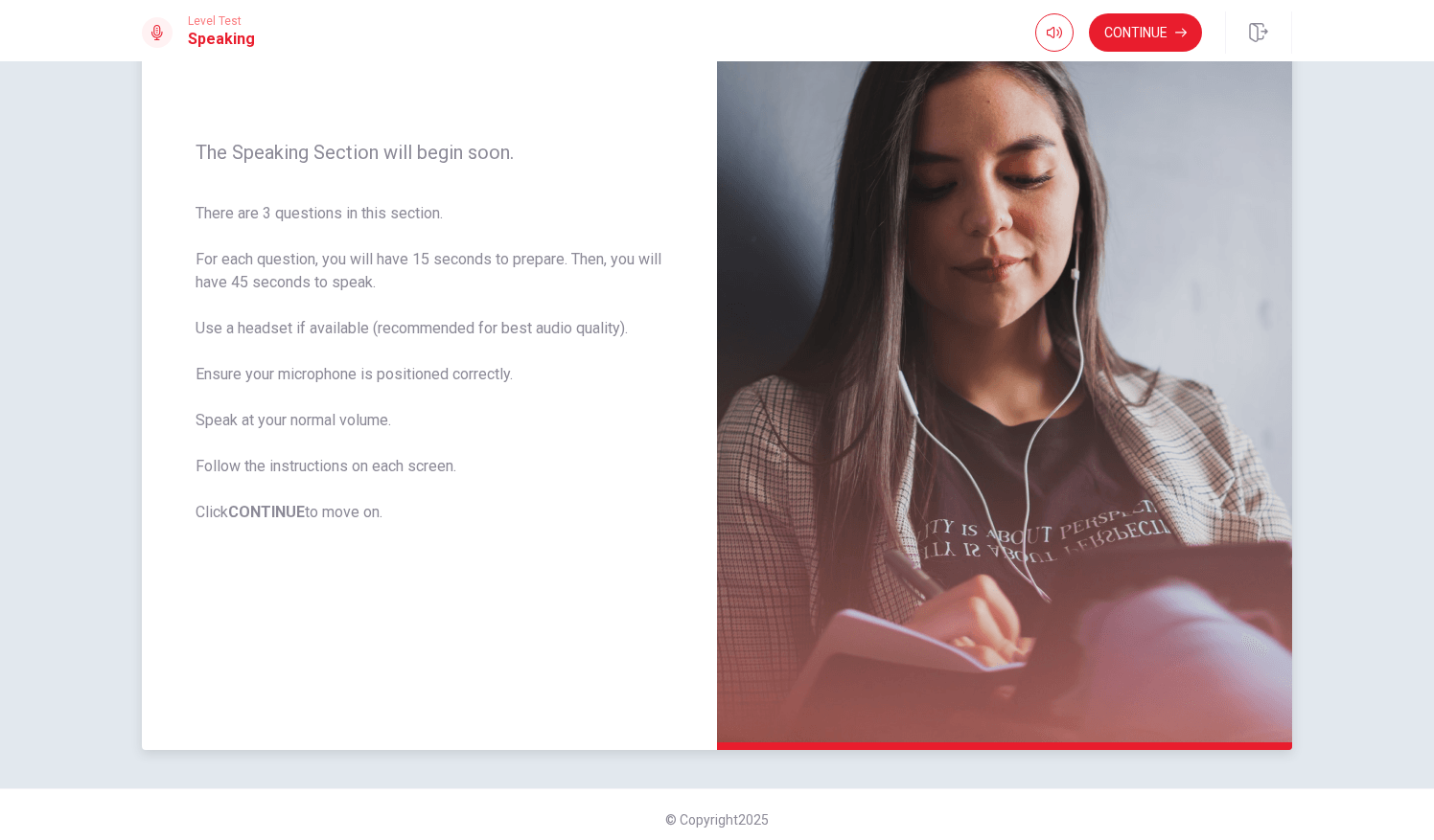
scroll to position [189, 0]
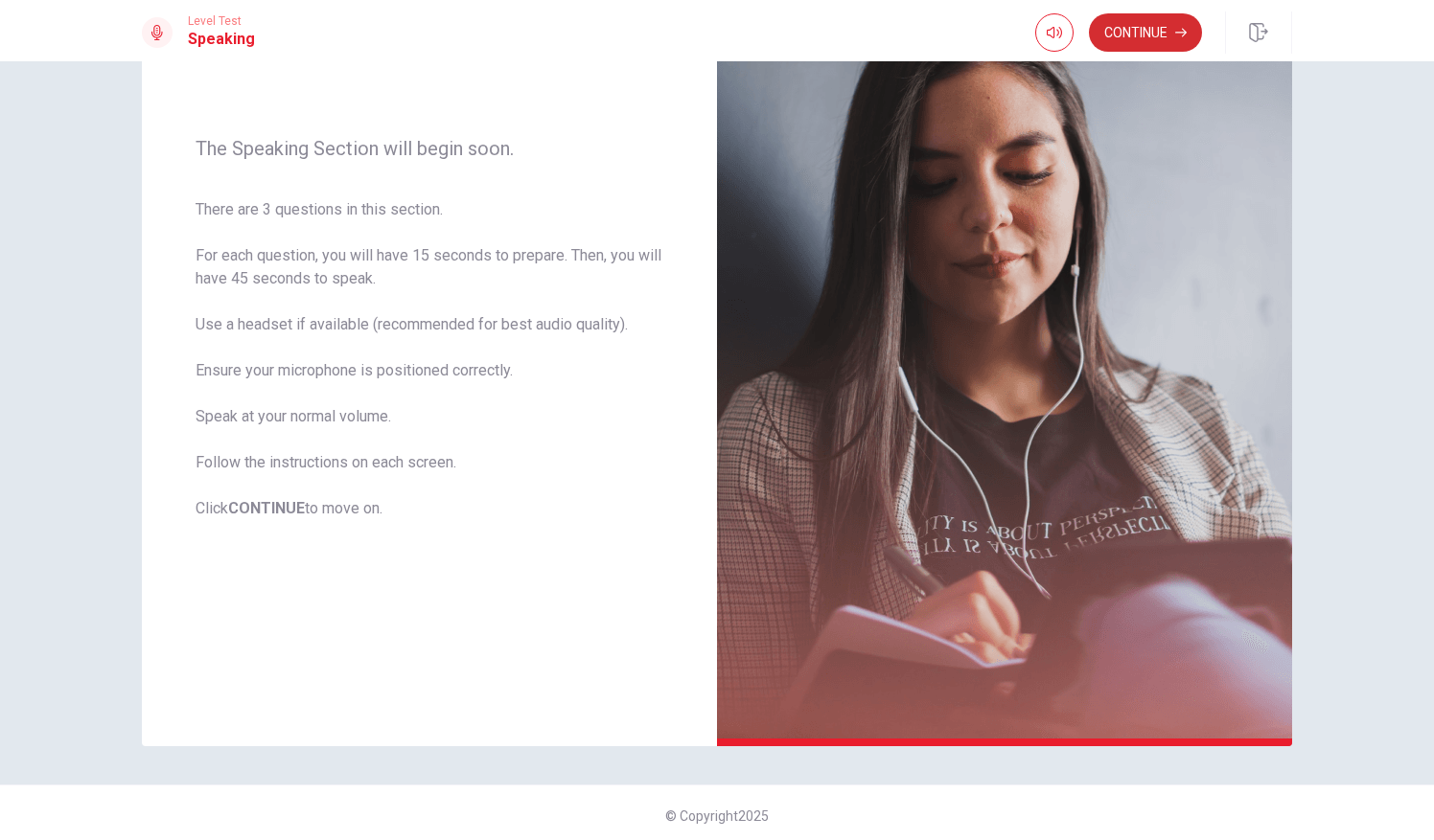
click at [1132, 33] on button "Continue" at bounding box center [1146, 32] width 113 height 39
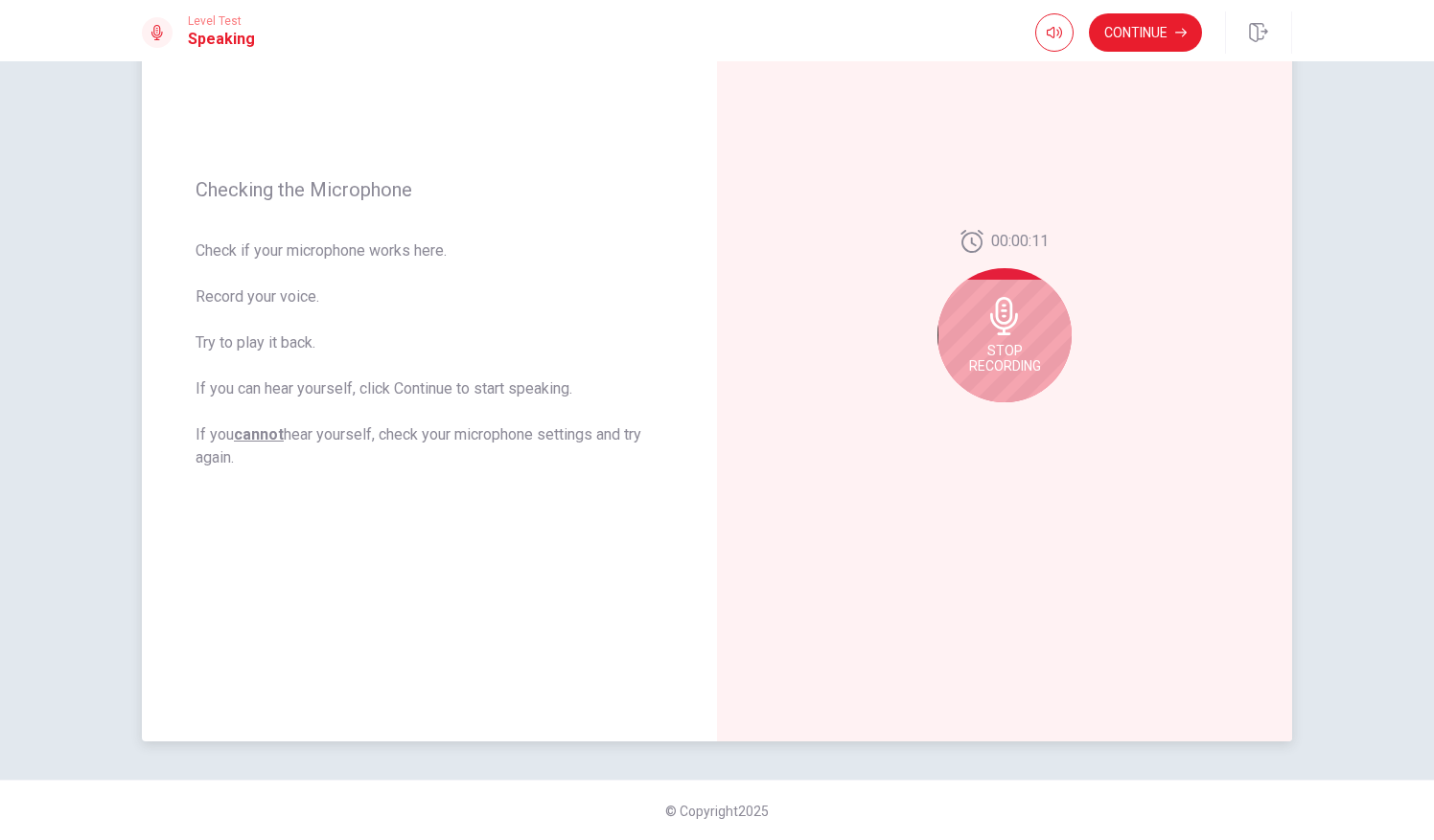
scroll to position [194, 0]
click at [1047, 351] on div "Stop Recording" at bounding box center [1004, 335] width 134 height 134
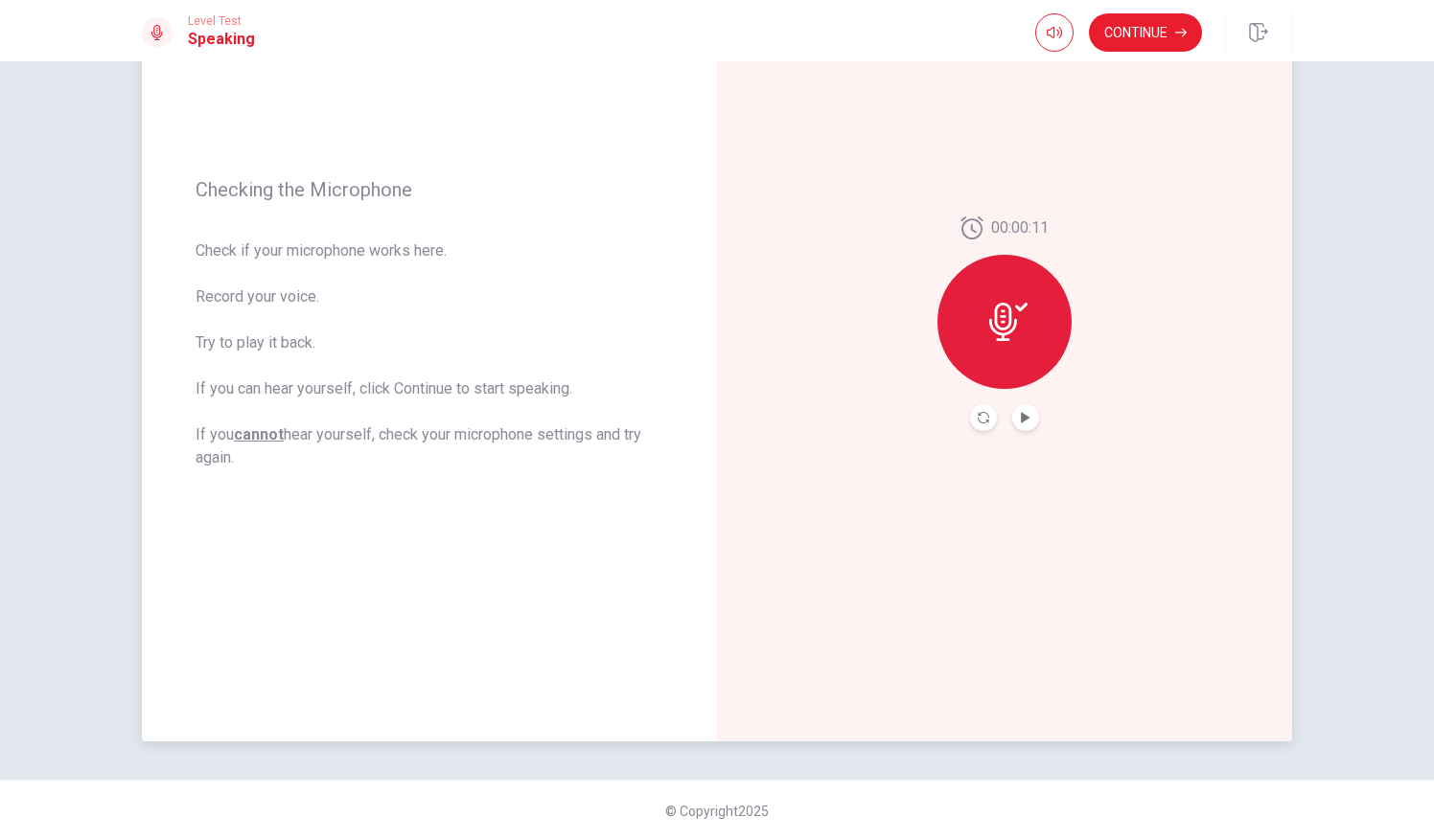
click at [1025, 422] on button "Play Audio" at bounding box center [1025, 418] width 27 height 27
click at [1026, 420] on button "Play Audio" at bounding box center [1025, 418] width 27 height 27
click at [978, 416] on icon "Record Again" at bounding box center [984, 418] width 12 height 12
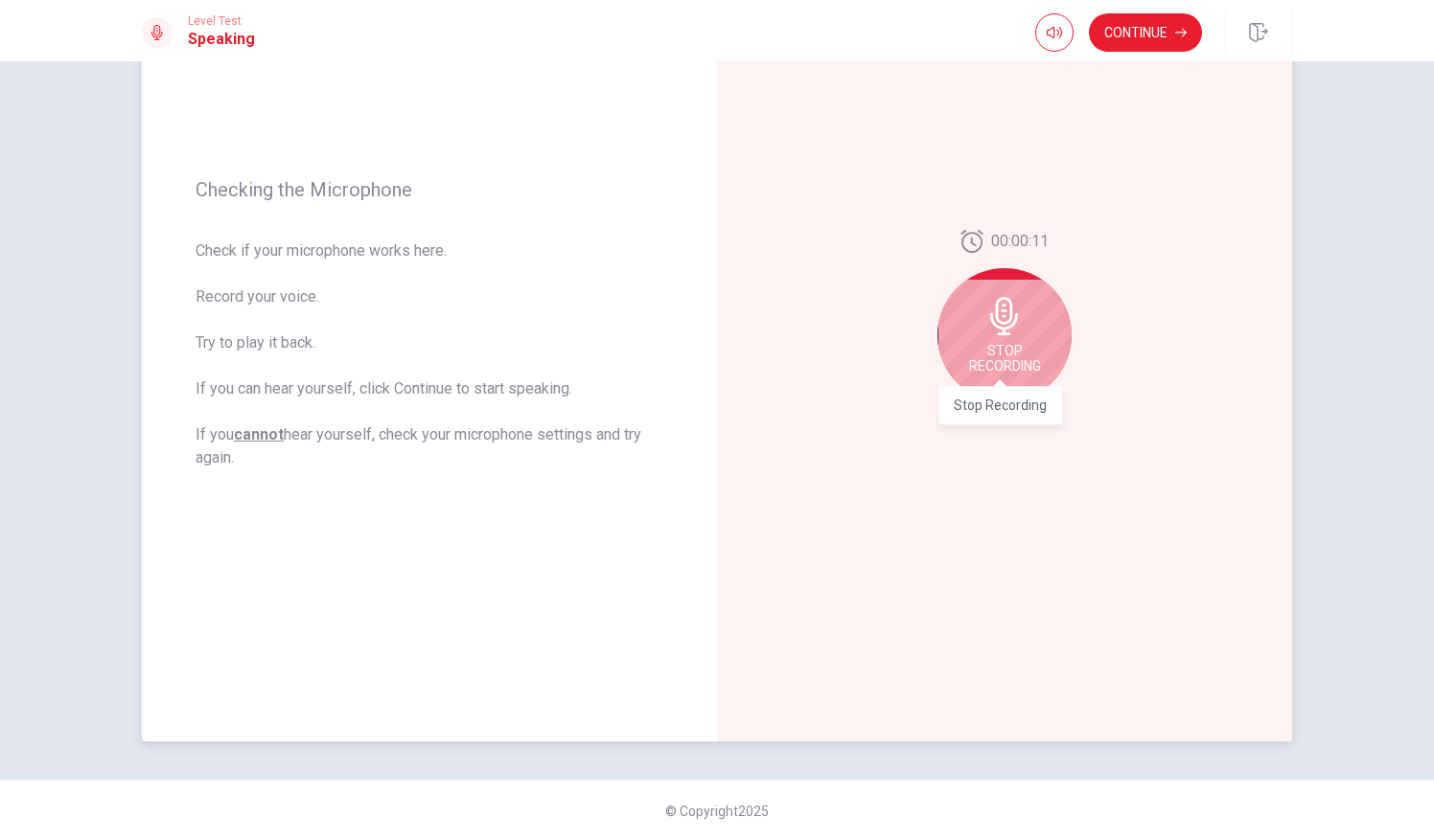
click at [995, 360] on span "Stop Recording" at bounding box center [1004, 358] width 72 height 31
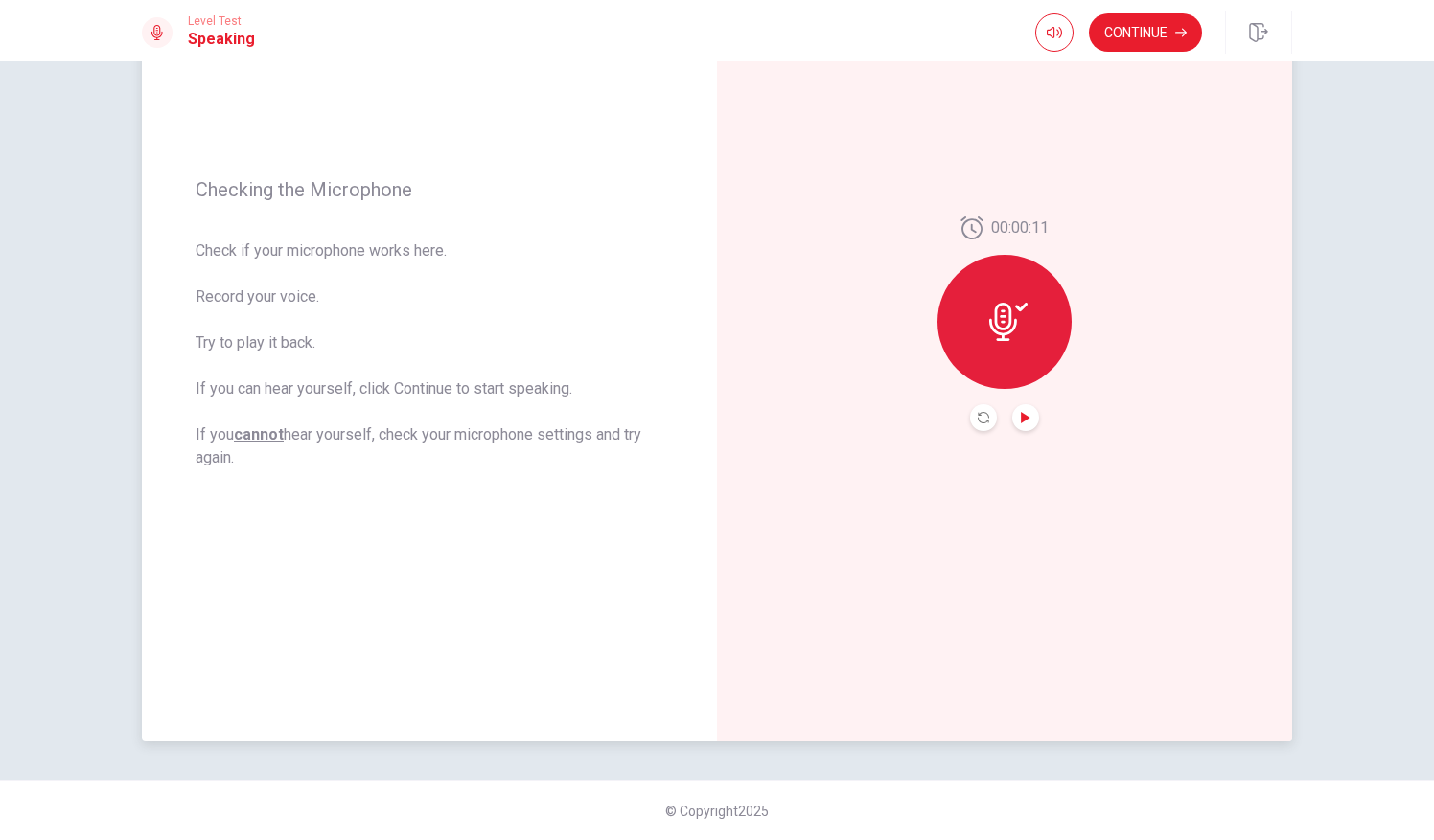
click at [1020, 414] on icon "Play Audio" at bounding box center [1024, 418] width 9 height 12
click at [1122, 22] on button "Continue" at bounding box center [1146, 32] width 113 height 39
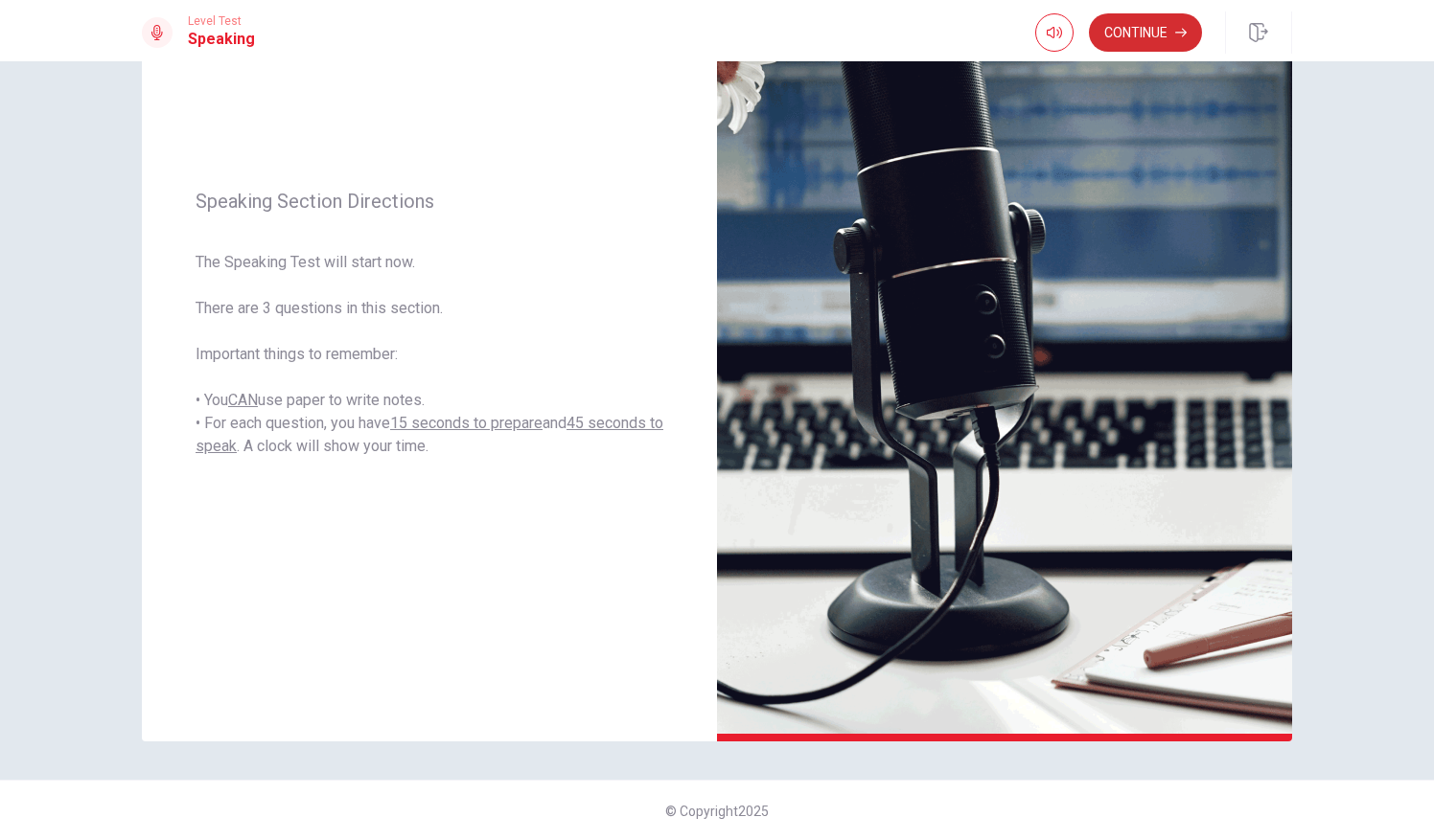
click at [1122, 22] on button "Continue" at bounding box center [1146, 32] width 113 height 39
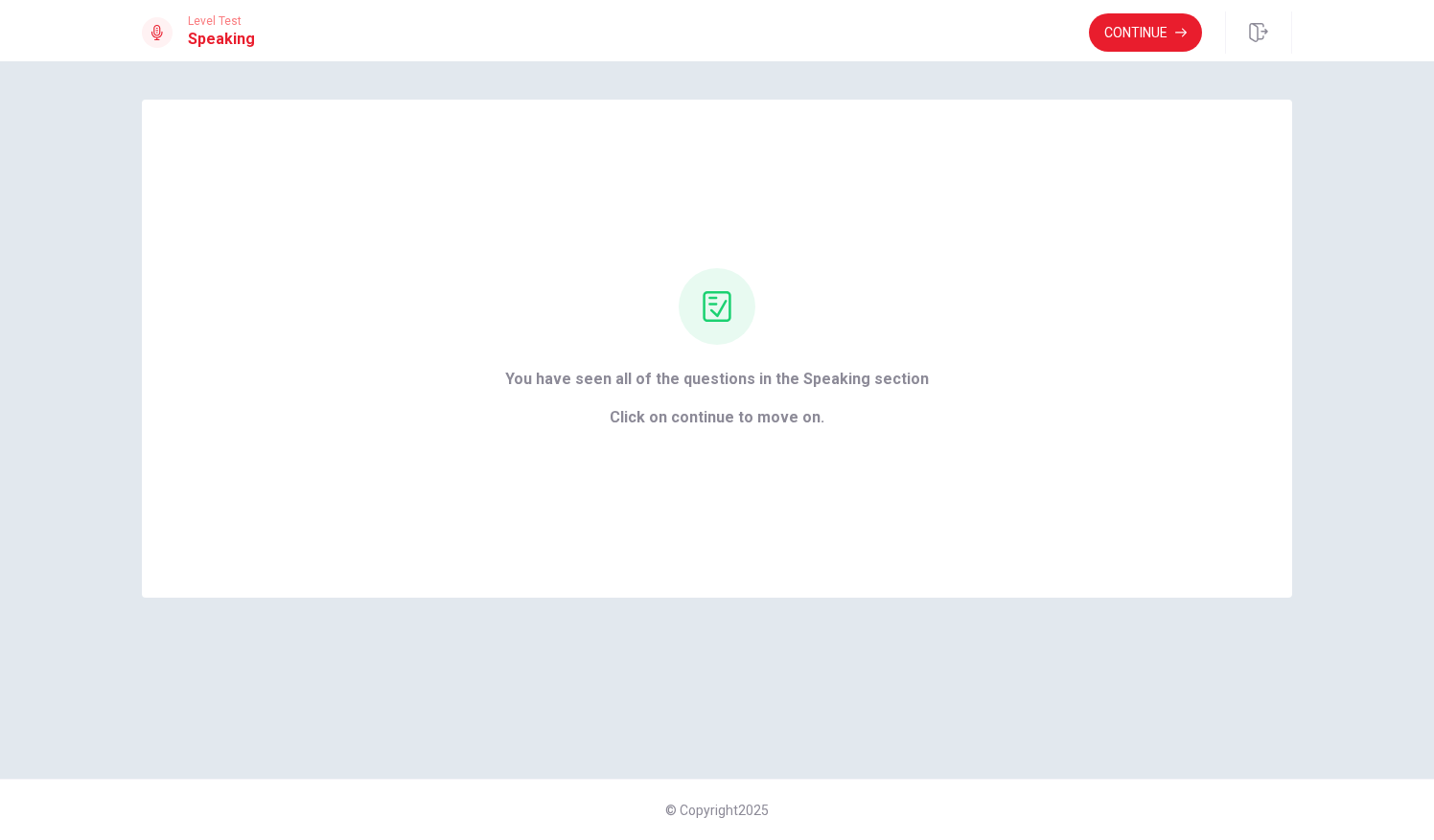
click at [1122, 22] on button "Continue" at bounding box center [1146, 32] width 113 height 39
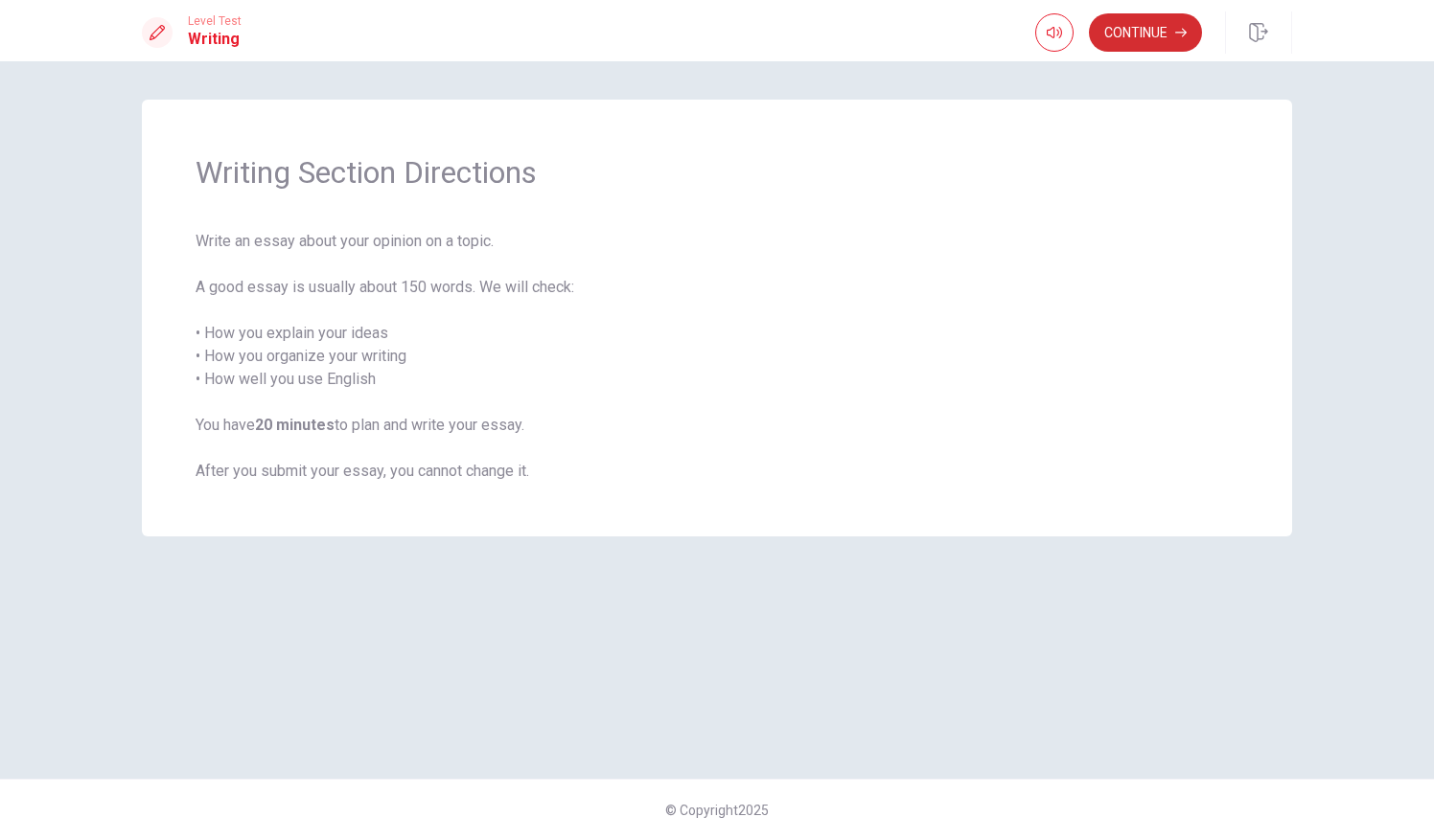
click at [1122, 23] on button "Continue" at bounding box center [1146, 32] width 113 height 39
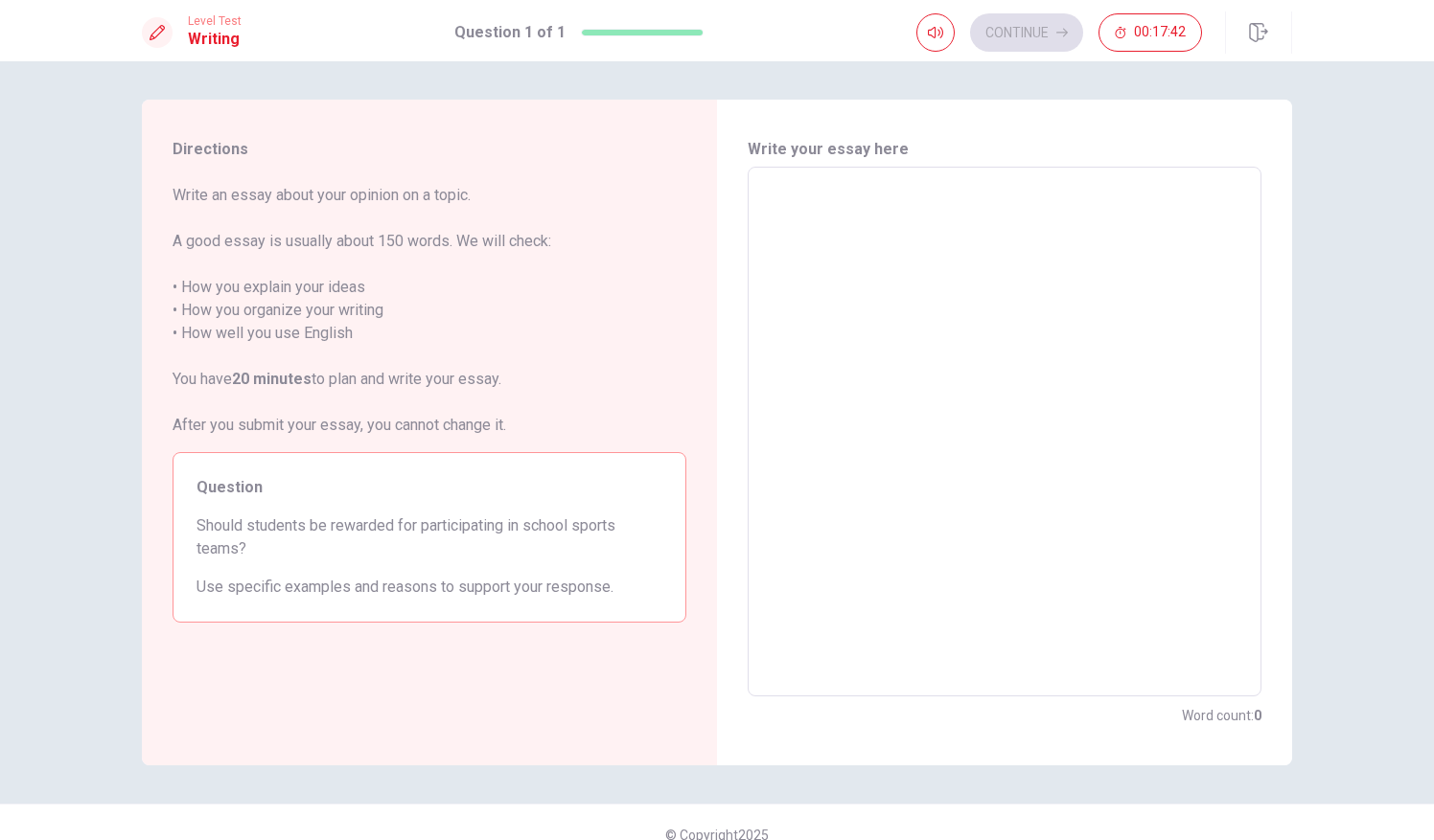
click at [889, 209] on textarea at bounding box center [1004, 431] width 487 height 498
type textarea "I"
type textarea "x"
type textarea "I"
type textarea "x"
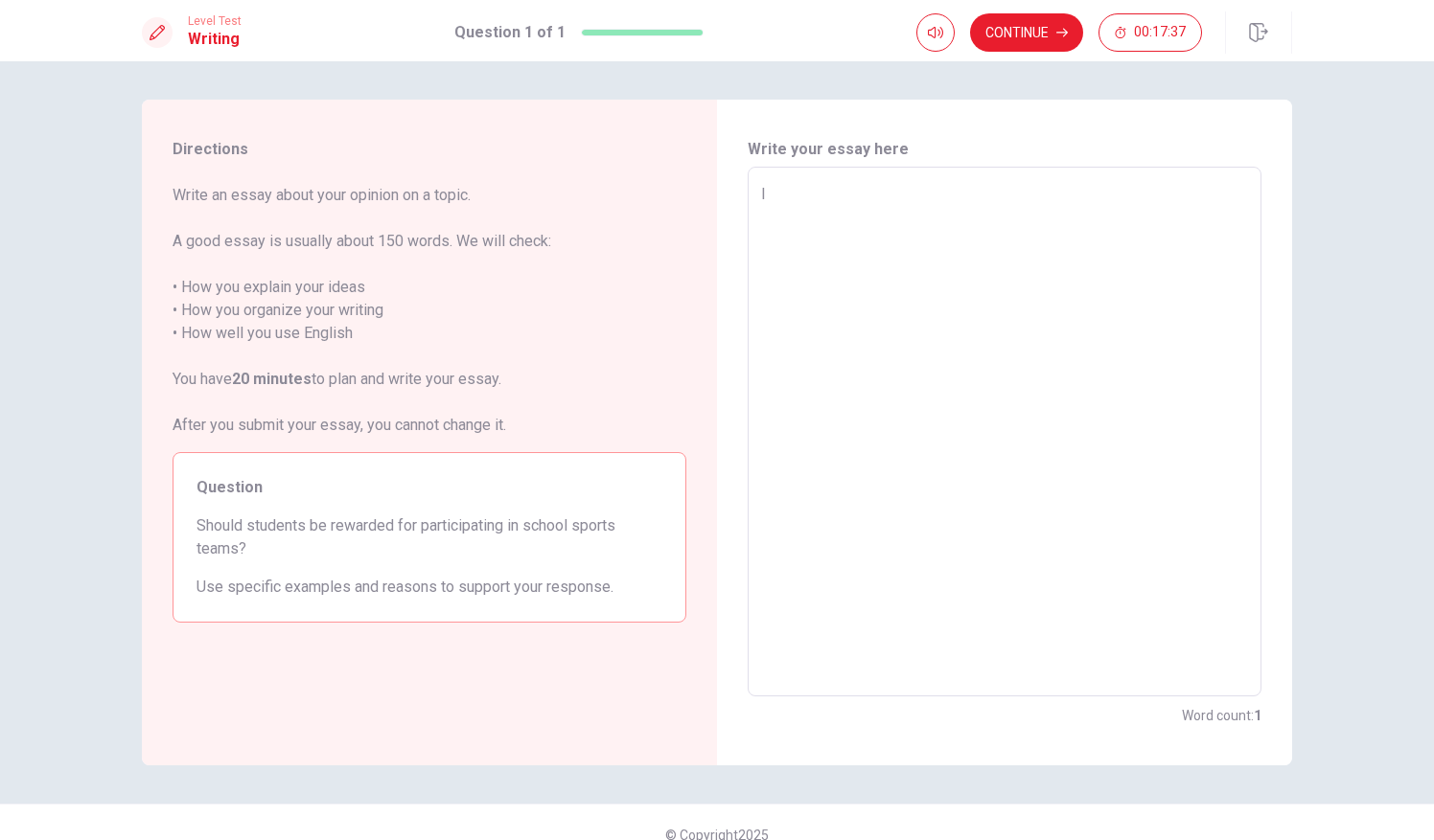
type textarea "I t"
type textarea "x"
type textarea "I th"
type textarea "x"
type textarea "I thi"
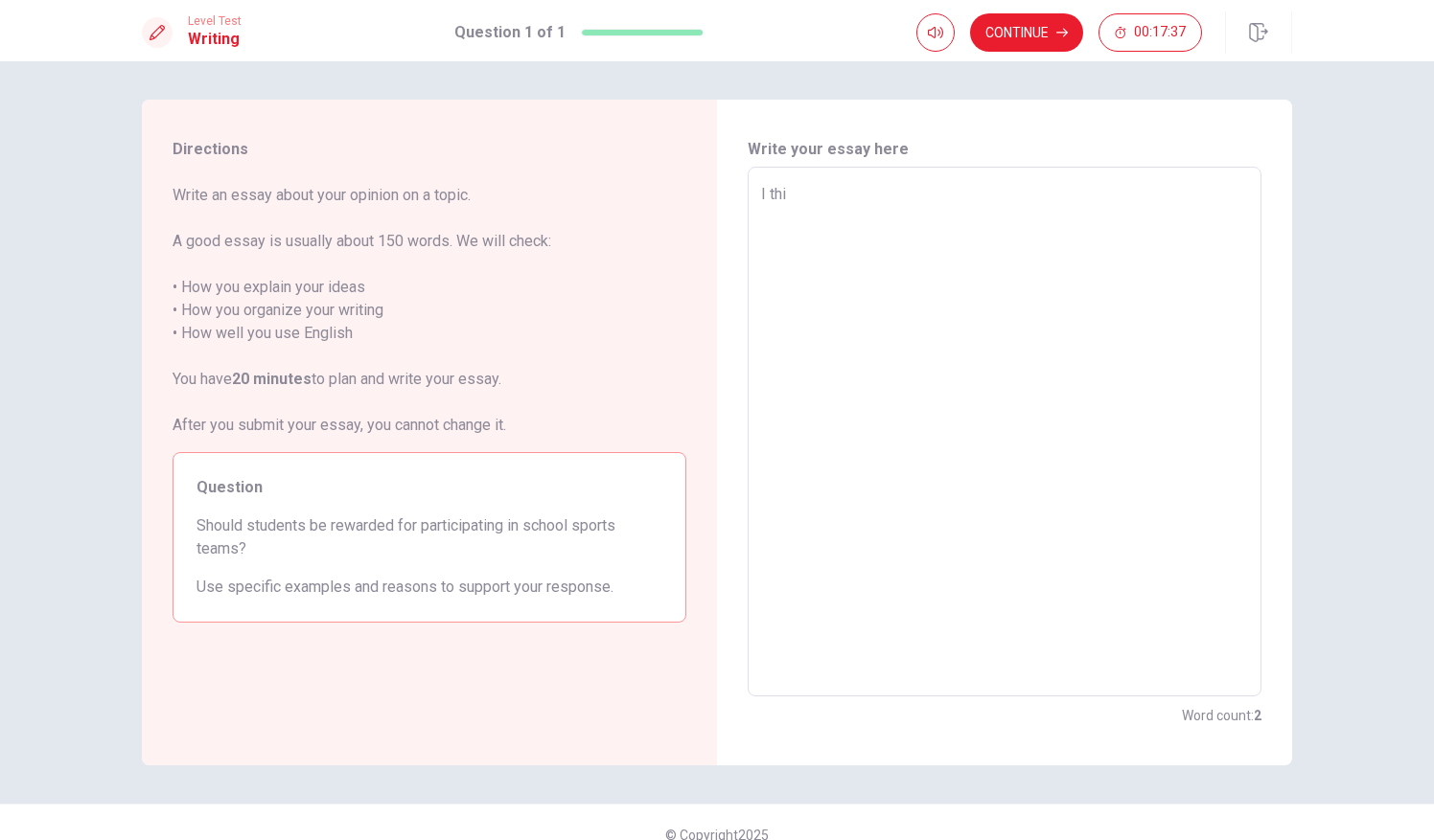
type textarea "x"
type textarea "I thin"
type textarea "x"
type textarea "I thinl"
type textarea "x"
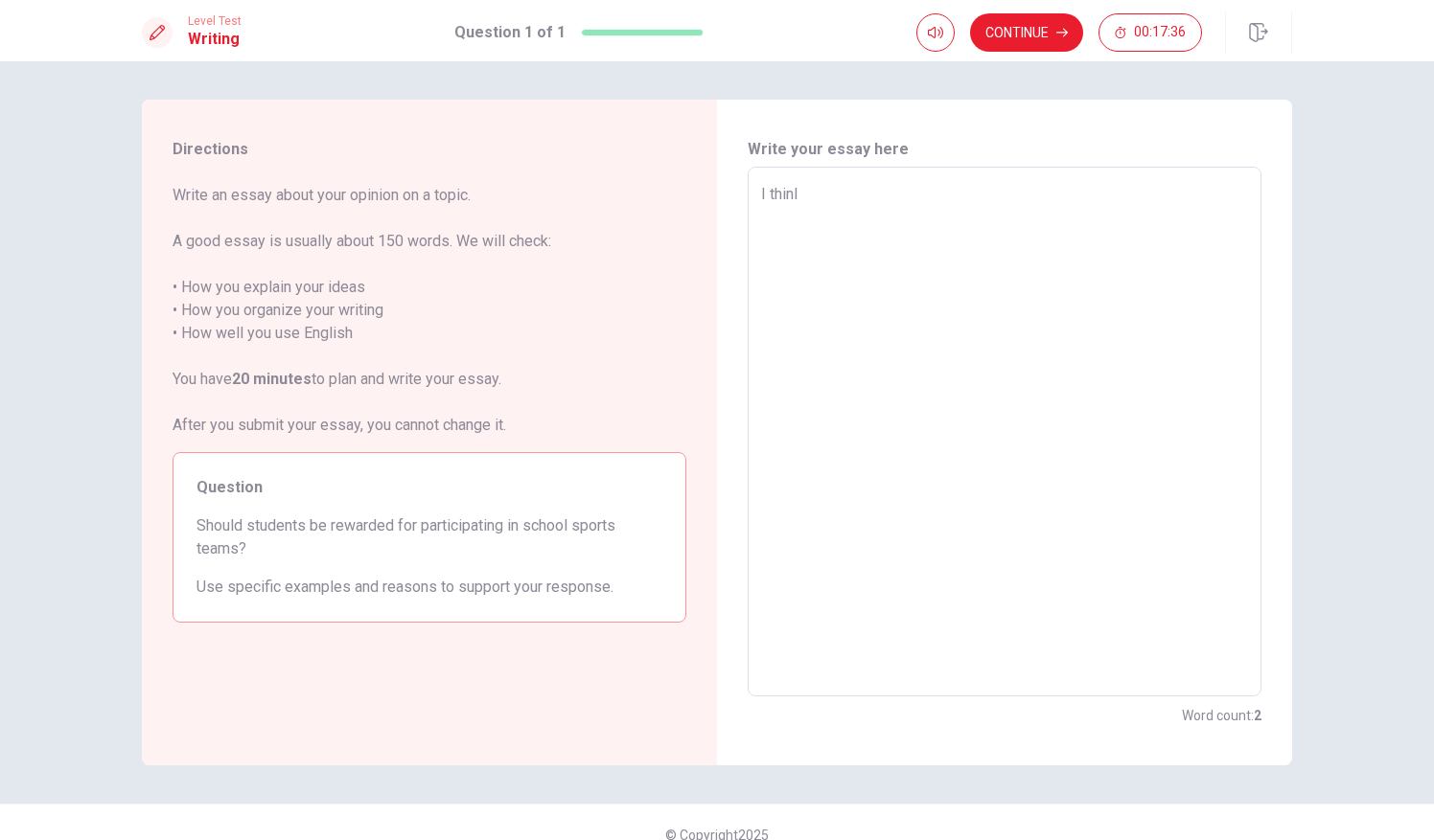
type textarea "I thinls"
type textarea "x"
type textarea "I thinl"
type textarea "x"
type textarea "I thin"
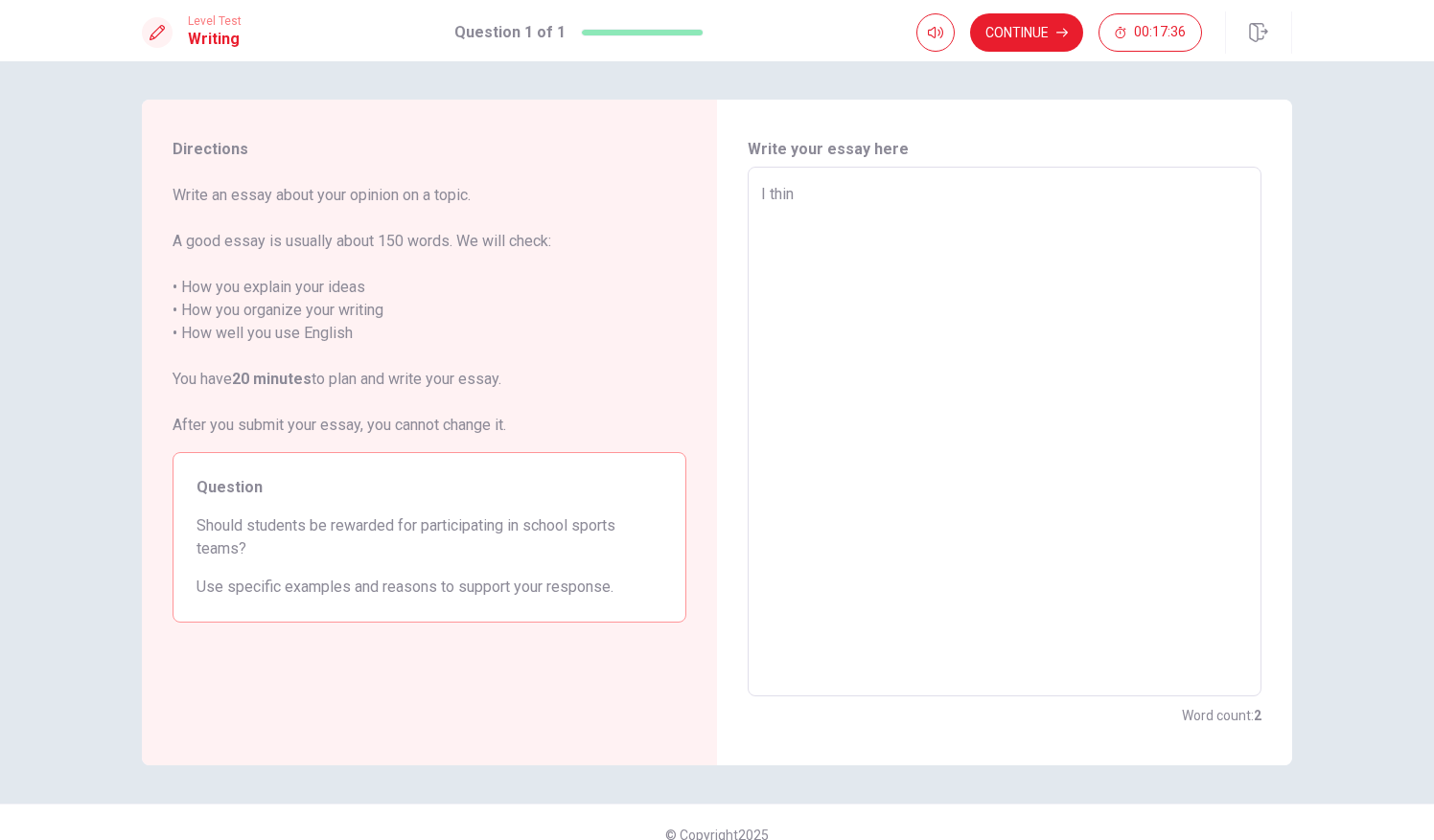
type textarea "x"
type textarea "I thi"
type textarea "x"
type textarea "I th"
type textarea "x"
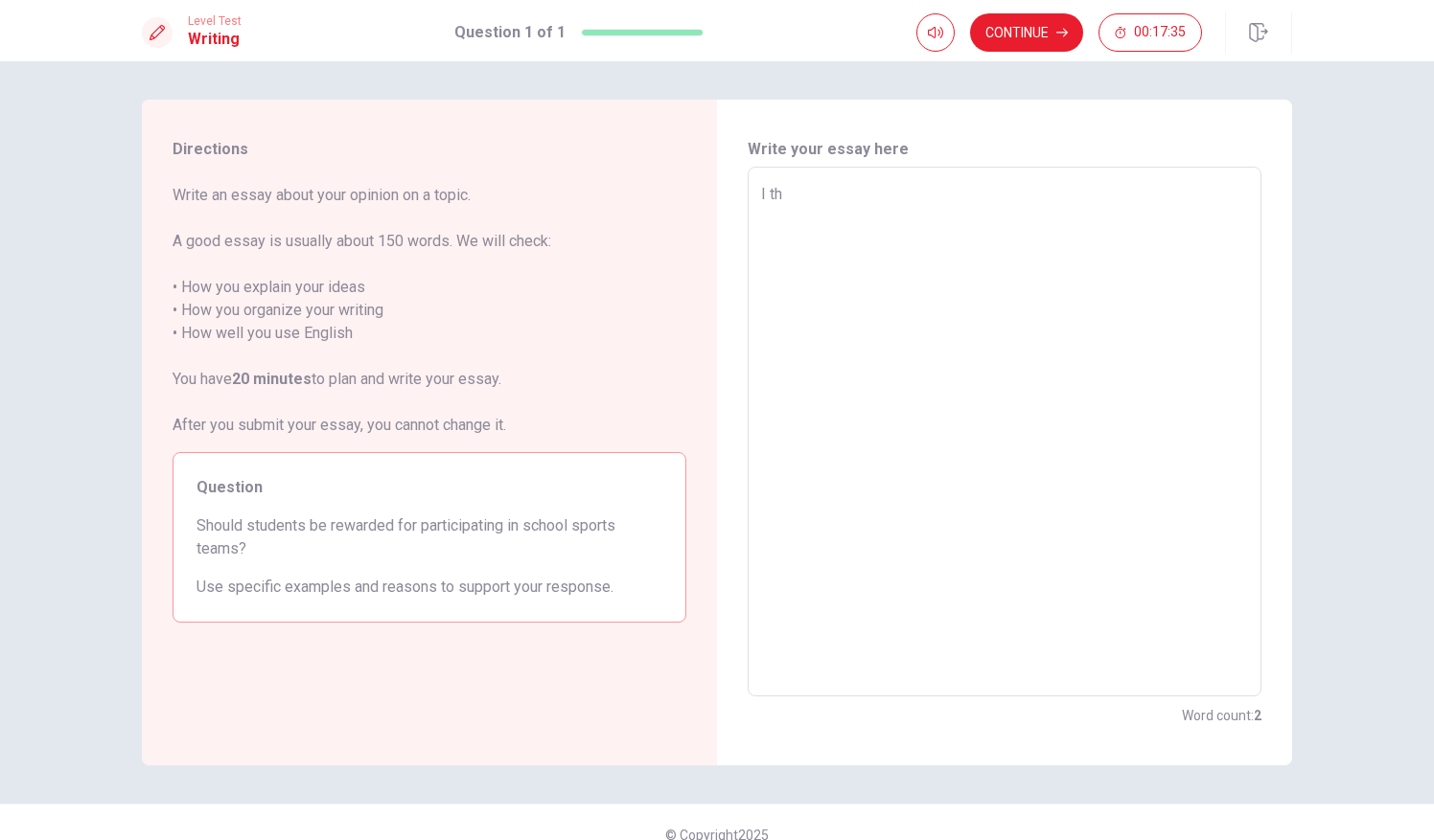
type textarea "I t"
type textarea "x"
type textarea "I"
type textarea "x"
type textarea "I"
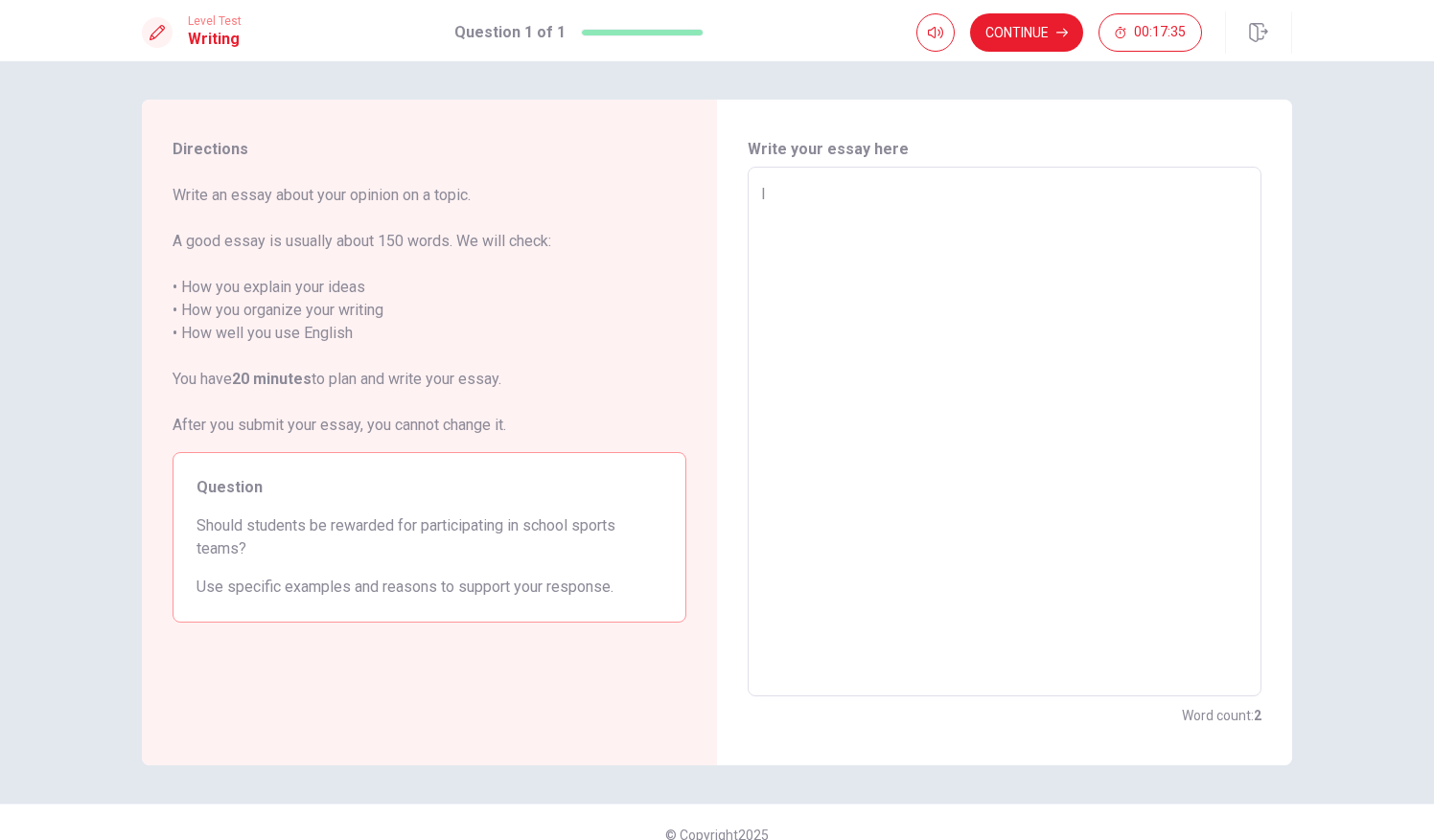
type textarea "x"
type textarea "S"
type textarea "x"
type textarea "Sc"
type textarea "x"
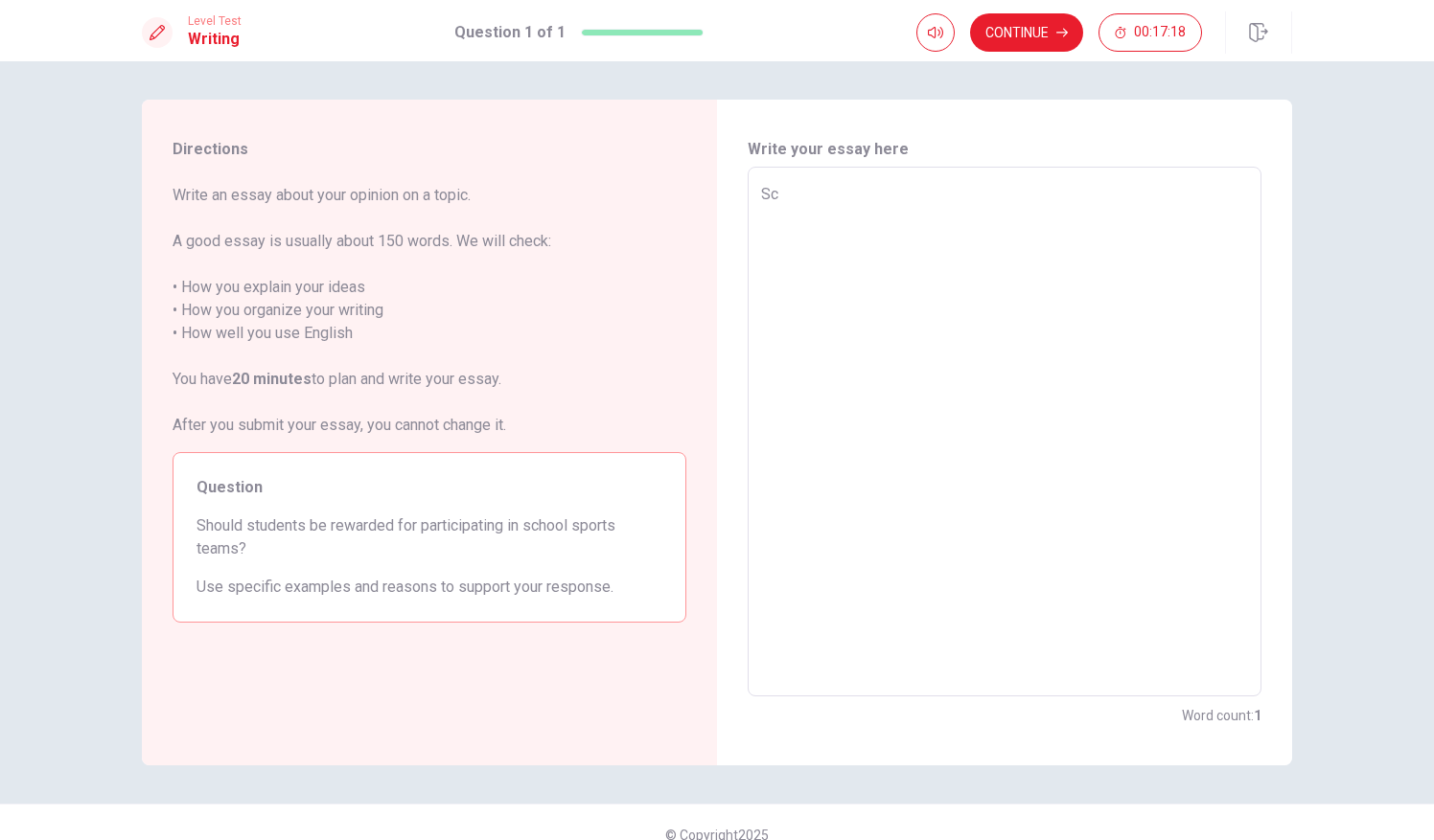
type textarea "Sco"
type textarea "x"
type textarea "Scoo"
type textarea "x"
type textarea "Scool"
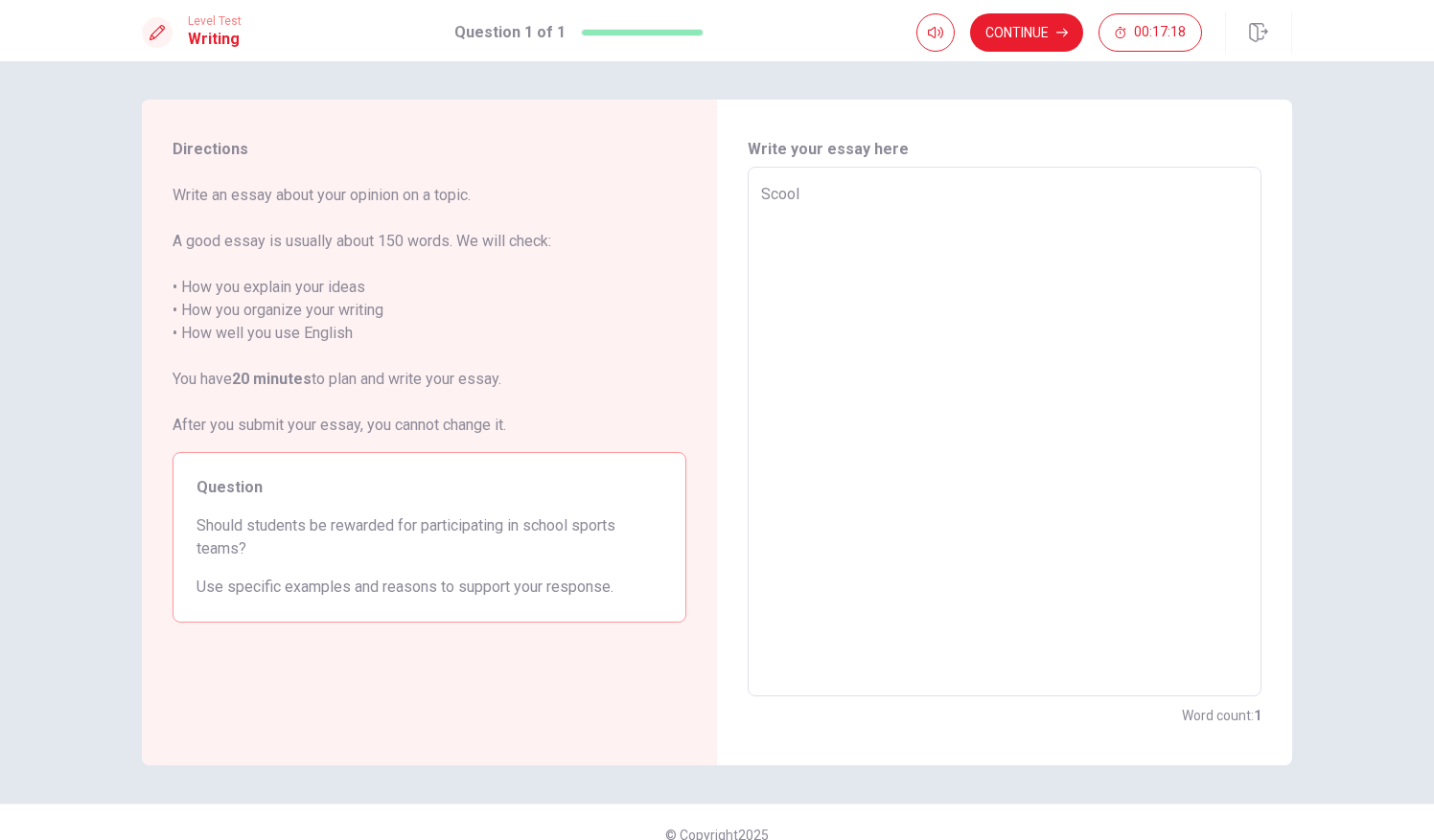
type textarea "x"
type textarea "Scool"
type textarea "x"
type textarea "Scool"
type textarea "x"
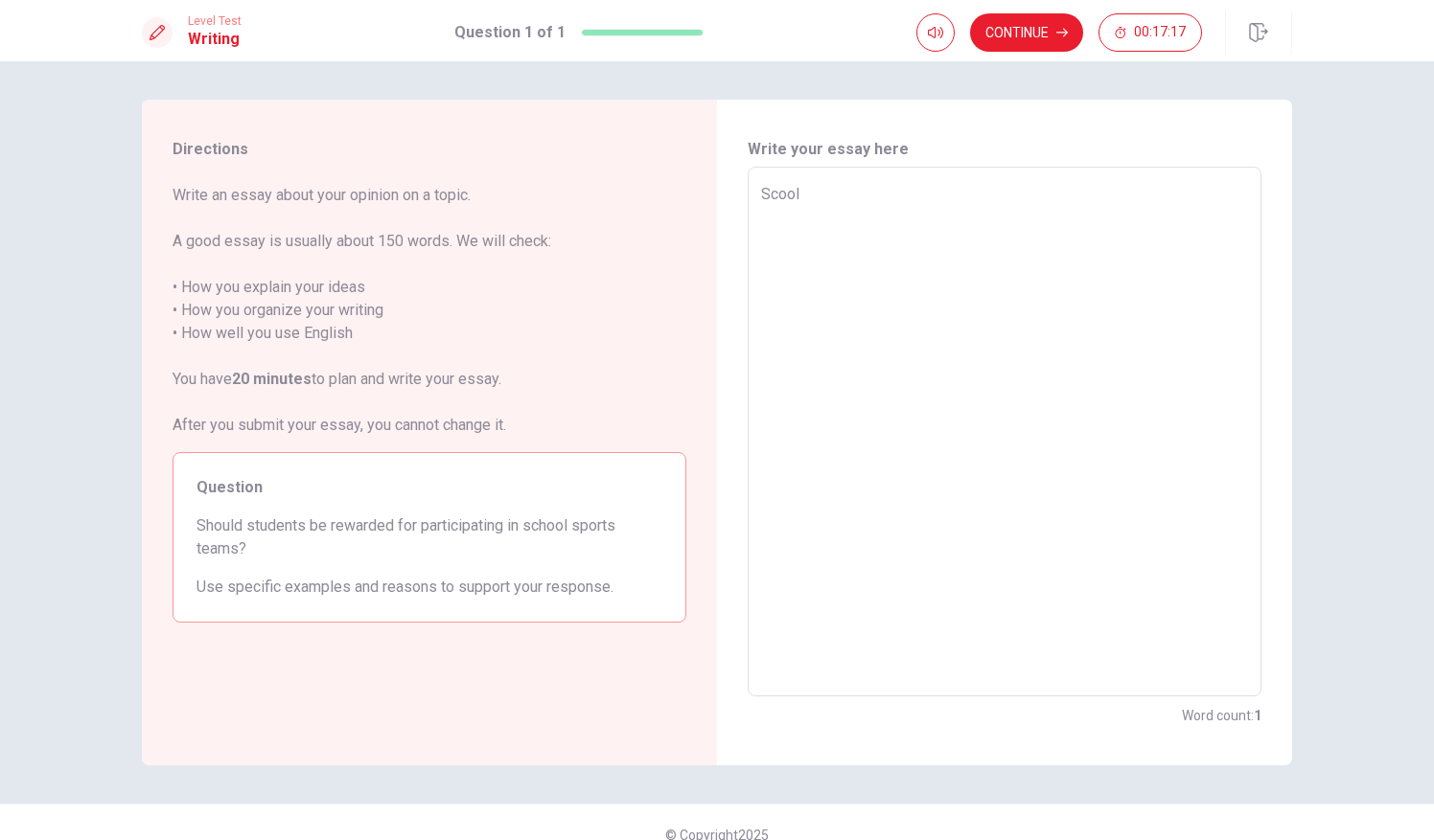
type textarea "Scoo"
type textarea "x"
type textarea "Sco"
type textarea "x"
type textarea "Sc"
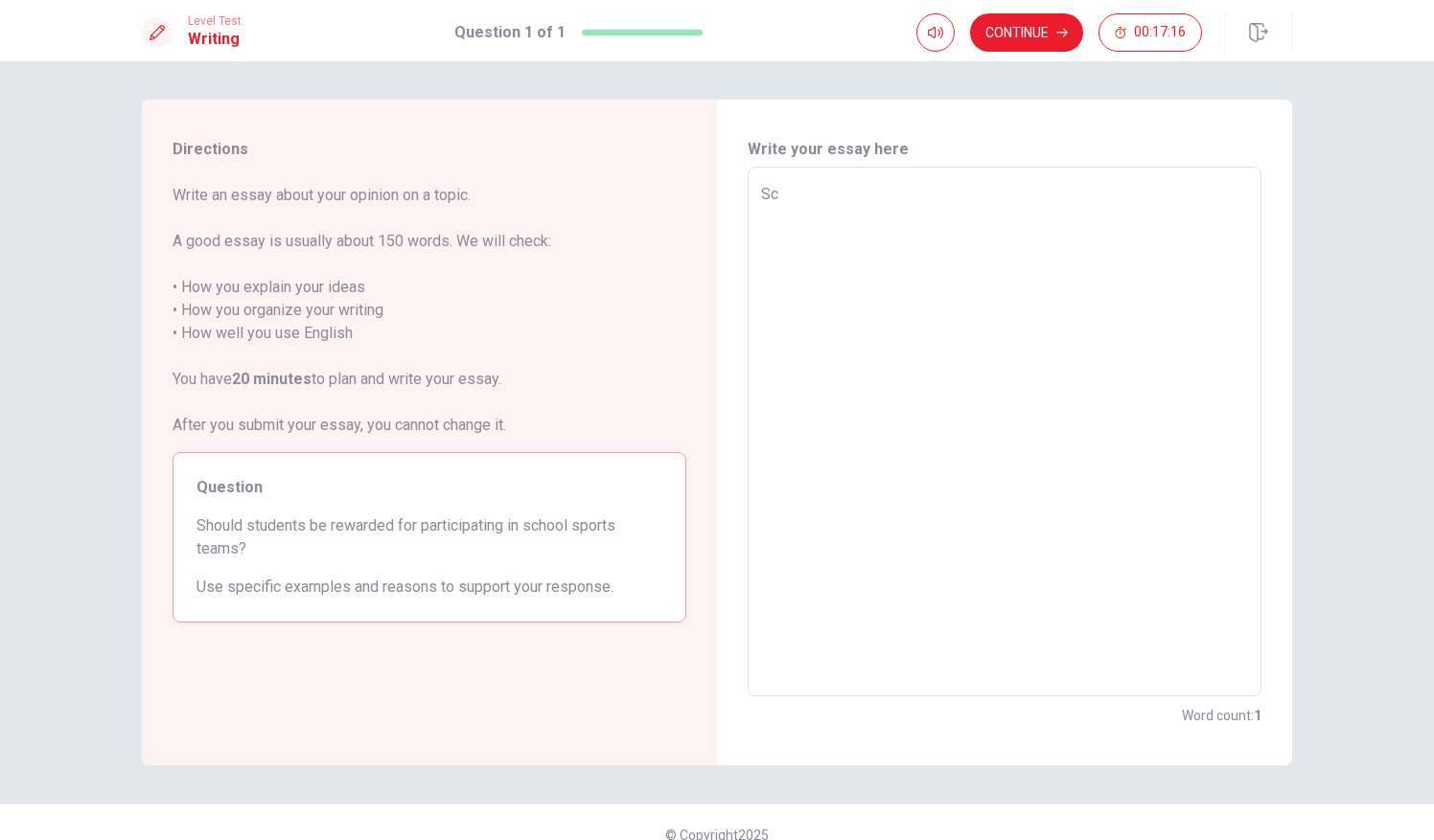
type textarea "x"
type textarea "Sch"
type textarea "x"
type textarea "Scho"
type textarea "x"
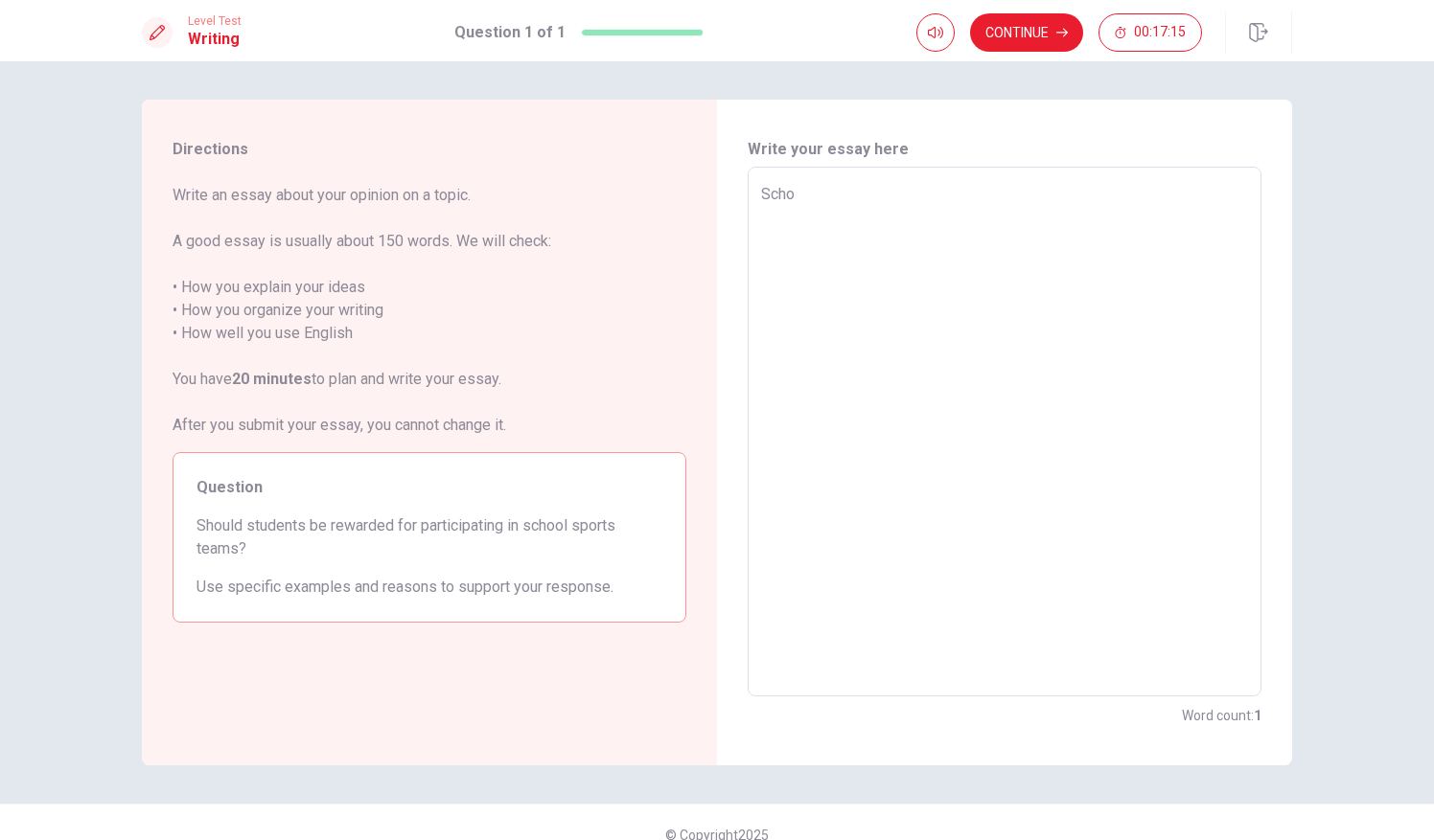
type textarea "Schoo"
type textarea "x"
type textarea "School"
type textarea "x"
type textarea "School"
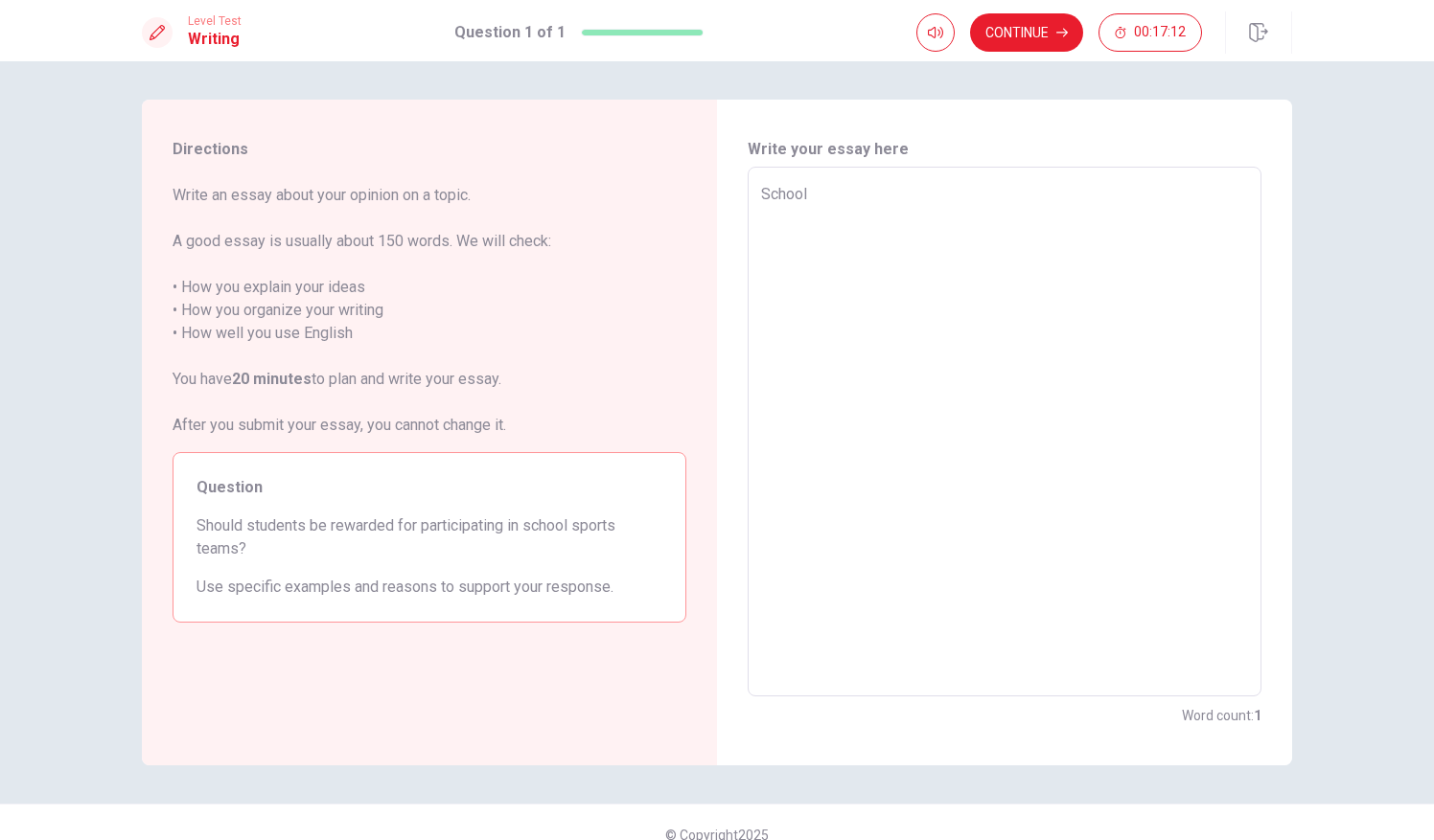
type textarea "x"
type textarea "School"
type textarea "x"
type textarea "Schoo"
type textarea "x"
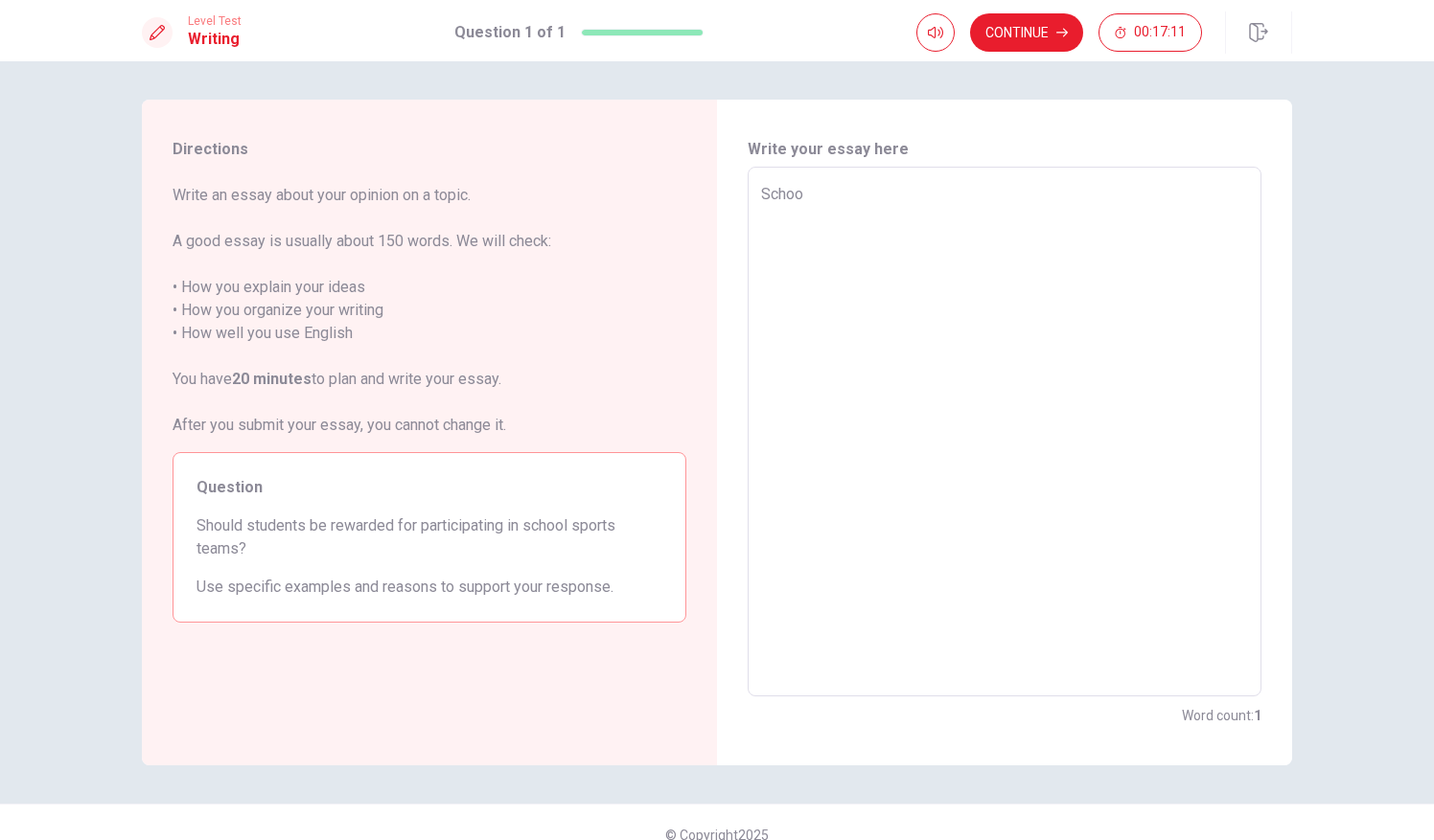
type textarea "Scho"
type textarea "x"
type textarea "Sch"
type textarea "x"
type textarea "Sc"
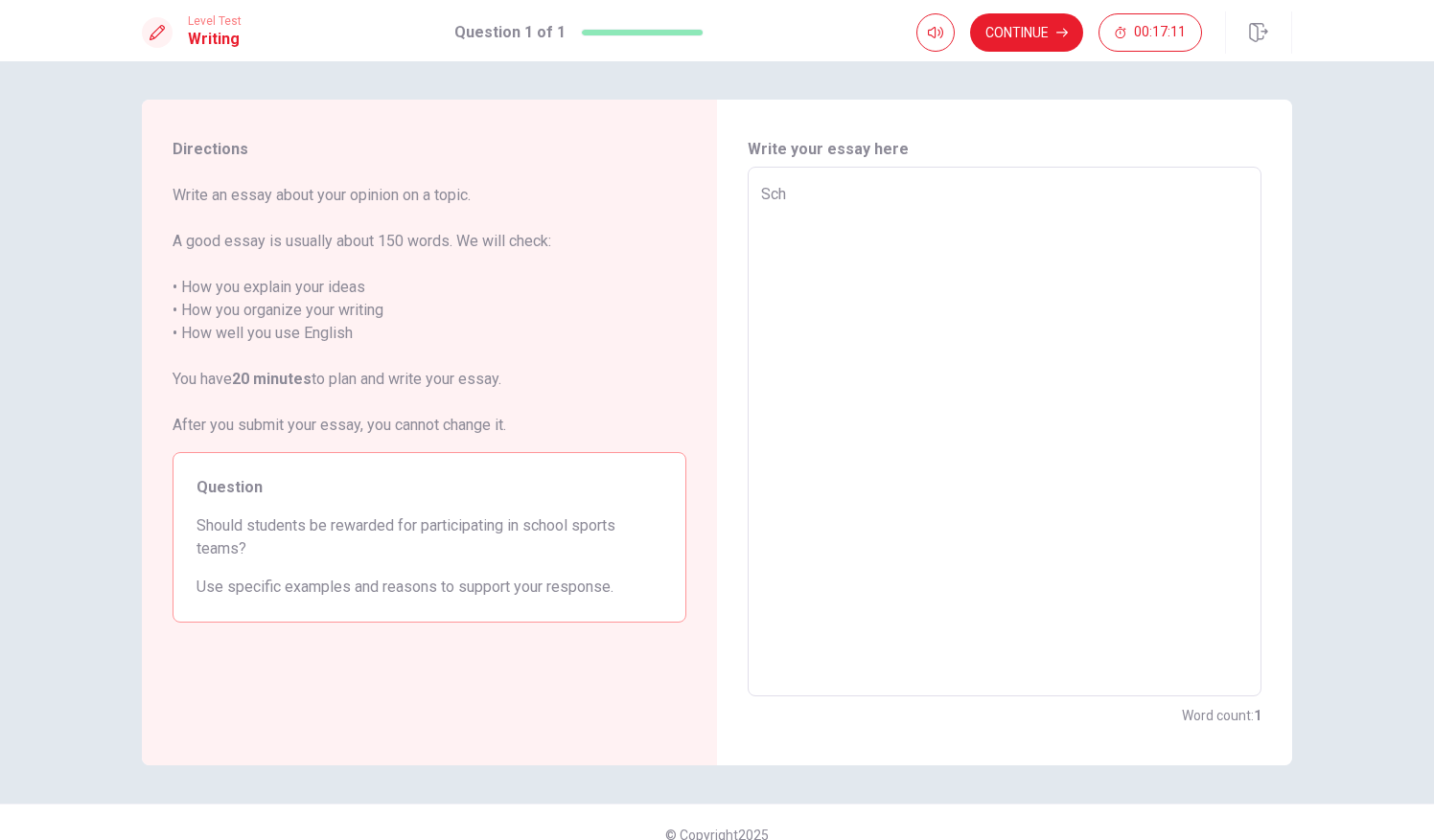
type textarea "x"
type textarea "S"
type textarea "x"
type textarea "I"
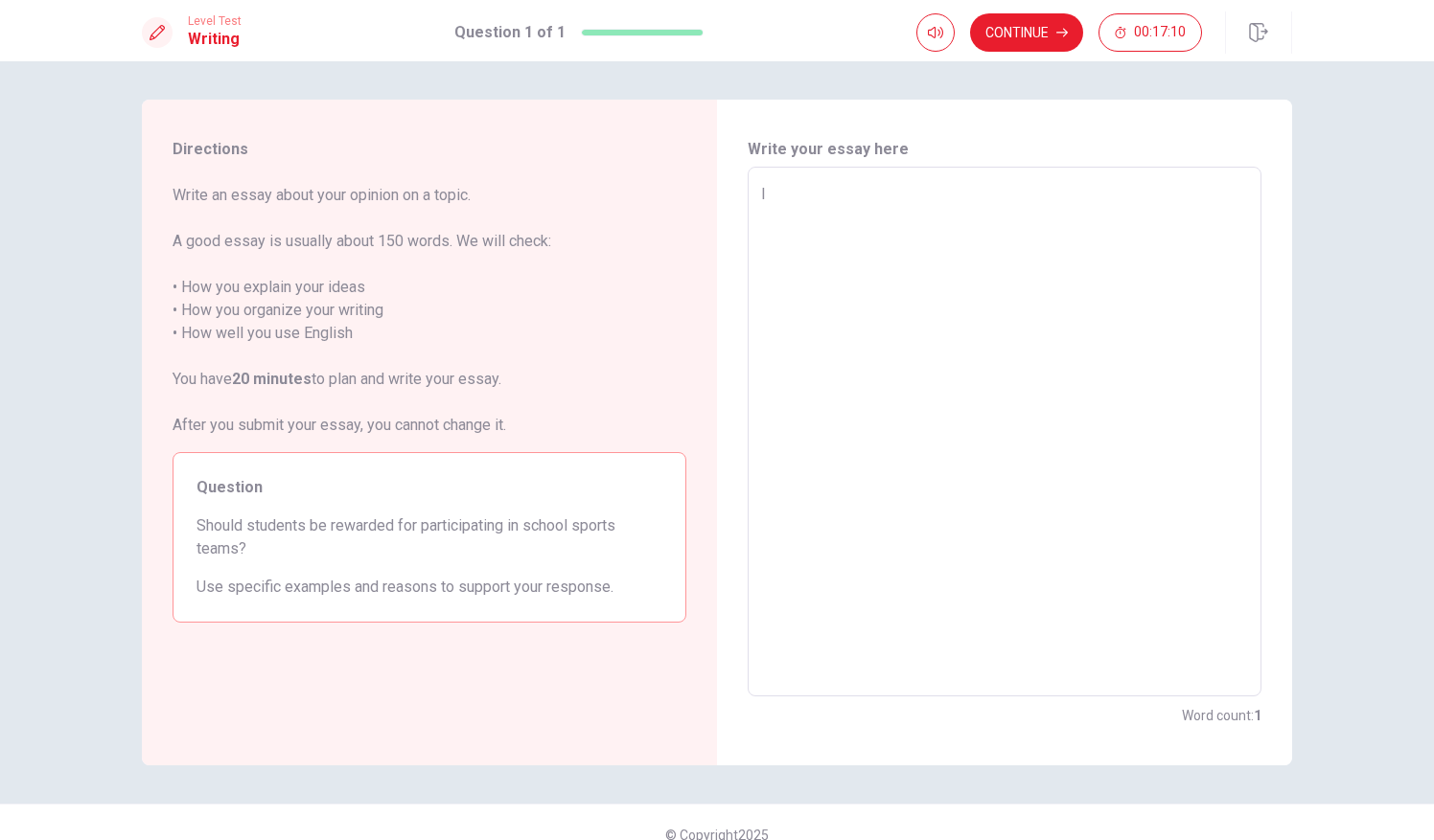
type textarea "x"
type textarea "In"
type textarea "x"
type textarea "In"
type textarea "x"
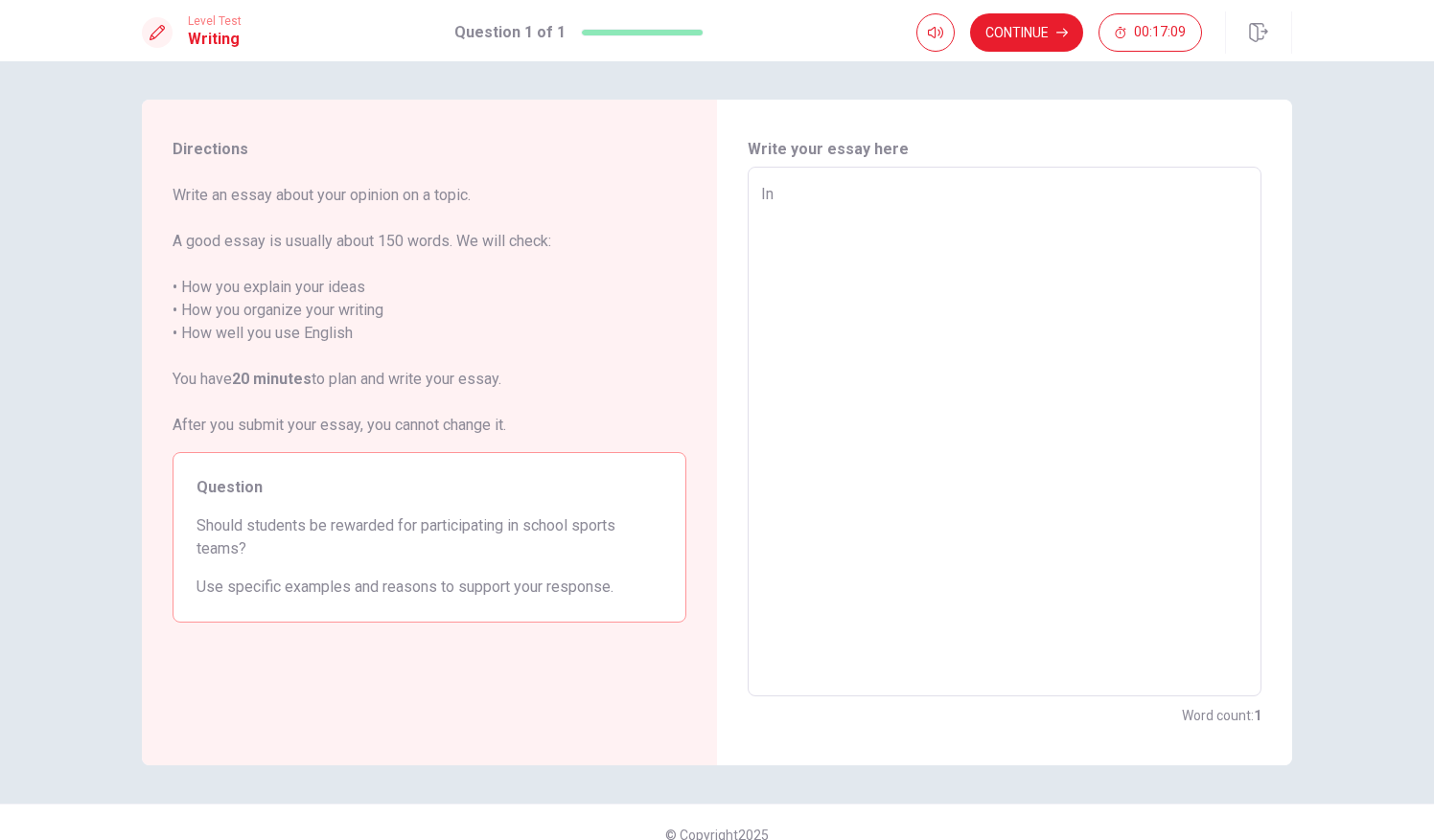
type textarea "In"
type textarea "x"
type textarea "I"
type textarea "x"
type textarea "S"
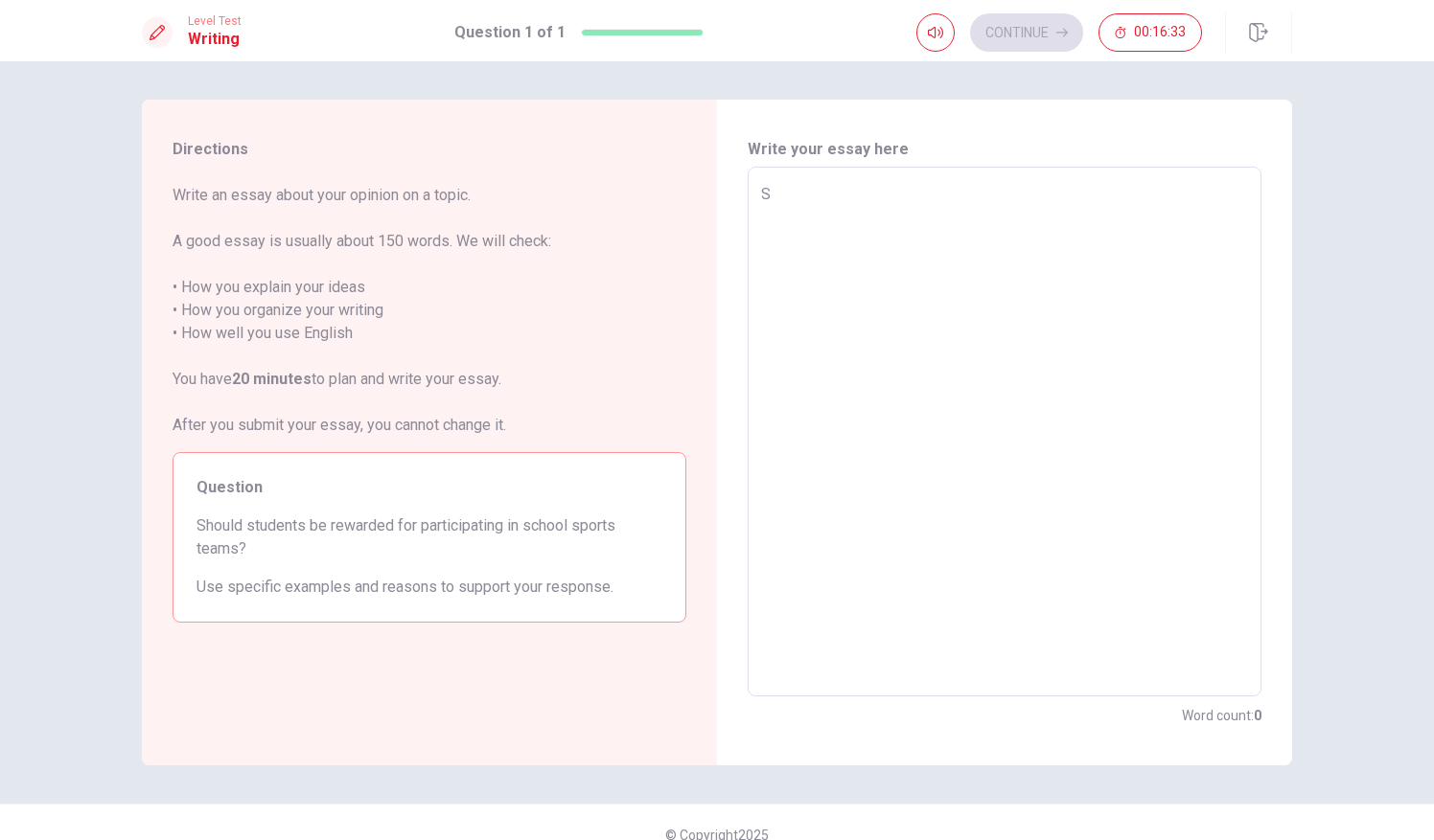
type textarea "x"
type textarea "St"
type textarea "x"
type textarea "Stu"
type textarea "x"
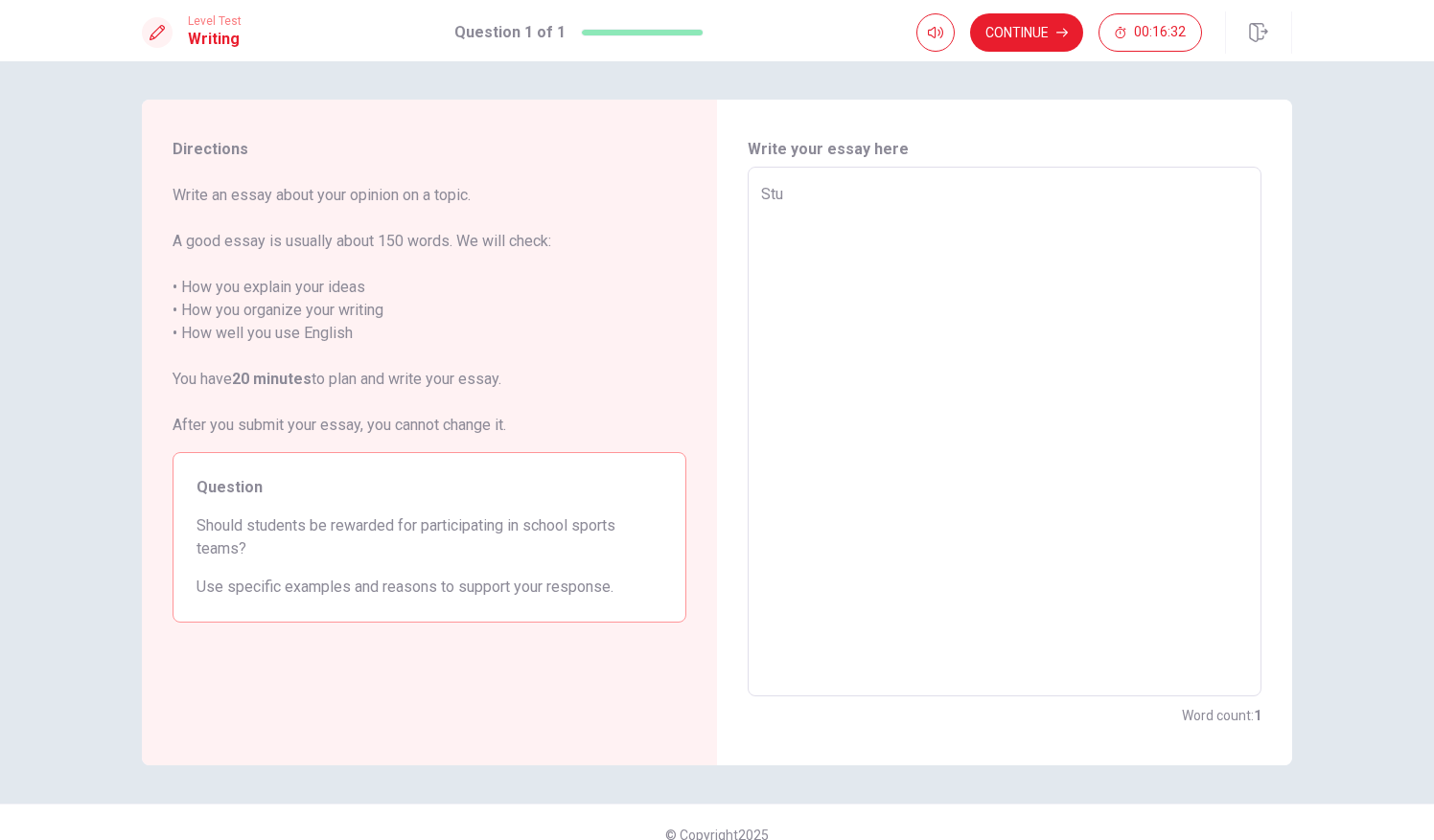
type textarea "Stud"
type textarea "x"
type textarea "Stude"
type textarea "x"
type textarea "Studen"
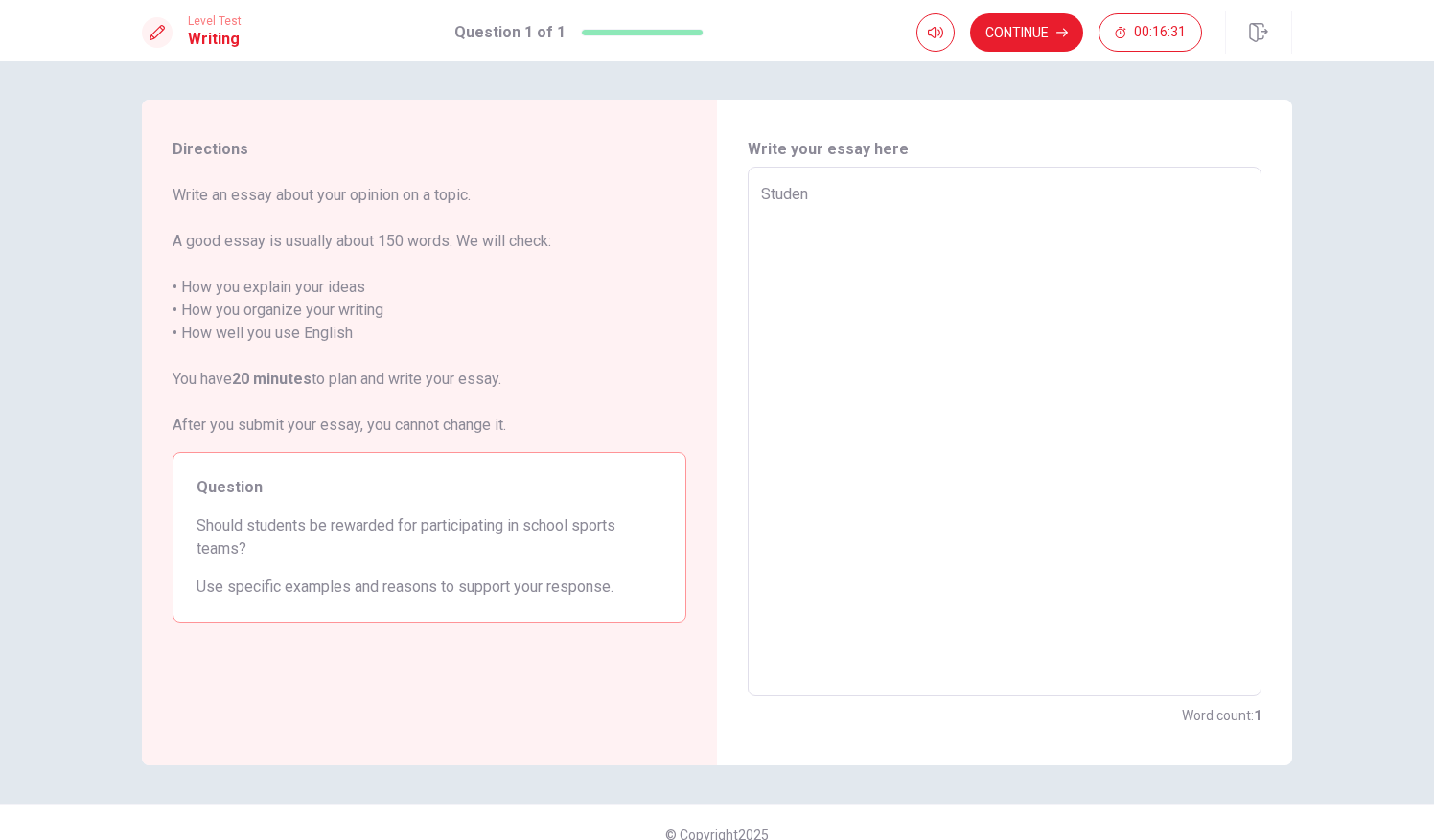
type textarea "x"
type textarea "Student"
type textarea "x"
type textarea "Students"
type textarea "x"
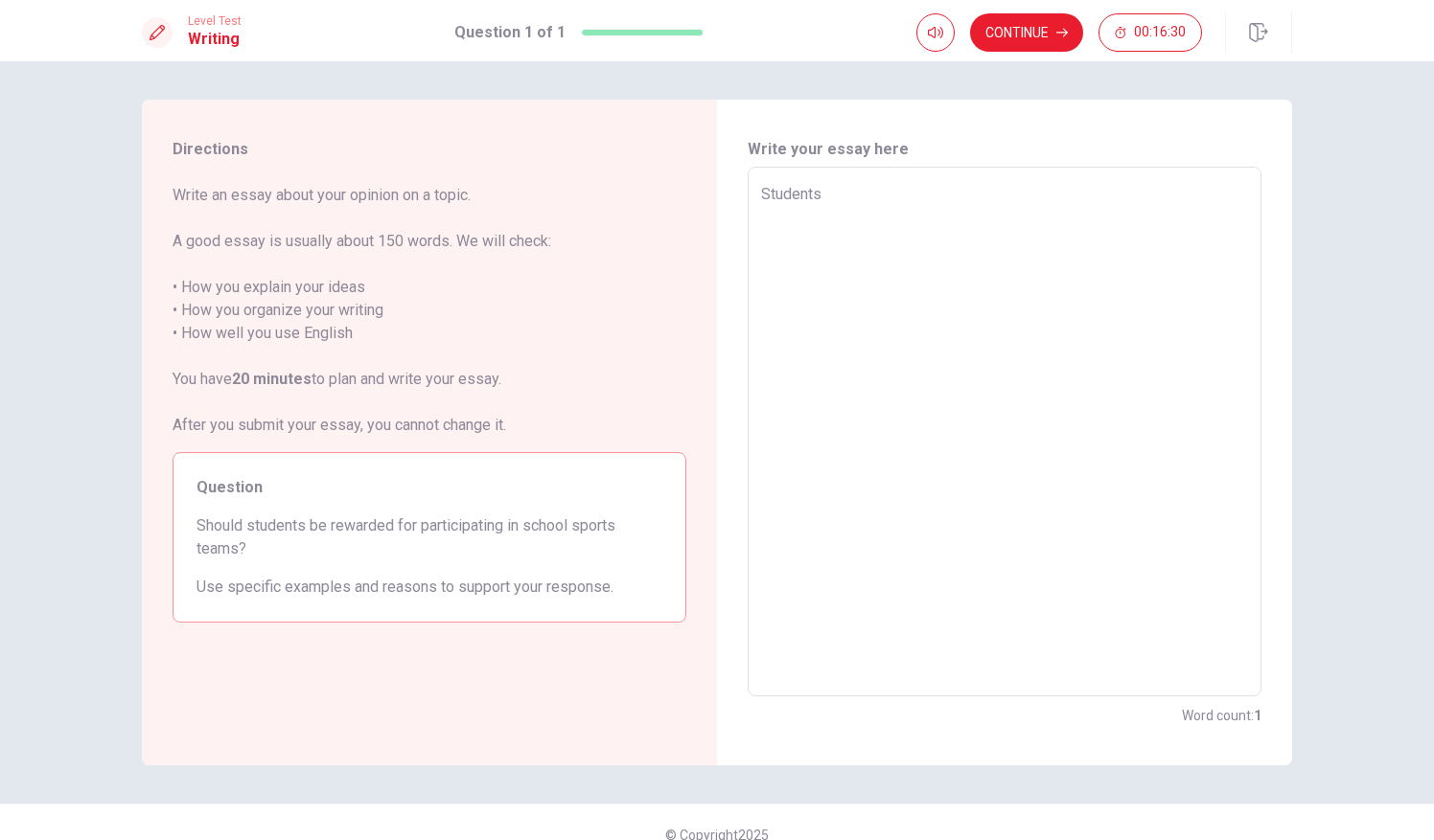
type textarea "Students"
type textarea "x"
type textarea "Students w"
type textarea "x"
type textarea "Students wh"
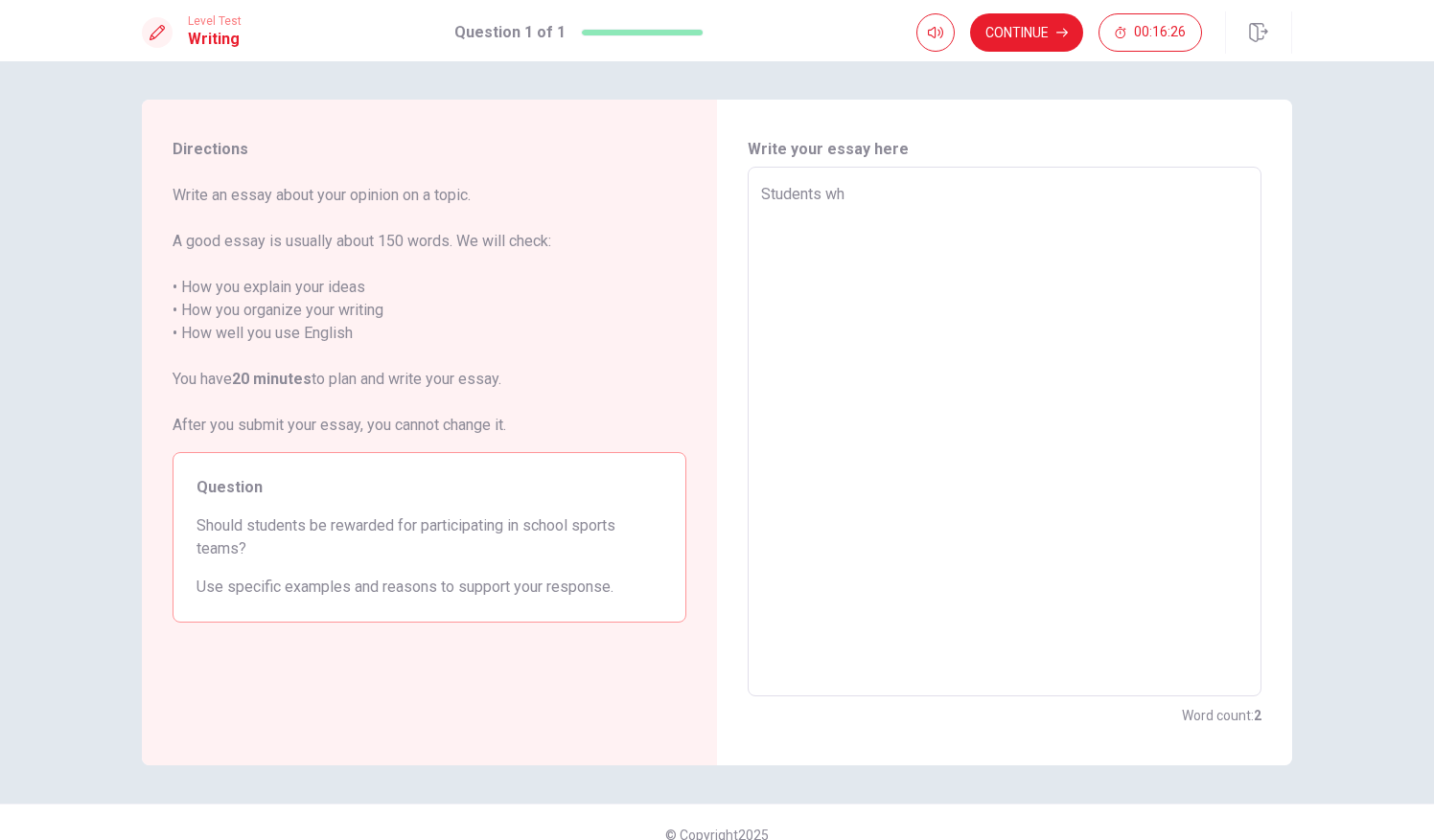
type textarea "x"
type textarea "Students who"
type textarea "x"
type textarea "Students who"
type textarea "x"
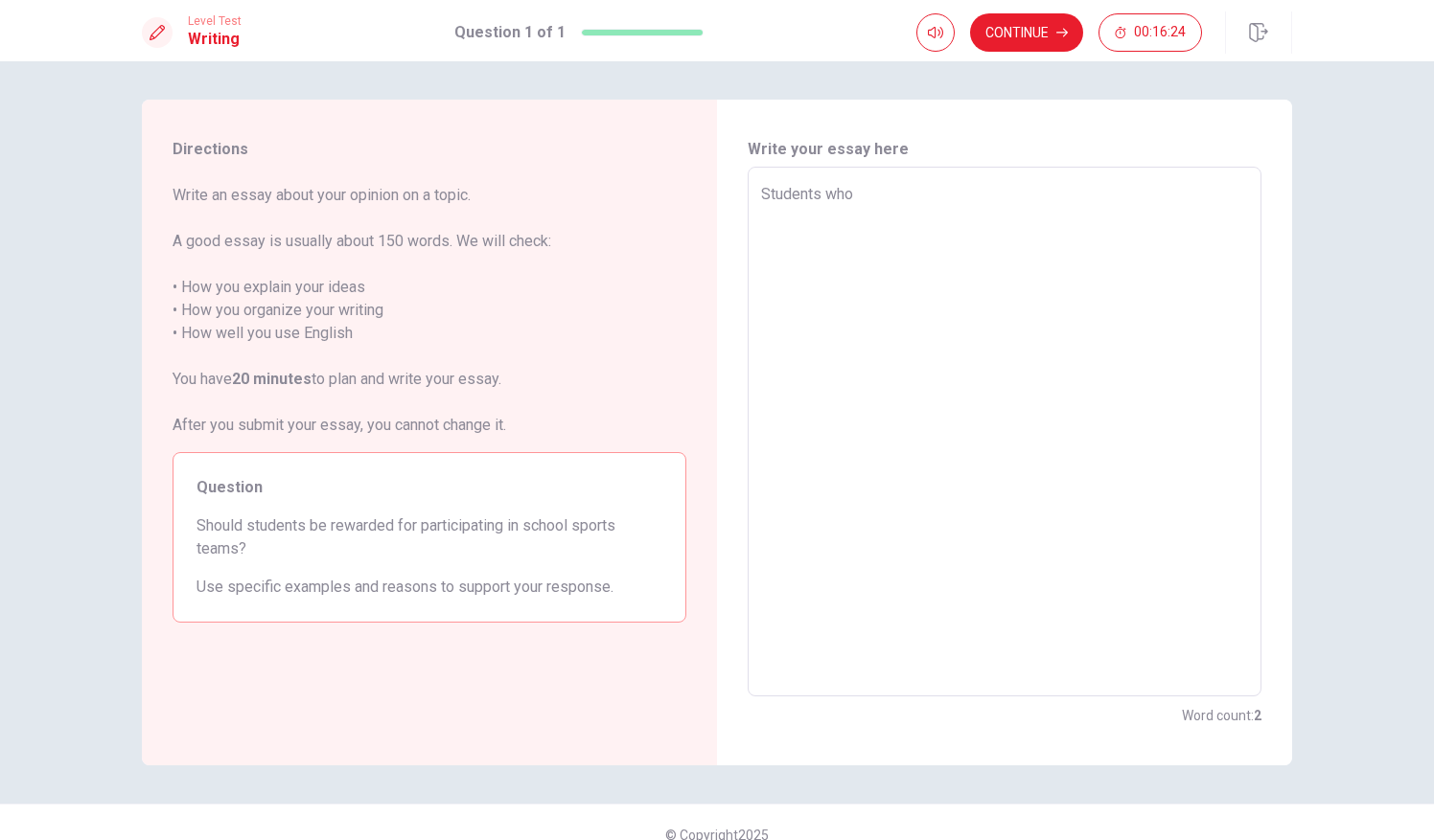
type textarea "Students who j"
type textarea "x"
type textarea "Students who jo"
type textarea "x"
type textarea "Students who joi"
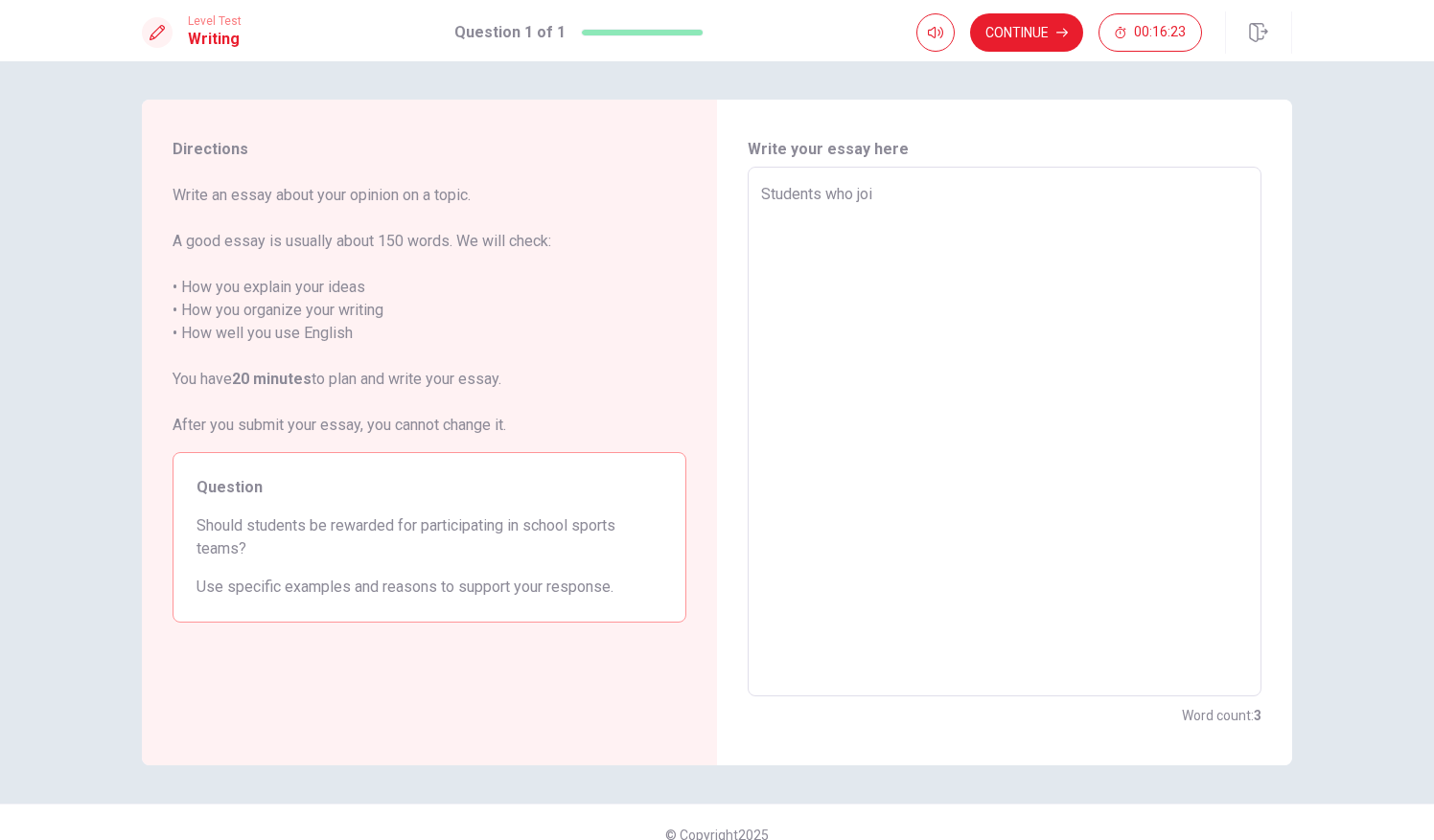
type textarea "x"
type textarea "Students who join"
type textarea "x"
type textarea "Students who join"
type textarea "x"
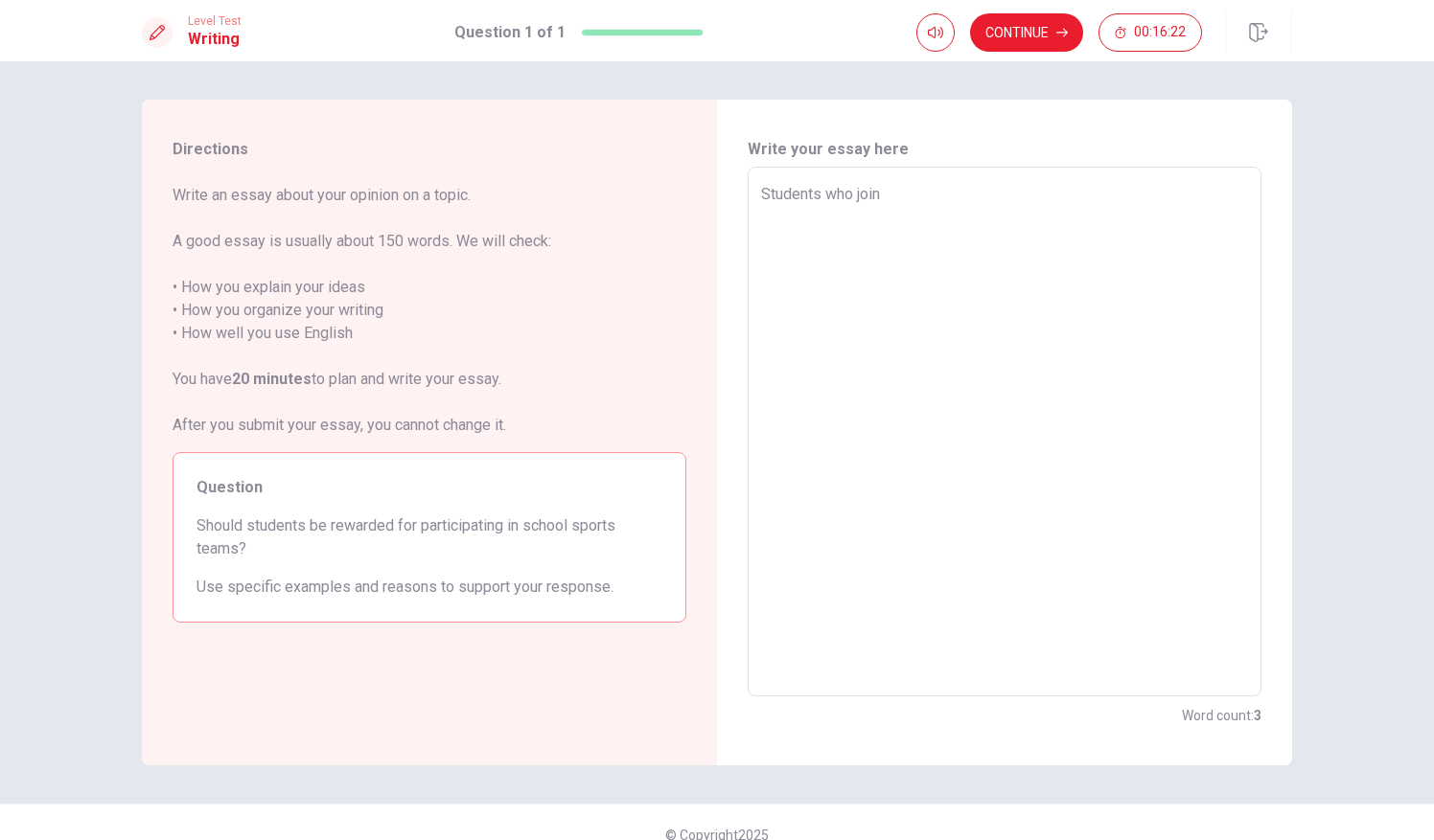
type textarea "Students who join e"
type textarea "x"
type textarea "Students who join eh"
type textarea "x"
type textarea "Students who join e"
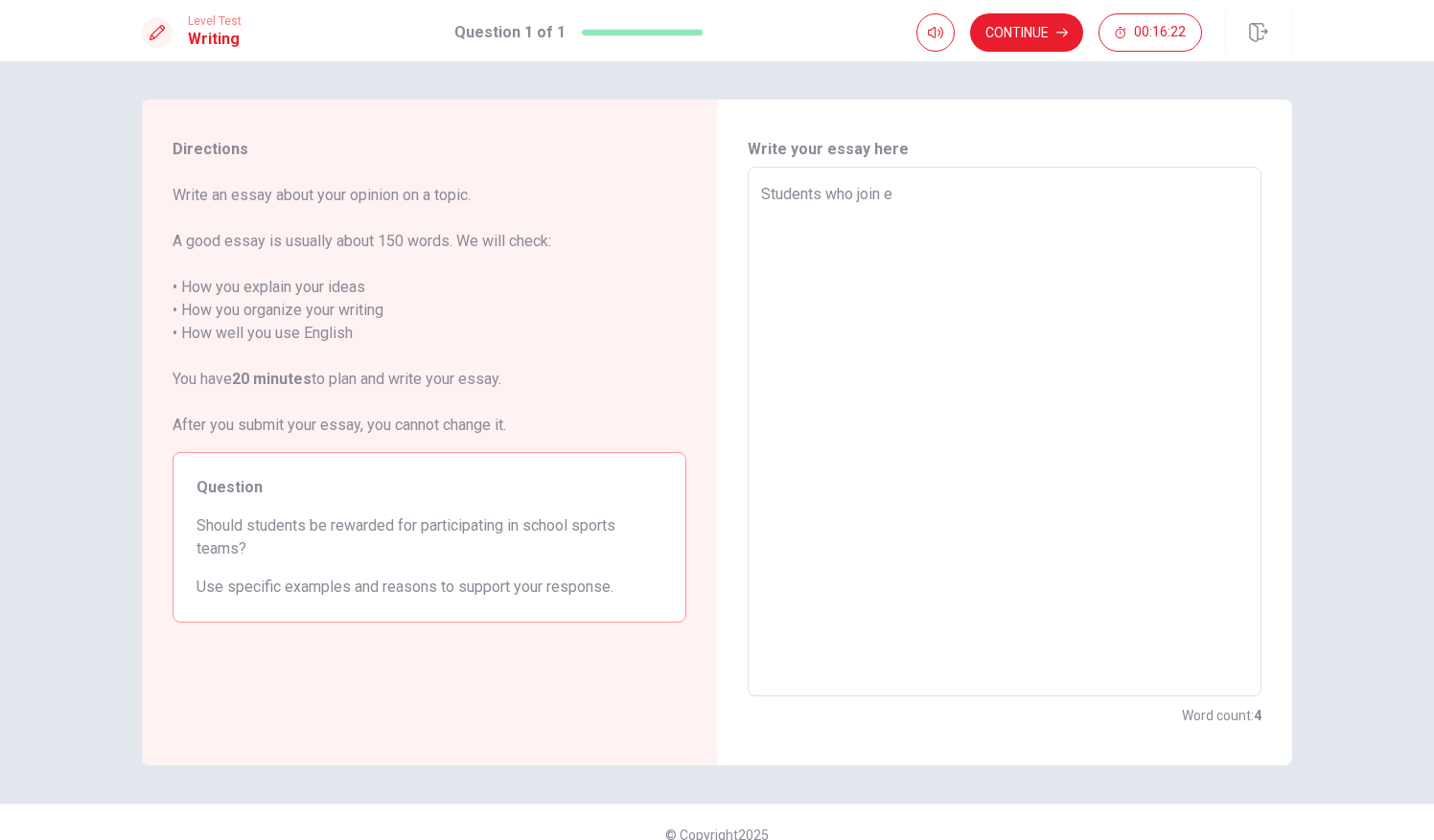
type textarea "x"
type textarea "Students who join"
type textarea "x"
type textarea "Students who join t"
type textarea "x"
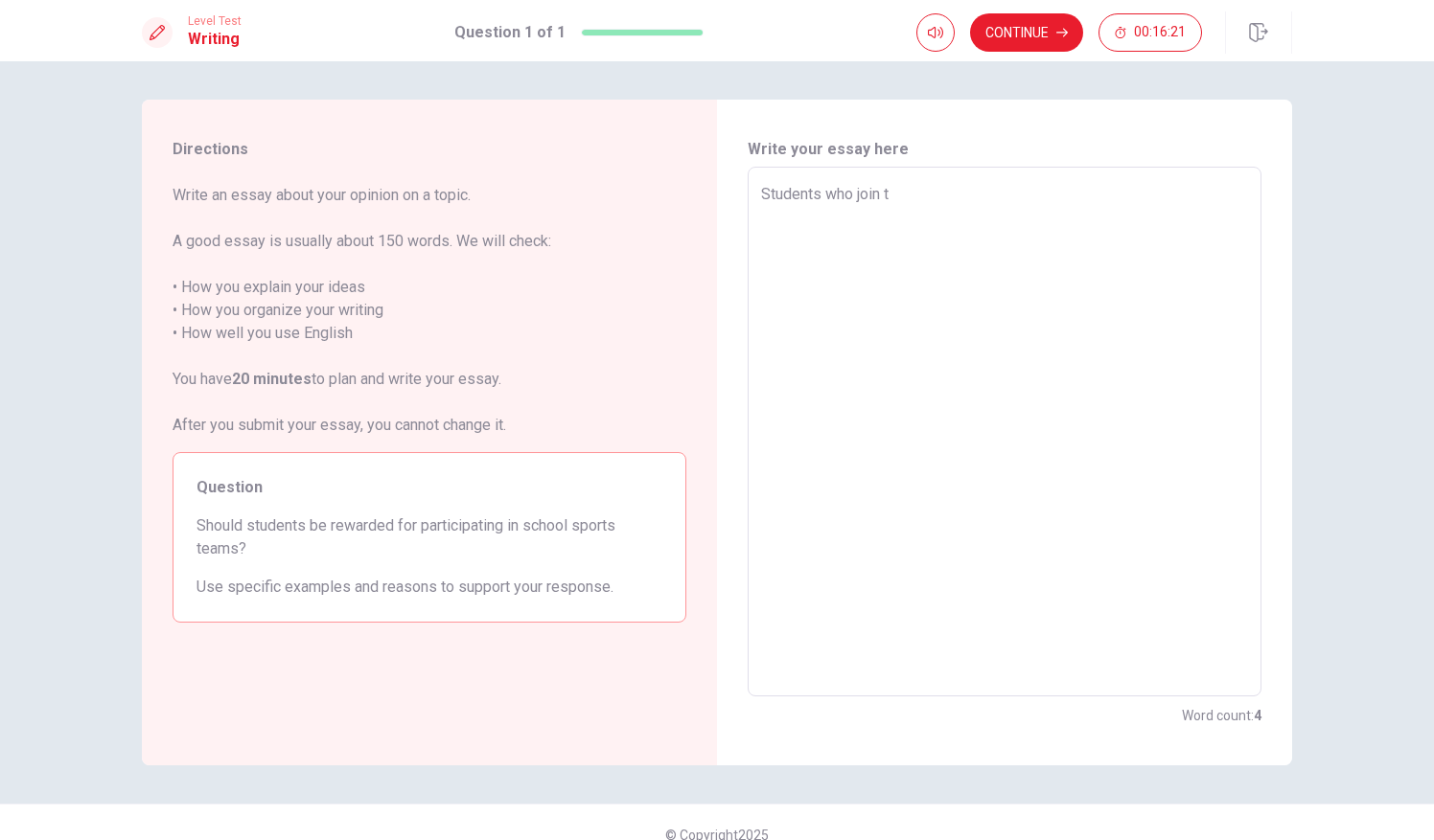
type textarea "Students who join th"
type textarea "x"
type textarea "Students who join the"
type textarea "x"
type textarea "Students who join the"
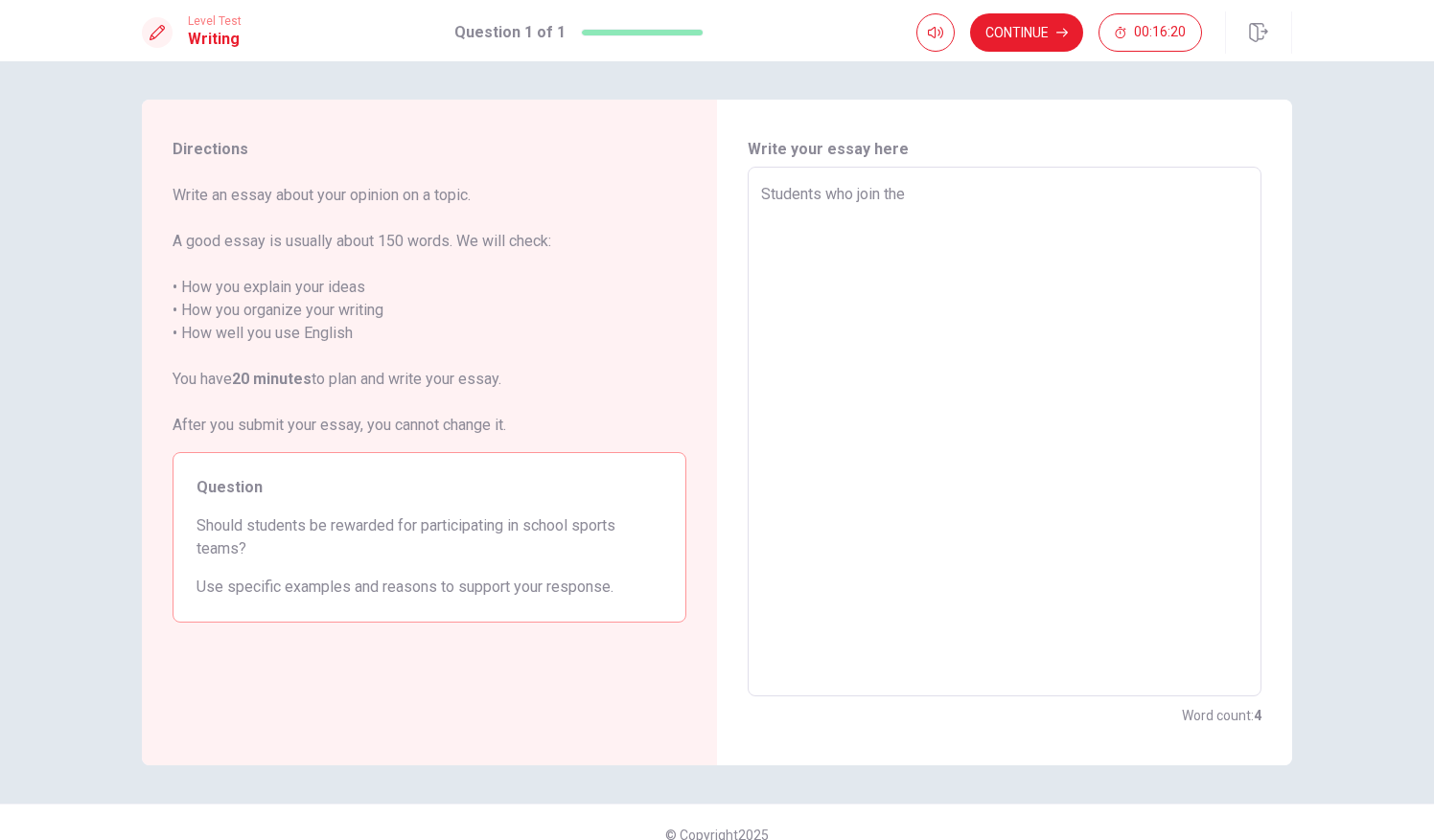
type textarea "x"
type textarea "Students who join the s"
type textarea "x"
type textarea "Students who join the sp"
type textarea "x"
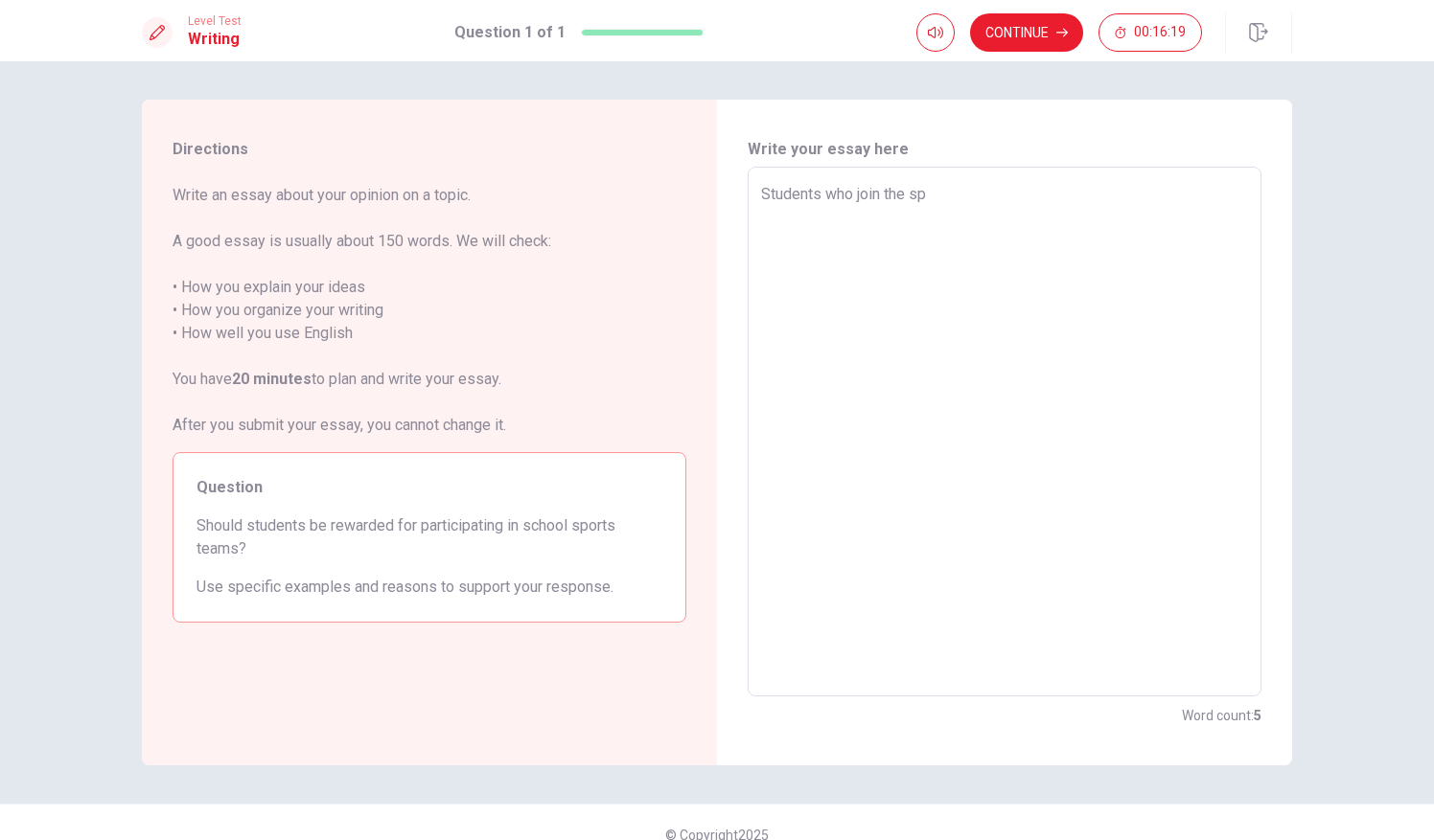
type textarea "Students who join the spo"
type textarea "x"
type textarea "Students who join the spor"
type textarea "x"
type textarea "Students who join the sport"
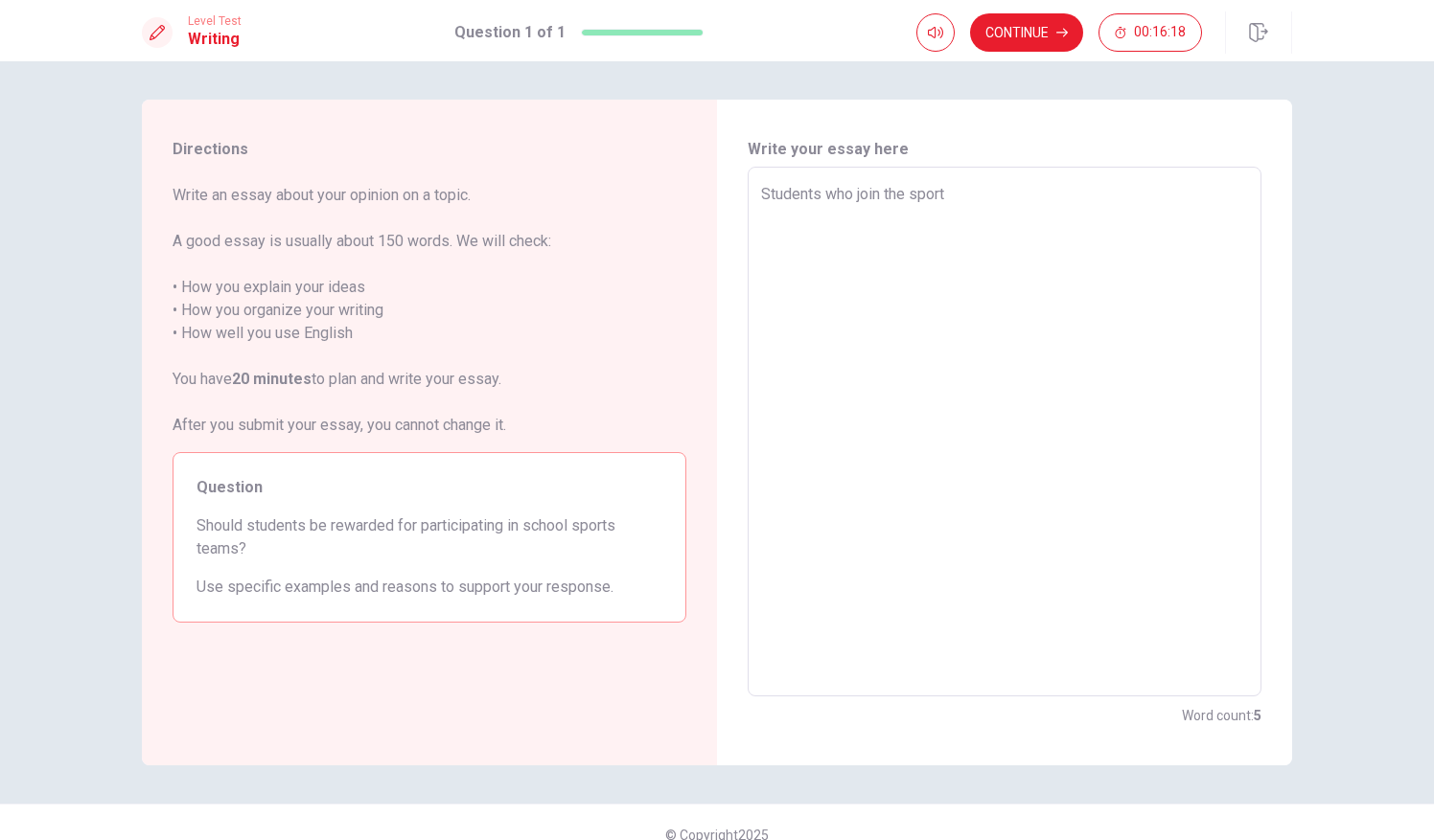
type textarea "x"
type textarea "Students who join the sports"
type textarea "x"
type textarea "Students who join the sports"
type textarea "x"
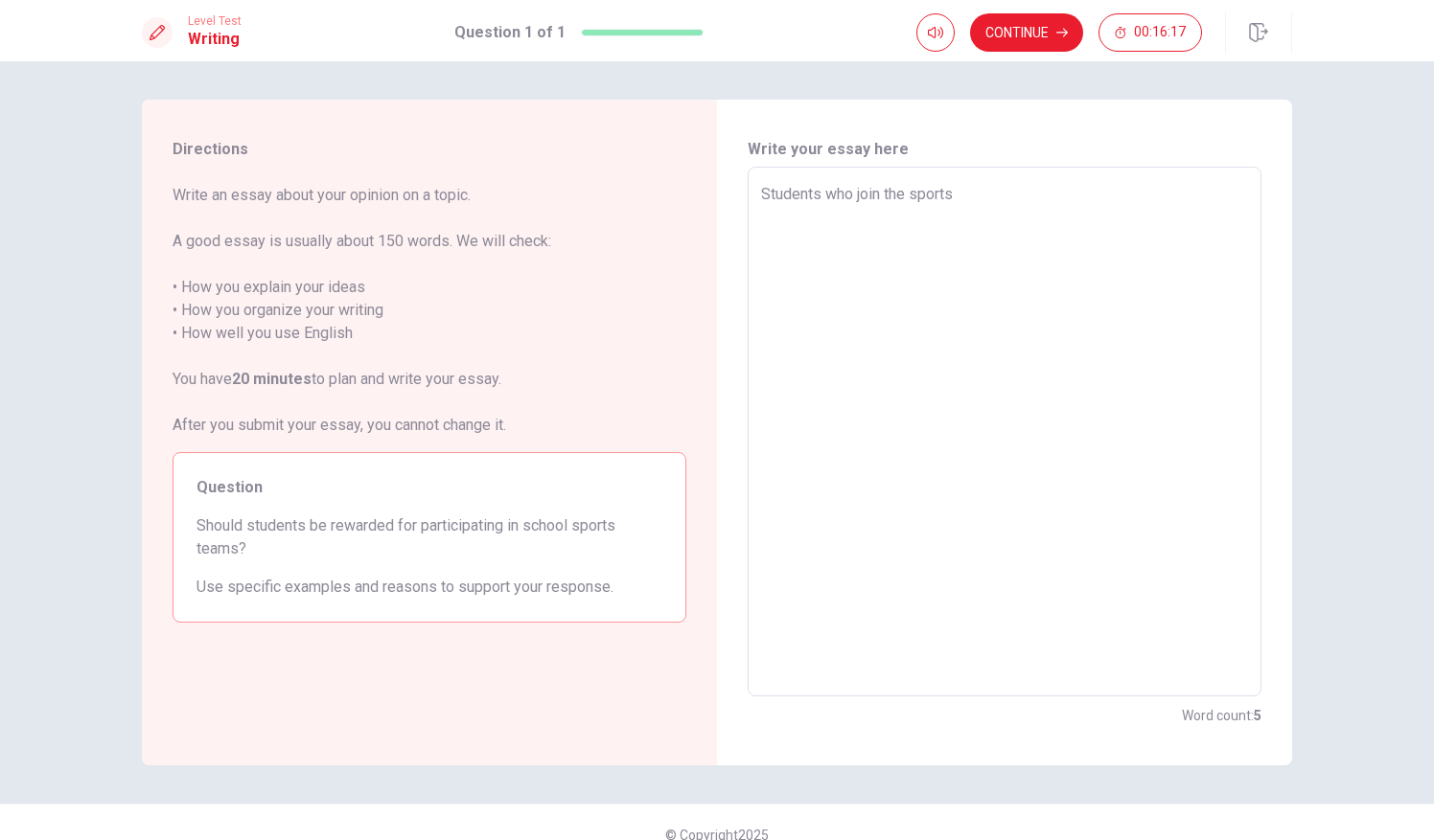
type textarea "Students who join the sports t"
type textarea "x"
type textarea "Students who join the sports te"
type textarea "x"
type textarea "Students who join the sports tea"
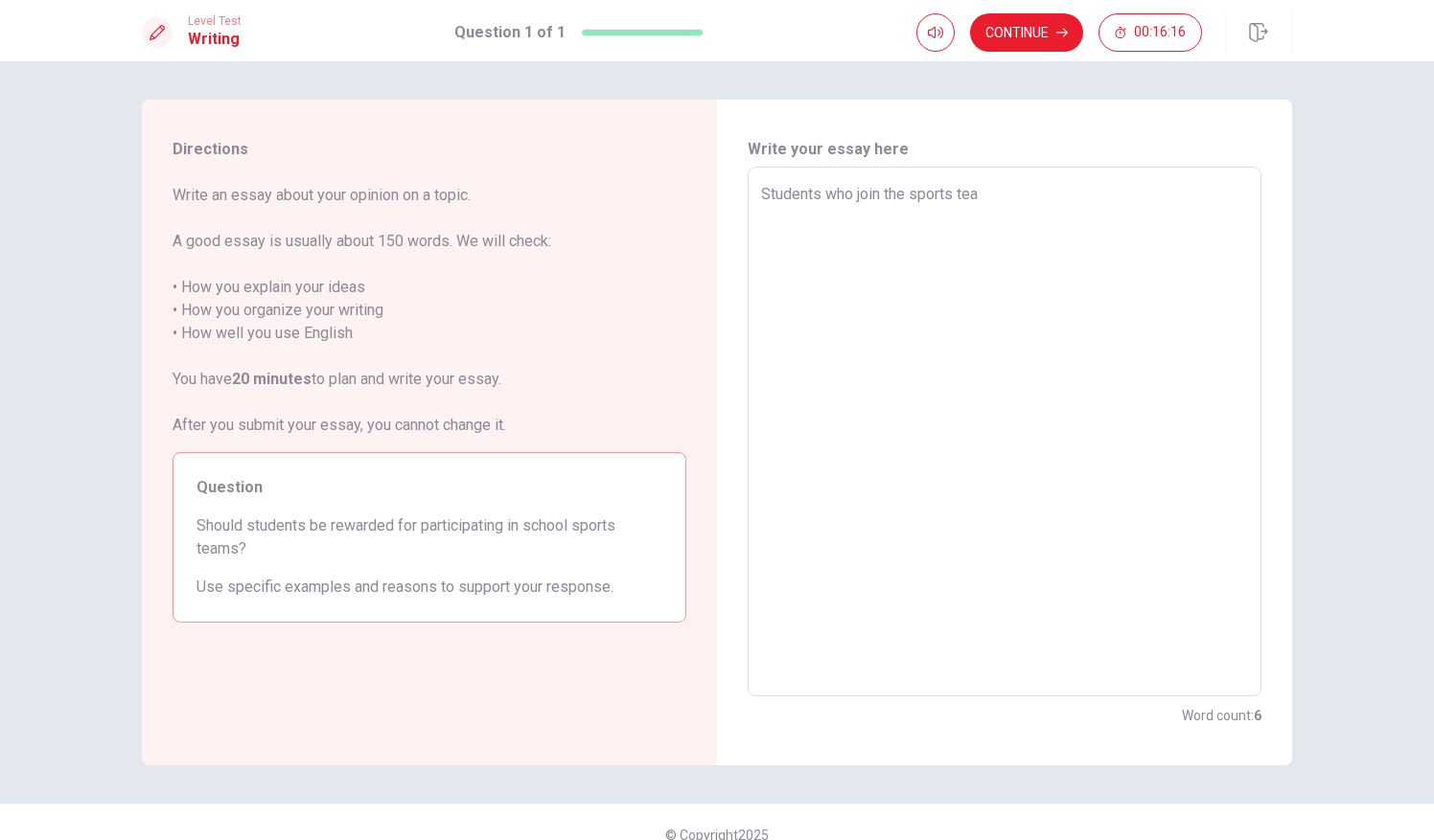
type textarea "x"
type textarea "Students who join the sports team"
type textarea "x"
type textarea "Students who join the sports team"
type textarea "x"
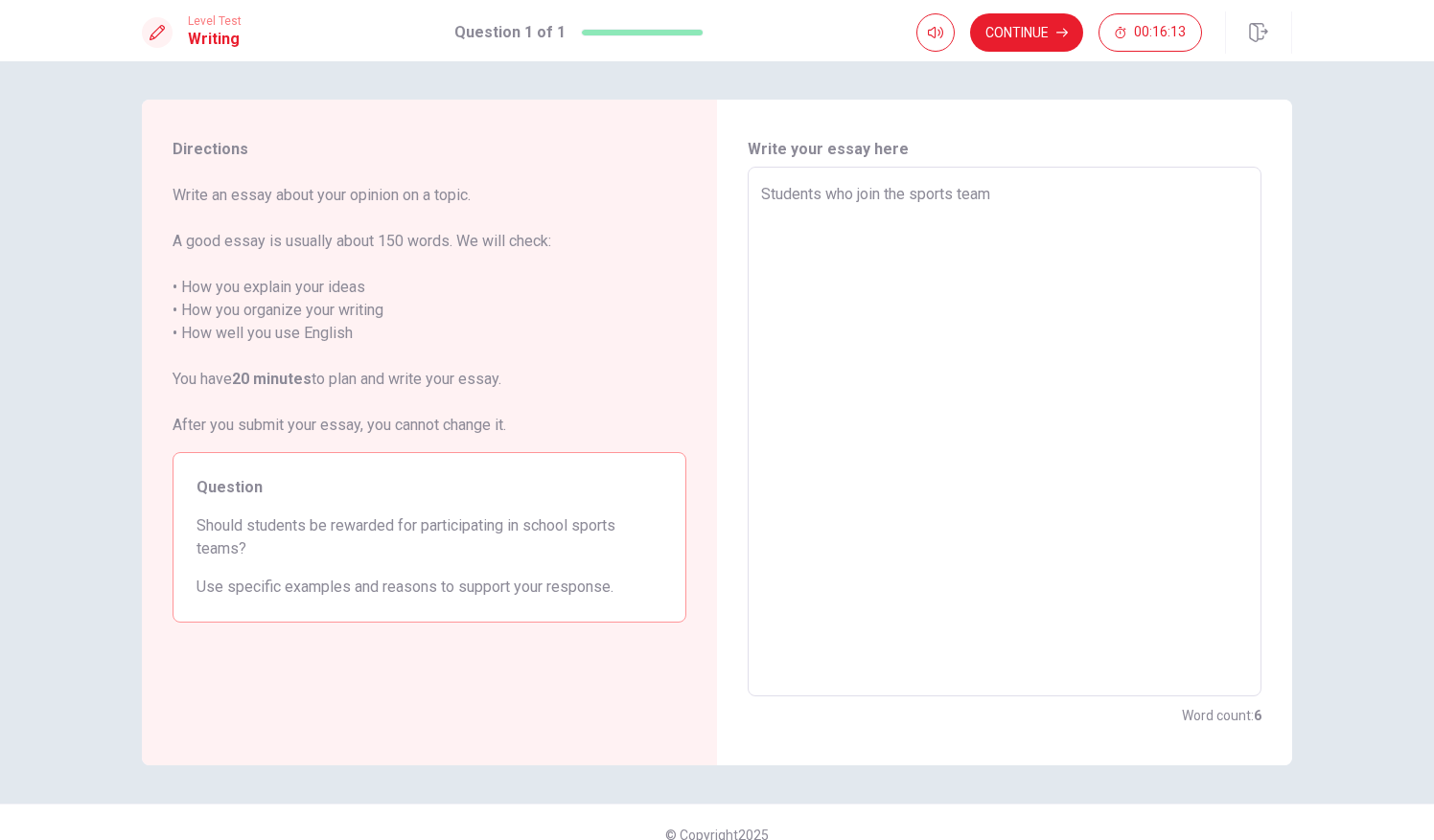
type textarea "Students who join the sports team a"
type textarea "x"
type textarea "Students who join the sports team ar"
type textarea "x"
type textarea "Students who join the sports team are"
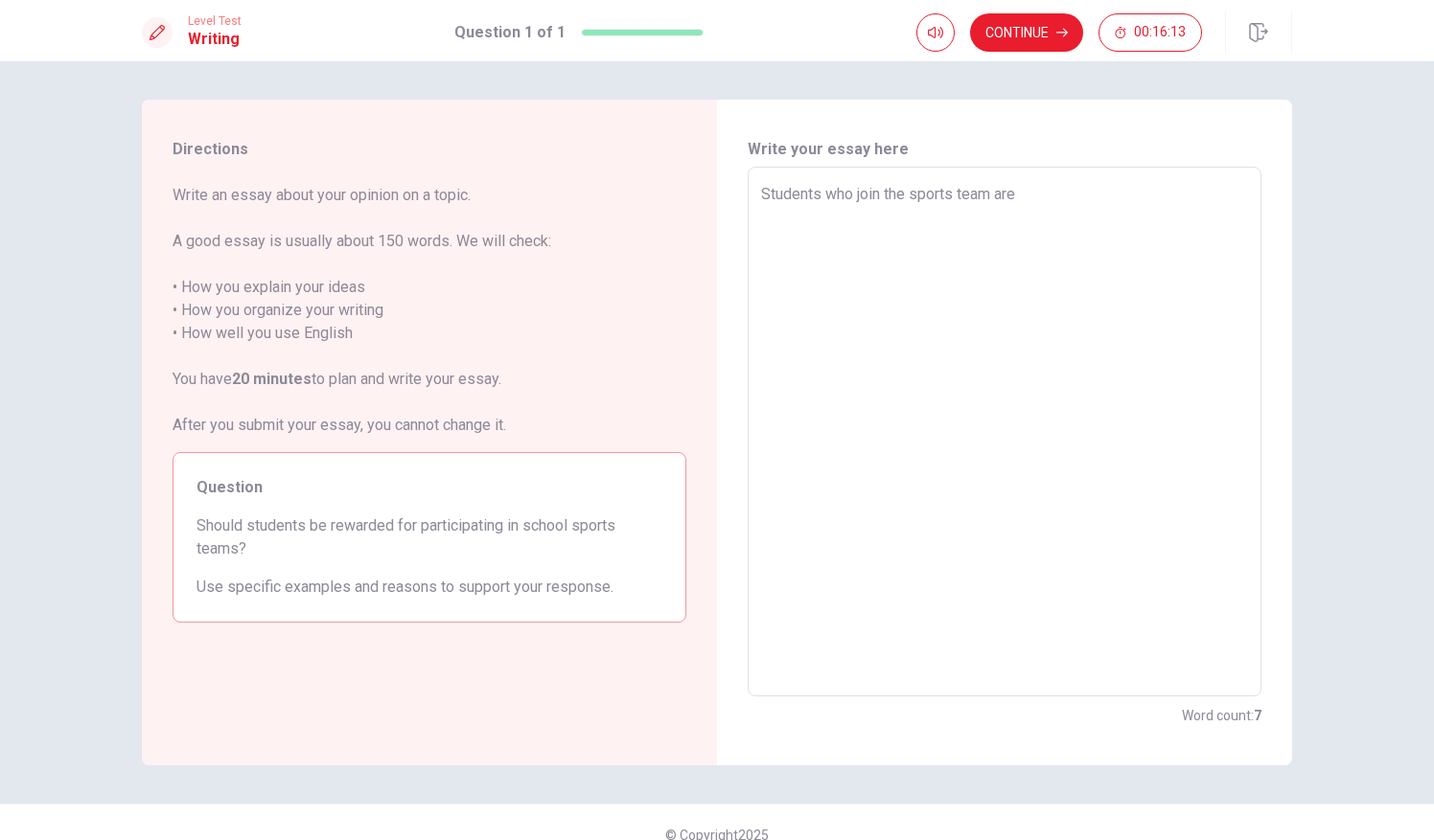
type textarea "x"
type textarea "Students who join the sports team are"
type textarea "x"
type textarea "Students who join the sports team are g"
type textarea "x"
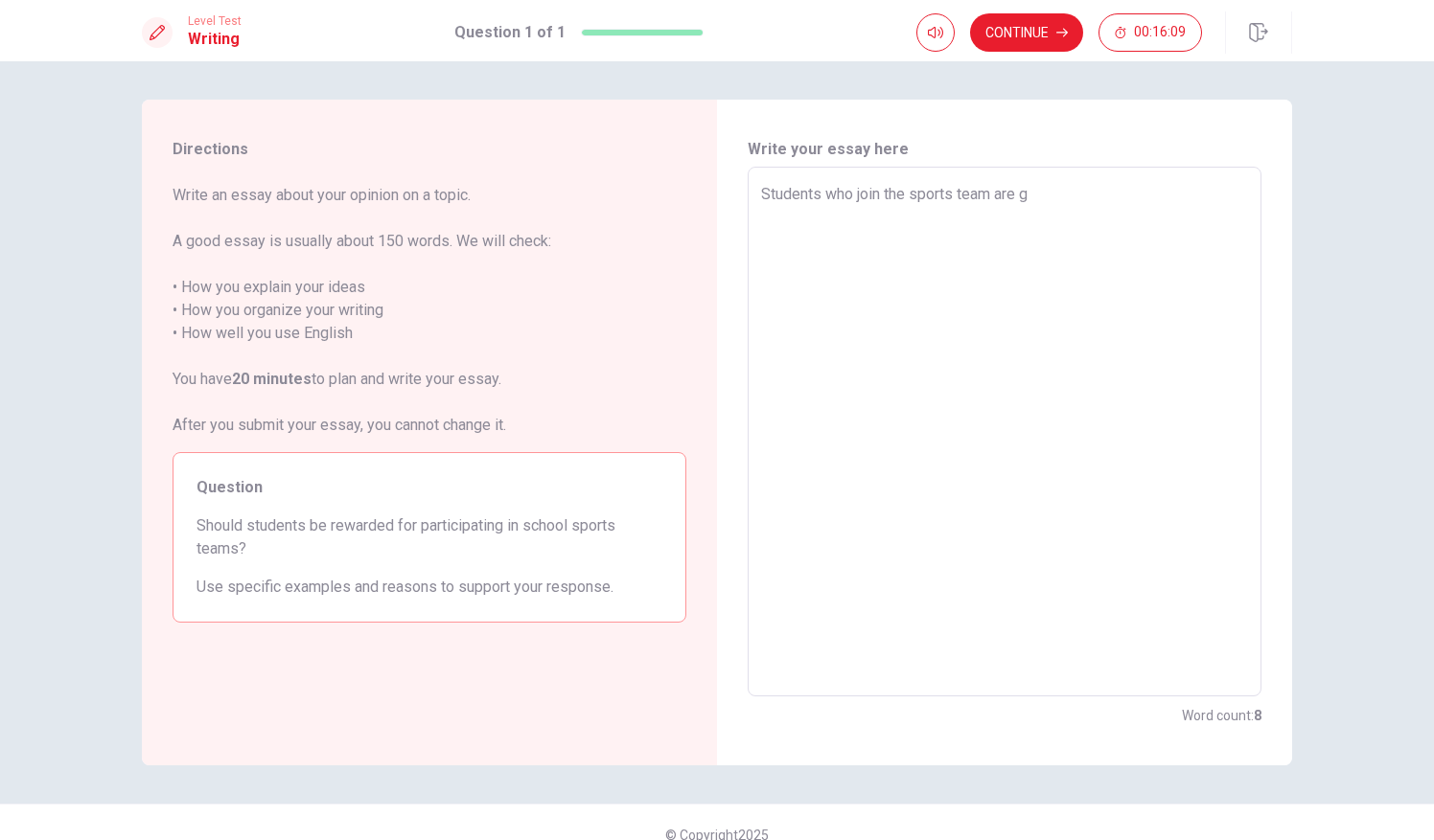
type textarea "Students who join the sports team are gs"
type textarea "x"
type textarea "Students who join the sports team are g"
type textarea "x"
type textarea "Students who join the sports team are ge"
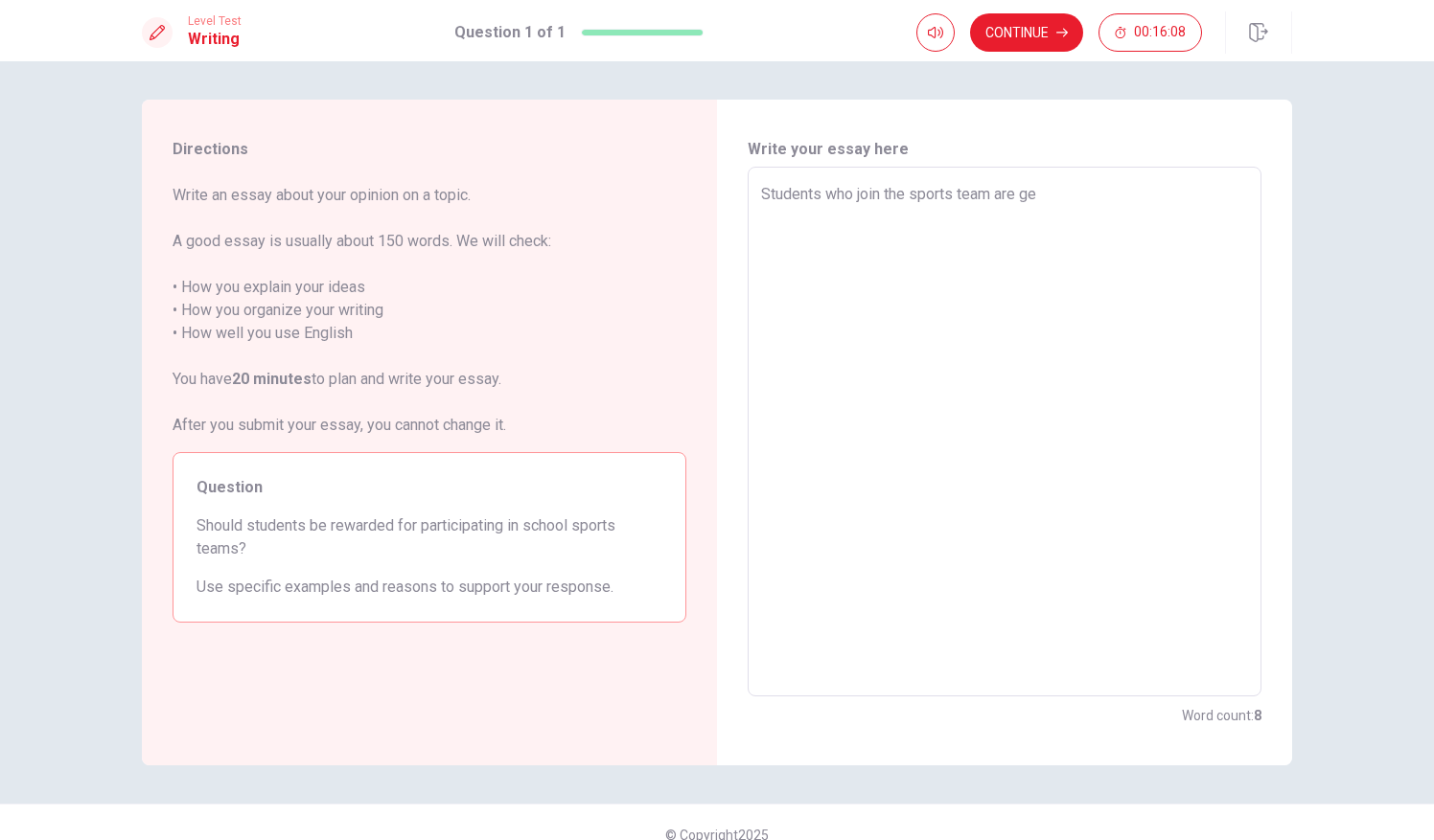
type textarea "x"
type textarea "Students who join the sports team are get"
type textarea "x"
type textarea "Students who join the sports team are gets"
type textarea "x"
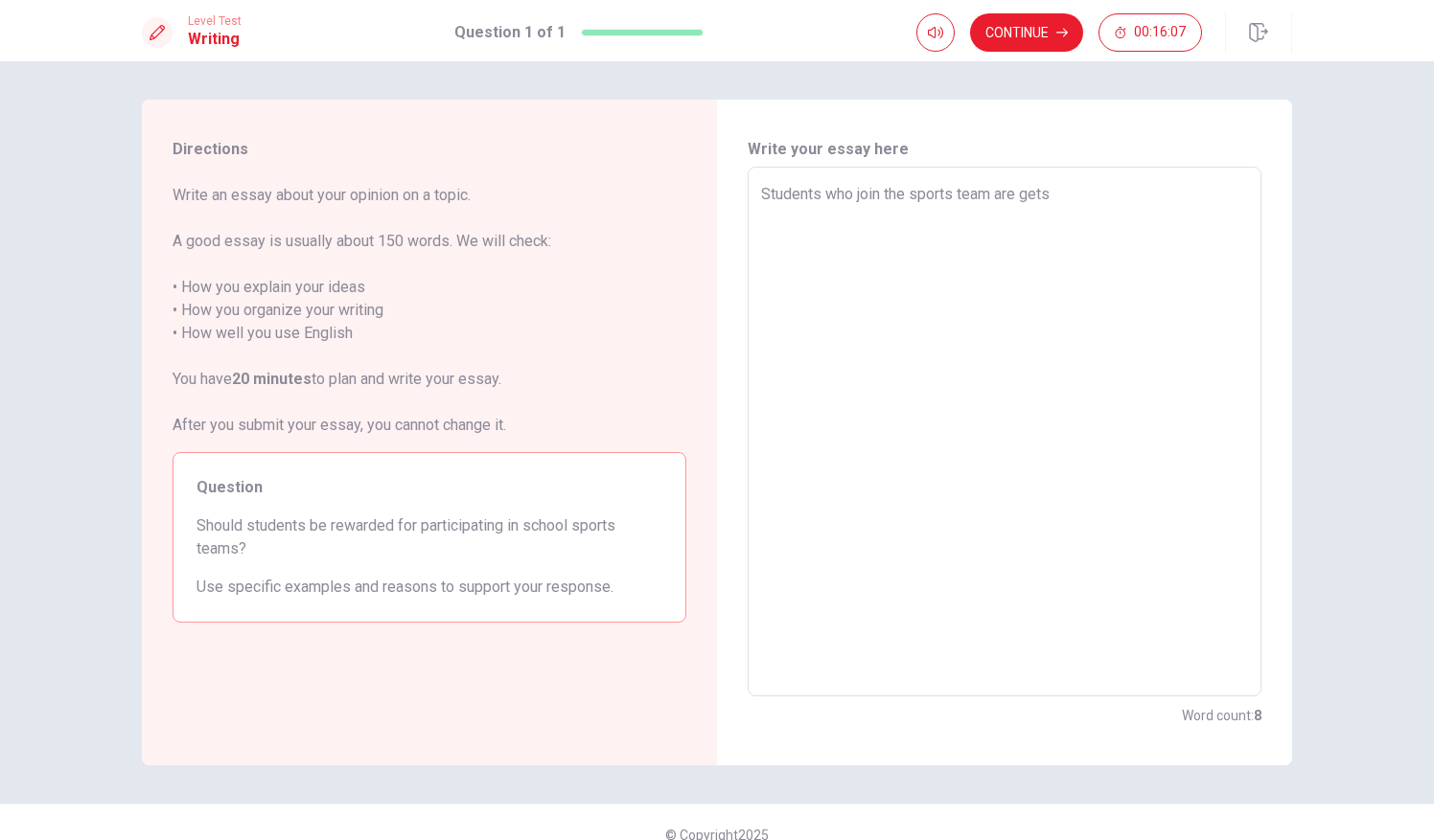
type textarea "Students who join the sports team are gets"
type textarea "x"
type textarea "Students who join the sports team are gets m"
type textarea "x"
type textarea "Students who join the sports team are gets mo"
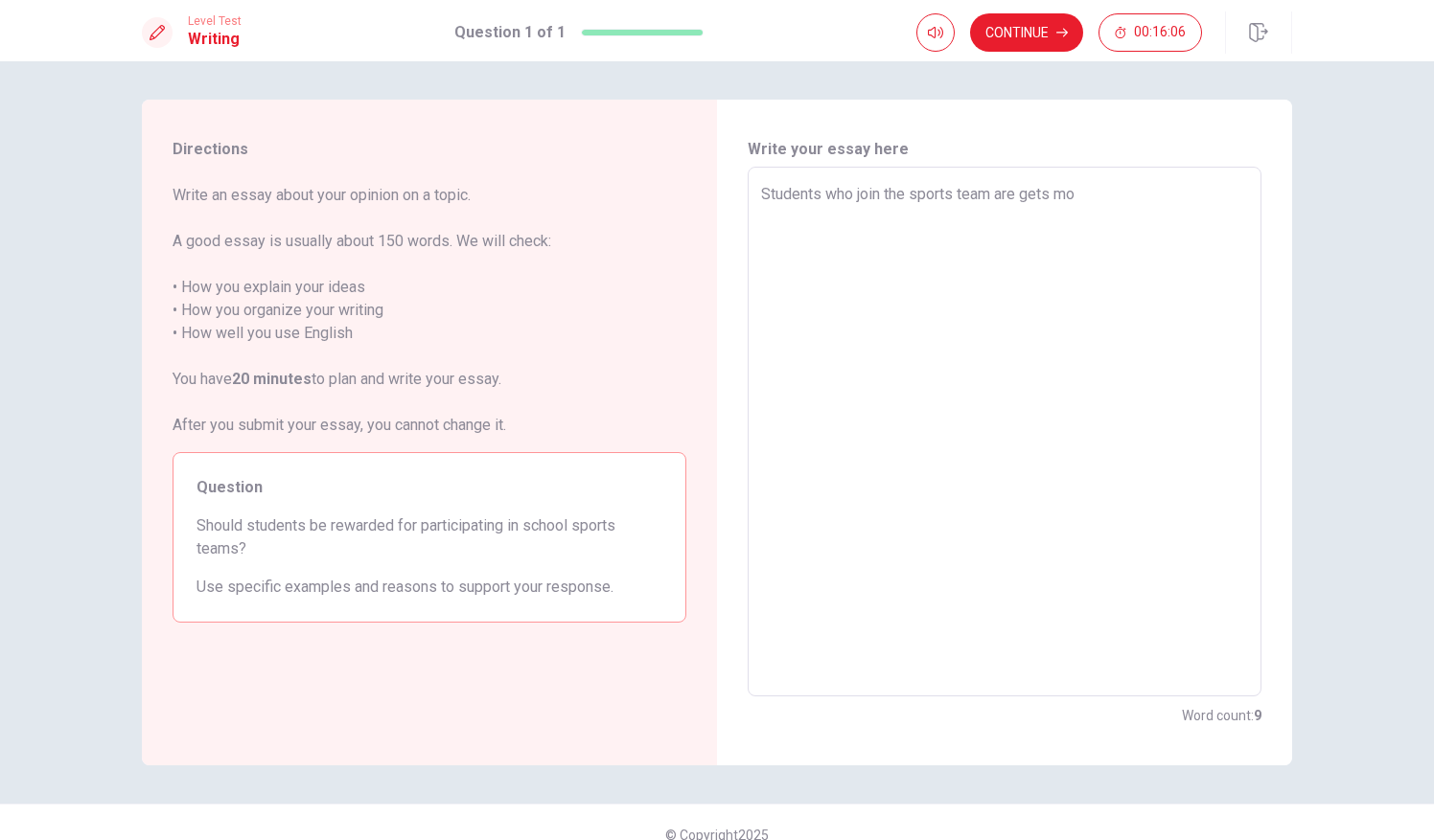
type textarea "x"
type textarea "Students who join the sports team are gets mor"
type textarea "x"
type textarea "Students who join the sports team are gets more"
type textarea "x"
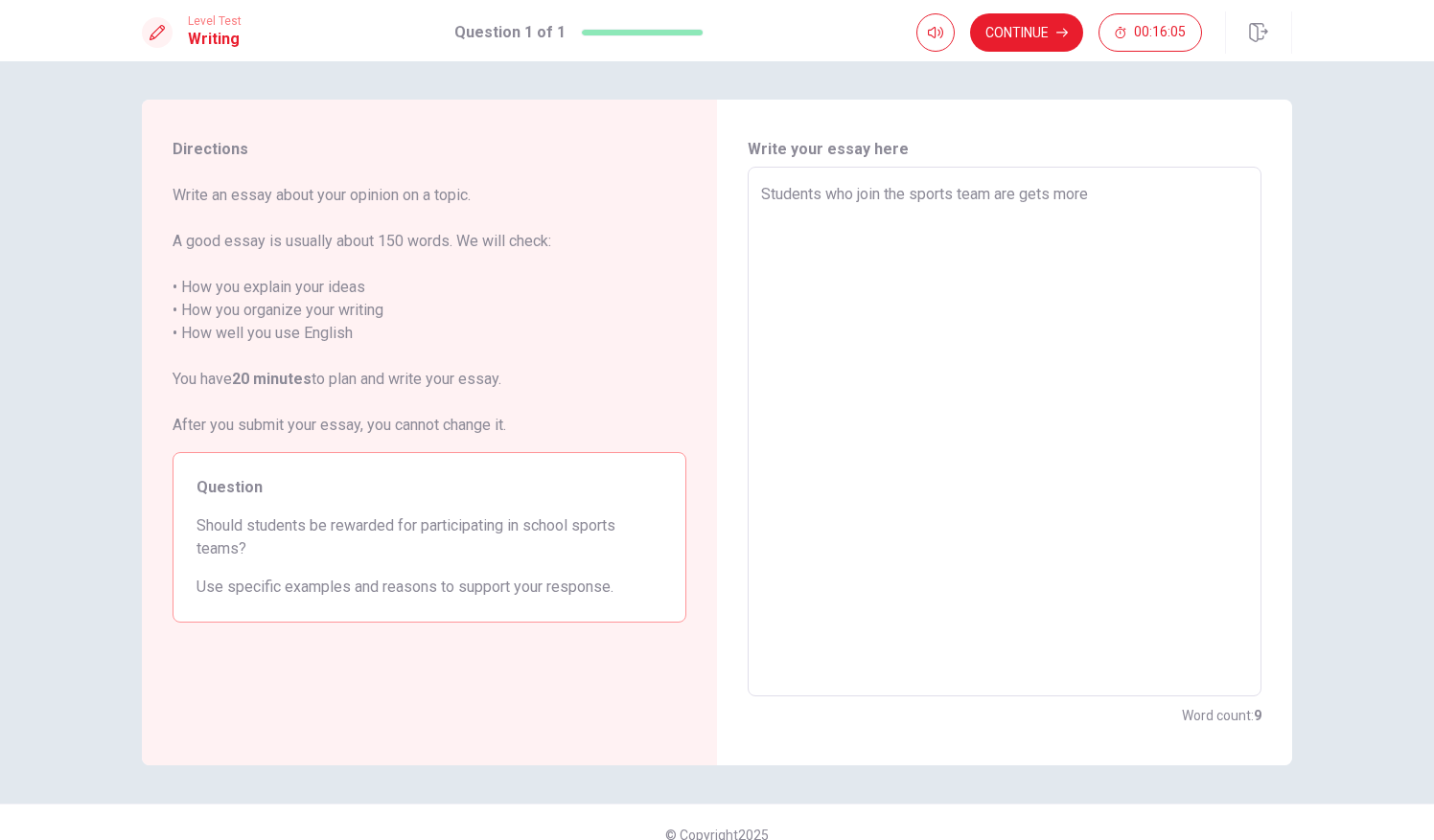
type textarea "Students who join the sports team are gets more"
type textarea "x"
type textarea "Students who join the sports team are gets more S"
type textarea "x"
type textarea "Students who join the sports team are gets more"
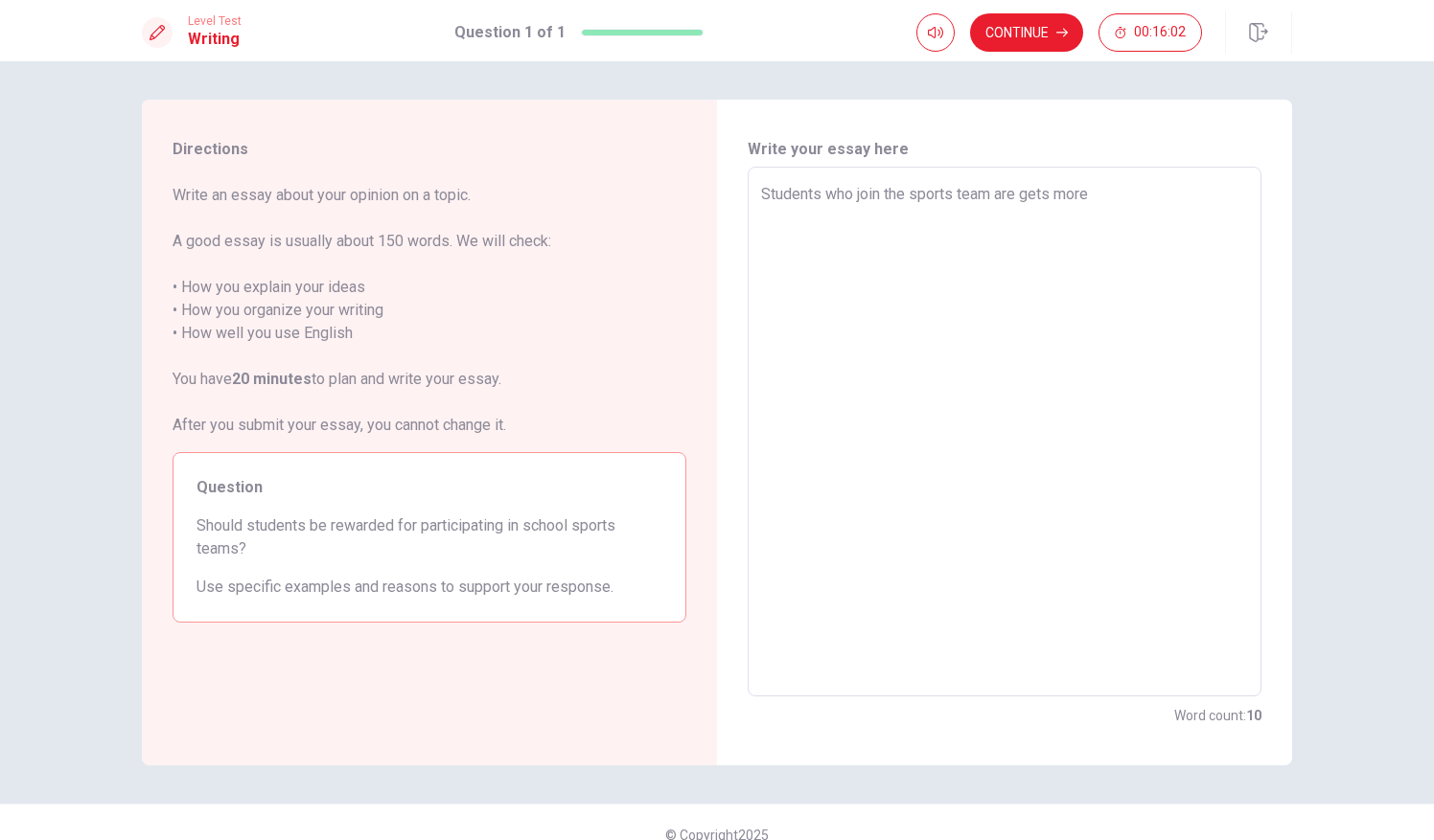
type textarea "x"
type textarea "Students who join the sports team are gets more s"
type textarea "x"
type textarea "Students who join the sports team are gets more sk"
type textarea "x"
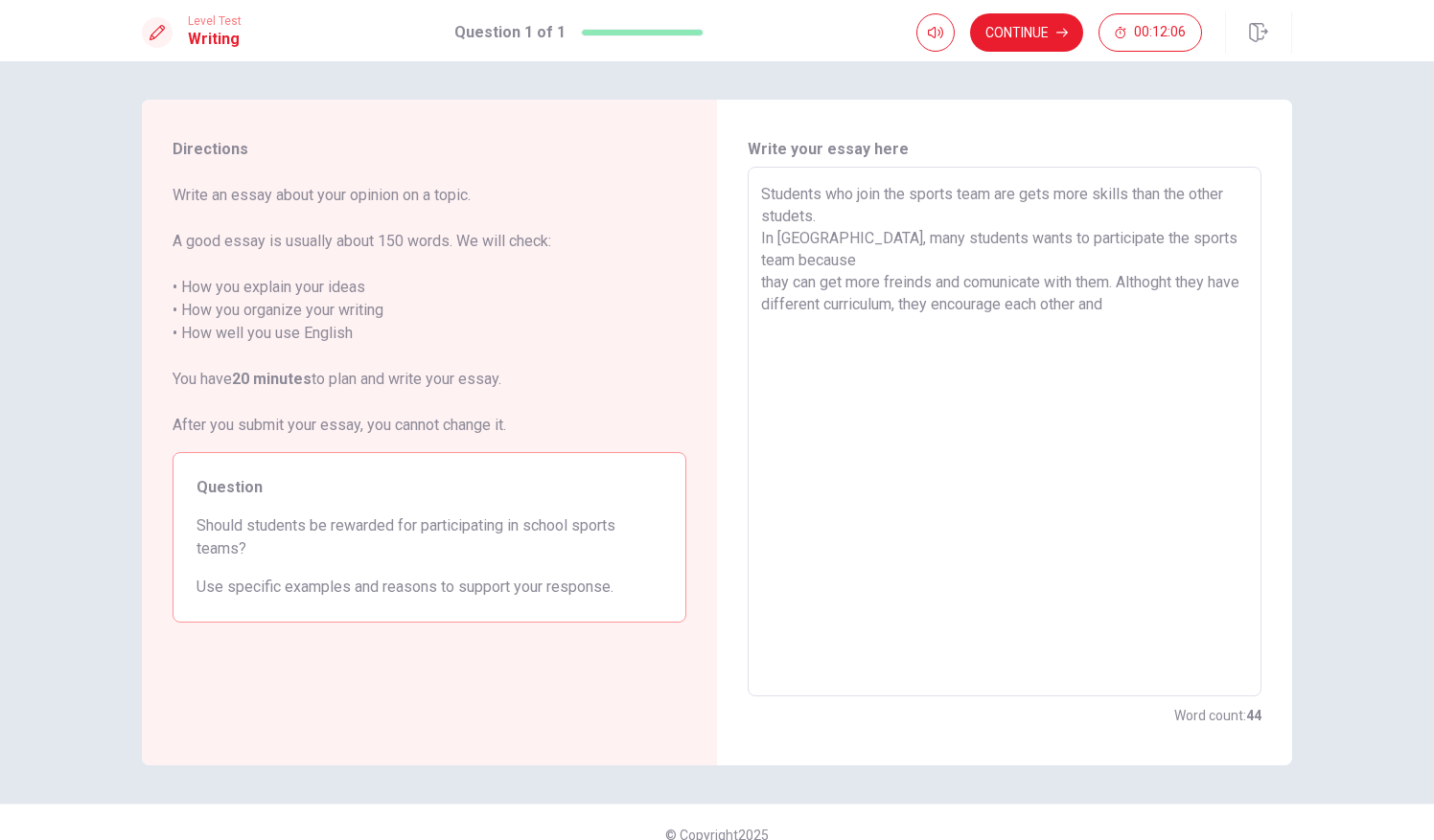
click at [923, 283] on textarea "Students who join the sports team are gets more skills than the other studets. …" at bounding box center [1004, 431] width 487 height 498
click at [953, 288] on textarea "Students who join the sports team are gets more skills than the other studets. …" at bounding box center [1004, 431] width 487 height 498
click at [1209, 278] on textarea "Students who join the sports team are gets more skills than the other studets. …" at bounding box center [1004, 431] width 487 height 498
click at [1171, 250] on textarea "Students who join the sports team are gets more skills than the other studets. …" at bounding box center [1004, 431] width 487 height 498
click at [1165, 240] on textarea "Students who join the sports team are gets more skills than the other studets. …" at bounding box center [1004, 431] width 487 height 498
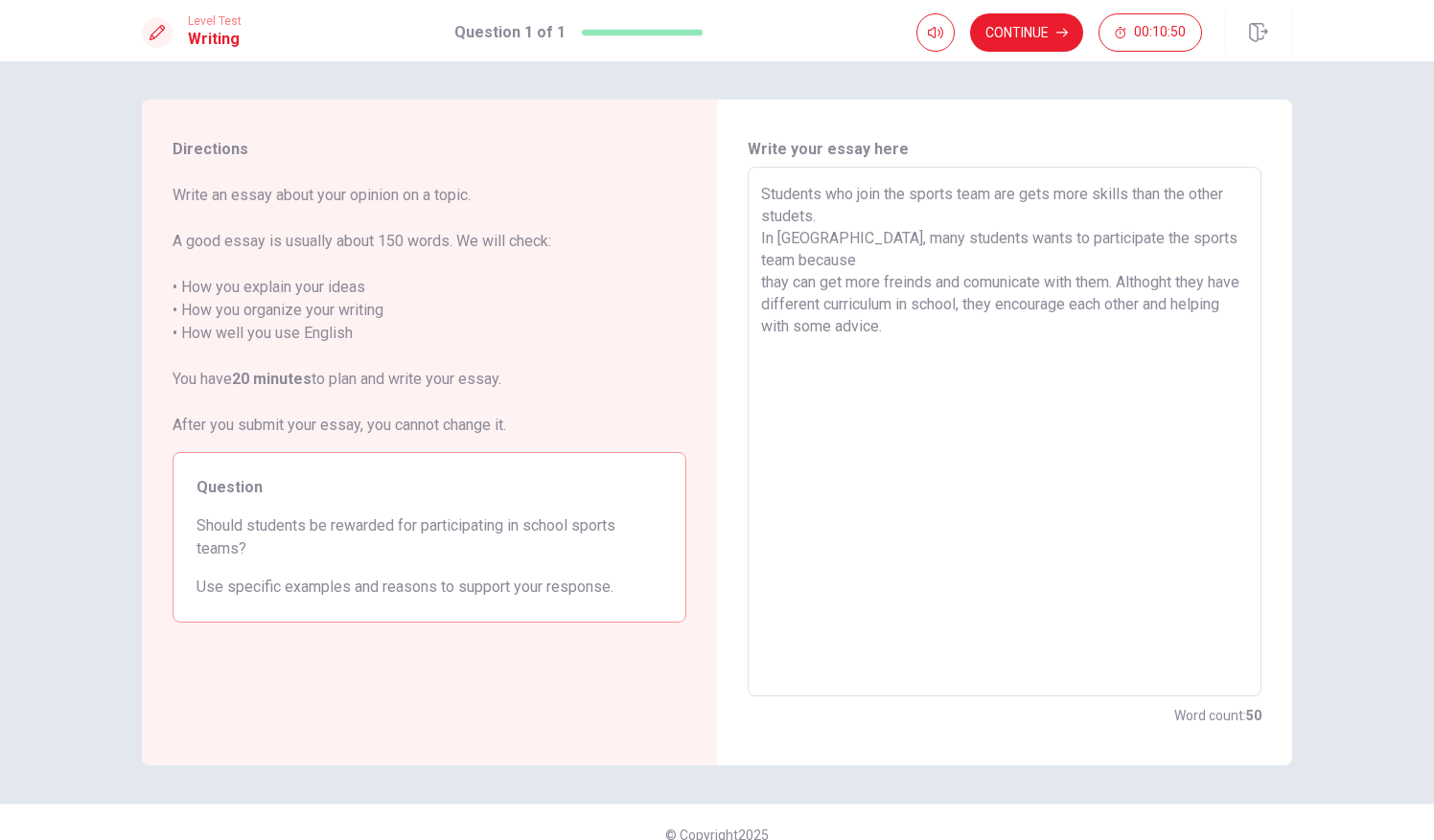
click at [1167, 228] on textarea "Students who join the sports team are gets more skills than the other studets. …" at bounding box center [1004, 431] width 487 height 498
drag, startPoint x: 835, startPoint y: 210, endPoint x: 742, endPoint y: 164, distance: 103.8
click at [748, 164] on div "Write your essay here Students who join the sports team are gets more skills th…" at bounding box center [1004, 432] width 514 height 589
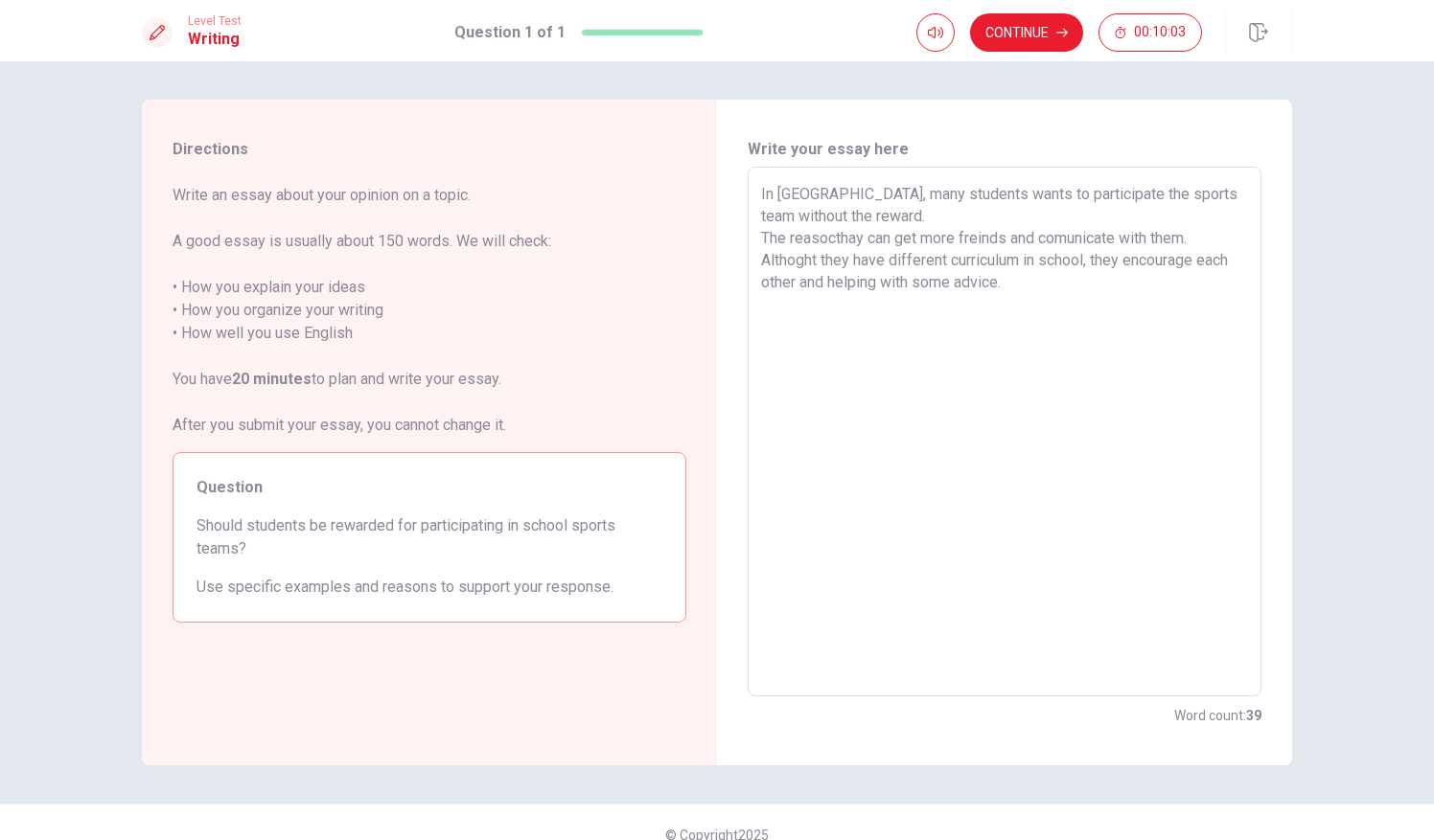
click at [750, 213] on div "In [GEOGRAPHIC_DATA], many students wants to participate the sports team withou…" at bounding box center [1004, 431] width 514 height 530
click at [761, 219] on textarea "In [GEOGRAPHIC_DATA], many students wants to participate the sports team withou…" at bounding box center [1004, 431] width 487 height 498
click at [754, 214] on div "In [GEOGRAPHIC_DATA], many students wants to participate the sports team withou…" at bounding box center [1004, 431] width 514 height 530
click at [761, 217] on textarea "In [GEOGRAPHIC_DATA], many students wants to participate the sports team withou…" at bounding box center [1004, 431] width 487 height 498
click at [806, 237] on textarea "In [GEOGRAPHIC_DATA], many students wants to participate the sports team withou…" at bounding box center [1004, 431] width 487 height 498
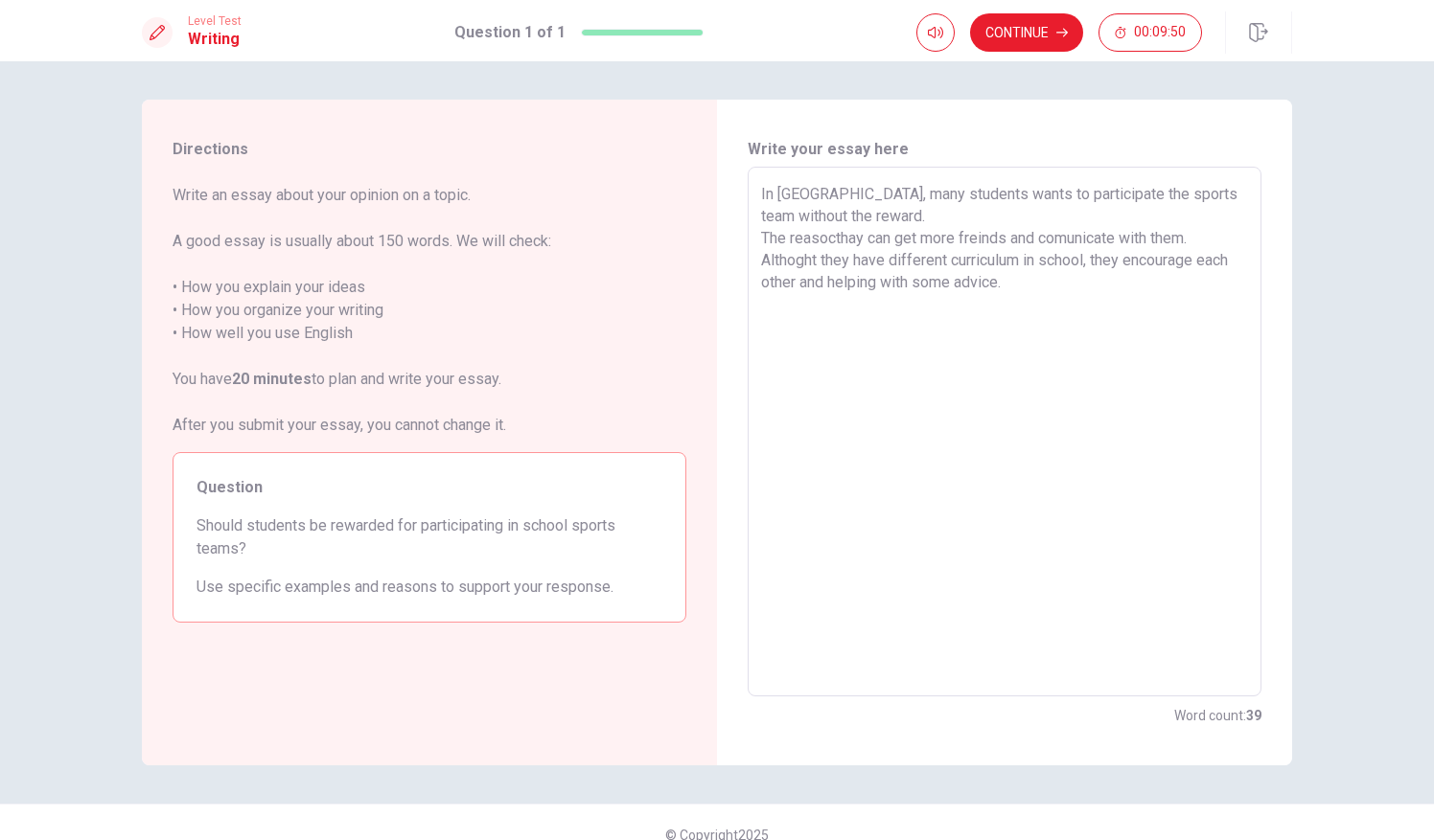
click at [814, 237] on textarea "In [GEOGRAPHIC_DATA], many students wants to participate the sports team withou…" at bounding box center [1004, 431] width 487 height 498
click at [915, 242] on textarea "In [GEOGRAPHIC_DATA], many students wants to participate the sports team withou…" at bounding box center [1004, 431] width 487 height 498
click at [983, 242] on textarea "In [GEOGRAPHIC_DATA], many students wants to participate the sports team withou…" at bounding box center [1004, 431] width 487 height 498
